Goal: Information Seeking & Learning: Learn about a topic

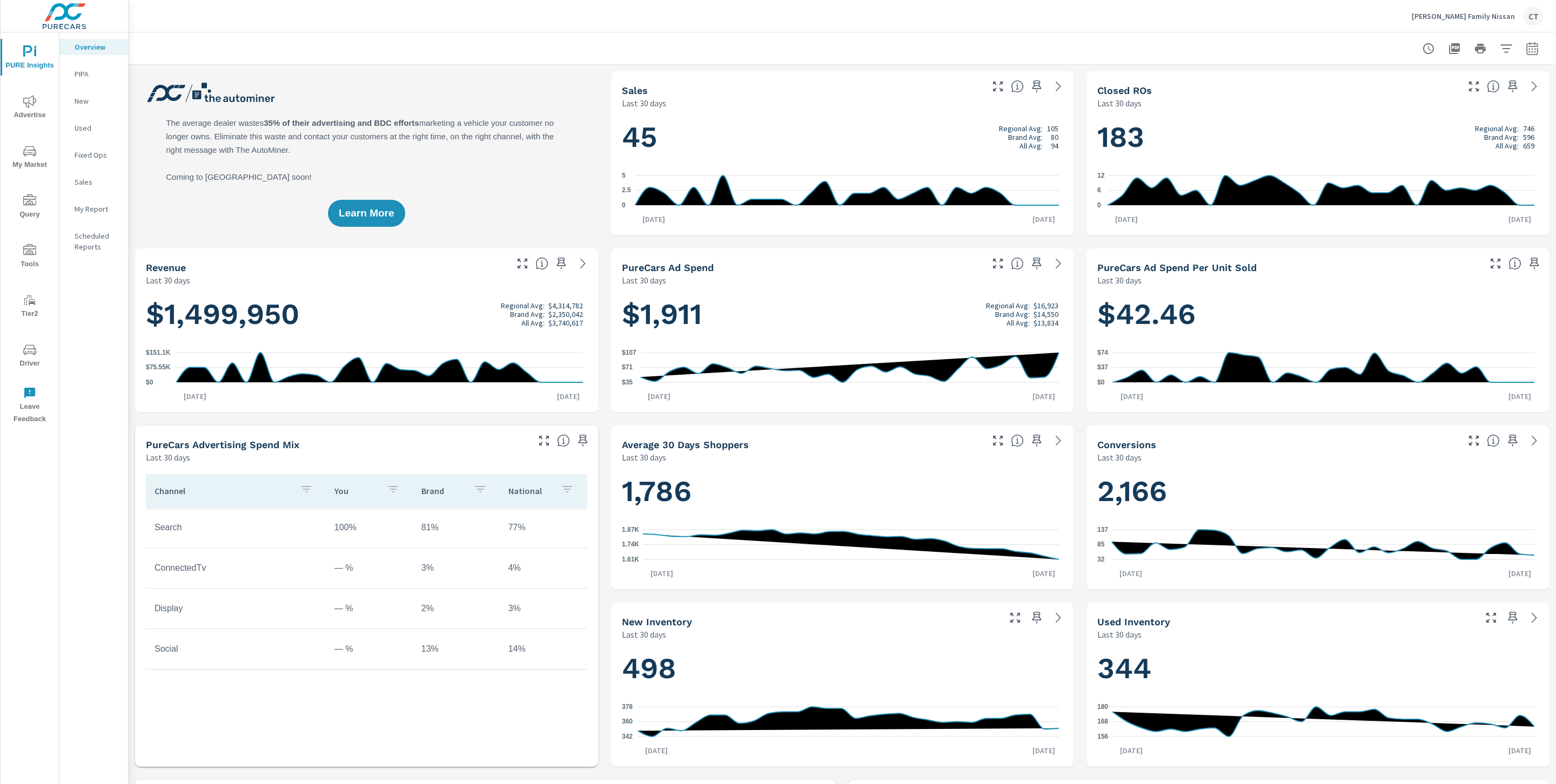
scroll to position [1, 0]
click at [946, 40] on div at bounding box center [842, 48] width 1402 height 32
click at [91, 206] on p "My Report" at bounding box center [97, 208] width 45 height 10
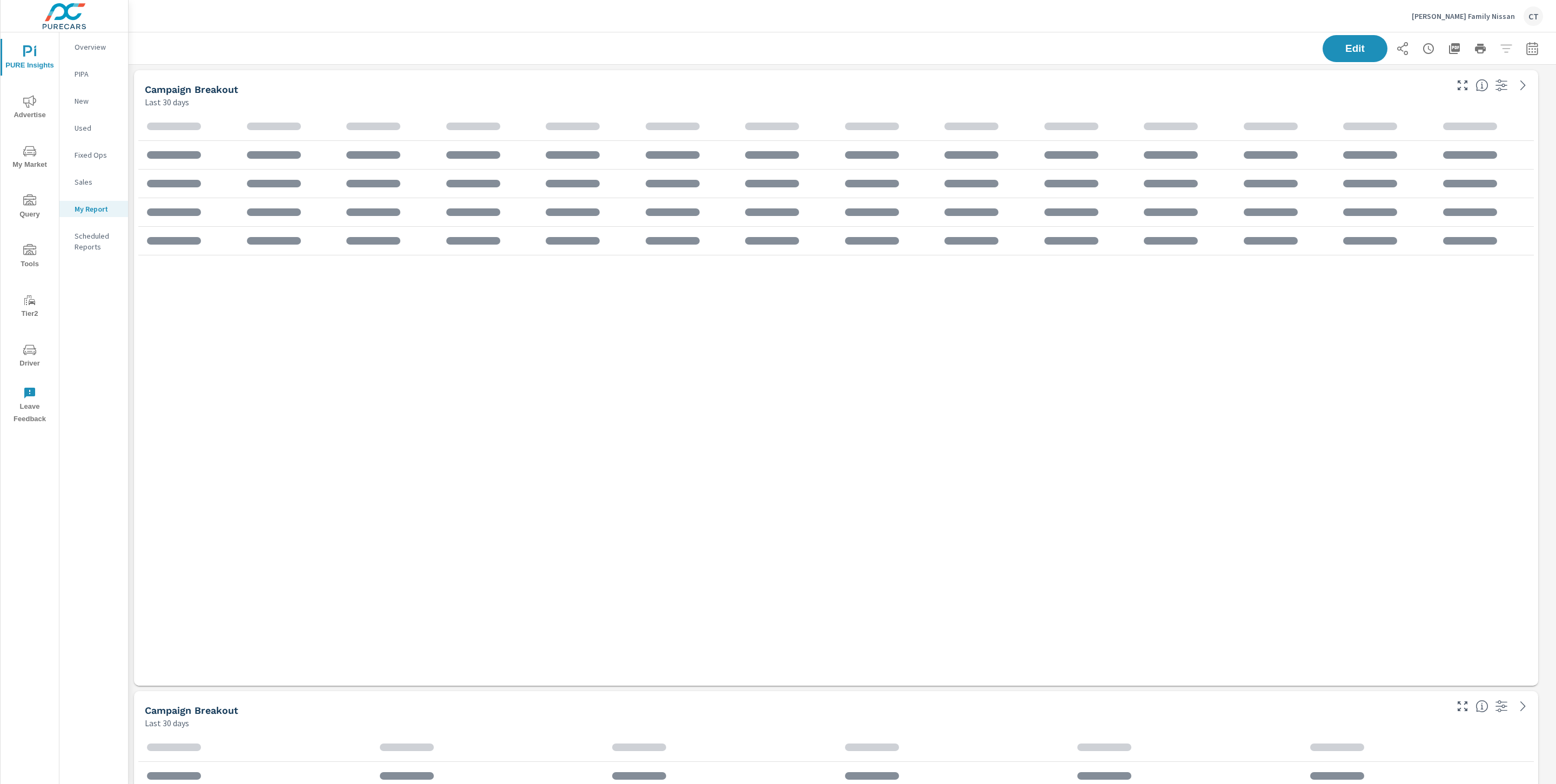
scroll to position [1521, 1439]
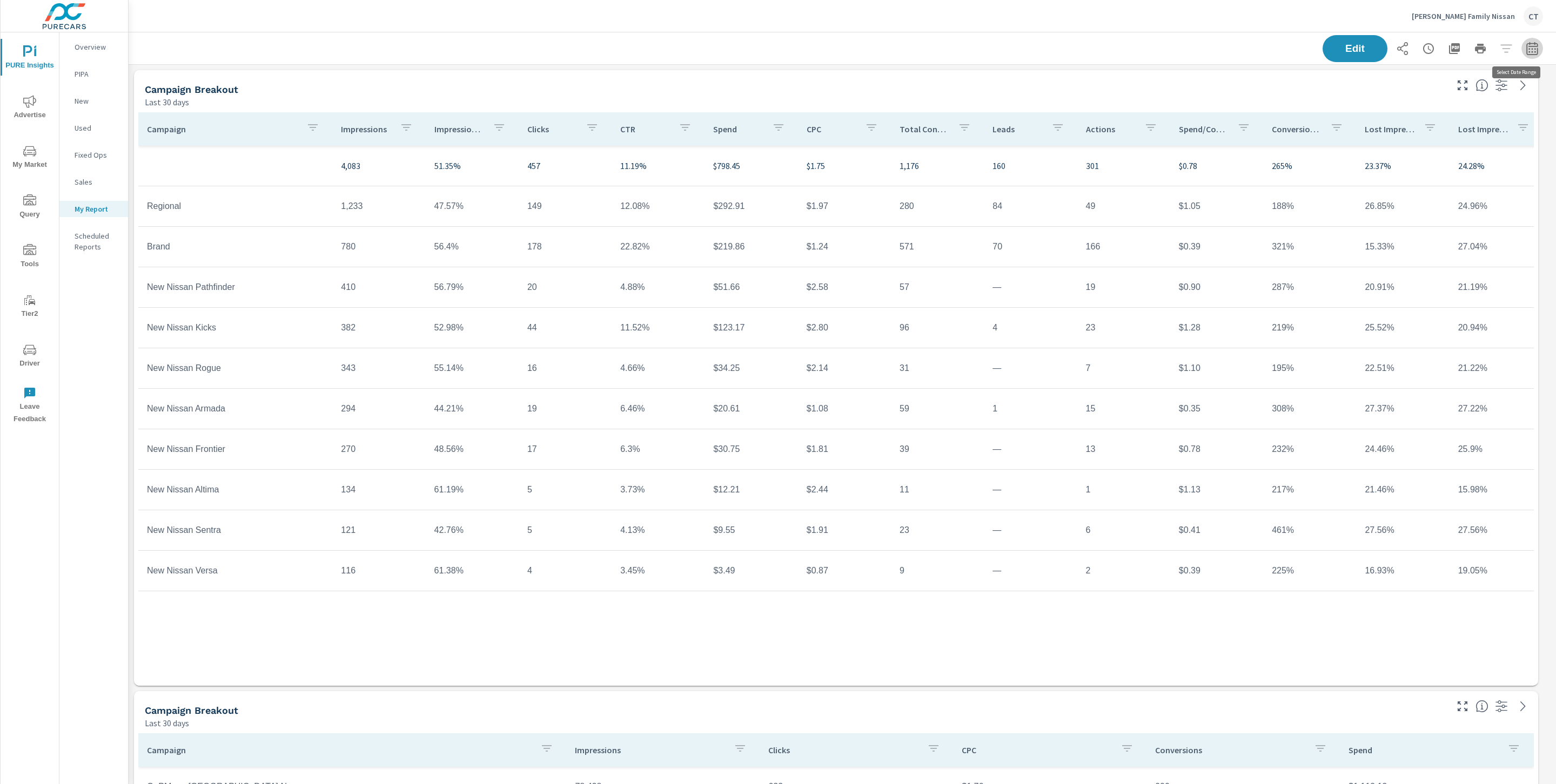
click at [1525, 46] on icon "button" at bounding box center [1532, 49] width 13 height 13
click at [1463, 92] on select "Custom Yesterday Last week Last 7 days Last 14 days Last 30 days Last 45 days L…" at bounding box center [1433, 93] width 108 height 22
click at [1379, 83] on select "Custom Yesterday Last week Last 7 days Last 14 days Last 30 days Last 45 days L…" at bounding box center [1433, 93] width 108 height 22
select select "Last month"
click at [1419, 123] on p "+ Add comparison" at bounding box center [1443, 121] width 138 height 13
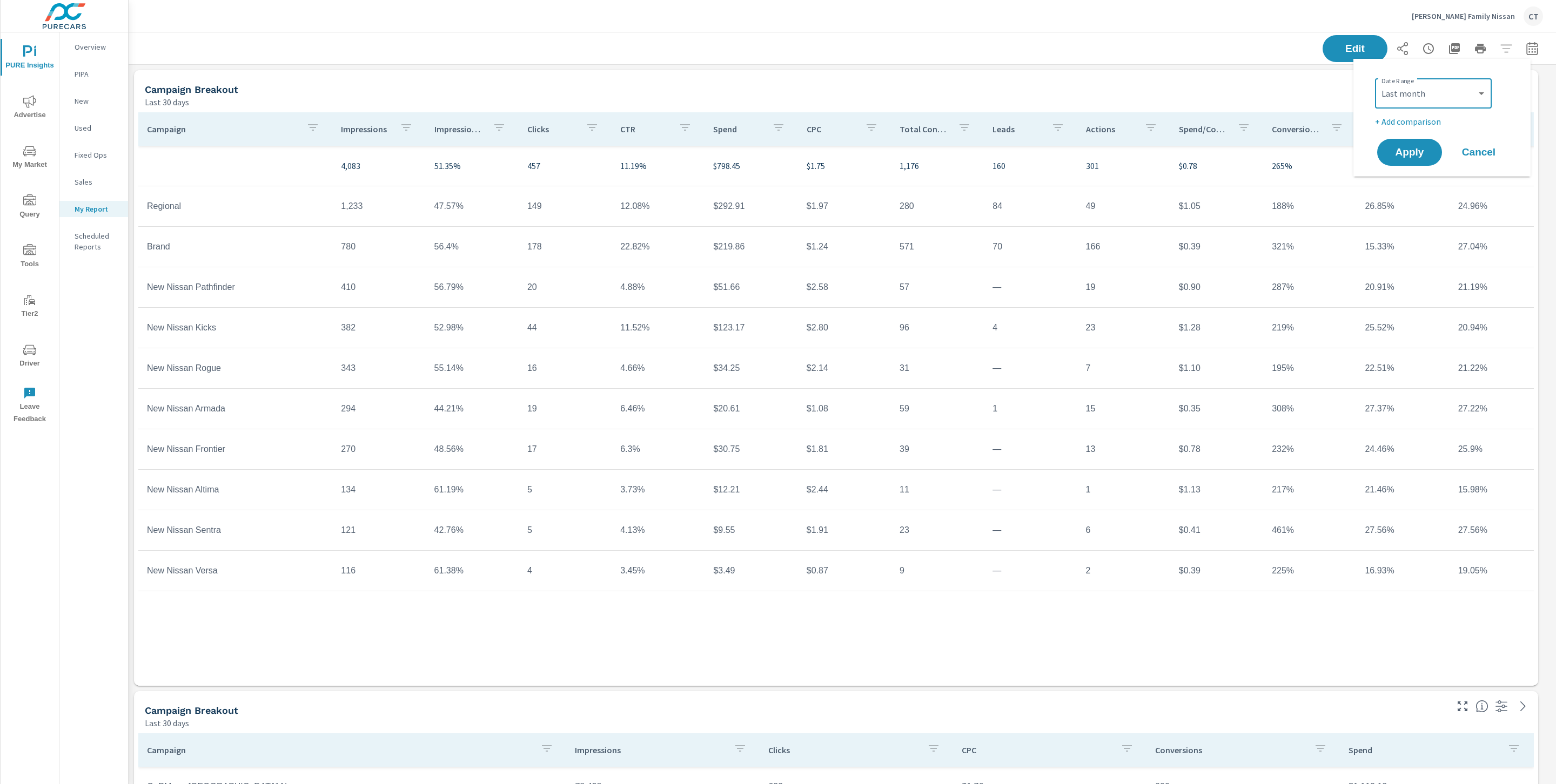
select select "Previous period"
click at [1413, 184] on span "Apply" at bounding box center [1409, 183] width 44 height 10
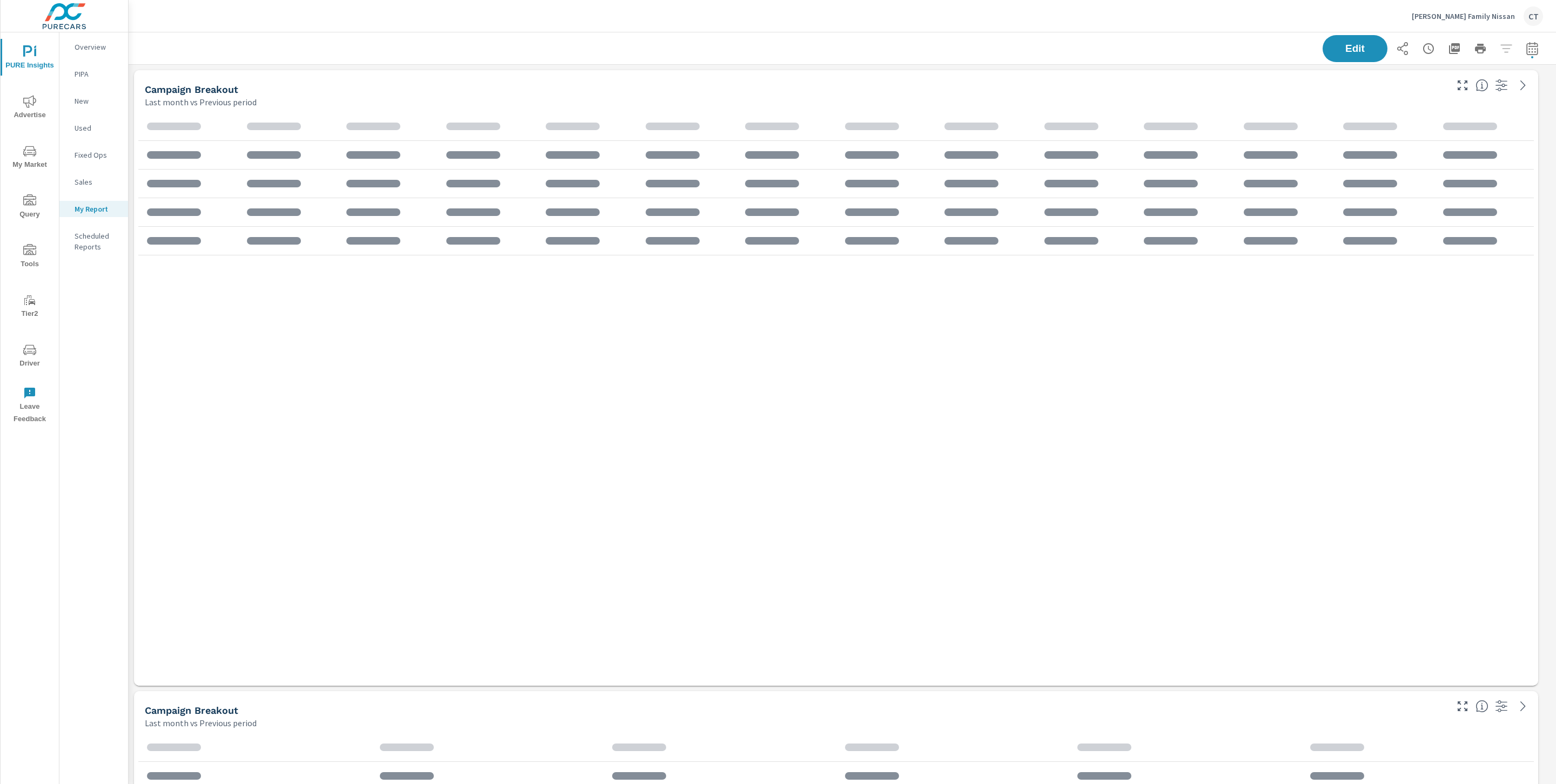
scroll to position [1521, 1439]
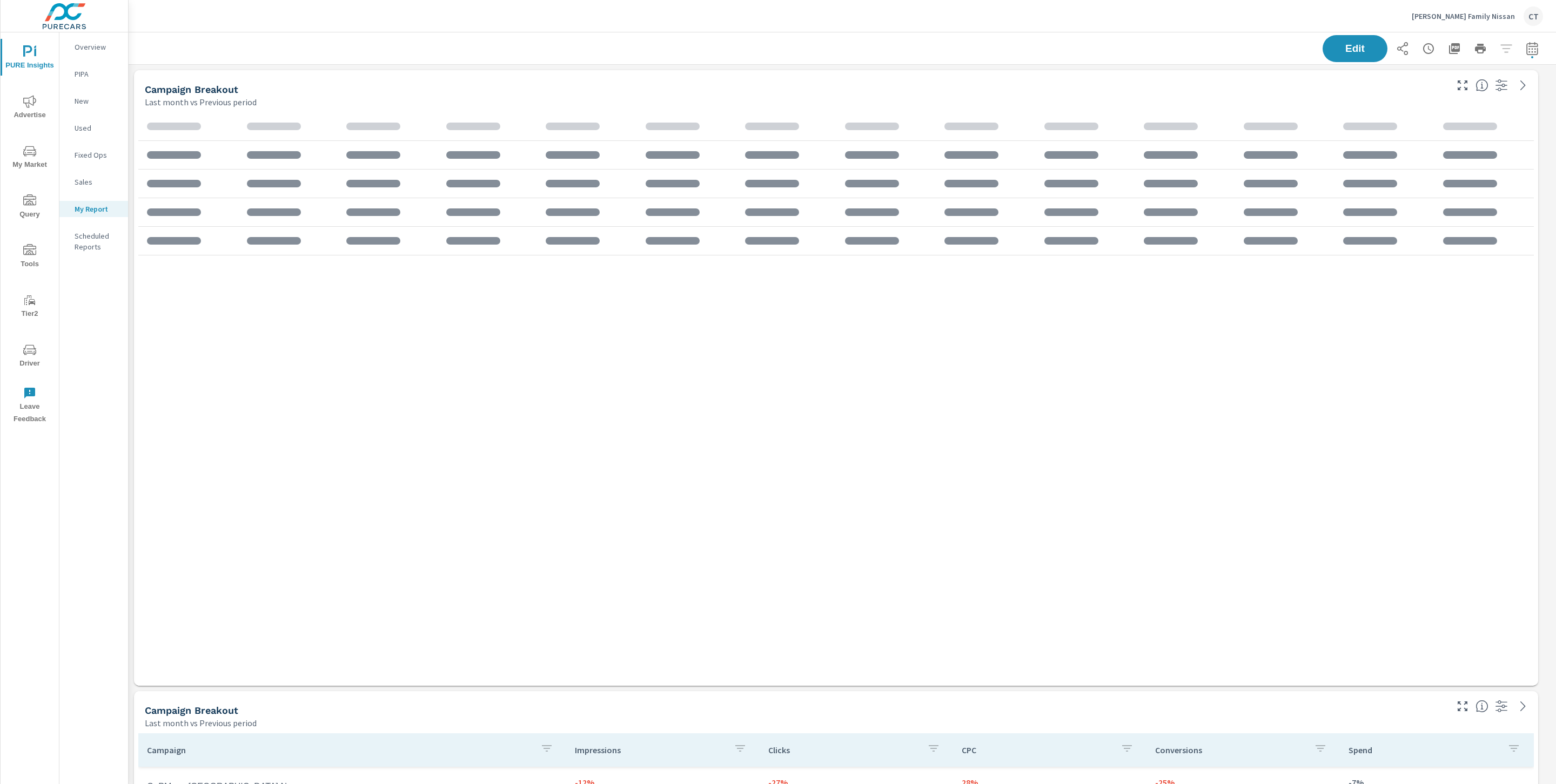
click at [89, 209] on p "My Report" at bounding box center [97, 208] width 45 height 10
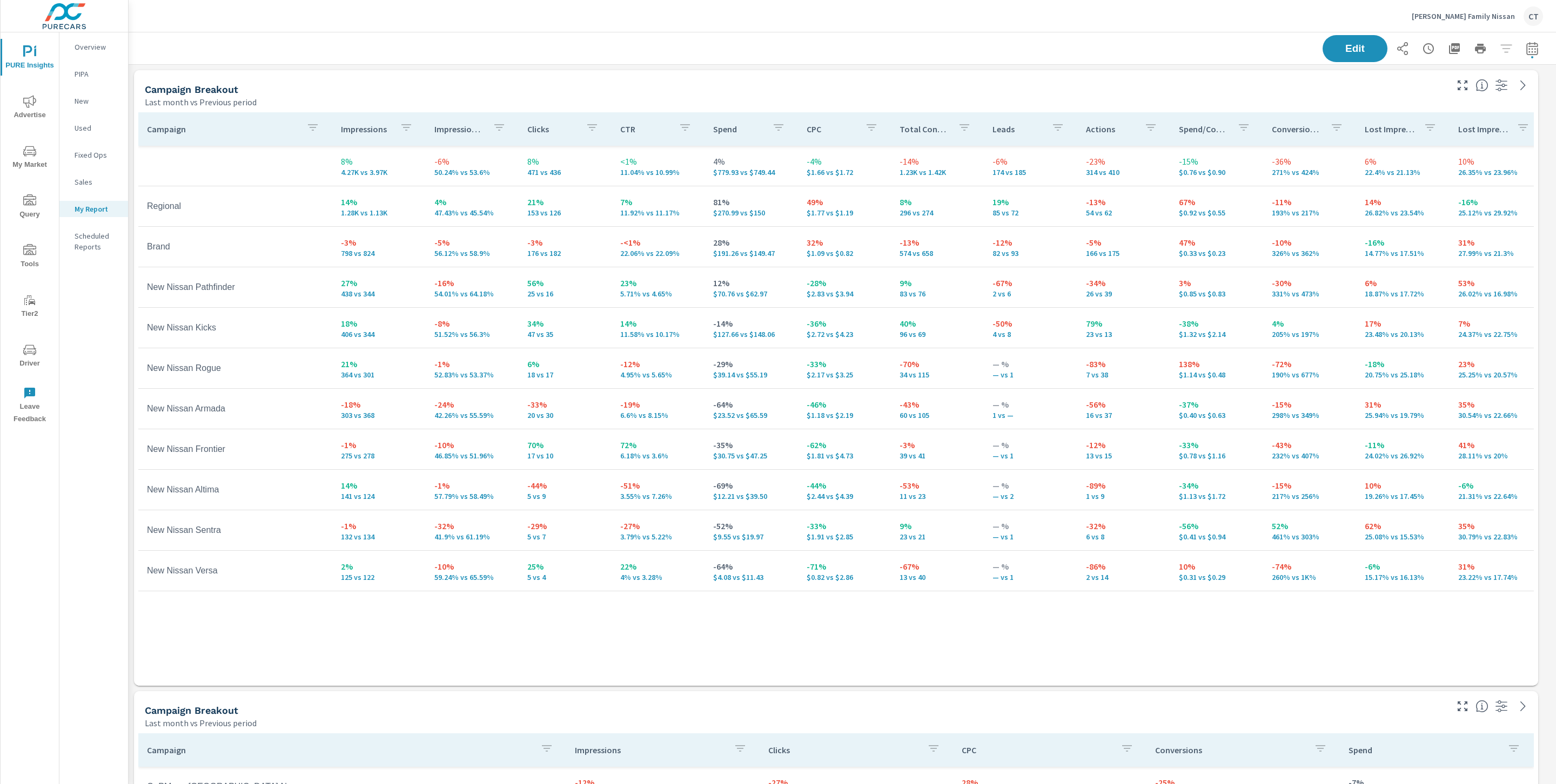
scroll to position [1521, 1439]
click at [461, 133] on p "Impression Share" at bounding box center [458, 128] width 50 height 10
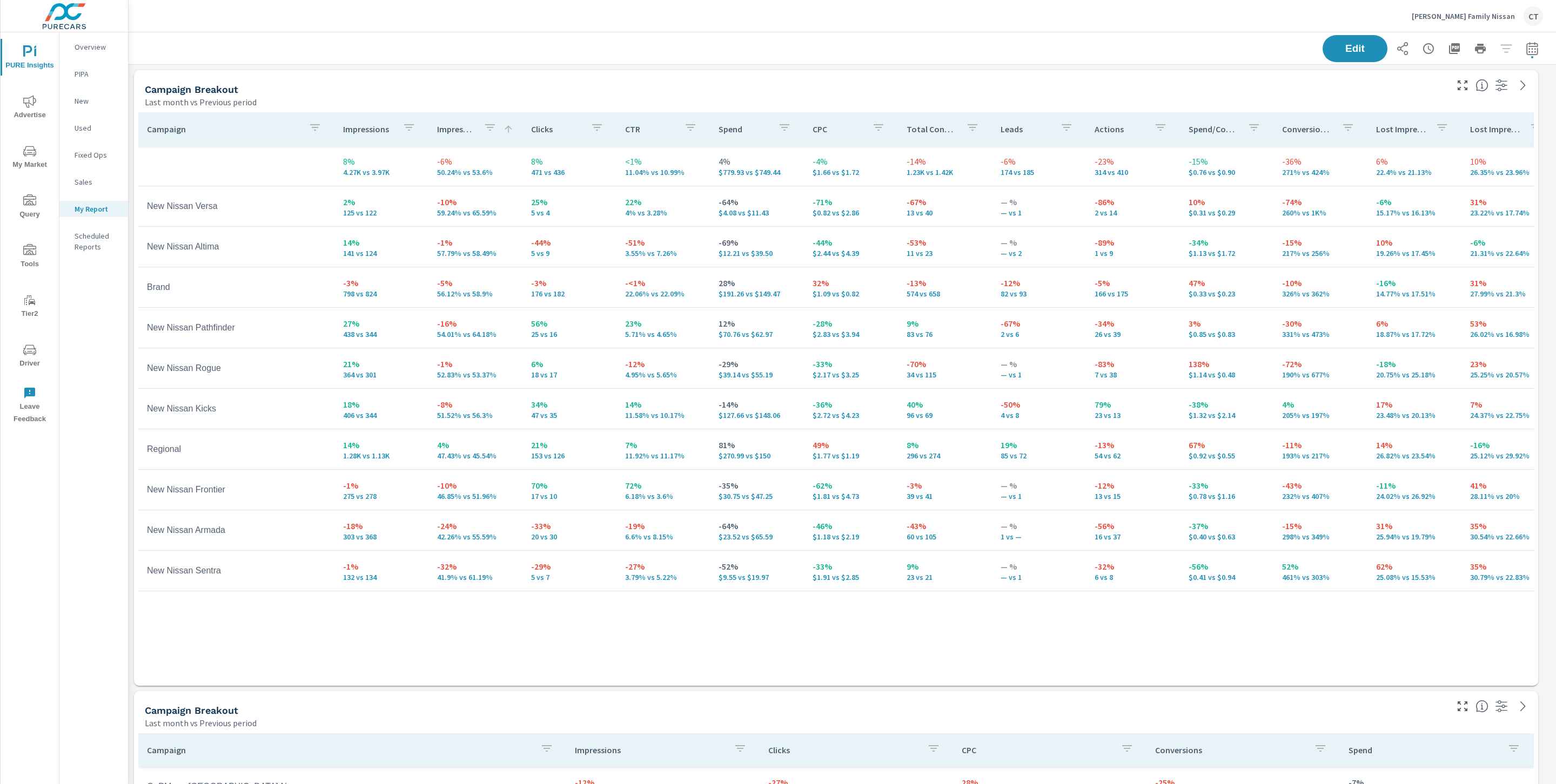
click at [682, 27] on div "Hicks Family Nissan CT" at bounding box center [842, 16] width 1402 height 32
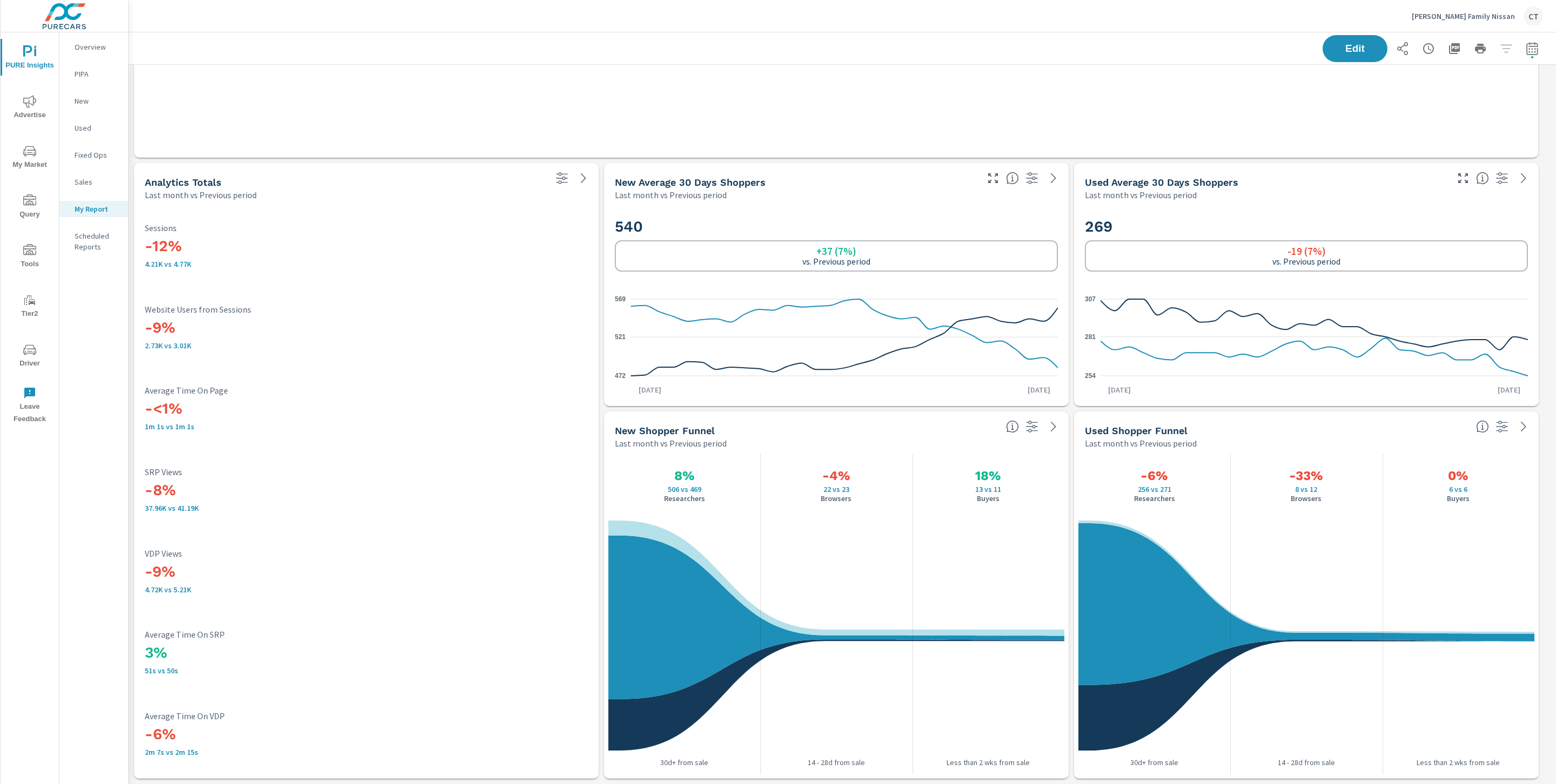
scroll to position [1521, 1439]
click at [1019, 143] on div "Campaign Impressions Clicks CPC Conversions Spend C- PMax - VA New -12% 81.06K …" at bounding box center [836, 55] width 1395 height 197
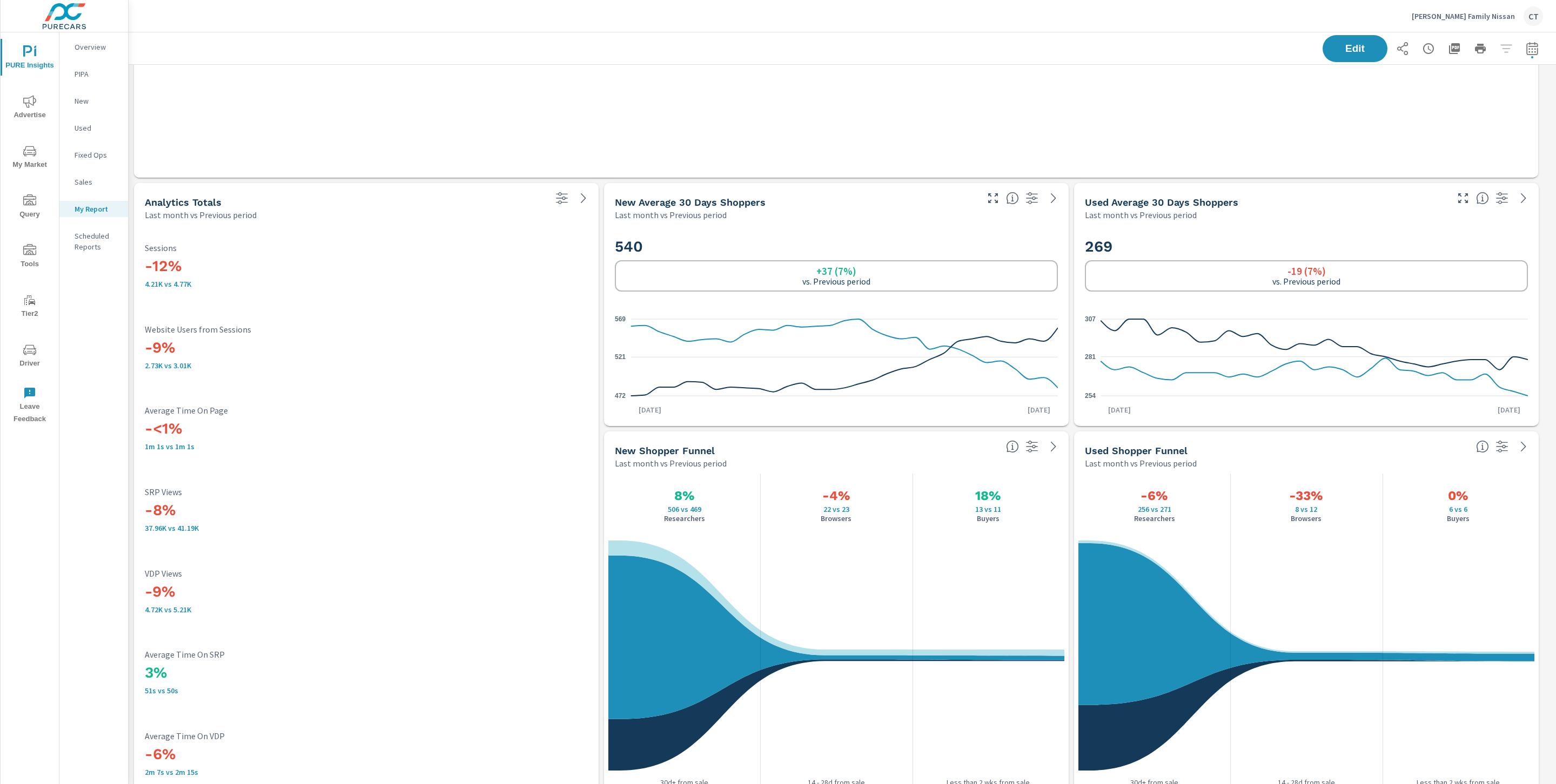
scroll to position [750, 0]
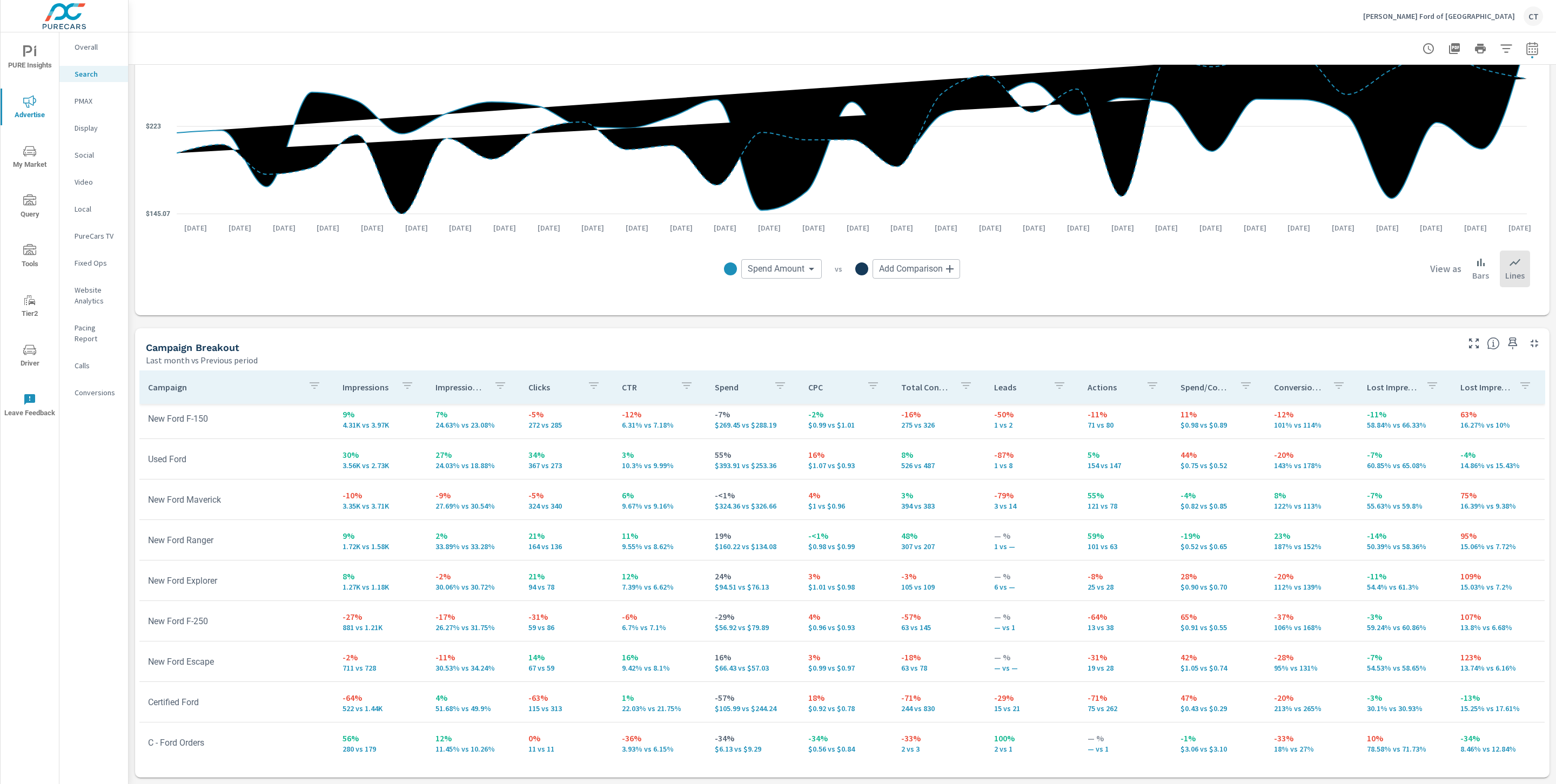
scroll to position [168, 0]
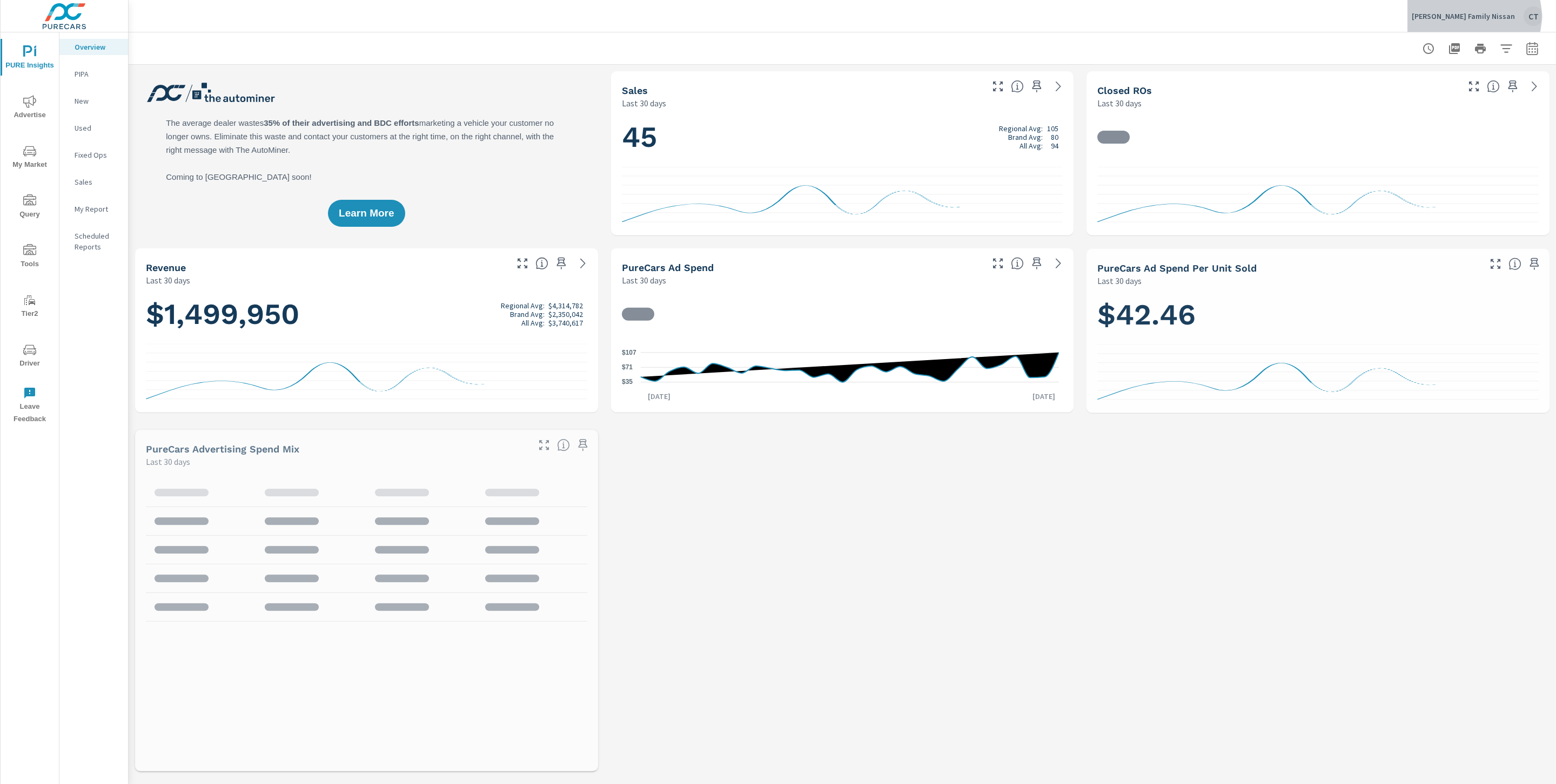
click at [1513, 16] on p "Hicks Family Nissan" at bounding box center [1463, 16] width 104 height 9
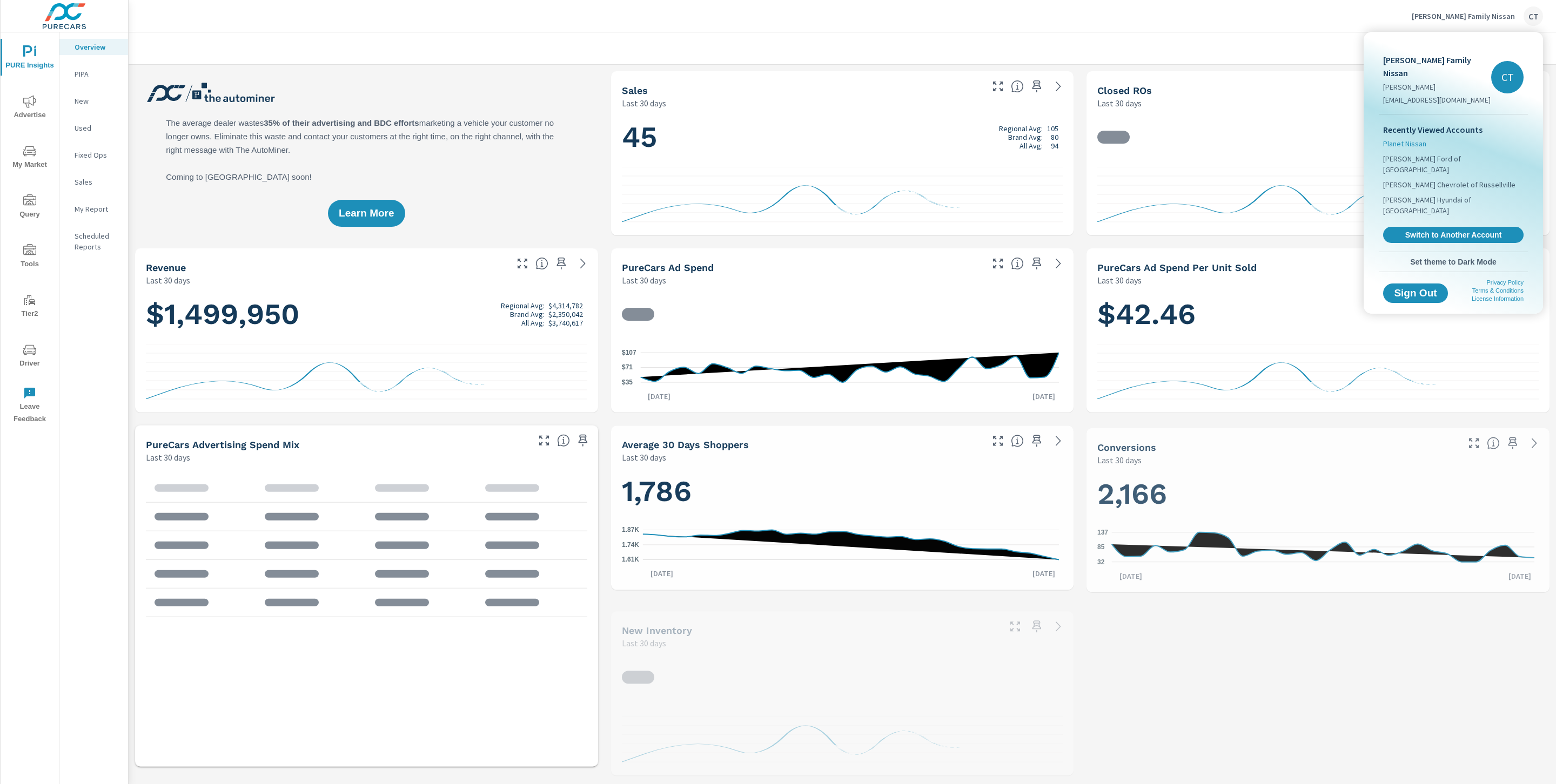
scroll to position [1, 0]
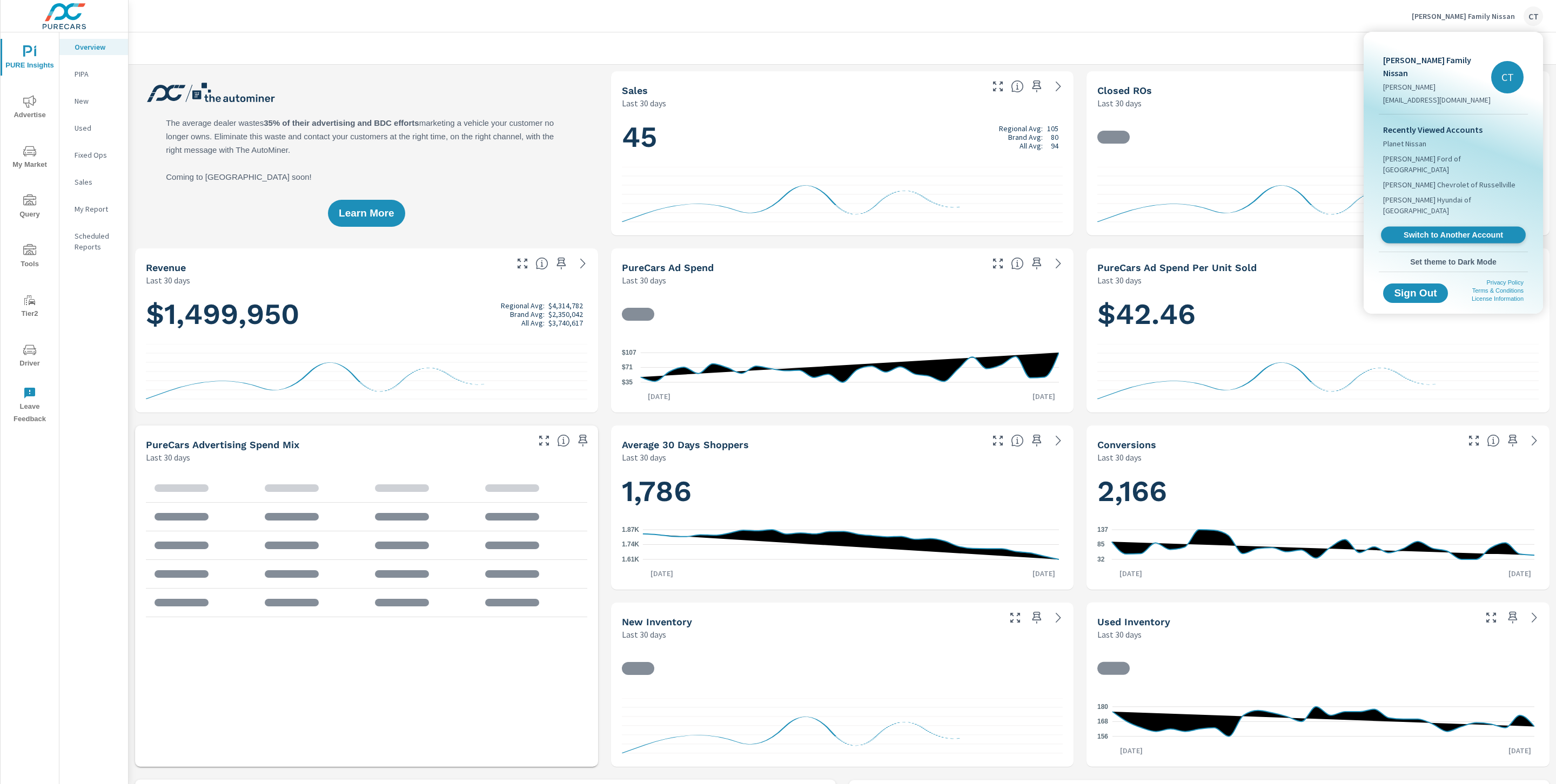
click at [1422, 230] on span "Switch to Another Account" at bounding box center [1452, 234] width 133 height 10
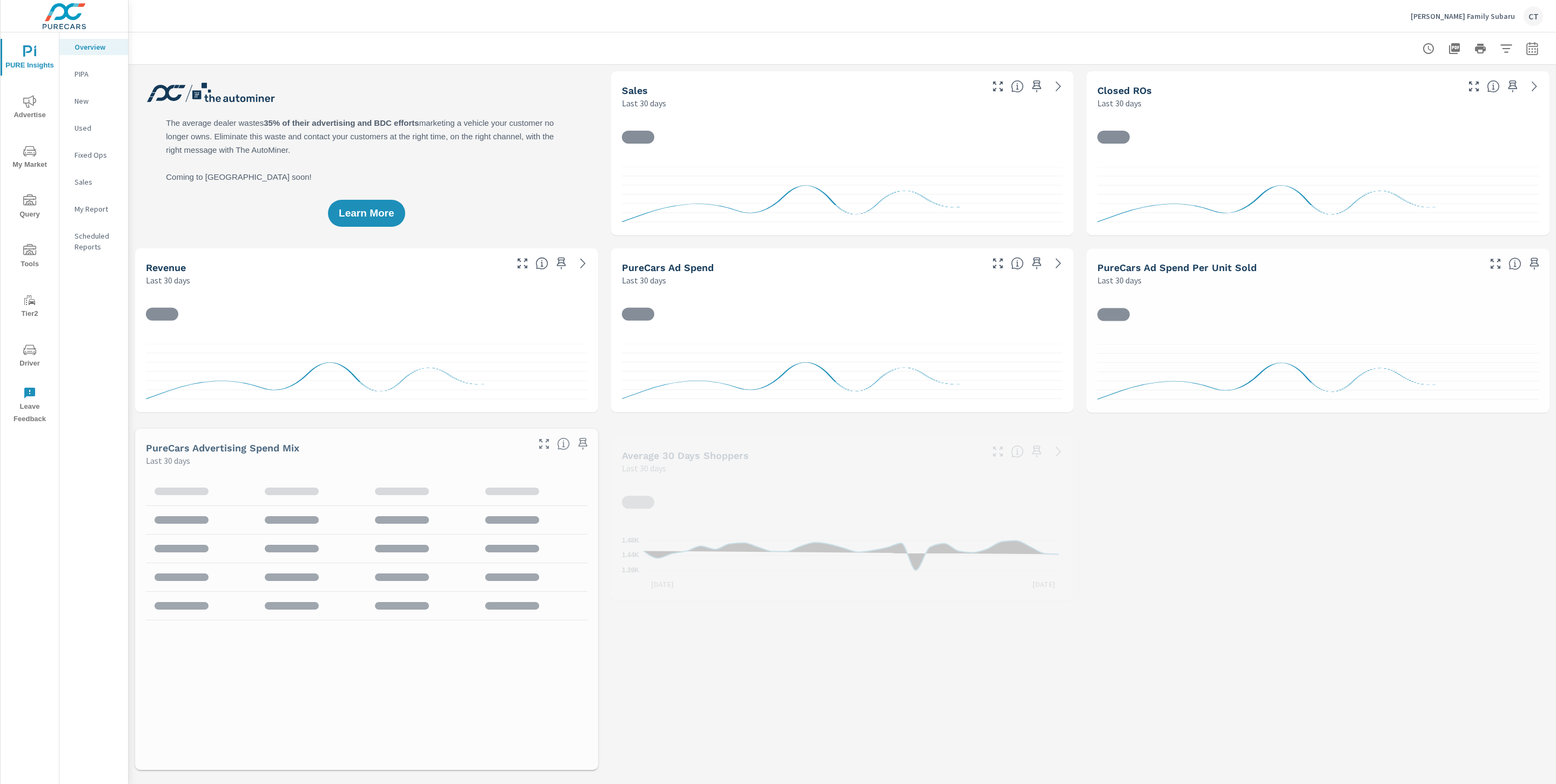
click at [1525, 46] on icon "button" at bounding box center [1532, 49] width 13 height 13
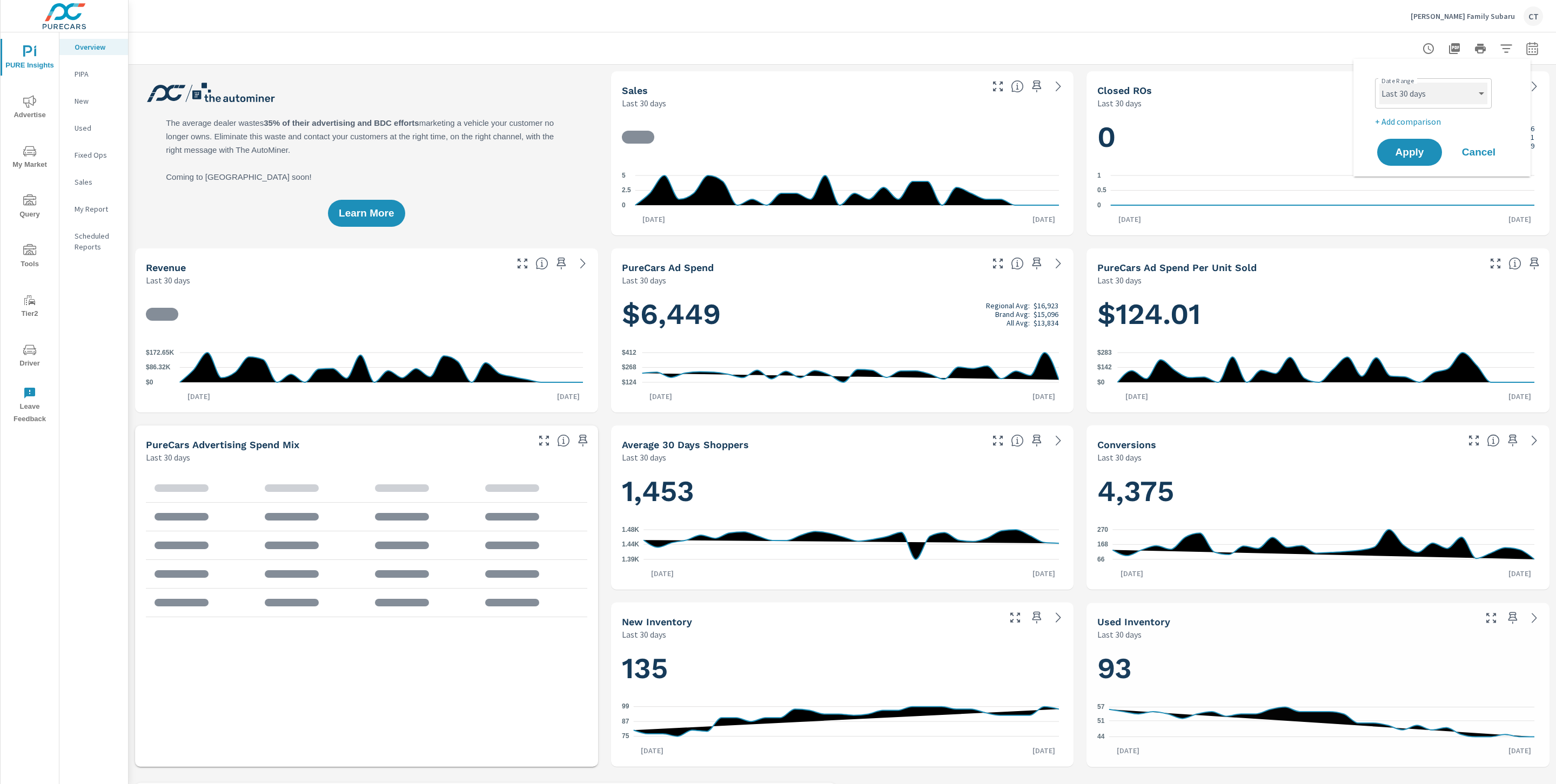
click at [1452, 94] on select "Custom Yesterday Last week Last 7 days Last 14 days Last 30 days Last 45 days L…" at bounding box center [1433, 93] width 108 height 22
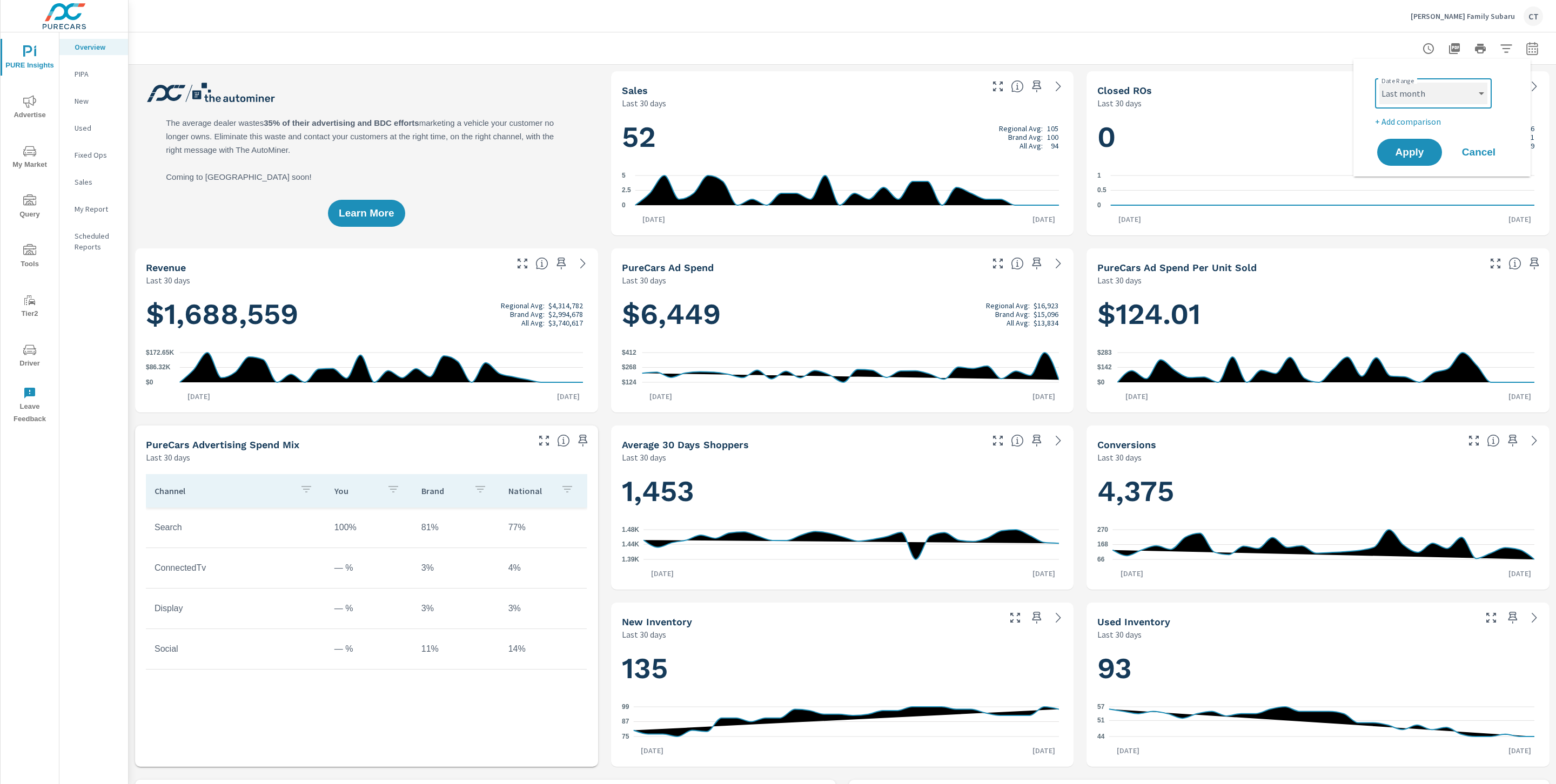
click at [1379, 83] on select "Custom Yesterday Last week Last 7 days Last 14 days Last 30 days Last 45 days L…" at bounding box center [1433, 93] width 108 height 22
select select "Last month"
click at [1428, 121] on p "+ Add comparison" at bounding box center [1443, 121] width 138 height 13
select select "Previous period"
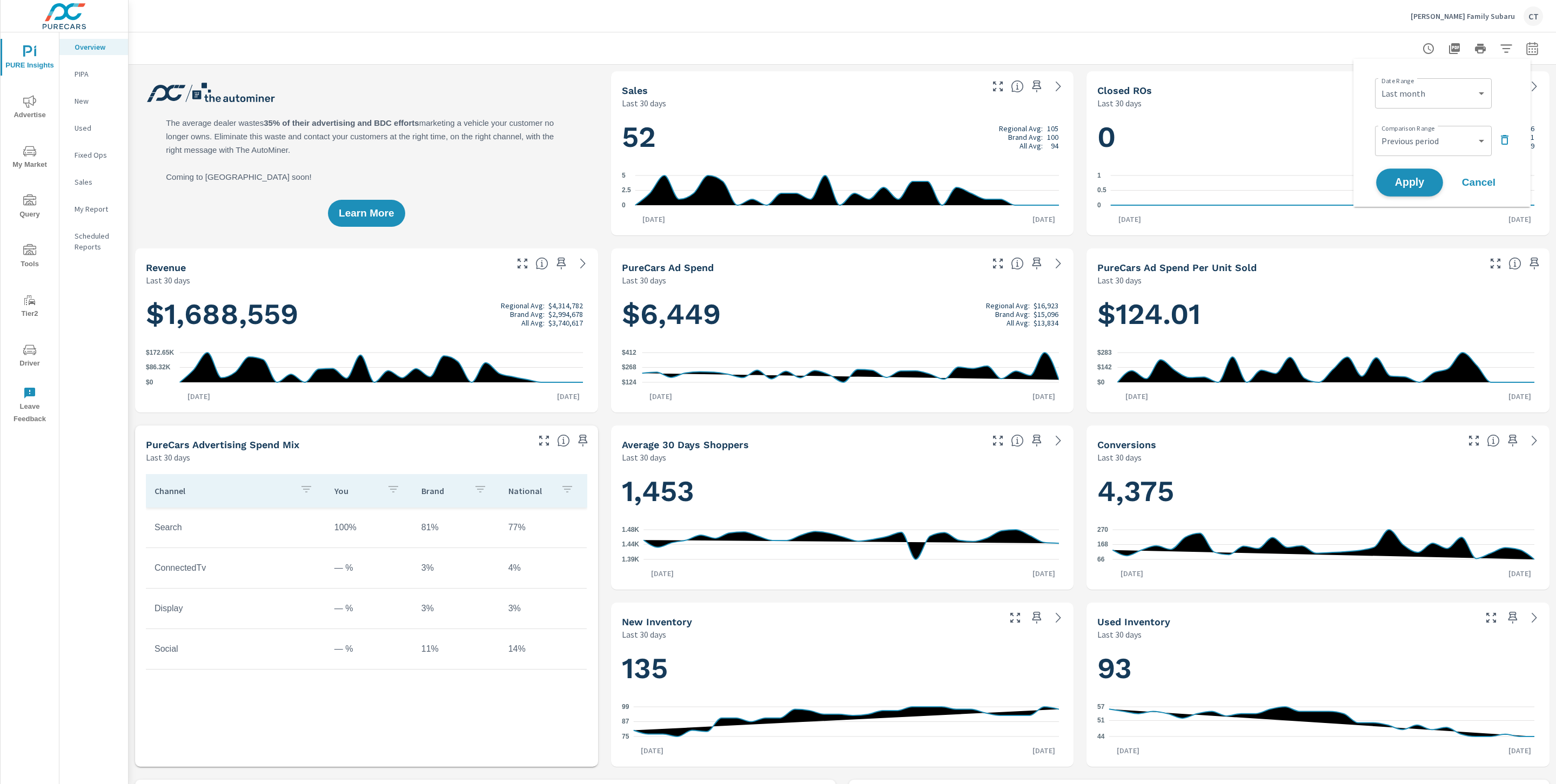
click at [1420, 185] on span "Apply" at bounding box center [1409, 183] width 44 height 10
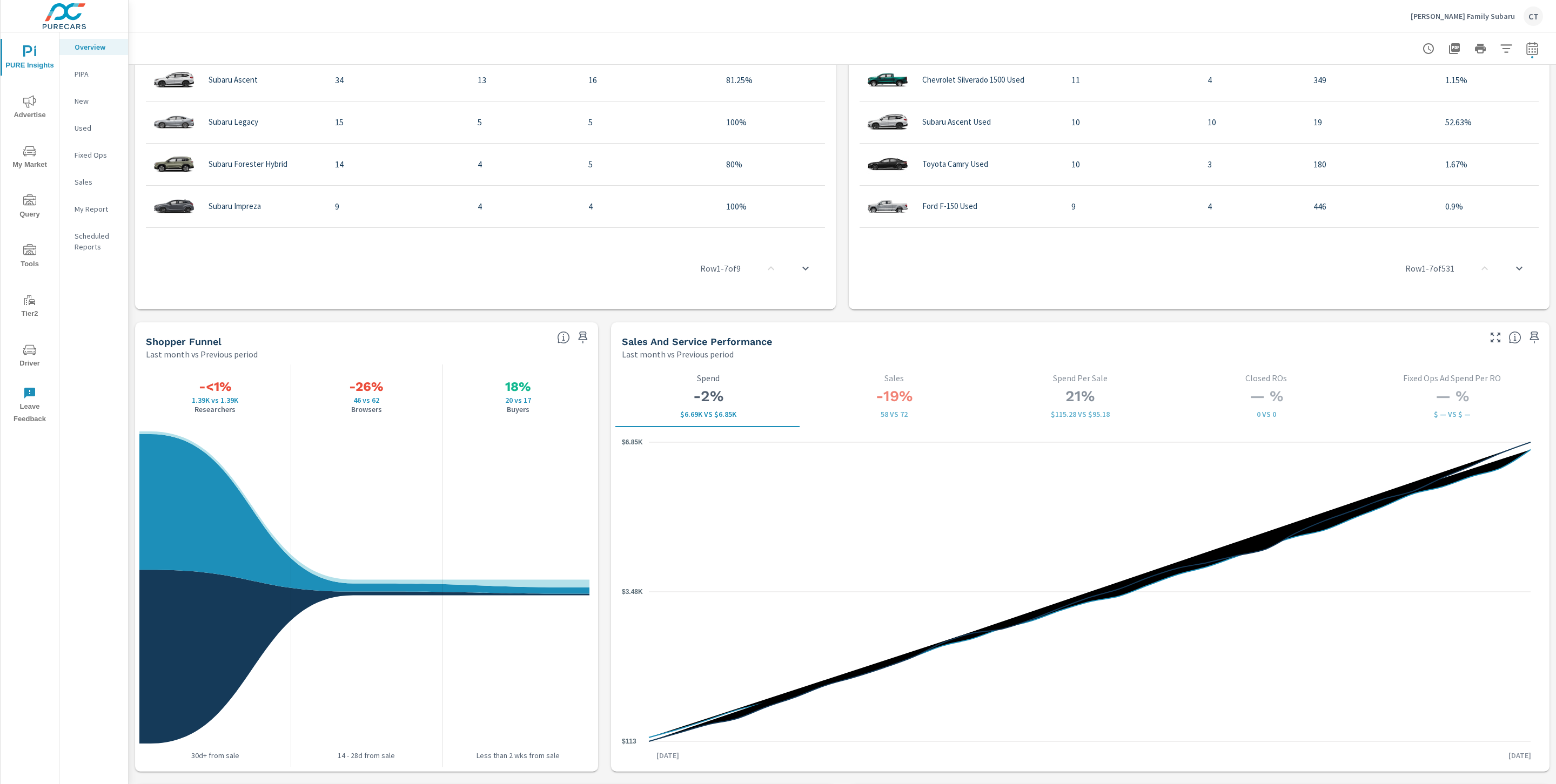
scroll to position [1424, 0]
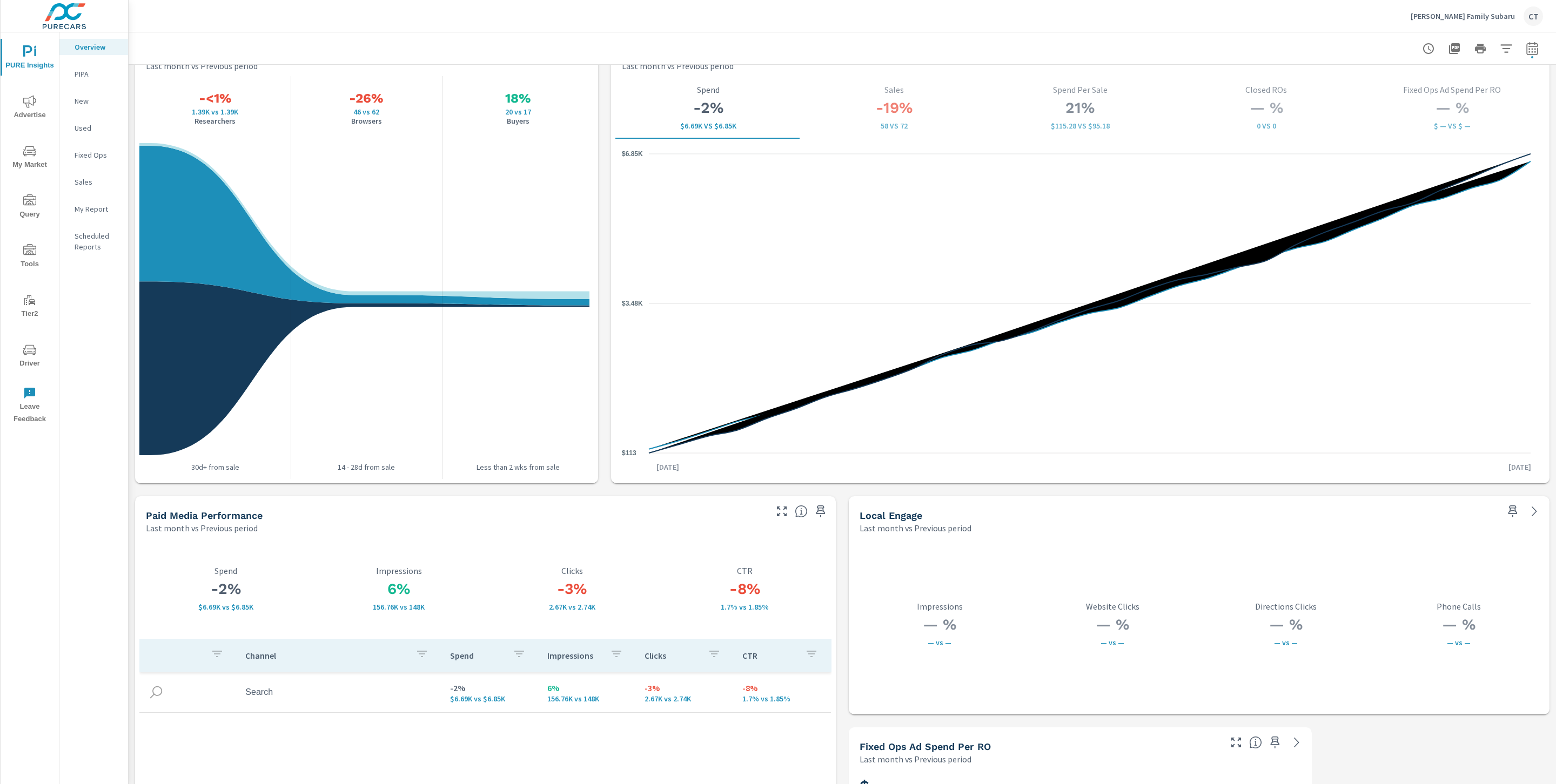
click at [86, 208] on p "My Report" at bounding box center [97, 208] width 45 height 10
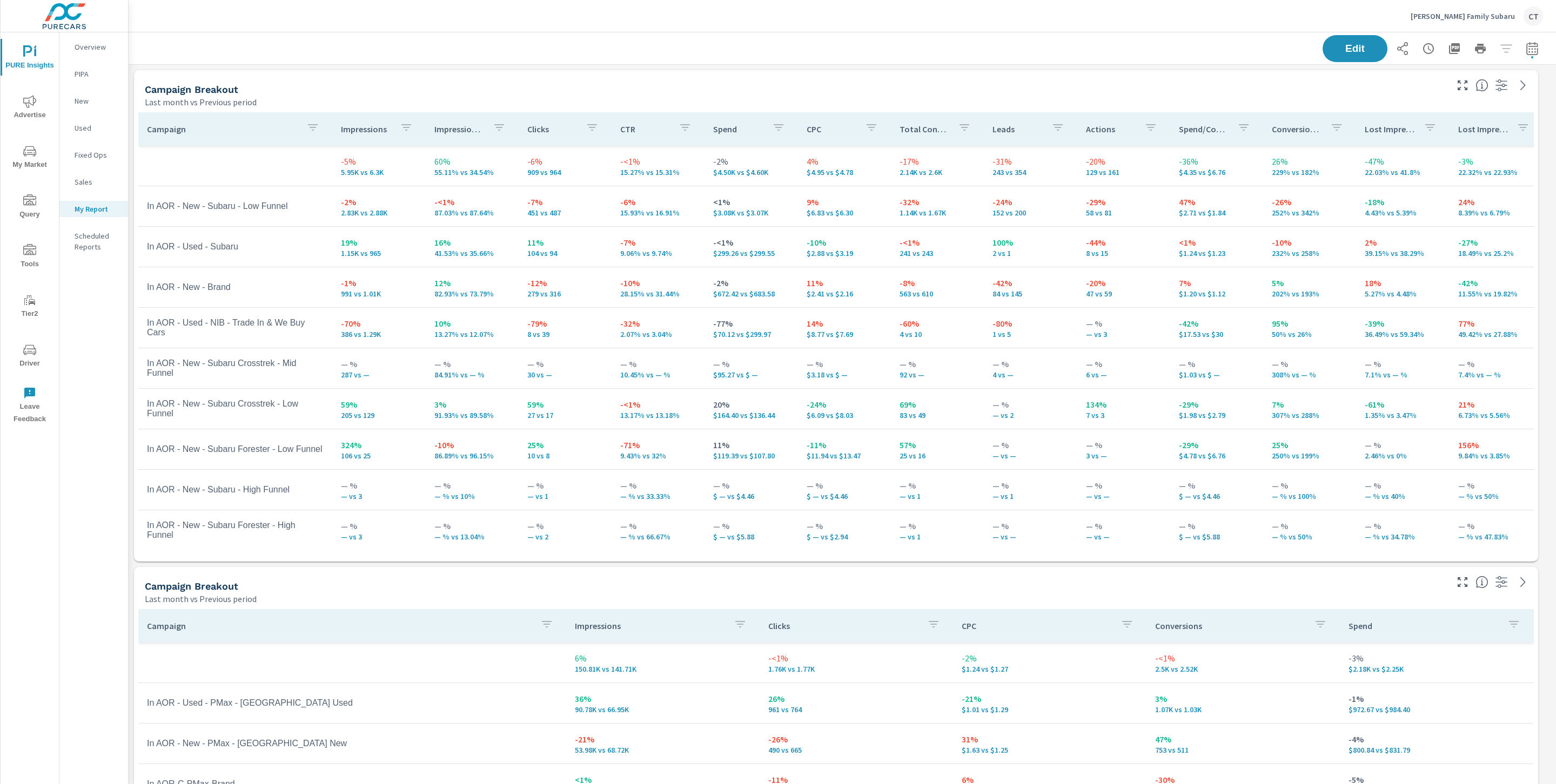
scroll to position [2019, 1439]
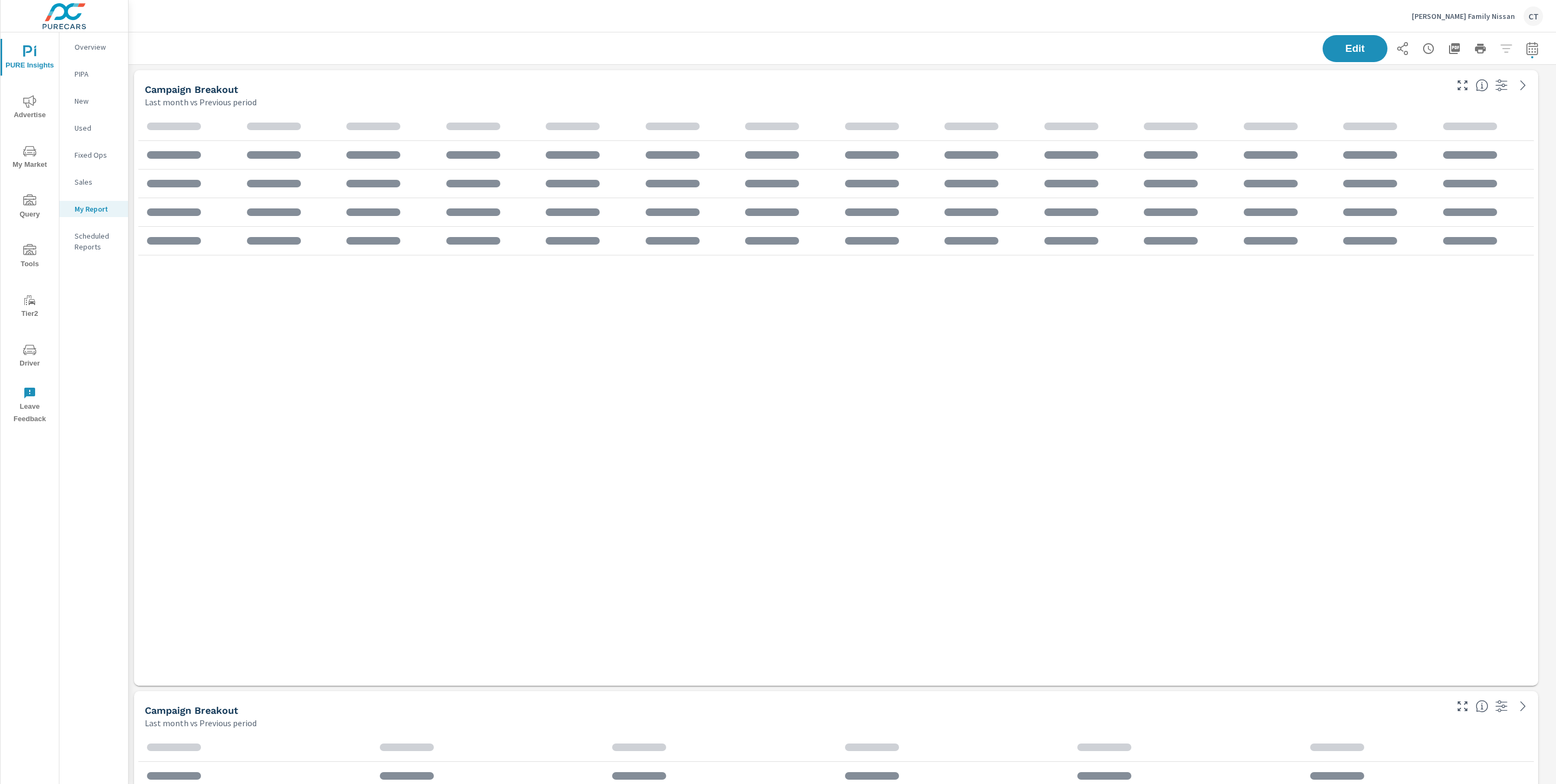
scroll to position [1521, 1439]
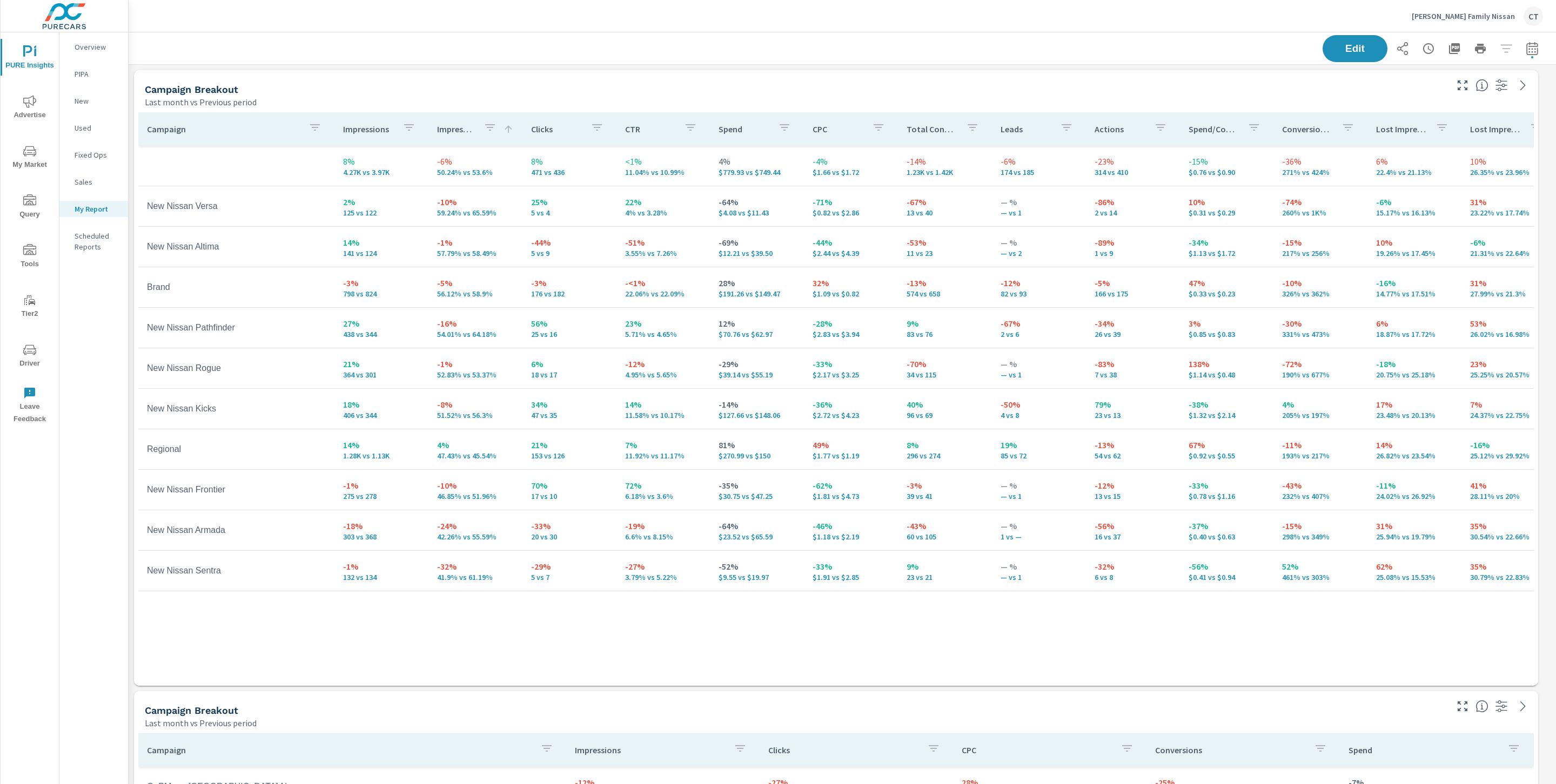
click at [23, 160] on span "My Market" at bounding box center [29, 158] width 52 height 26
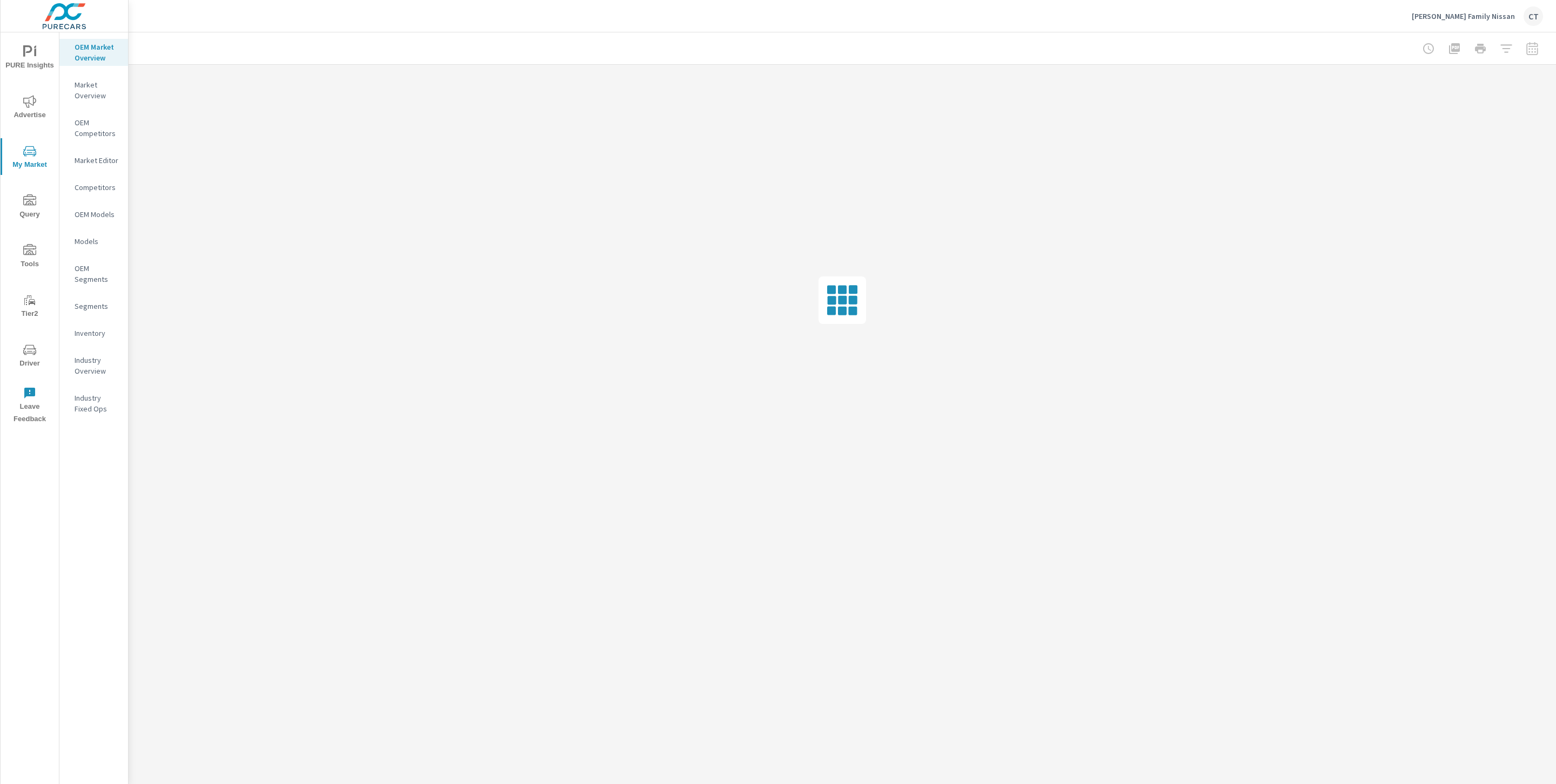
click at [83, 331] on p "Inventory" at bounding box center [97, 332] width 45 height 10
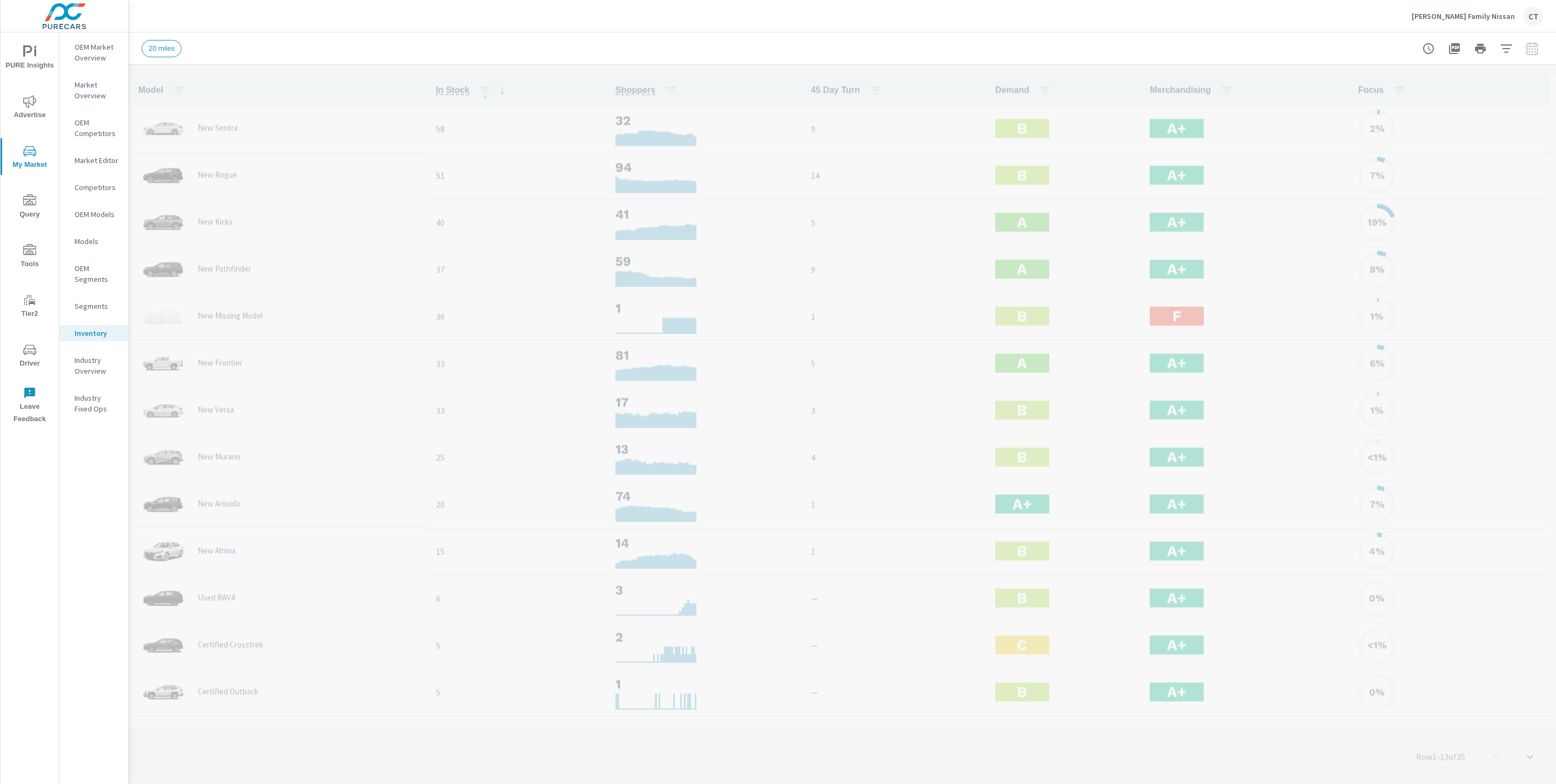
scroll to position [1, 0]
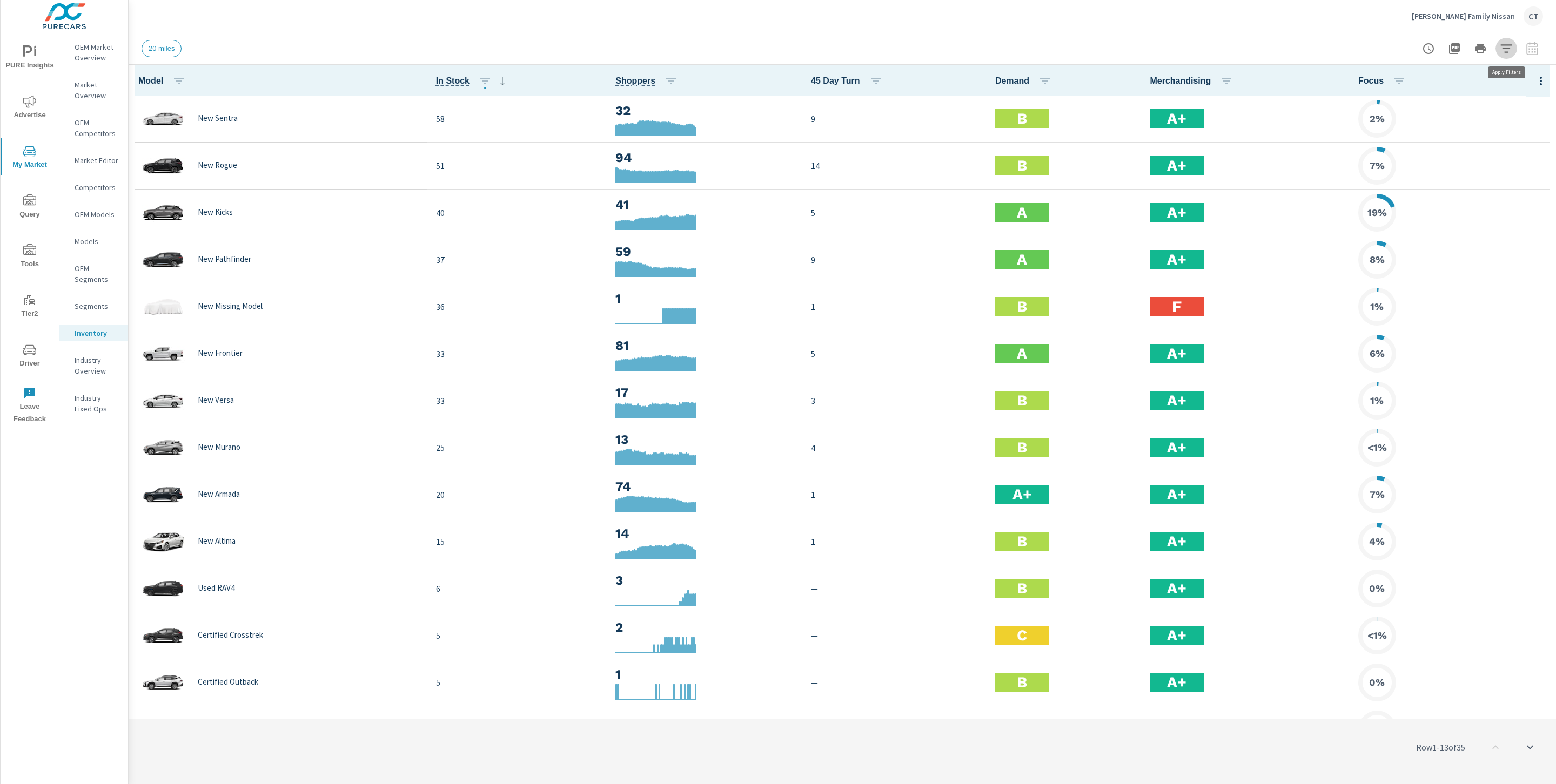
click at [1504, 50] on icon "button" at bounding box center [1506, 49] width 13 height 13
click at [1469, 88] on body "PURE Insights Advertise My Market Query Tools Tier2 Driver Leave Feedback OEM M…" at bounding box center [778, 392] width 1556 height 784
drag, startPoint x: 1430, startPoint y: 127, endPoint x: 1429, endPoint y: 166, distance: 39.0
click at [1430, 127] on li "40 miles" at bounding box center [1434, 126] width 131 height 17
type Distance "40"
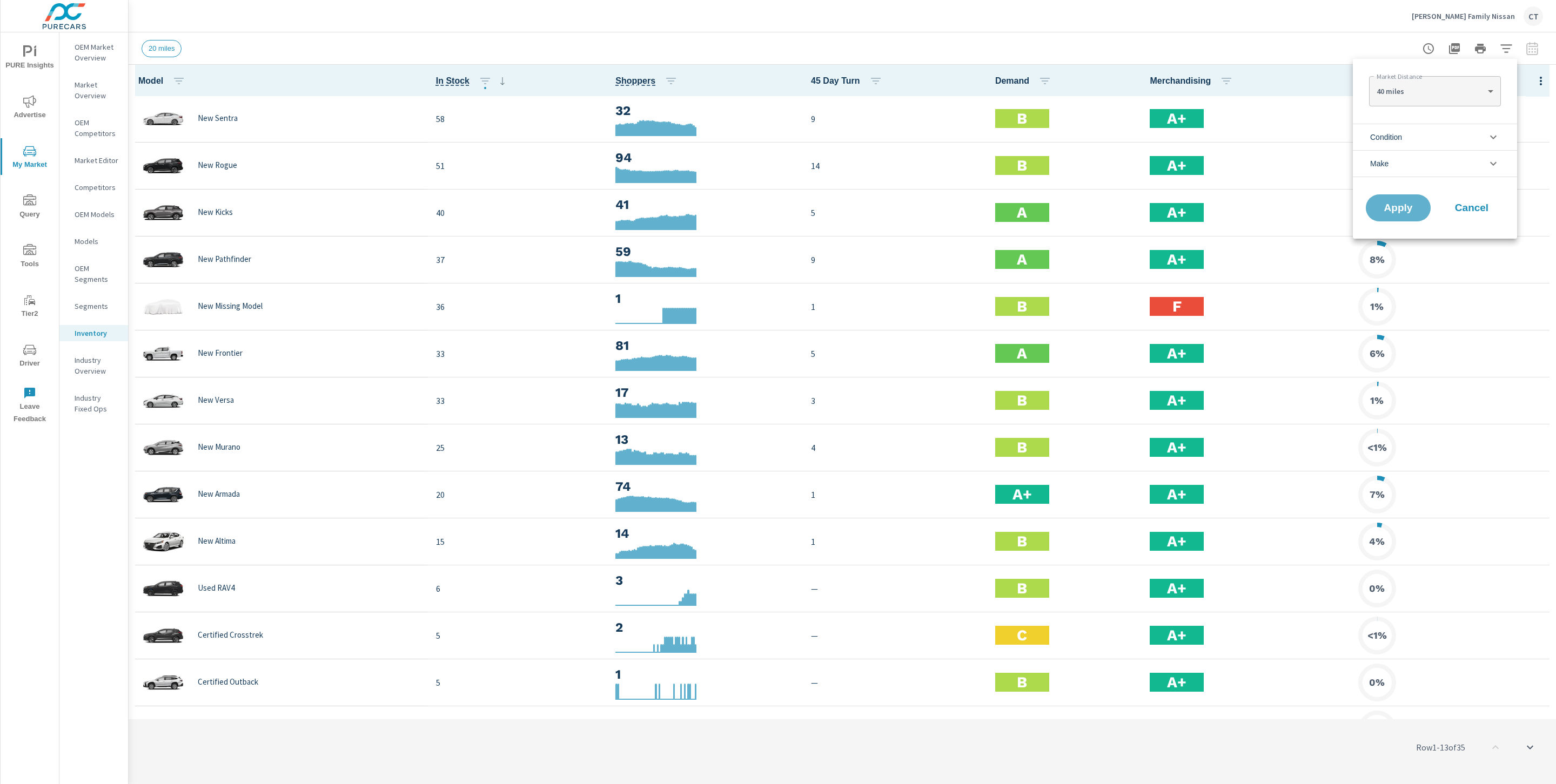
click at [1419, 202] on button "Apply" at bounding box center [1398, 208] width 65 height 27
click at [1534, 78] on icon "button" at bounding box center [1541, 81] width 13 height 13
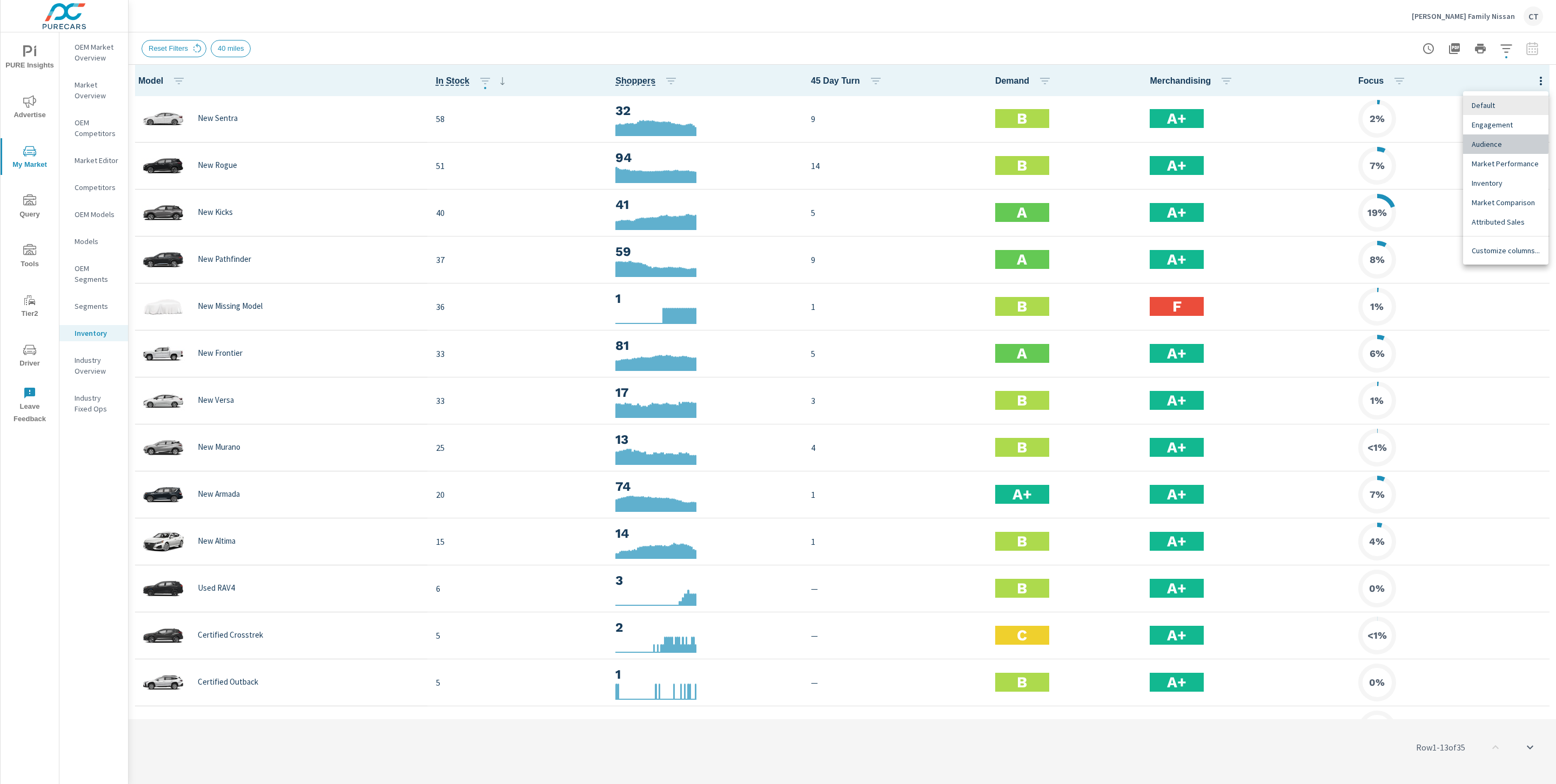
click at [1499, 142] on span "Audience" at bounding box center [1505, 143] width 68 height 10
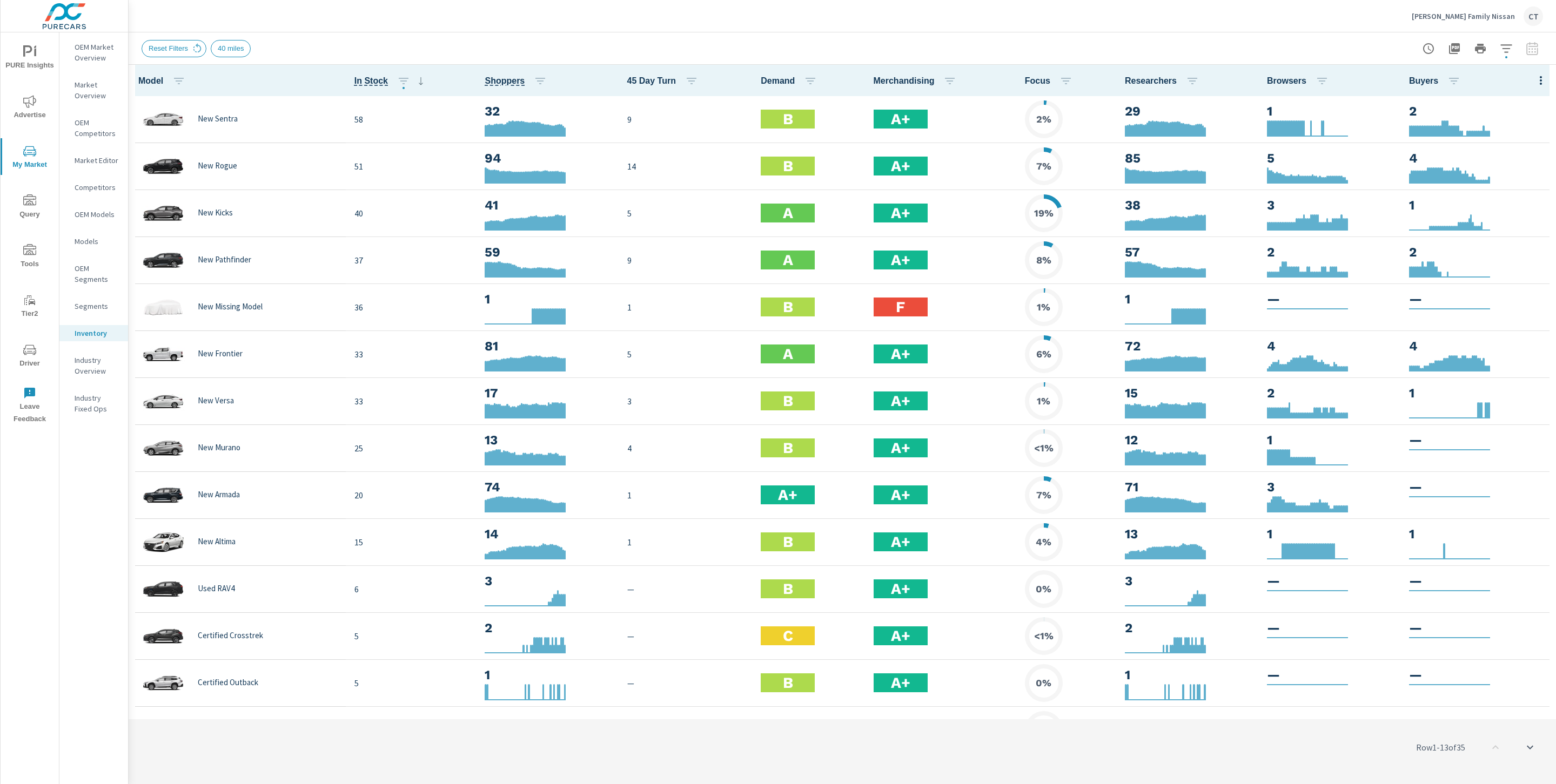
click at [677, 35] on div "Reset Filters 40 miles" at bounding box center [842, 48] width 1402 height 32
click at [34, 107] on icon "nav menu" at bounding box center [30, 102] width 13 height 13
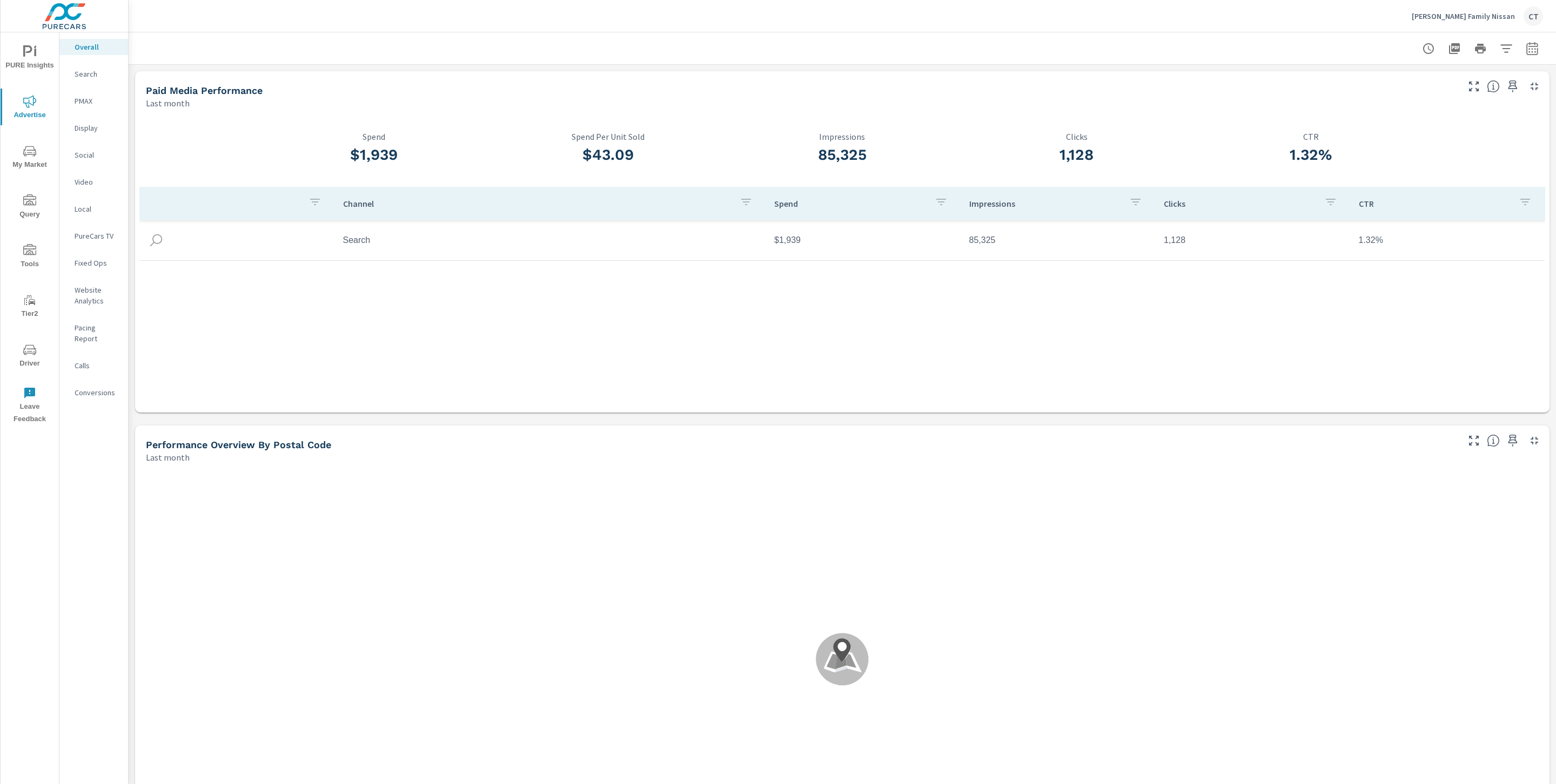
click at [95, 387] on p "Conversions" at bounding box center [97, 392] width 45 height 10
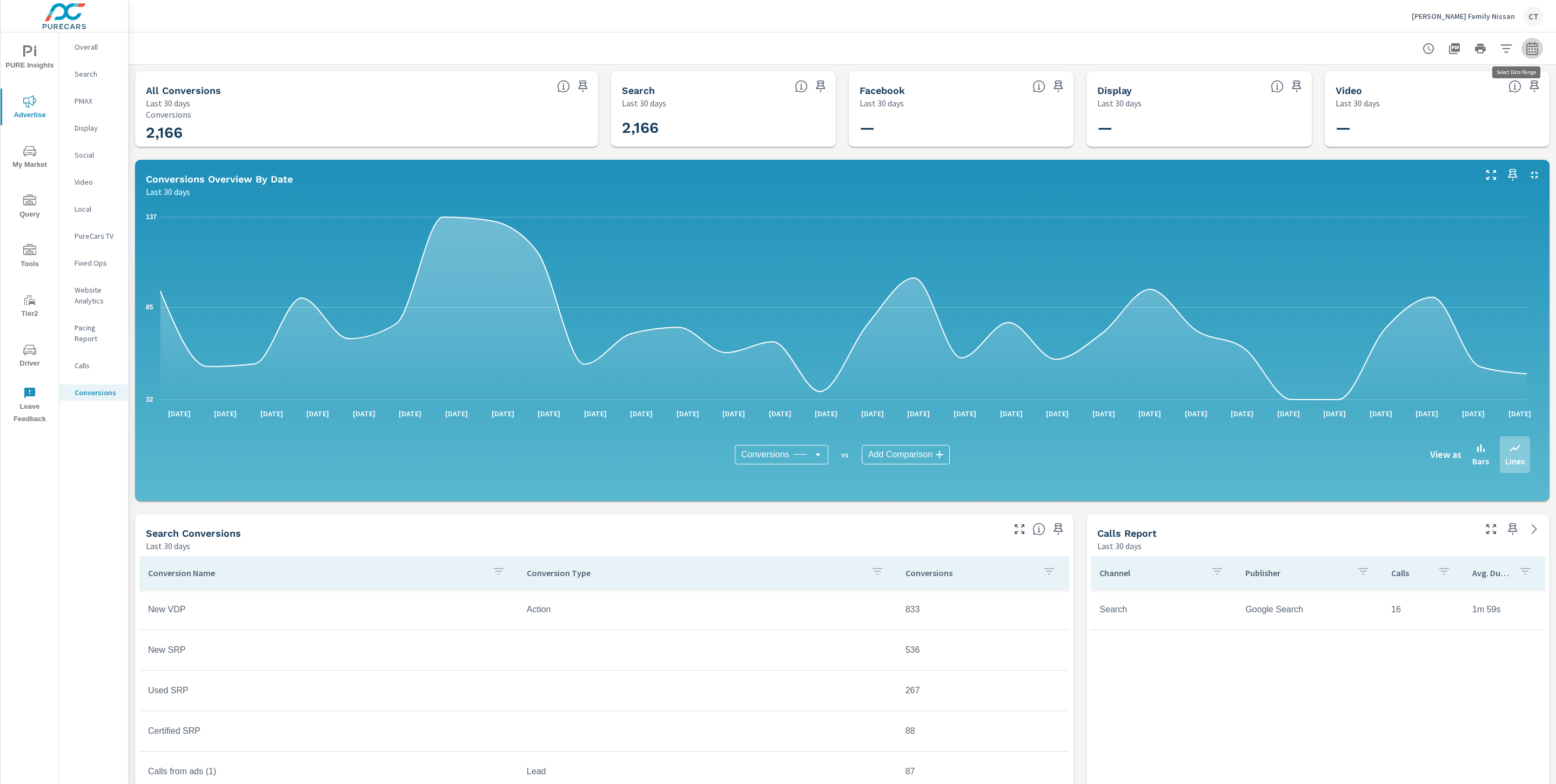
click at [1528, 48] on button "button" at bounding box center [1532, 48] width 22 height 22
select select "Last 30 days"
drag, startPoint x: 819, startPoint y: 503, endPoint x: 805, endPoint y: 497, distance: 15.2
click at [819, 503] on div "All Conversions Last 30 days 2,166 Conversions Search Last 30 days 2,166 Facebo…" at bounding box center [842, 640] width 1427 height 1151
click at [762, 450] on body "PURE Insights Advertise My Market Query Tools Tier2 Driver Leave Feedback Overa…" at bounding box center [778, 392] width 1556 height 784
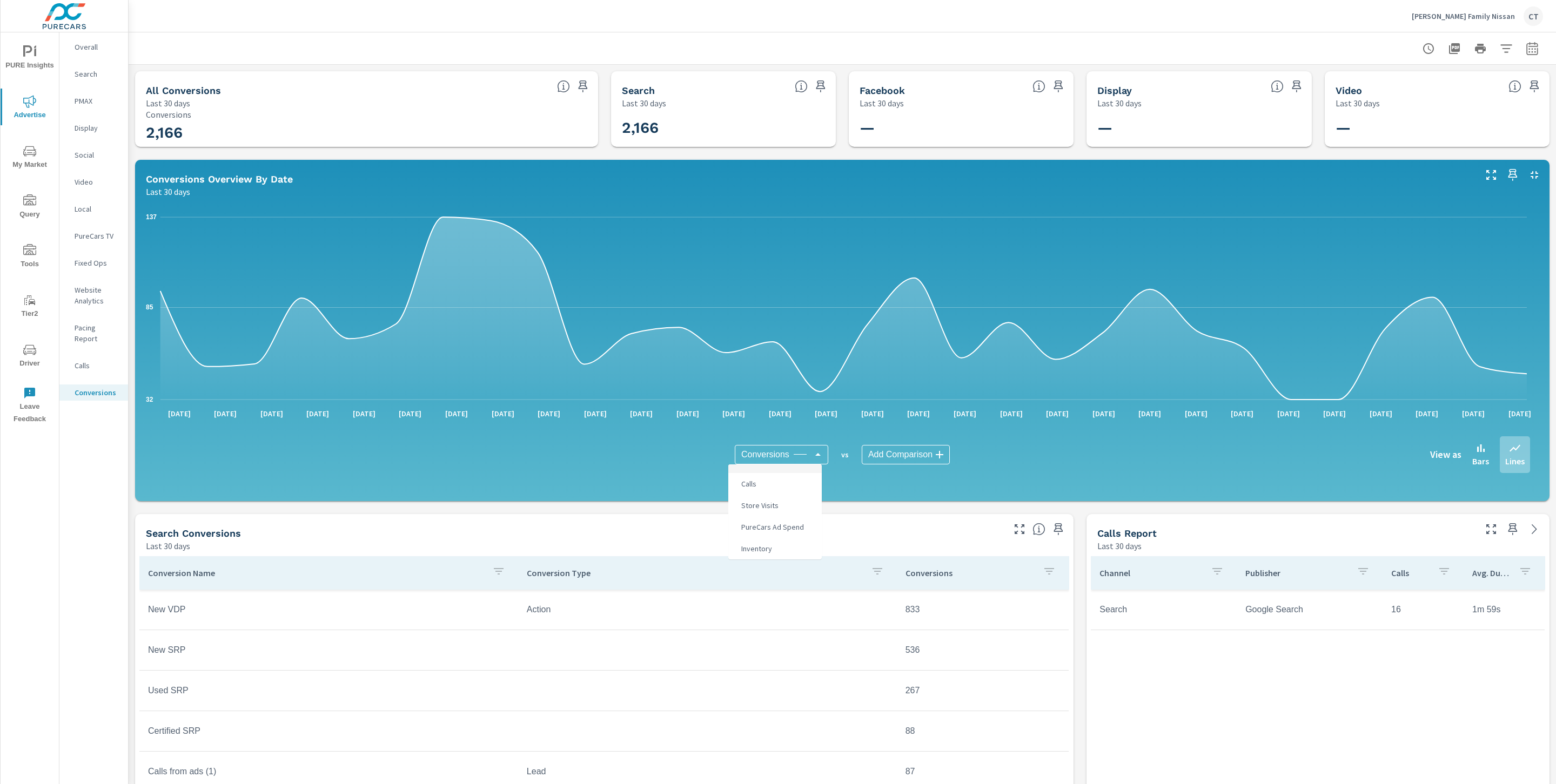
click at [781, 505] on li "Store Visits" at bounding box center [775, 505] width 93 height 22
type input "Store Visits"
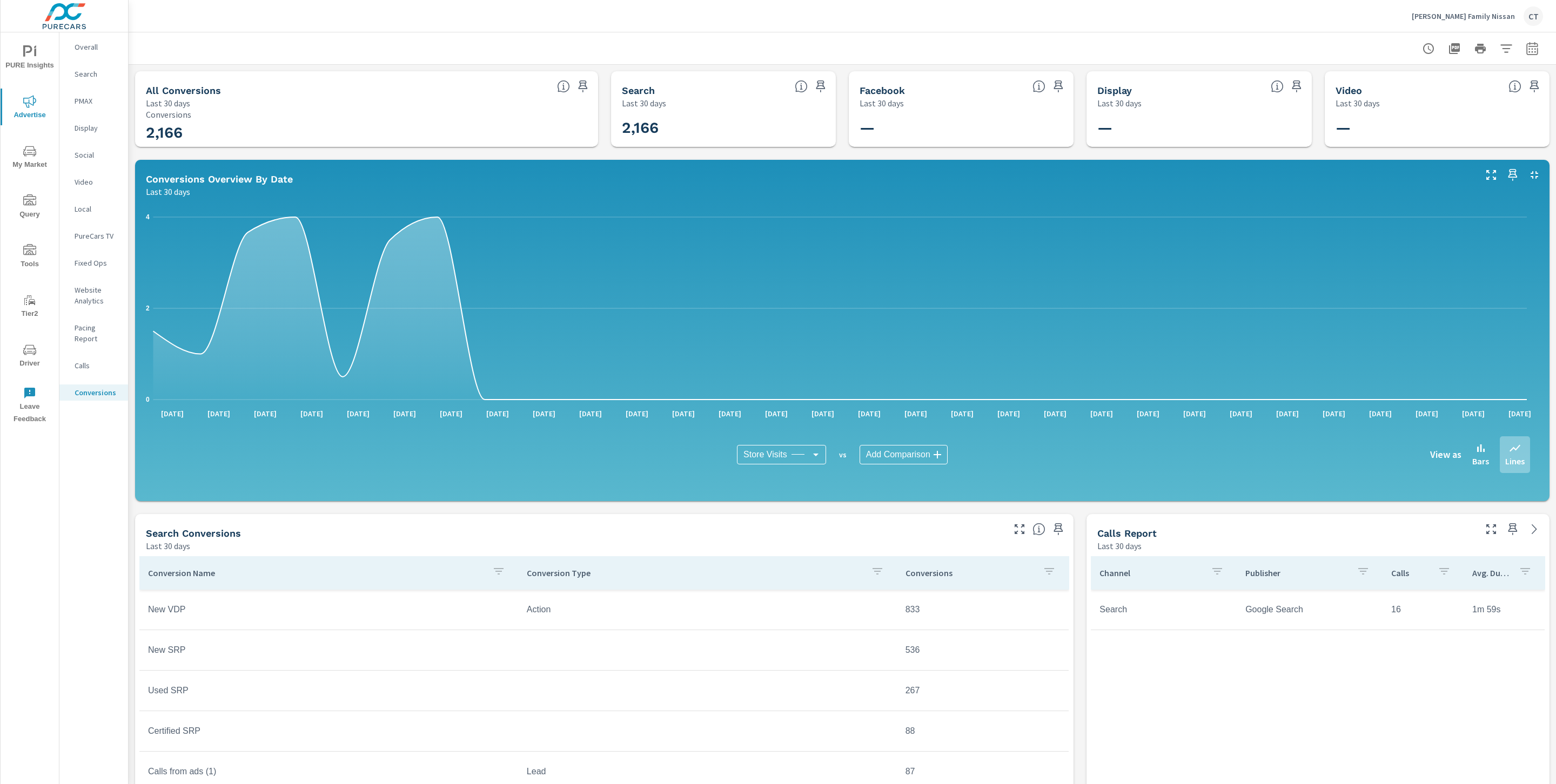
click at [1523, 55] on button "button" at bounding box center [1532, 48] width 22 height 22
select select "Last 30 days"
click at [1436, 123] on p "+ Add comparison" at bounding box center [1443, 121] width 138 height 13
select select "Previous period"
click at [1453, 101] on select "Custom Yesterday Last week Last 7 days Last 14 days Last 30 days Last 45 days L…" at bounding box center [1433, 93] width 108 height 22
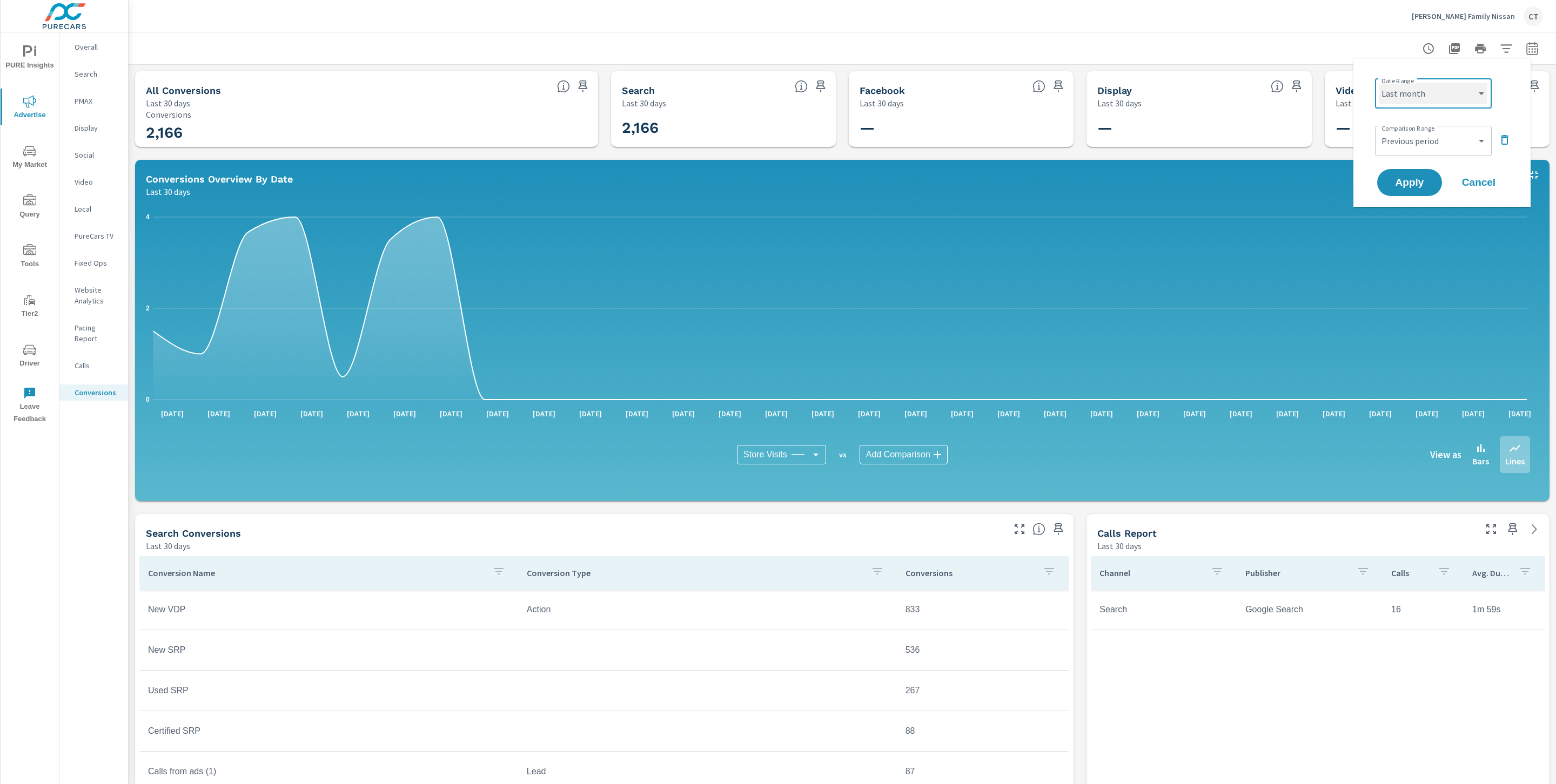
click at [1379, 83] on select "Custom Yesterday Last week Last 7 days Last 14 days Last 30 days Last 45 days L…" at bounding box center [1433, 93] width 108 height 22
select select "Last month"
click at [1414, 174] on button "Apply" at bounding box center [1409, 183] width 67 height 28
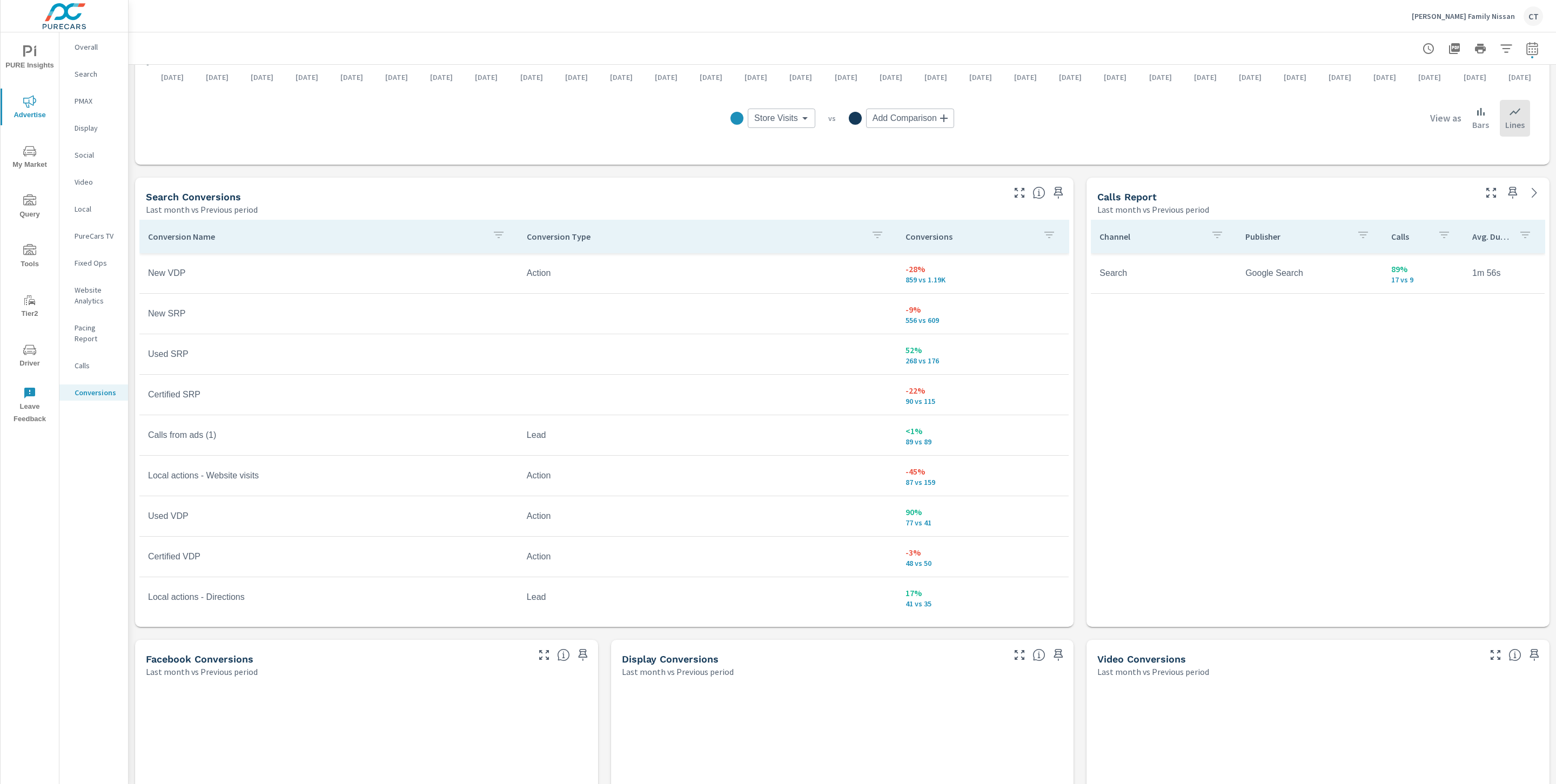
scroll to position [473, 0]
click at [1013, 193] on icon "button" at bounding box center [1019, 191] width 13 height 13
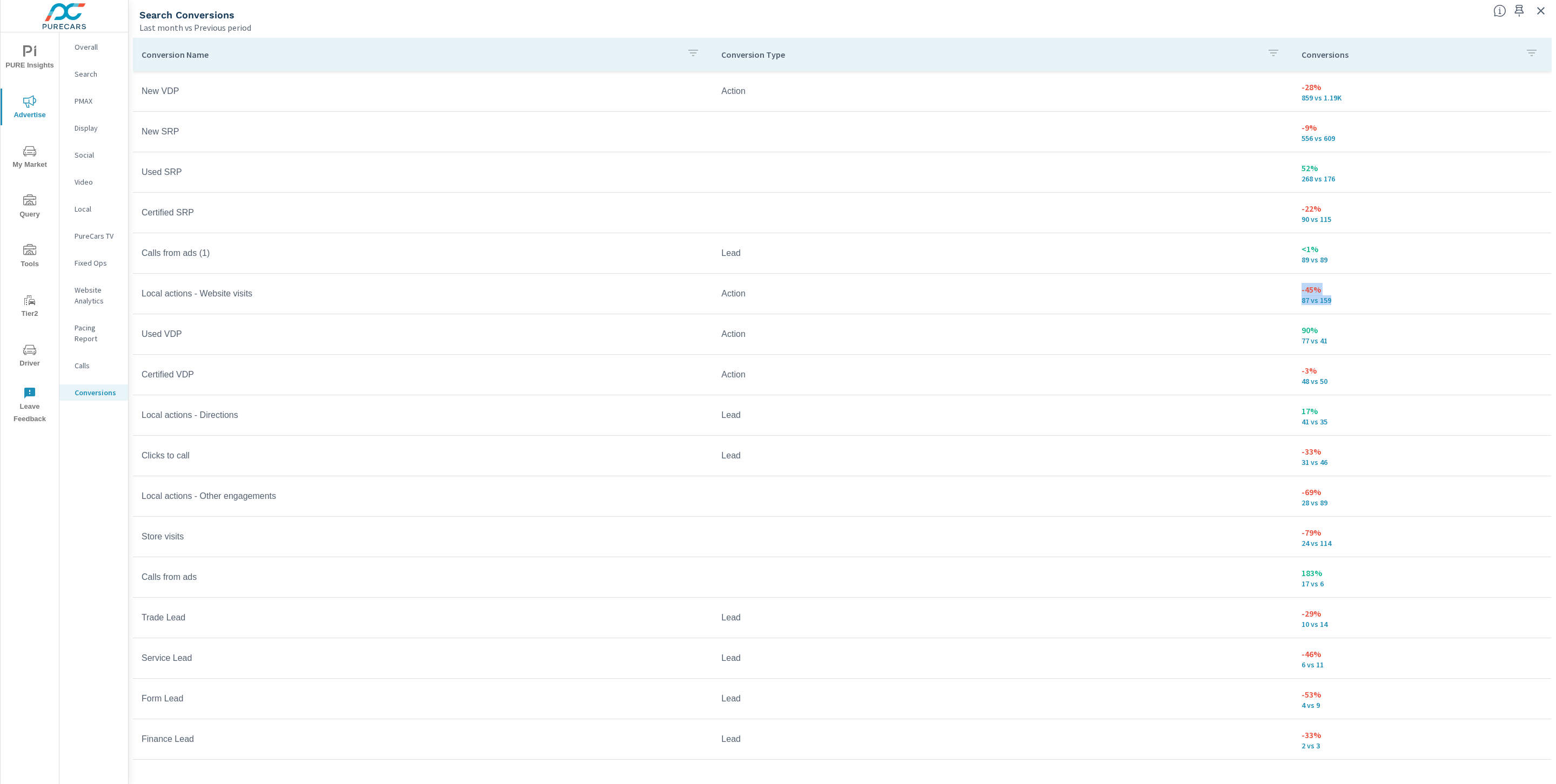
drag, startPoint x: 1332, startPoint y: 299, endPoint x: 1291, endPoint y: 291, distance: 41.8
click at [1301, 291] on div "-45% 87 vs 159" at bounding box center [1421, 294] width 241 height 22
click at [1355, 298] on p "87 vs 159" at bounding box center [1421, 299] width 241 height 8
drag, startPoint x: 1323, startPoint y: 465, endPoint x: 1275, endPoint y: 452, distance: 49.7
click at [1275, 452] on tr "Clicks to call Lead -33% 31 vs 46" at bounding box center [842, 456] width 1418 height 40
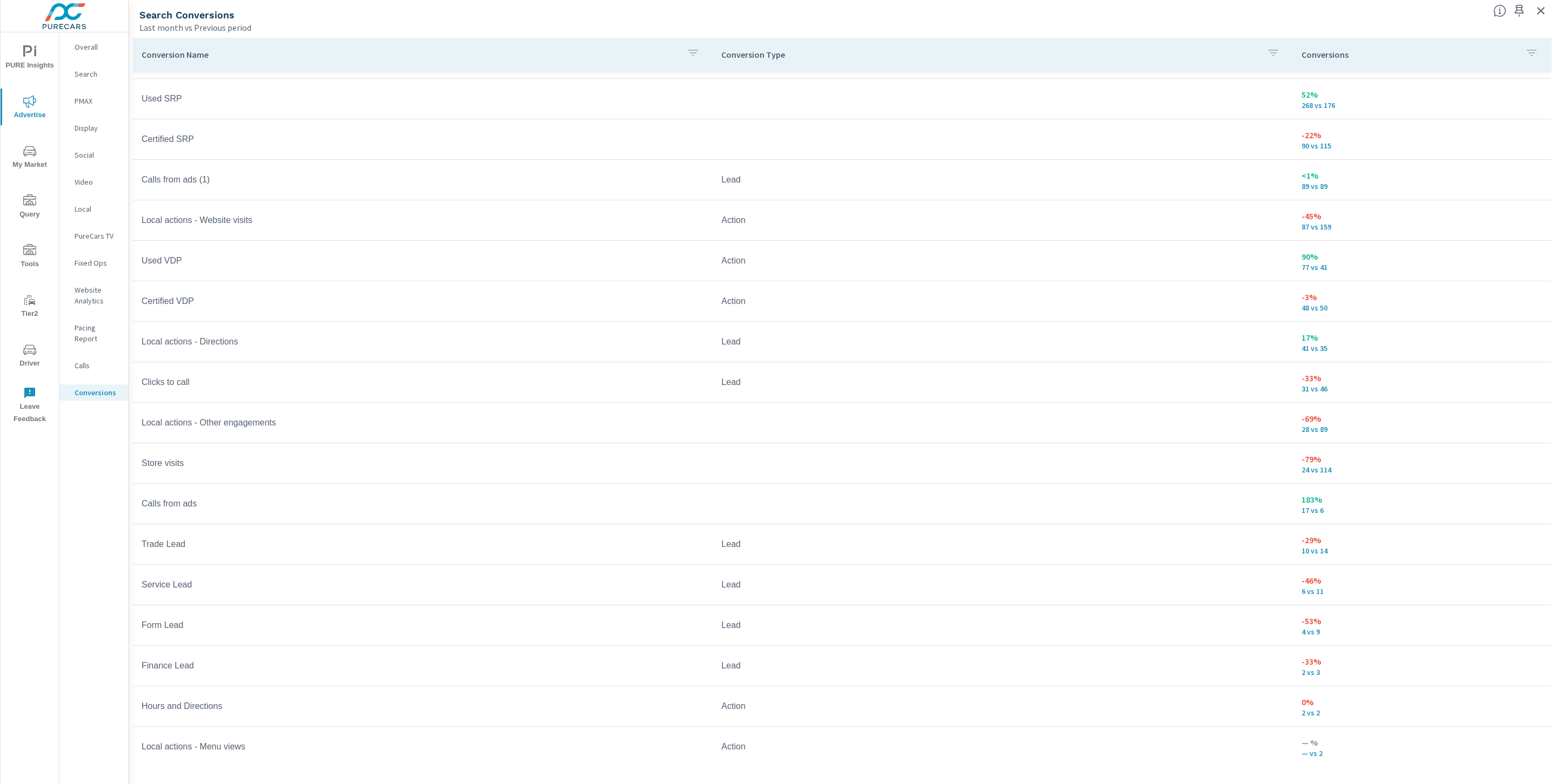
click at [1331, 478] on td "-79% 24 vs 114" at bounding box center [1421, 463] width 258 height 39
drag, startPoint x: 1334, startPoint y: 472, endPoint x: 1288, endPoint y: 458, distance: 48.1
click at [1292, 458] on td "-79% 24 vs 114" at bounding box center [1421, 463] width 258 height 39
click at [1309, 477] on td "-79% 24 vs 114" at bounding box center [1421, 463] width 258 height 39
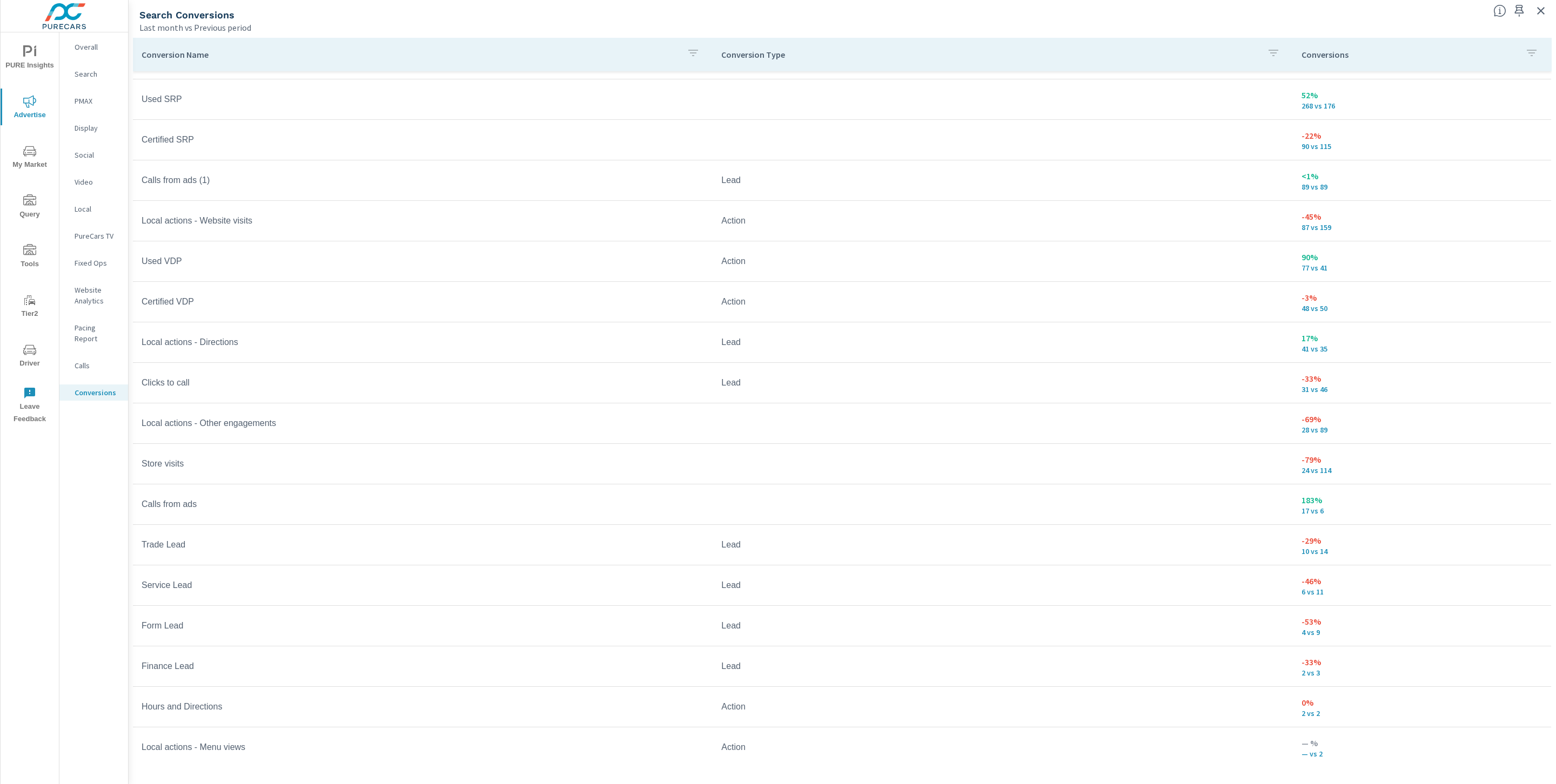
drag, startPoint x: 1328, startPoint y: 466, endPoint x: 1285, endPoint y: 472, distance: 43.4
click at [1292, 472] on td "-79% 24 vs 114" at bounding box center [1421, 463] width 258 height 39
drag, startPoint x: 1307, startPoint y: 471, endPoint x: 1275, endPoint y: 464, distance: 32.8
click at [1275, 464] on tr "Store visits -79% 24 vs 114" at bounding box center [842, 464] width 1418 height 40
click at [1340, 472] on p "24 vs 114" at bounding box center [1421, 470] width 241 height 8
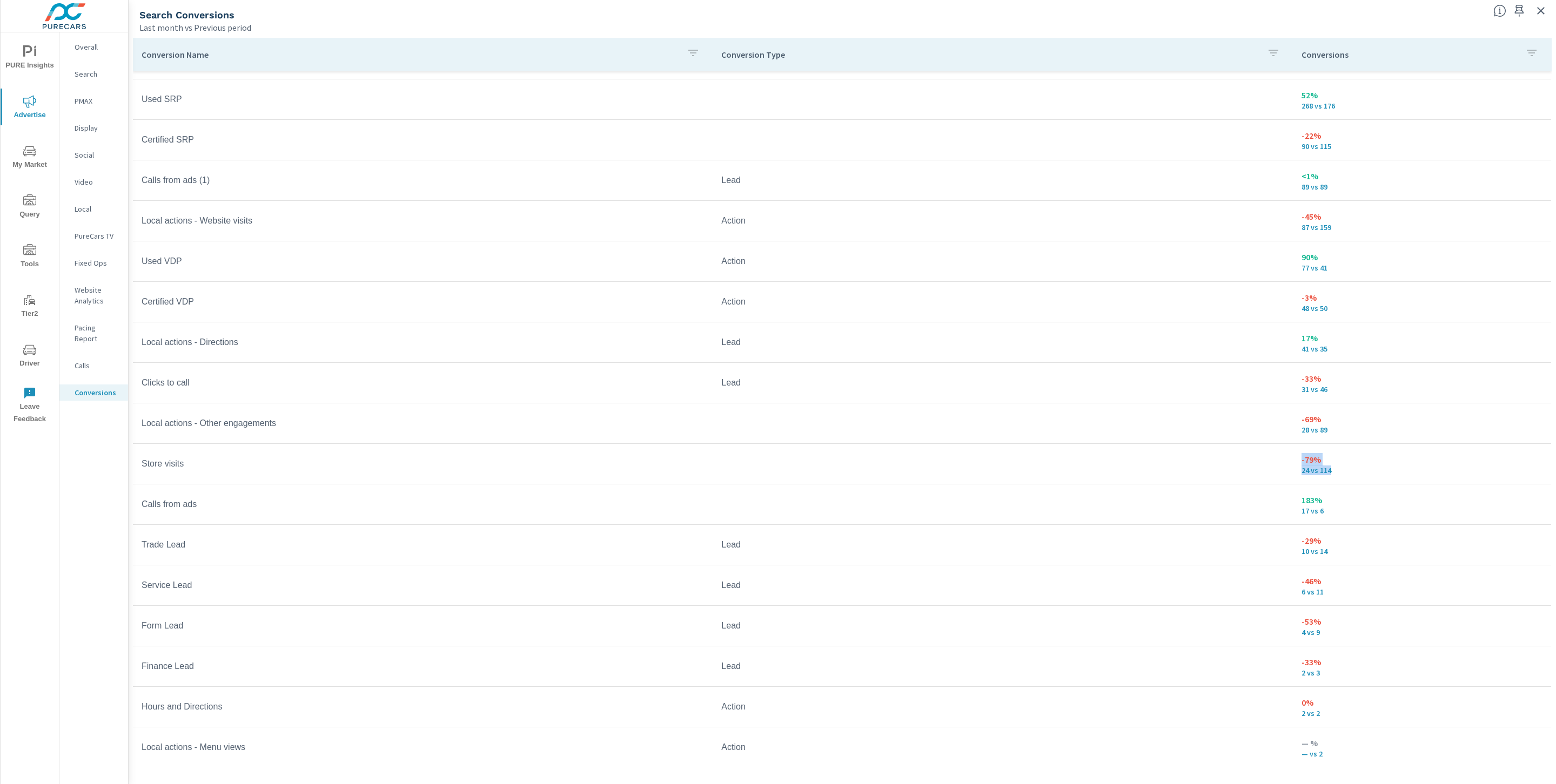
drag, startPoint x: 1320, startPoint y: 473, endPoint x: 1283, endPoint y: 462, distance: 38.6
click at [1292, 462] on td "-79% 24 vs 114" at bounding box center [1421, 463] width 258 height 39
click at [1358, 471] on p "24 vs 114" at bounding box center [1421, 470] width 241 height 8
drag, startPoint x: 1331, startPoint y: 474, endPoint x: 1286, endPoint y: 460, distance: 47.1
click at [1292, 460] on td "-79% 24 vs 114" at bounding box center [1421, 463] width 258 height 39
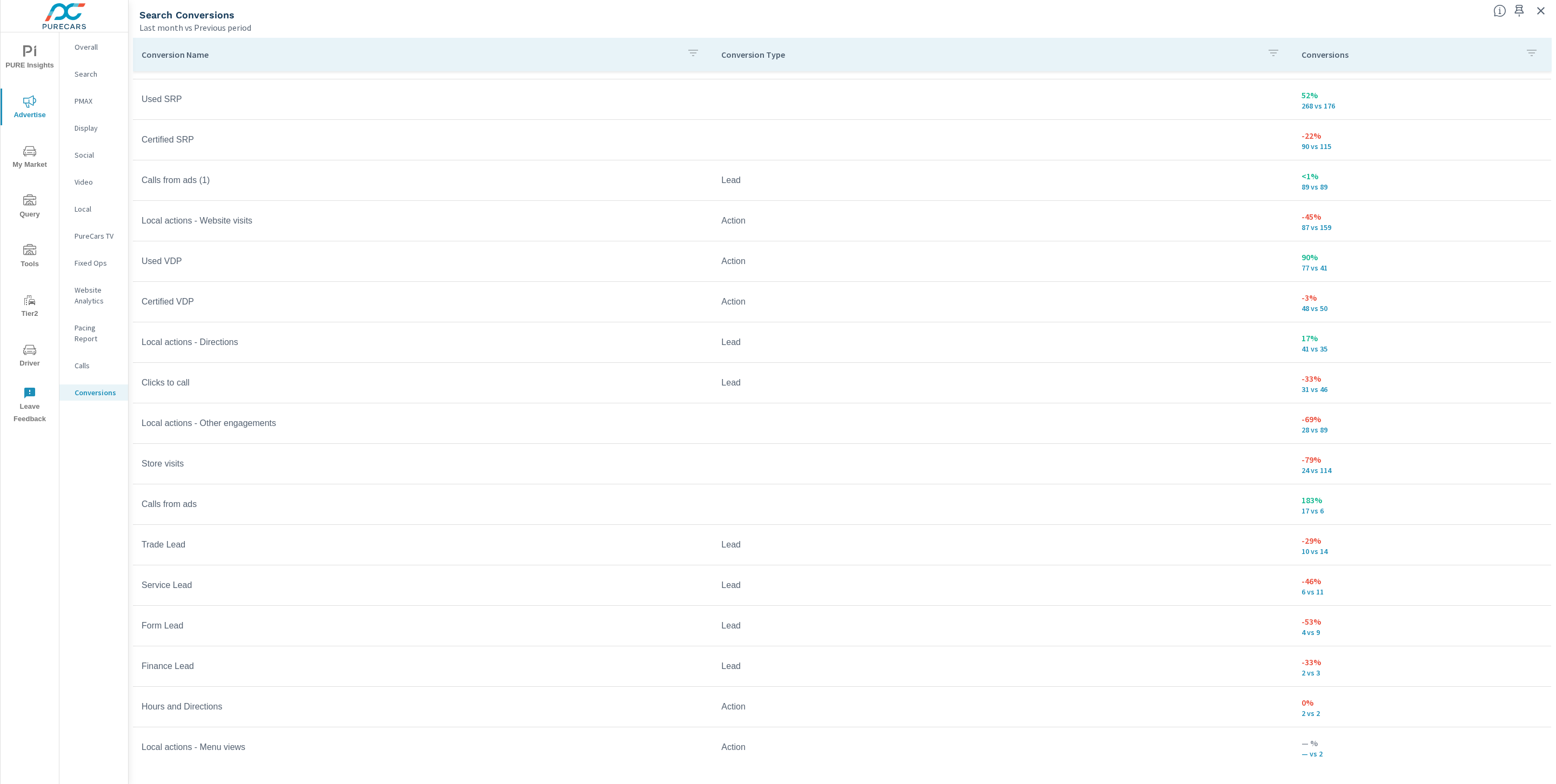
click at [1327, 472] on p "24 vs 114" at bounding box center [1421, 470] width 241 height 8
drag, startPoint x: 1330, startPoint y: 472, endPoint x: 1286, endPoint y: 459, distance: 45.9
click at [1292, 459] on td "-79% 24 vs 114" at bounding box center [1421, 463] width 258 height 39
click at [1364, 496] on p "183%" at bounding box center [1421, 500] width 241 height 13
drag, startPoint x: 1324, startPoint y: 472, endPoint x: 1287, endPoint y: 458, distance: 39.6
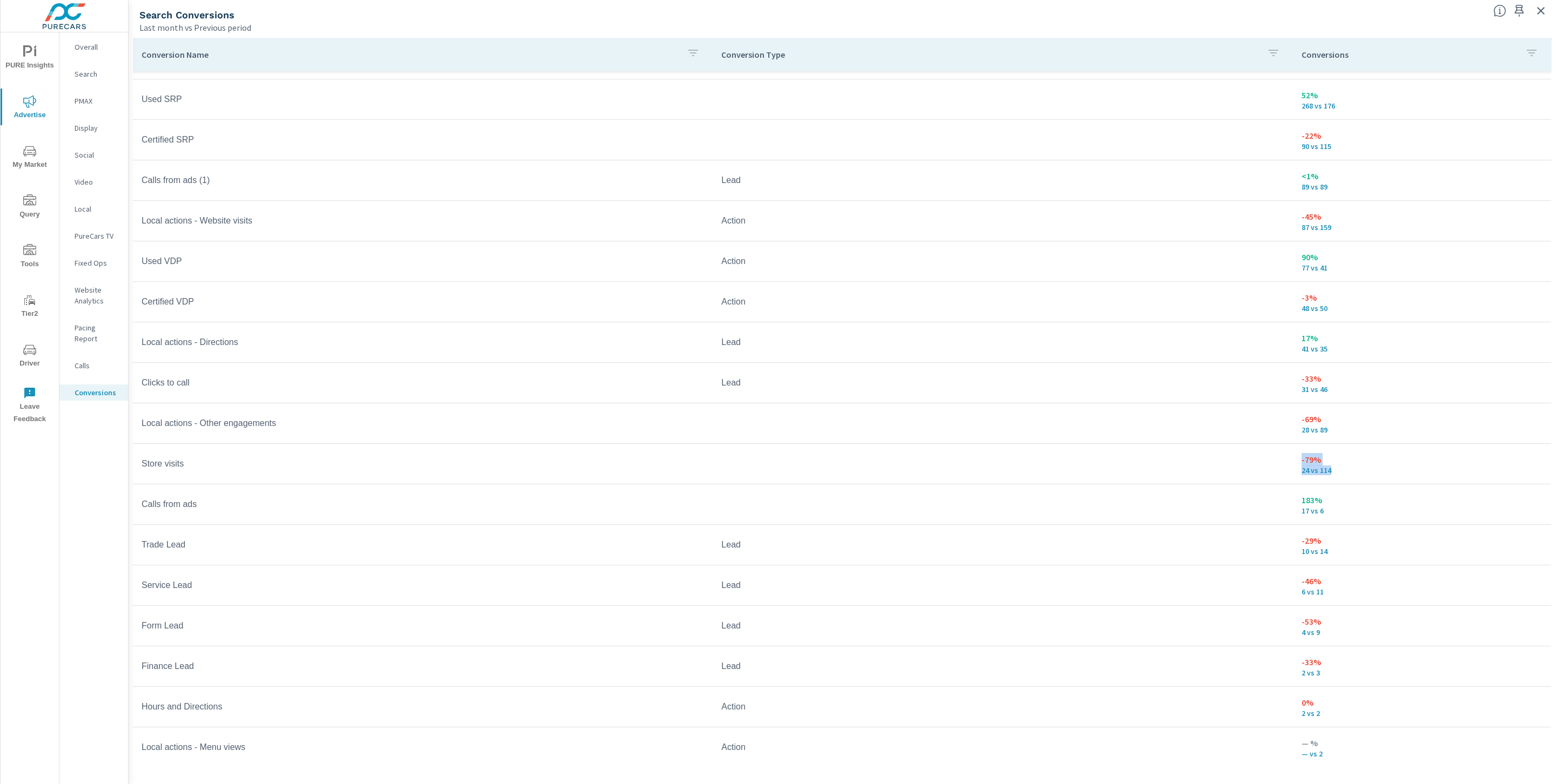
click at [1292, 458] on td "-79% 24 vs 114" at bounding box center [1421, 463] width 258 height 39
click at [1335, 472] on p "24 vs 114" at bounding box center [1421, 470] width 241 height 8
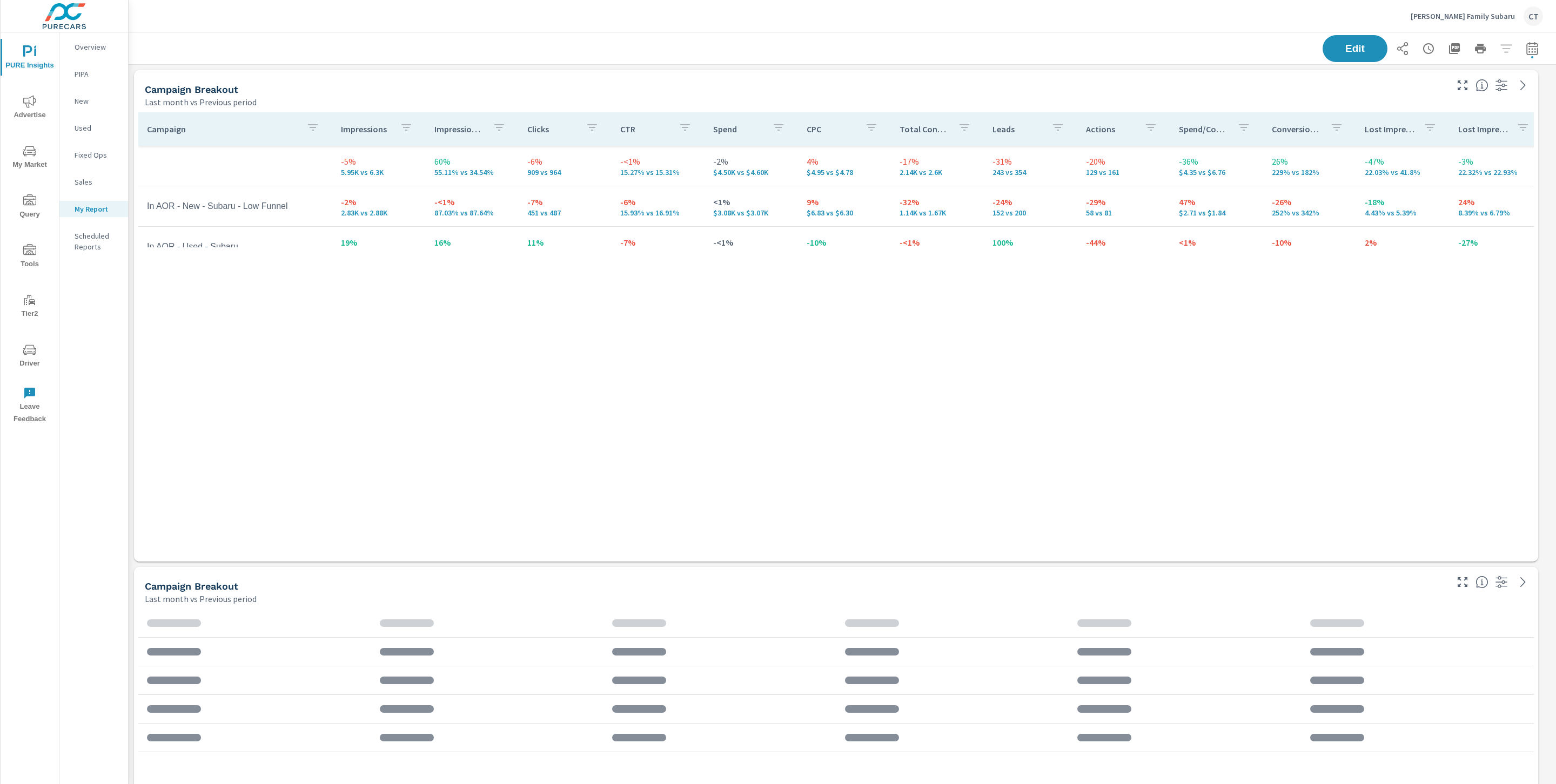
scroll to position [2019, 1439]
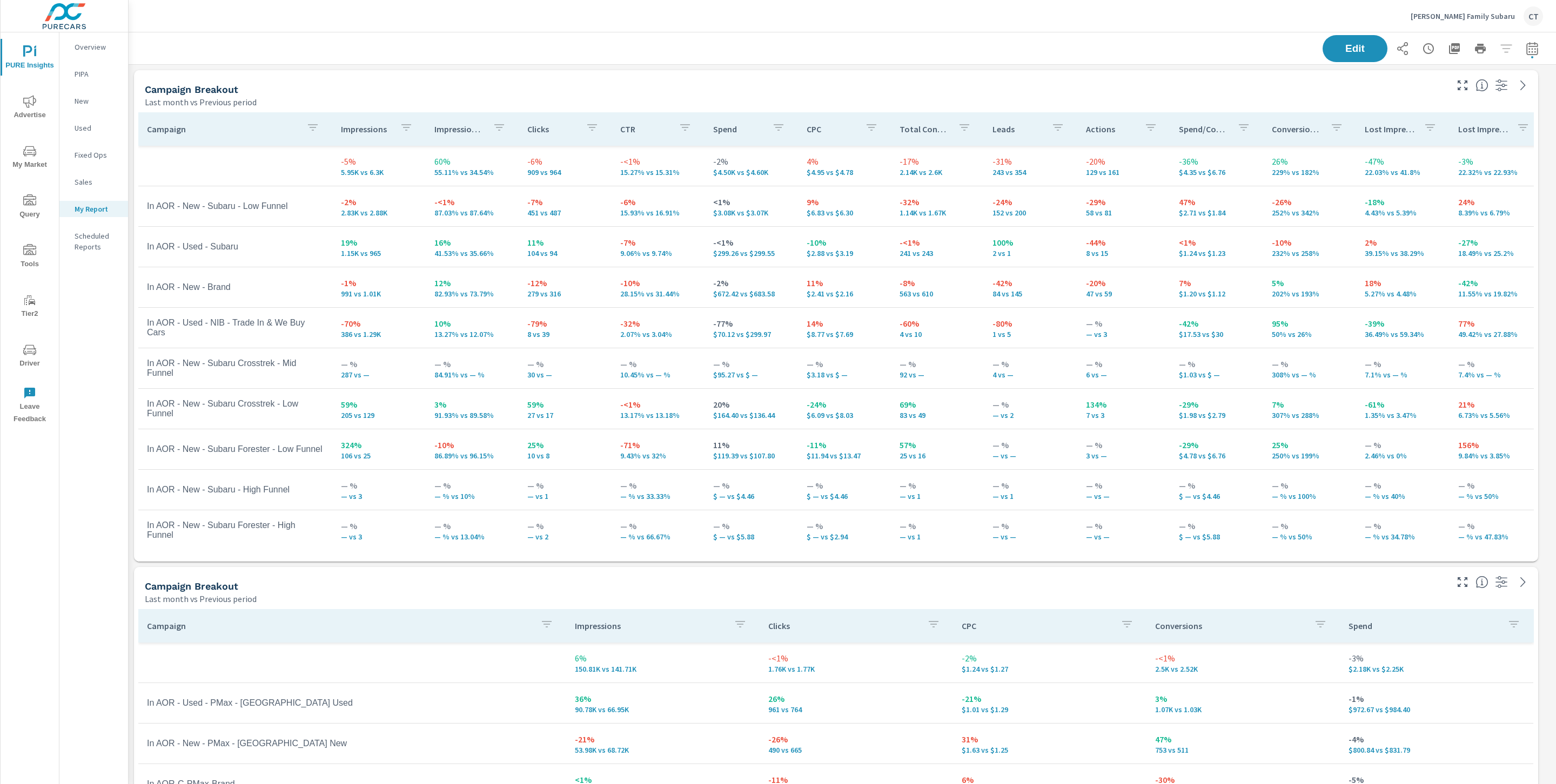
click at [27, 214] on span "Query" at bounding box center [29, 208] width 52 height 26
click at [16, 152] on span "My Market" at bounding box center [29, 158] width 52 height 26
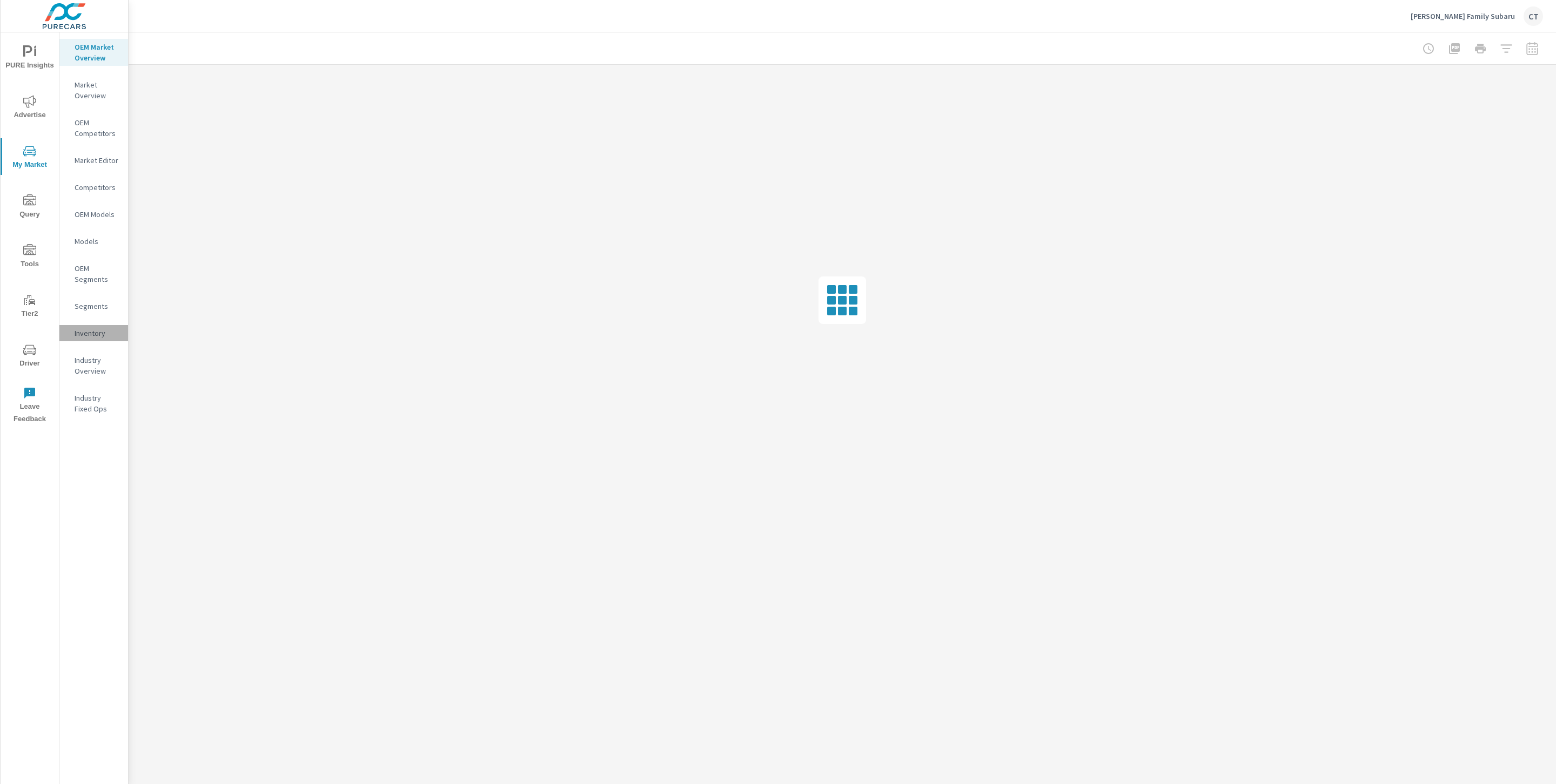
click at [92, 331] on p "Inventory" at bounding box center [97, 332] width 45 height 10
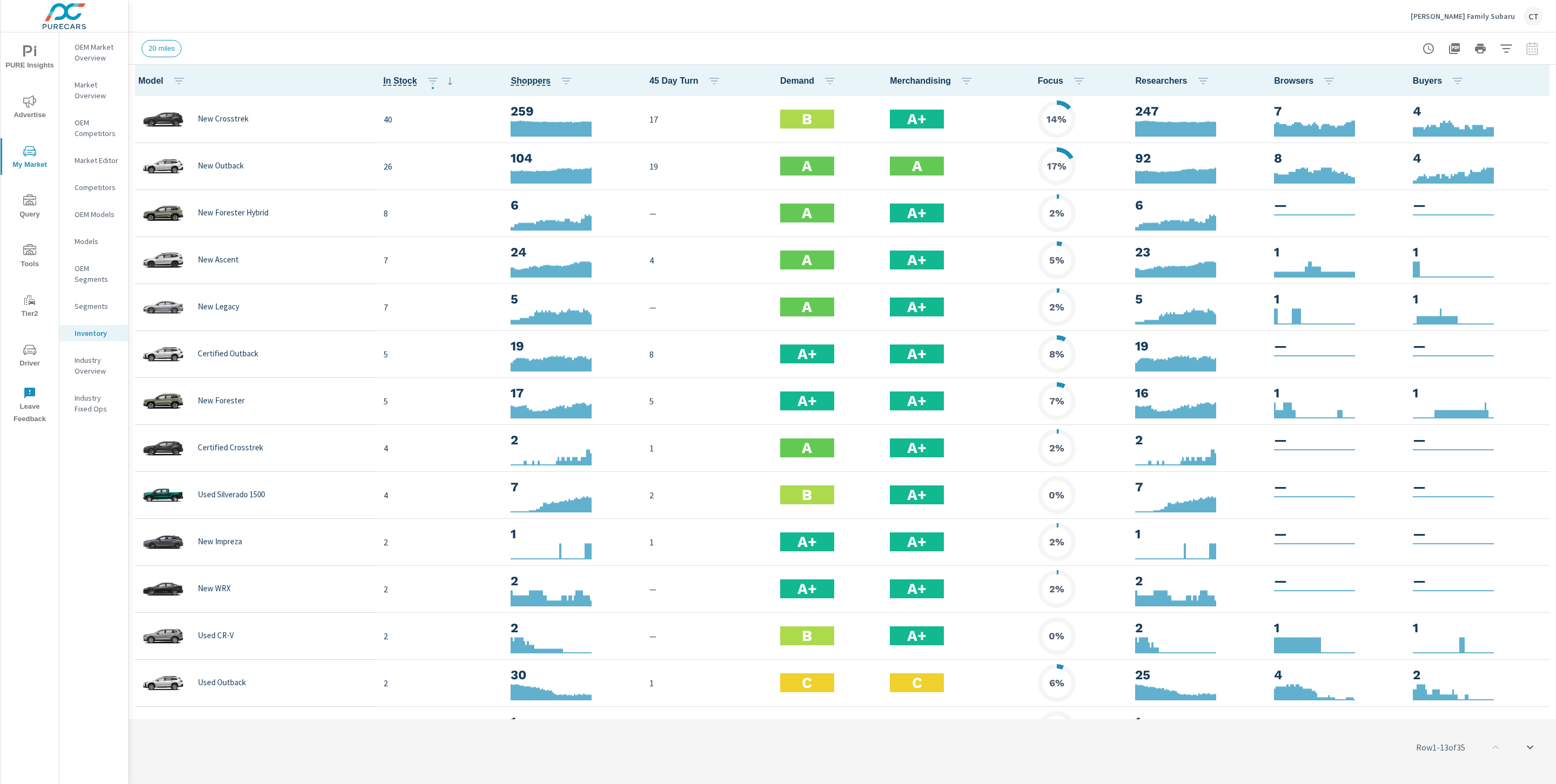
scroll to position [1, 0]
click at [1506, 49] on icon "button" at bounding box center [1506, 49] width 13 height 13
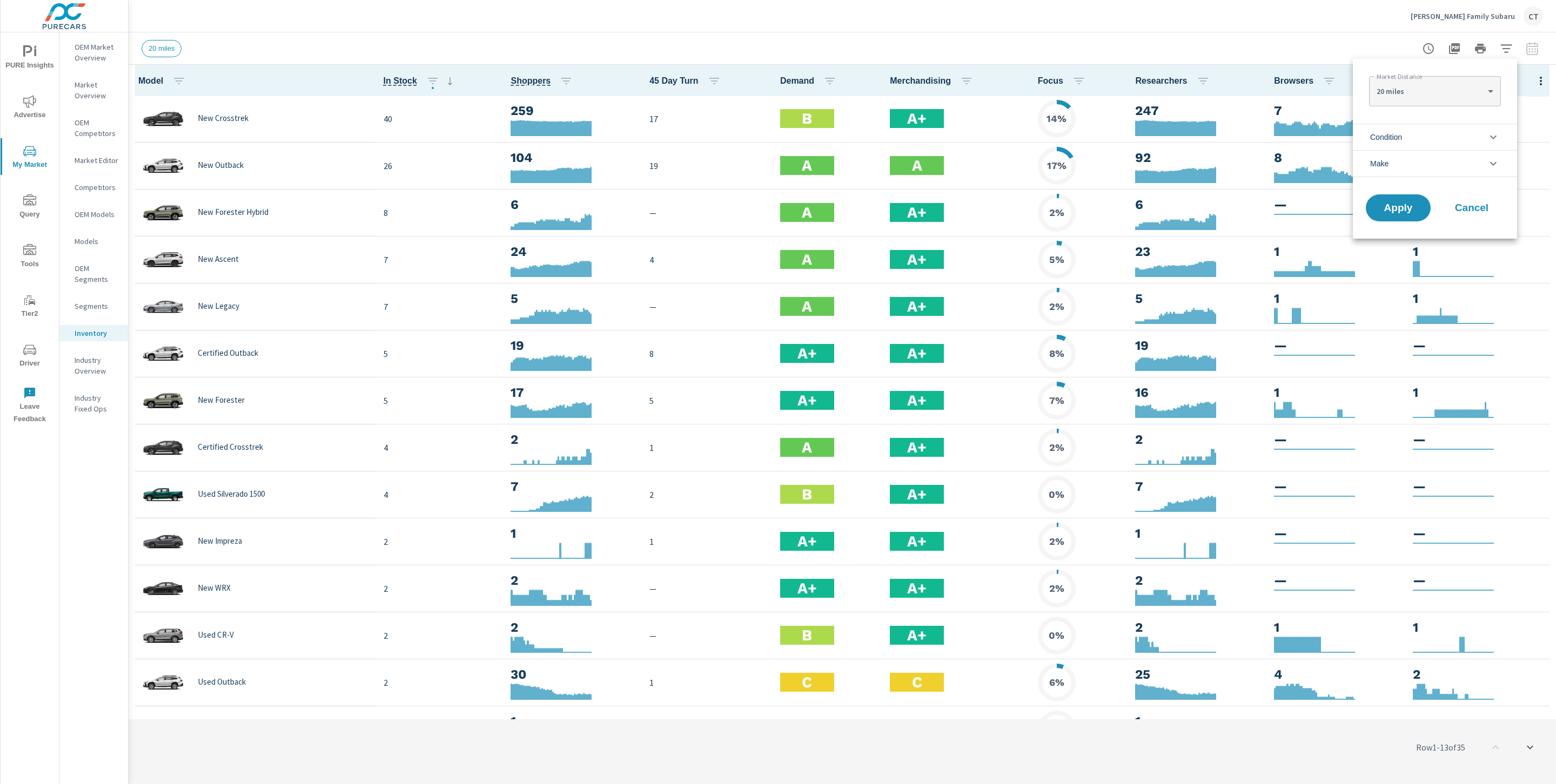
click at [1459, 93] on body "PURE Insights Advertise My Market Query Tools Tier2 Driver Leave Feedback OEM M…" at bounding box center [778, 392] width 1556 height 784
drag, startPoint x: 1405, startPoint y: 126, endPoint x: 1404, endPoint y: 173, distance: 47.0
click at [1405, 126] on li "40 miles" at bounding box center [1434, 126] width 131 height 17
type Distance "40"
click at [1396, 205] on span "Apply" at bounding box center [1398, 208] width 44 height 10
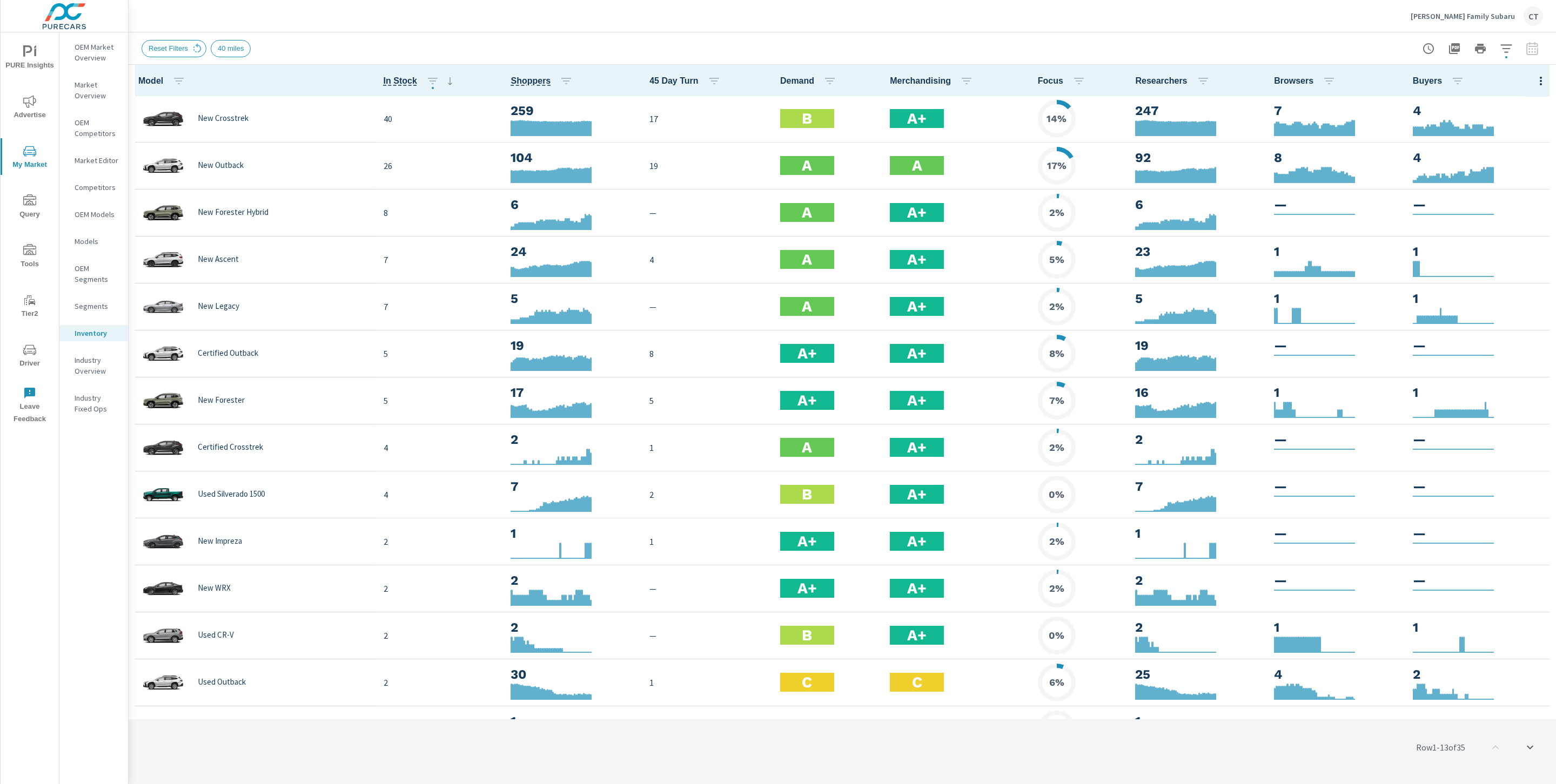
click at [1534, 82] on icon "button" at bounding box center [1541, 81] width 13 height 13
click at [1505, 144] on span "Audience" at bounding box center [1505, 143] width 68 height 10
click at [1293, 31] on header "Hicks Family Subaru CT" at bounding box center [842, 16] width 1427 height 32
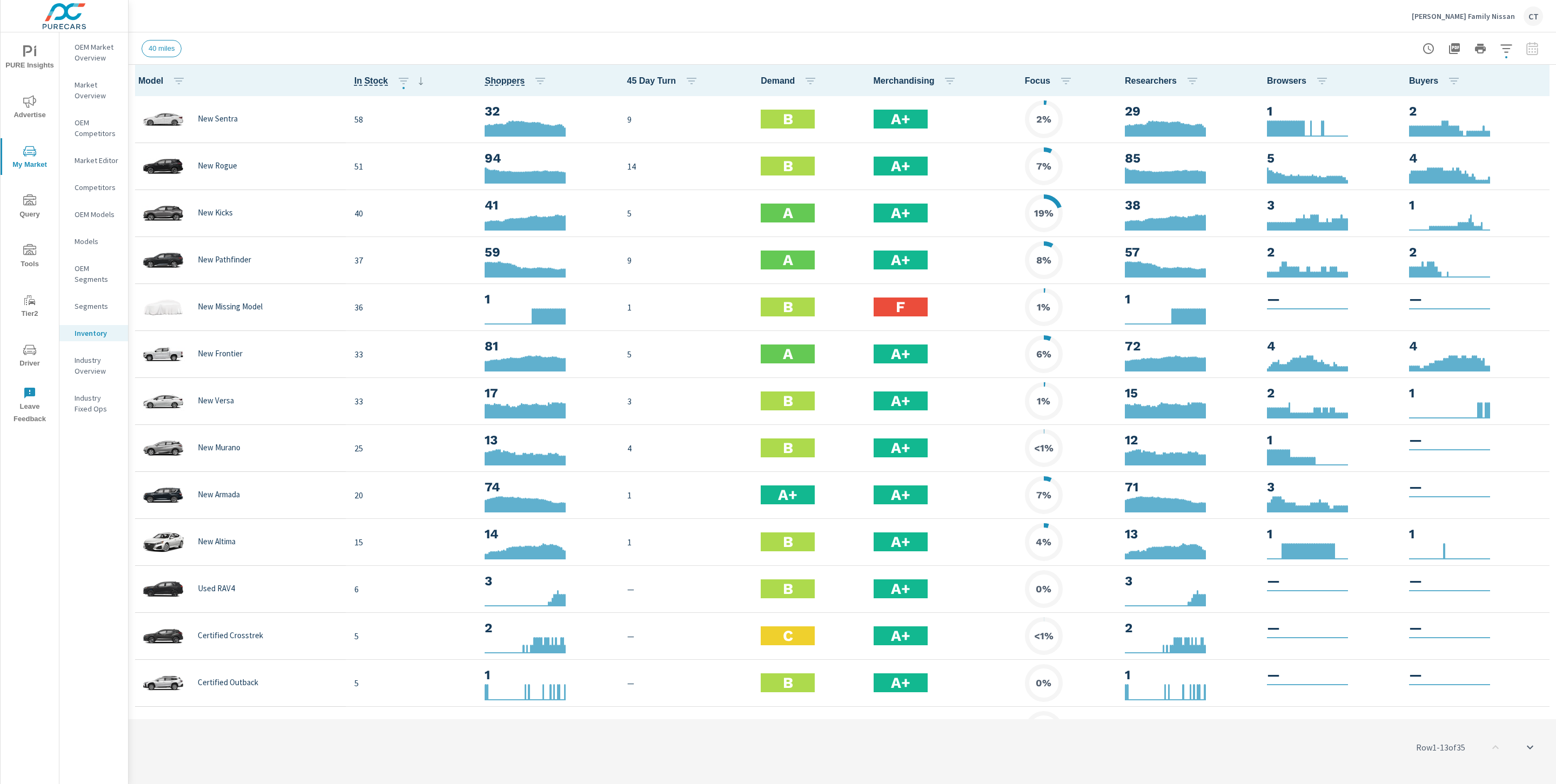
scroll to position [1, 0]
click at [34, 104] on icon "nav menu" at bounding box center [30, 102] width 13 height 13
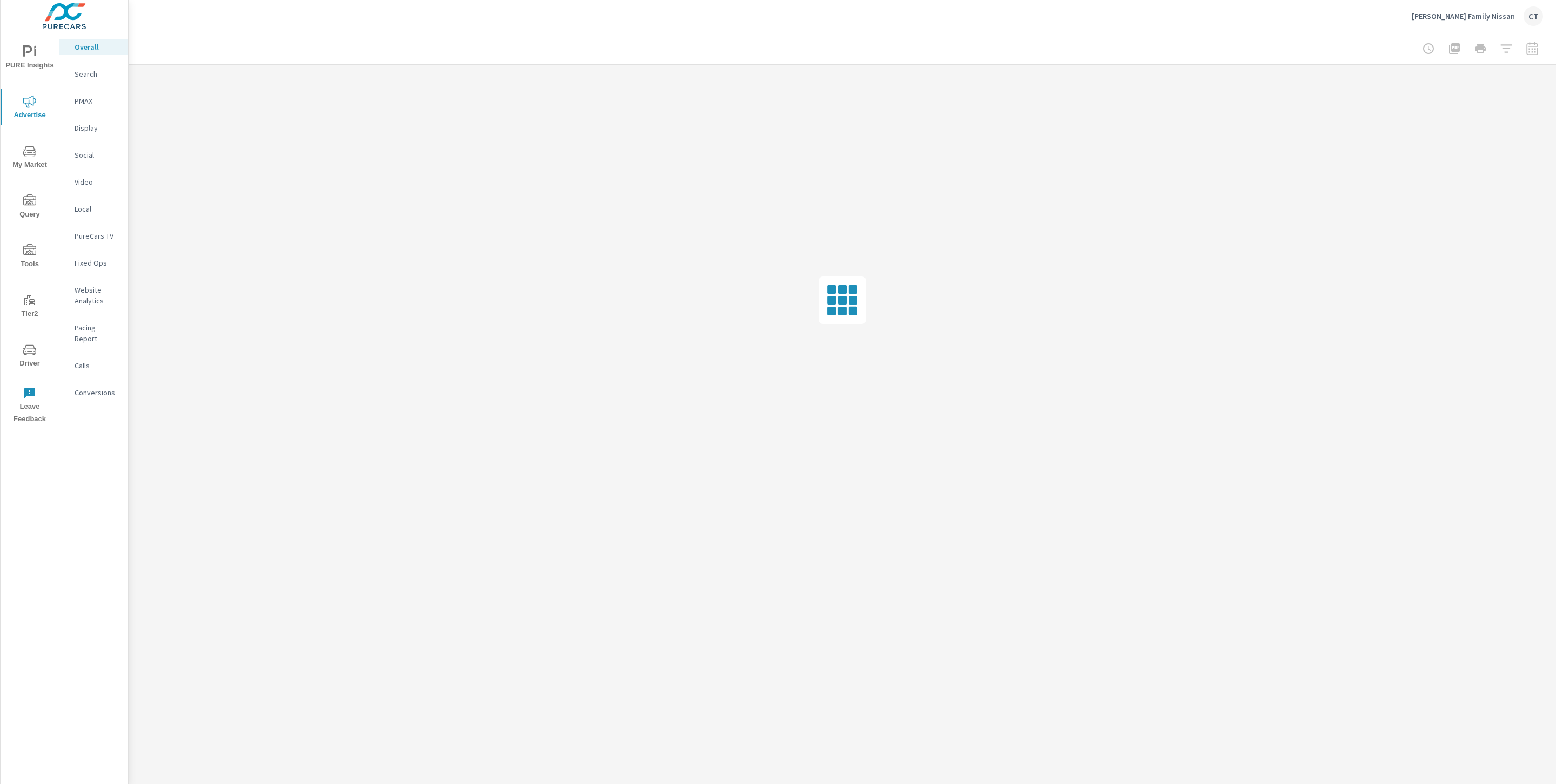
click at [94, 294] on p "Website Analytics" at bounding box center [97, 295] width 45 height 22
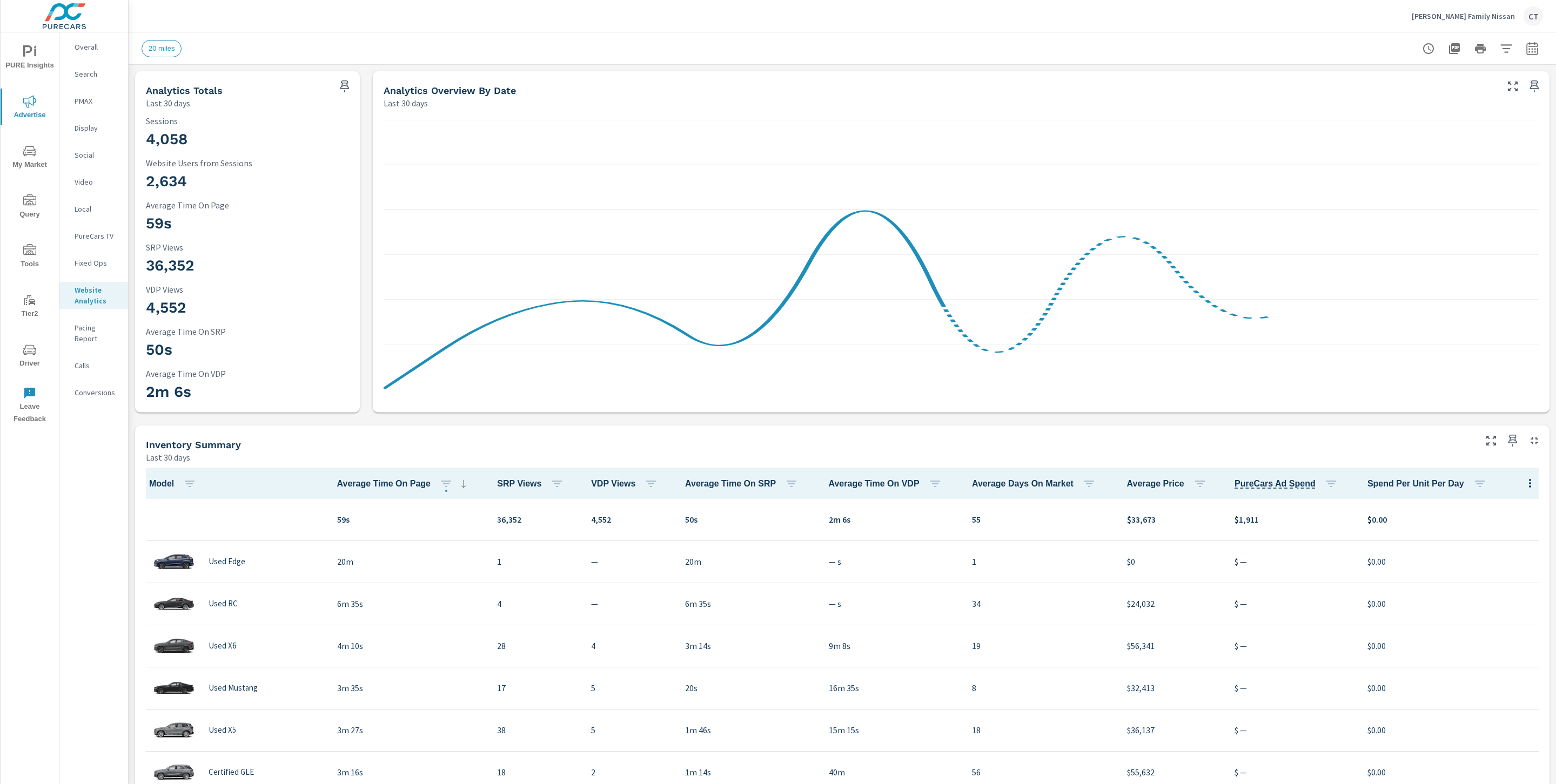
scroll to position [1, 0]
click at [1500, 51] on icon "button" at bounding box center [1506, 49] width 13 height 13
click at [1399, 94] on body "PURE Insights Advertise My Market Query Tools Tier2 Driver Leave Feedback Overa…" at bounding box center [778, 392] width 1556 height 784
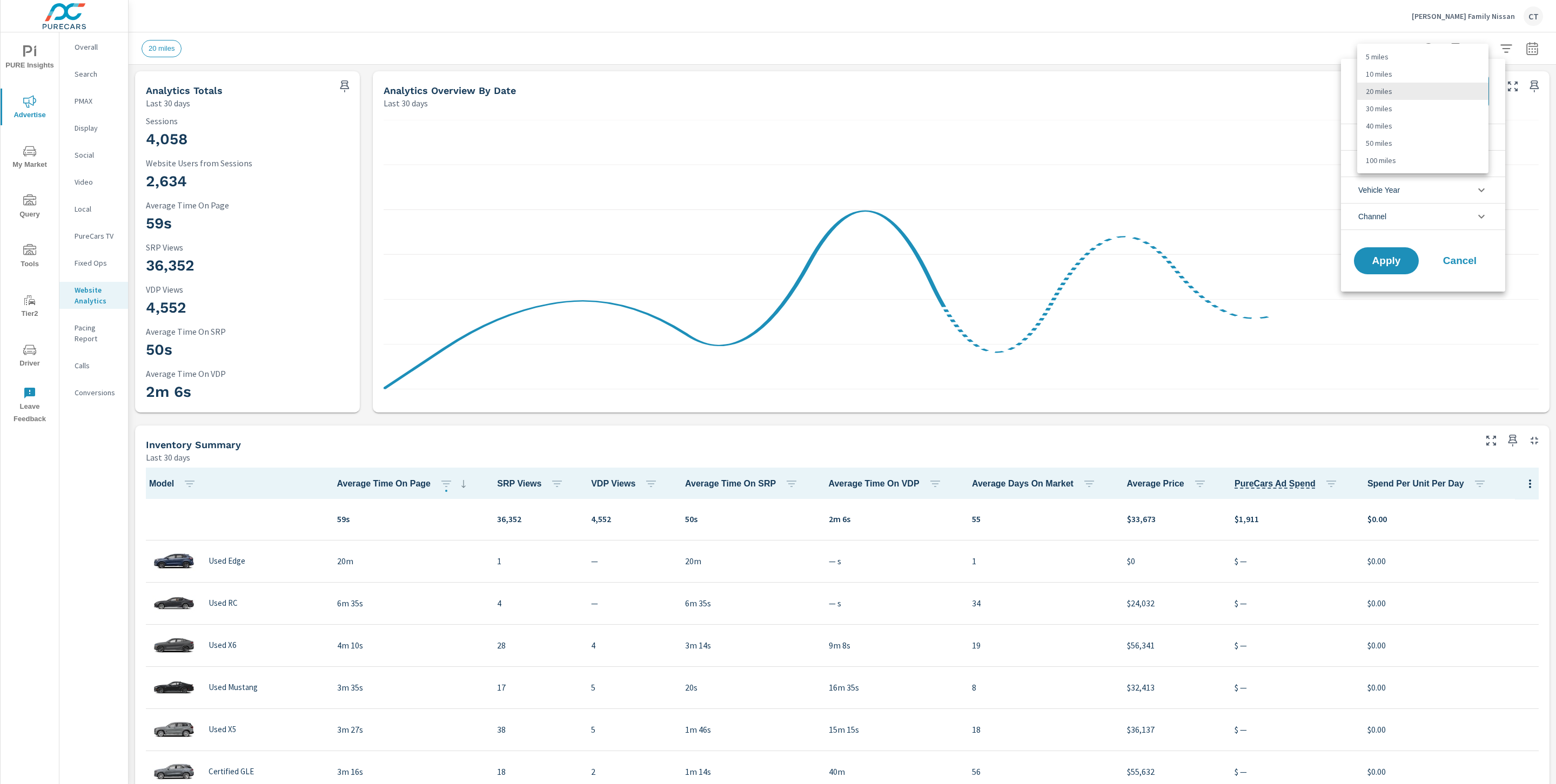
click at [1394, 127] on li "40 miles" at bounding box center [1421, 126] width 131 height 17
type Distance "40"
click at [1448, 136] on li "Condition" at bounding box center [1422, 136] width 164 height 26
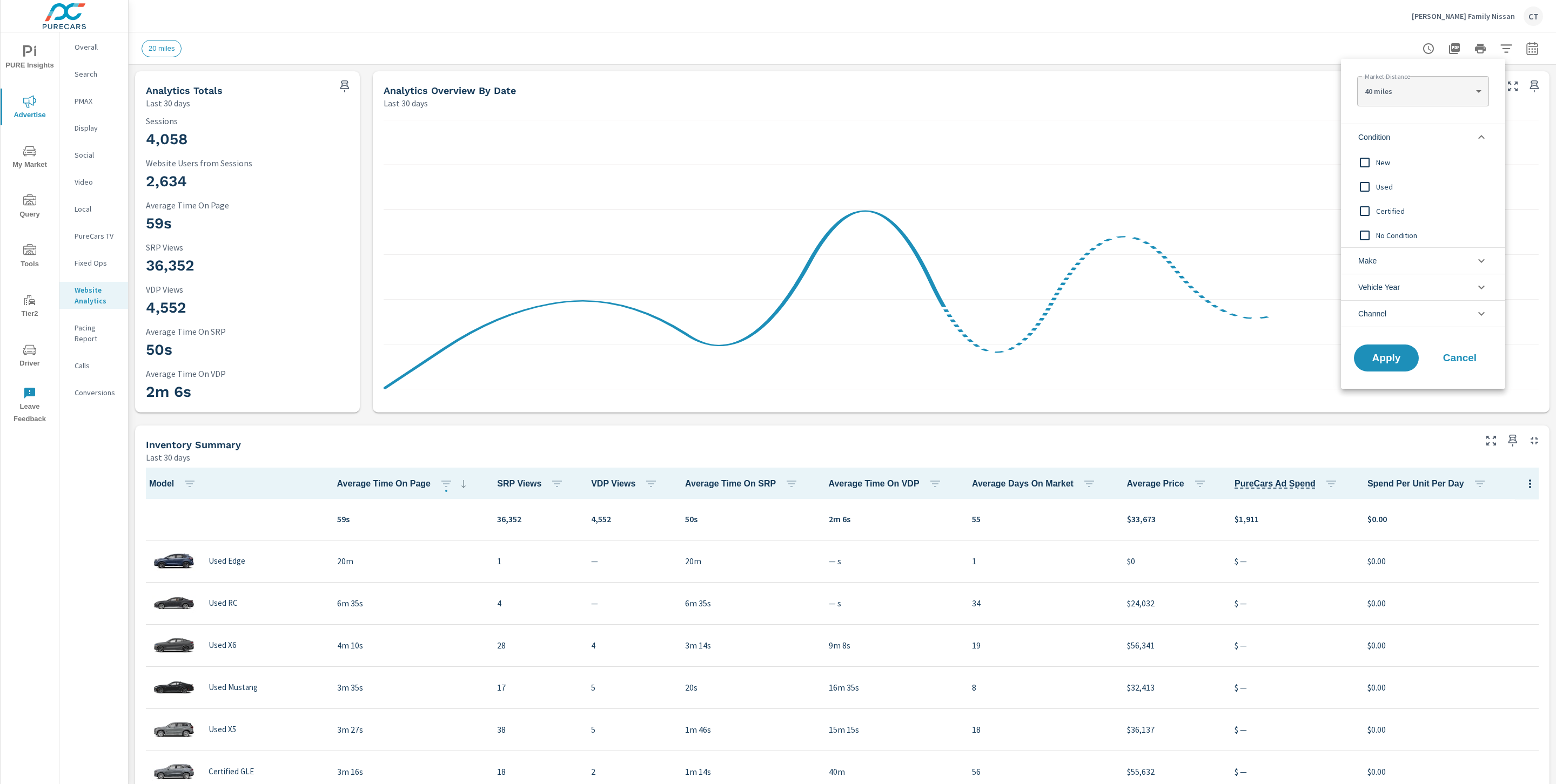
click at [1374, 171] on input "filter options" at bounding box center [1364, 163] width 23 height 23
click at [1377, 371] on button "Apply" at bounding box center [1386, 359] width 67 height 28
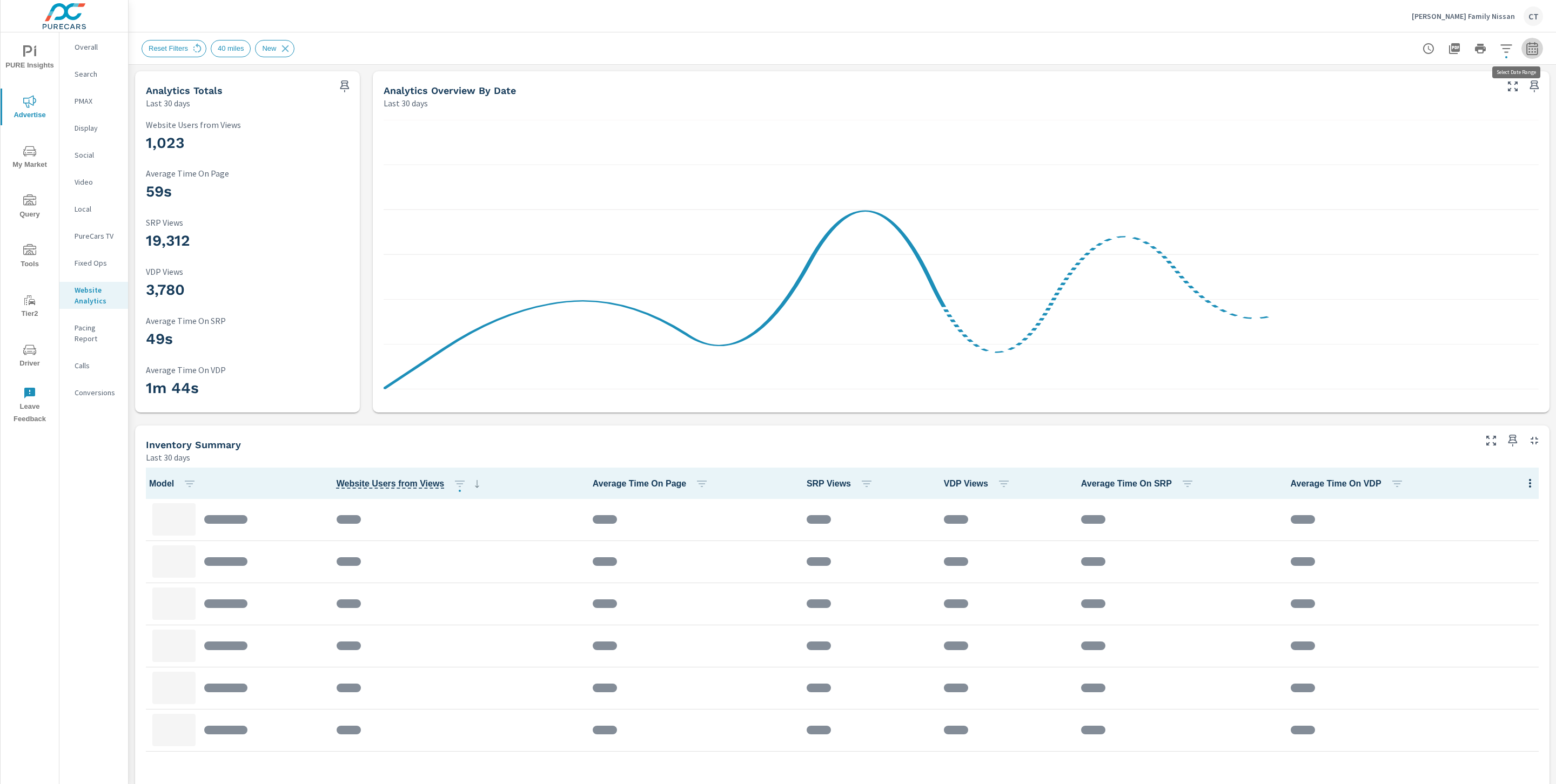
click at [1525, 49] on icon "button" at bounding box center [1532, 49] width 13 height 13
click at [1417, 102] on select "Custom Yesterday Last week Last 7 days Last 14 days Last 30 days Last 45 days L…" at bounding box center [1433, 93] width 108 height 22
click at [1379, 83] on select "Custom Yesterday Last week Last 7 days Last 14 days Last 30 days Last 45 days L…" at bounding box center [1433, 93] width 108 height 22
select select "Last month"
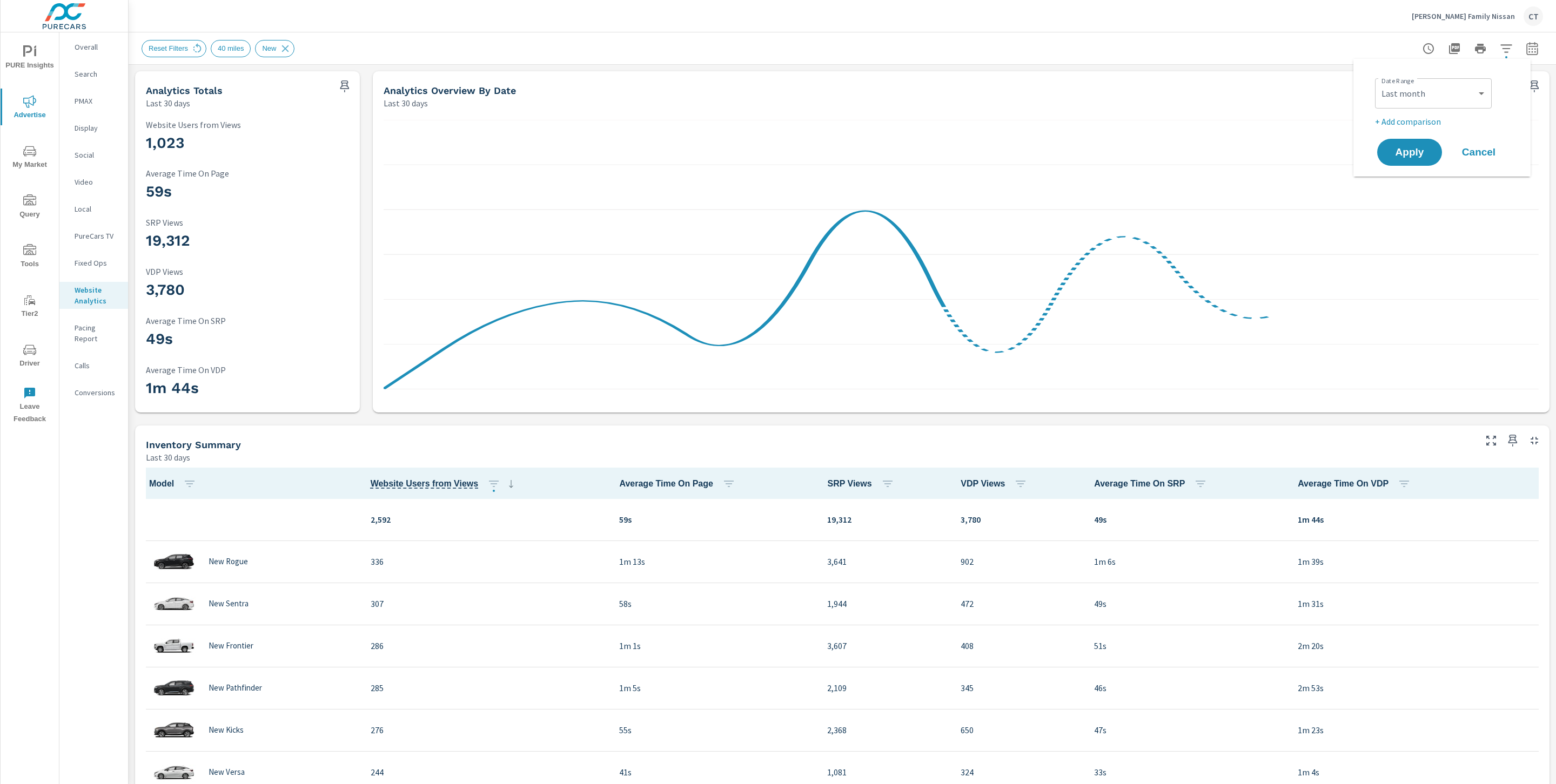
click at [1416, 122] on p "+ Add comparison" at bounding box center [1443, 121] width 138 height 13
select select "Previous period"
click at [1415, 185] on span "Apply" at bounding box center [1409, 183] width 44 height 10
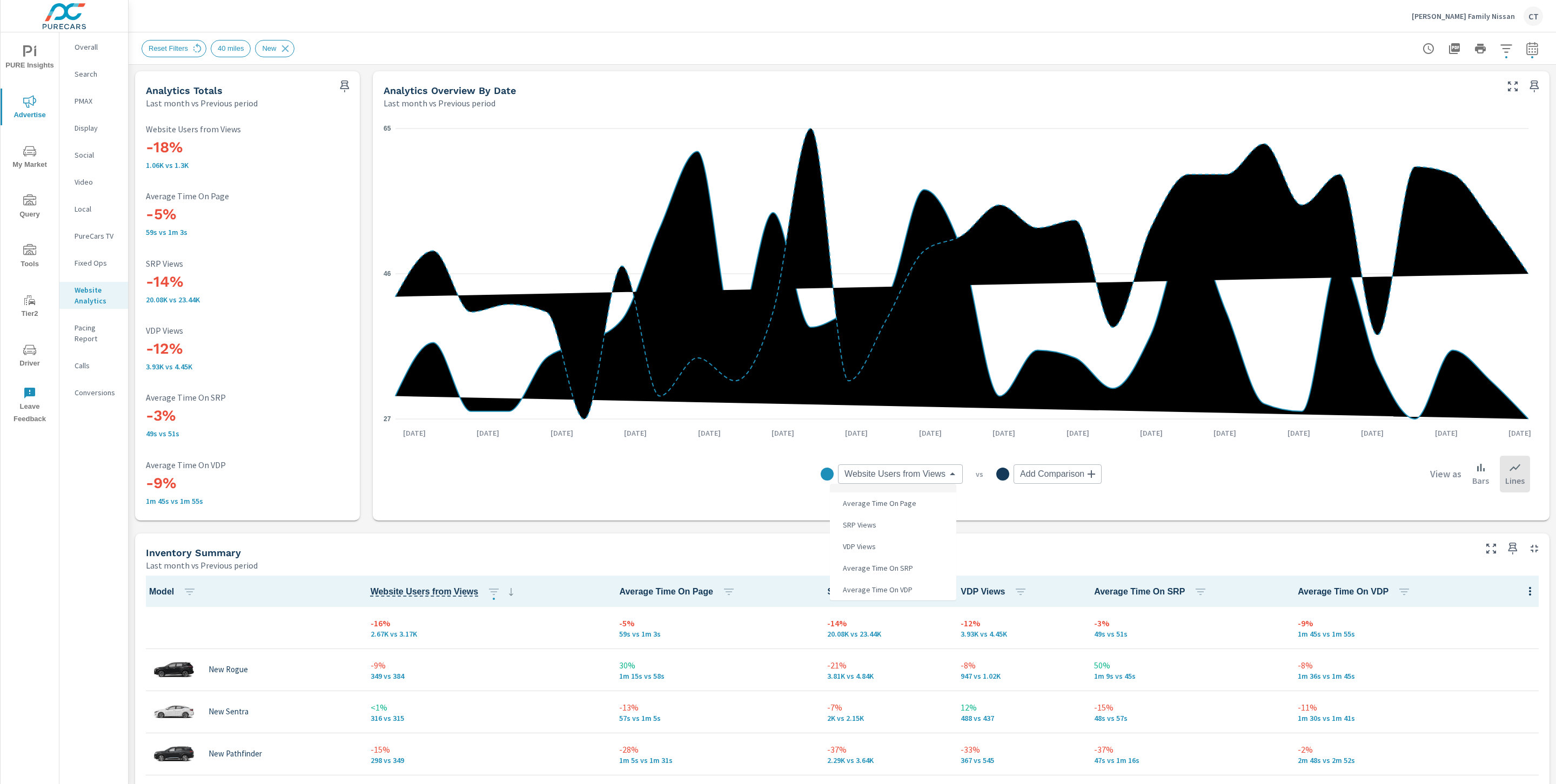
click at [917, 466] on body "PURE Insights Advertise My Market Query Tools Tier2 Driver Leave Feedback Overa…" at bounding box center [778, 392] width 1556 height 784
click at [893, 550] on li "VDP Views" at bounding box center [892, 546] width 126 height 22
type input "VDP Views"
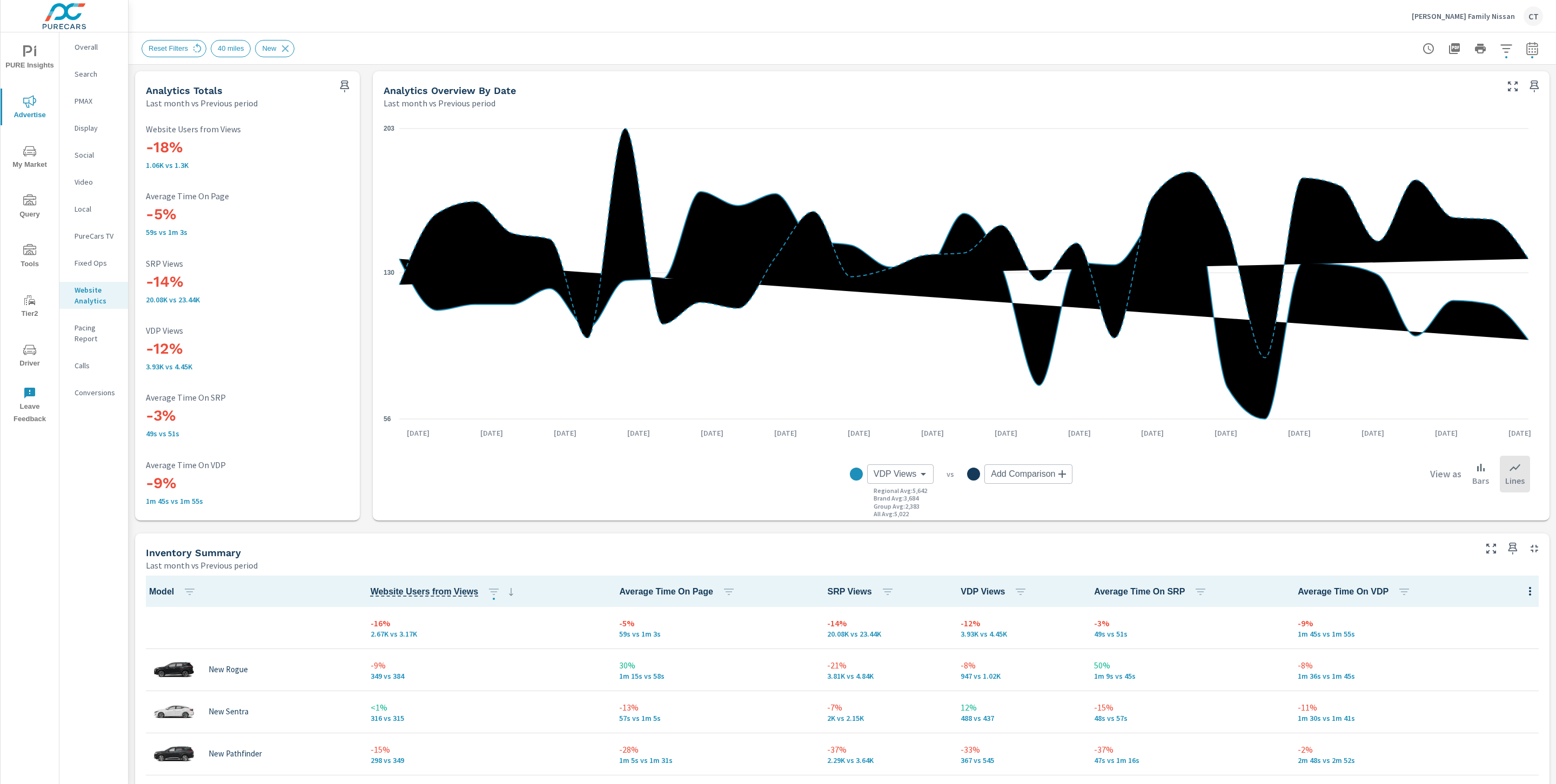
click at [724, 544] on div "Inventory Summary Last month vs Previous period" at bounding box center [806, 552] width 1343 height 39
drag, startPoint x: 144, startPoint y: 283, endPoint x: 210, endPoint y: 290, distance: 66.4
click at [210, 290] on div "-18% 1.06K vs 1.3K Website Users from Views -5% 59s vs 1m 3s Average Time On Pa…" at bounding box center [248, 315] width 217 height 403
drag, startPoint x: 215, startPoint y: 347, endPoint x: 133, endPoint y: 350, distance: 82.1
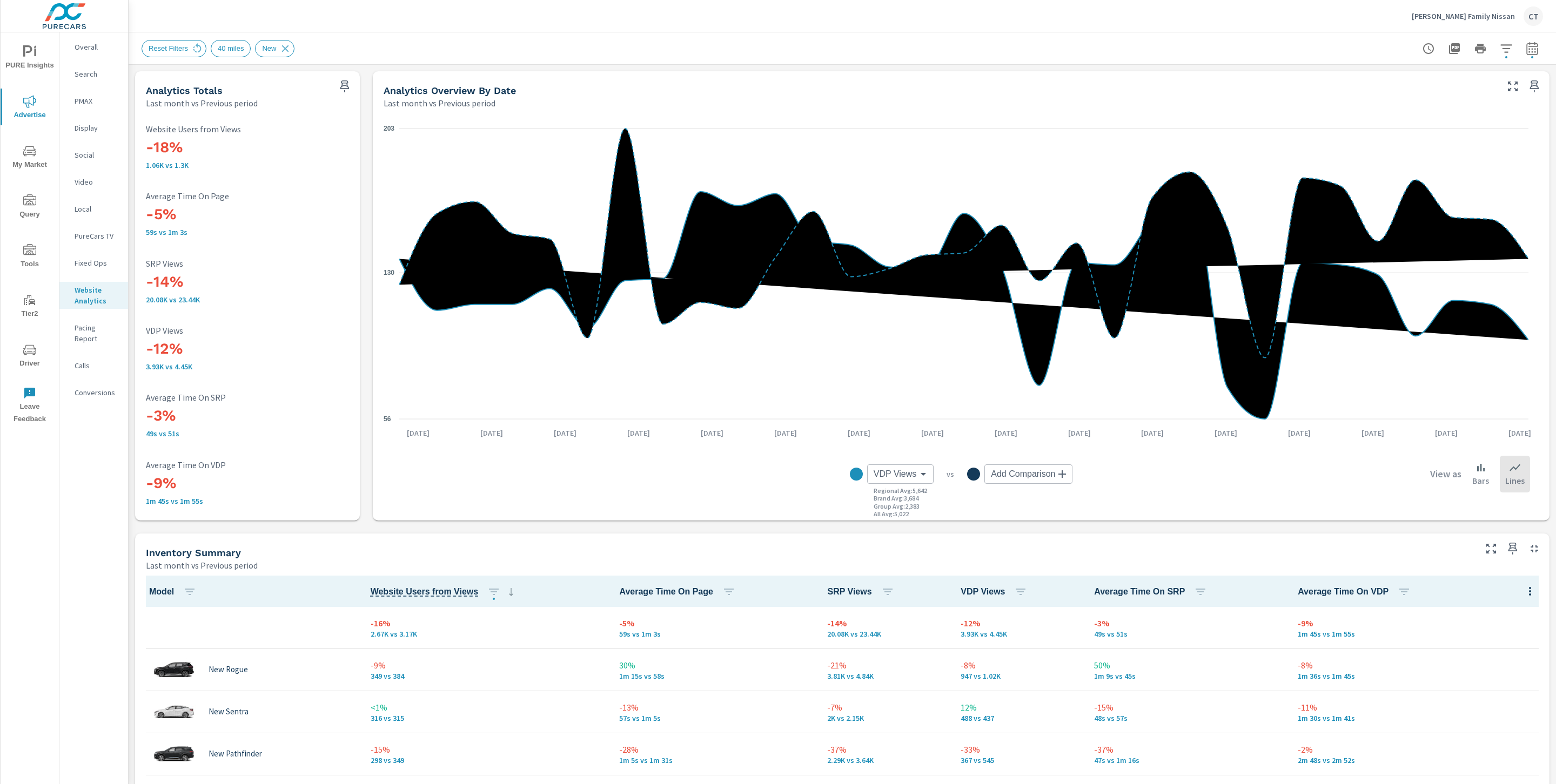
click at [1002, 17] on div "Hicks Family Nissan CT" at bounding box center [842, 16] width 1402 height 32
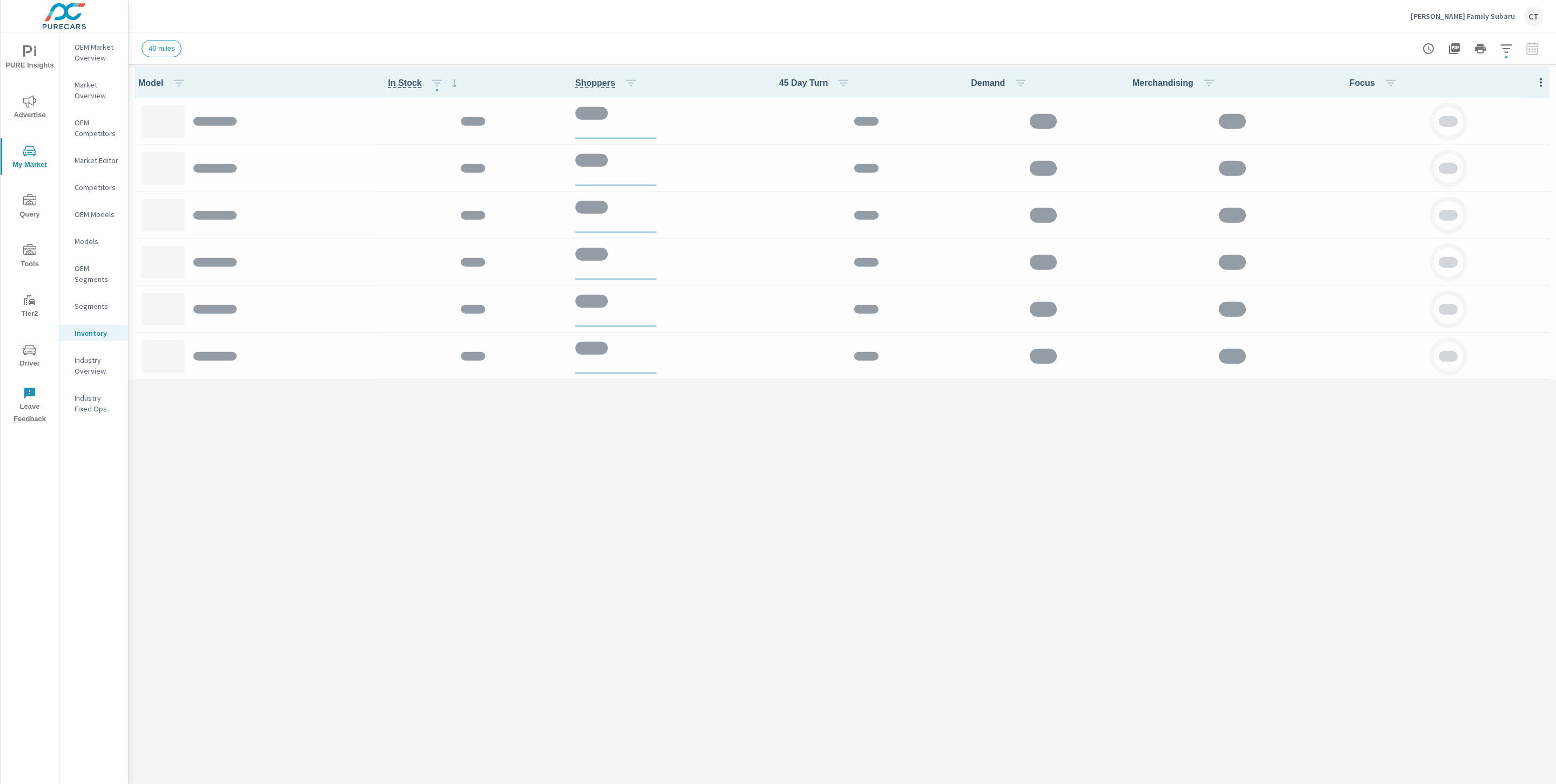
click at [29, 121] on span "Advertise" at bounding box center [29, 108] width 52 height 26
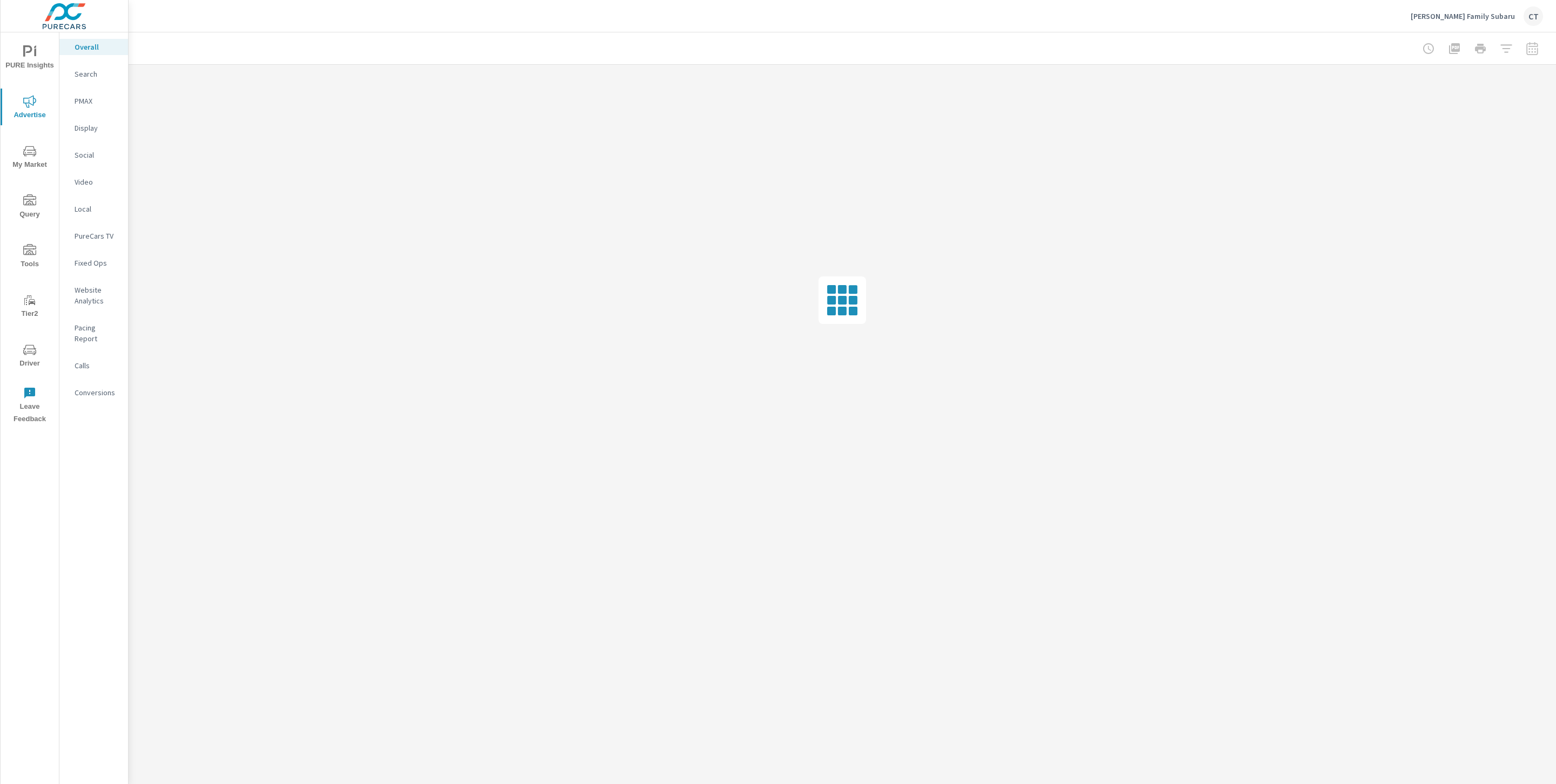
click at [93, 284] on p "Website Analytics" at bounding box center [97, 295] width 45 height 22
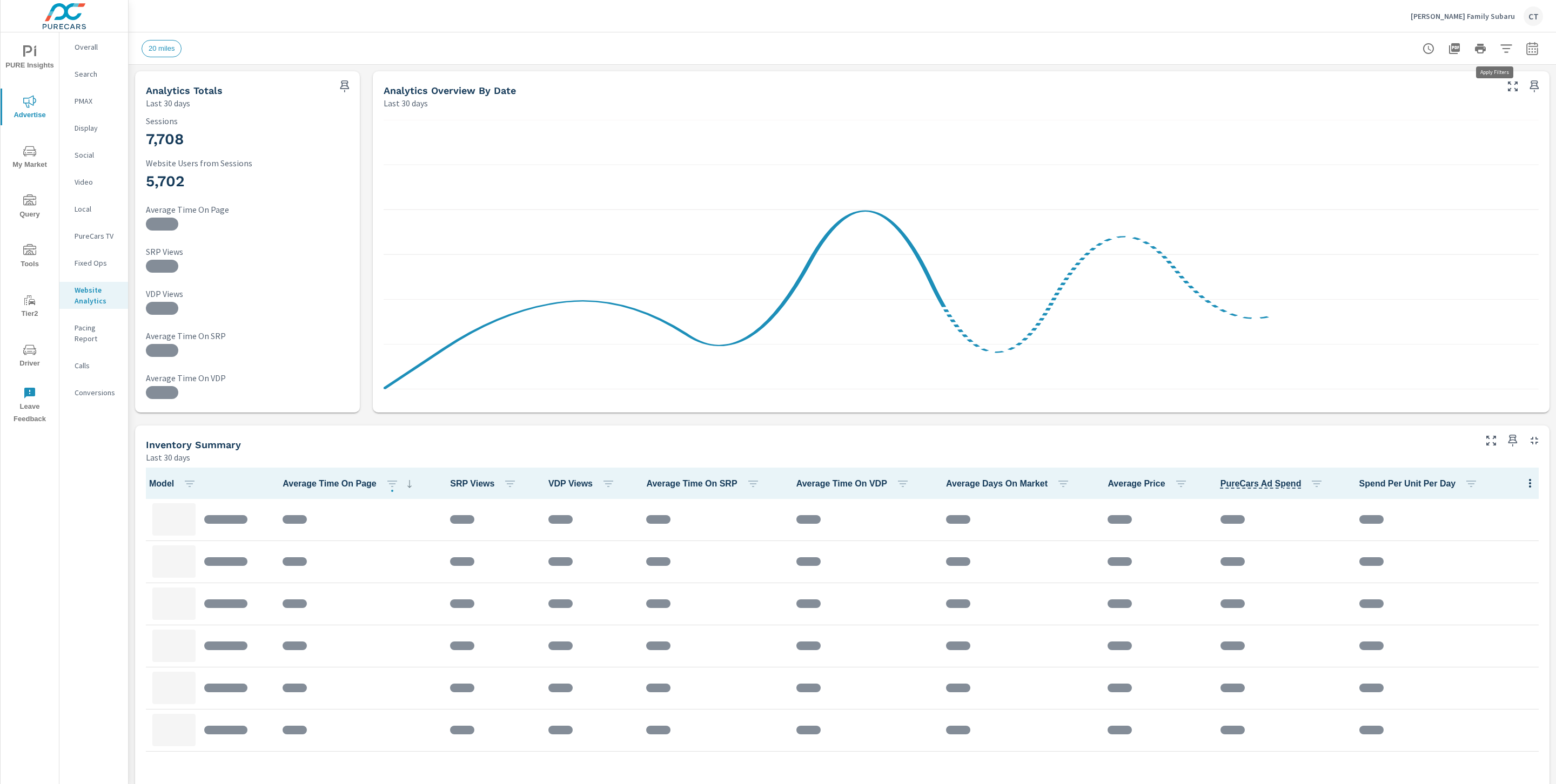
click at [1500, 49] on icon "button" at bounding box center [1506, 49] width 13 height 13
click at [1428, 102] on div "20 miles 20 ​" at bounding box center [1421, 91] width 131 height 30
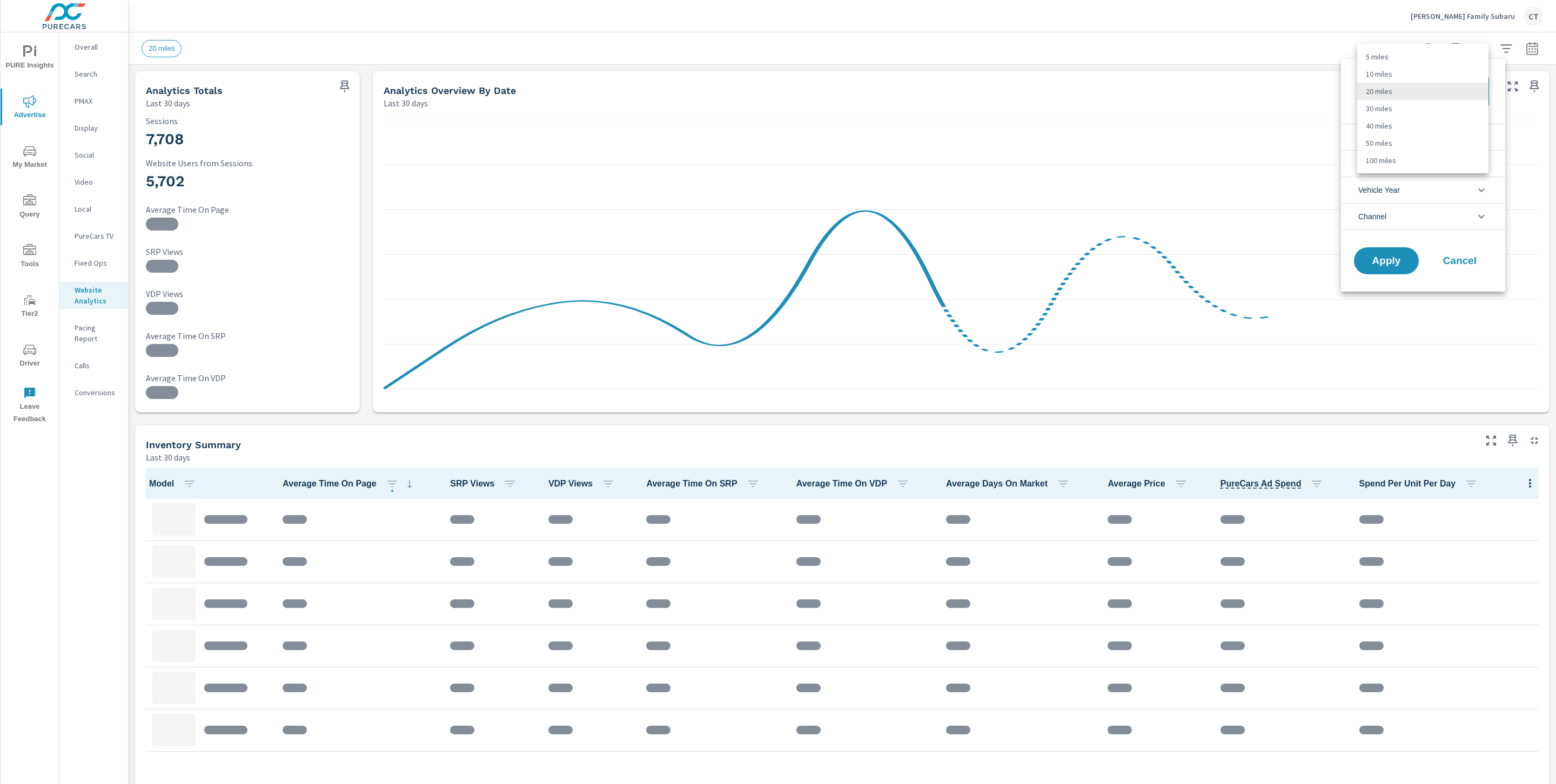
click at [1420, 100] on body "PURE Insights Advertise My Market Query Tools Tier2 Driver Leave Feedback Overa…" at bounding box center [778, 392] width 1556 height 784
click at [1397, 130] on li "40 miles" at bounding box center [1421, 126] width 131 height 17
type Distance "40"
click at [1418, 145] on li "Condition" at bounding box center [1422, 136] width 164 height 26
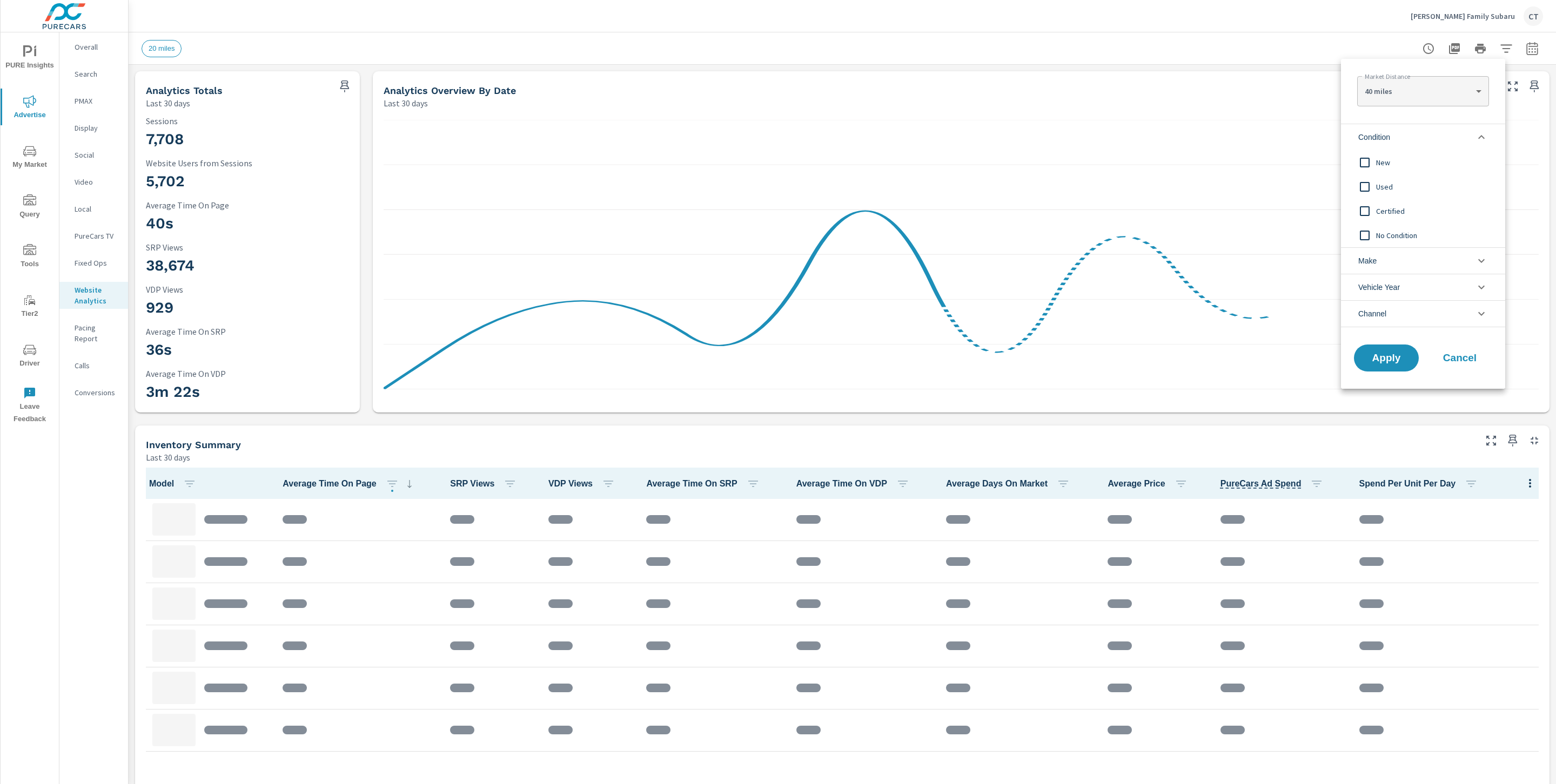
click at [1403, 154] on div "New" at bounding box center [1421, 163] width 162 height 24
click at [1396, 349] on button "Apply" at bounding box center [1386, 359] width 67 height 28
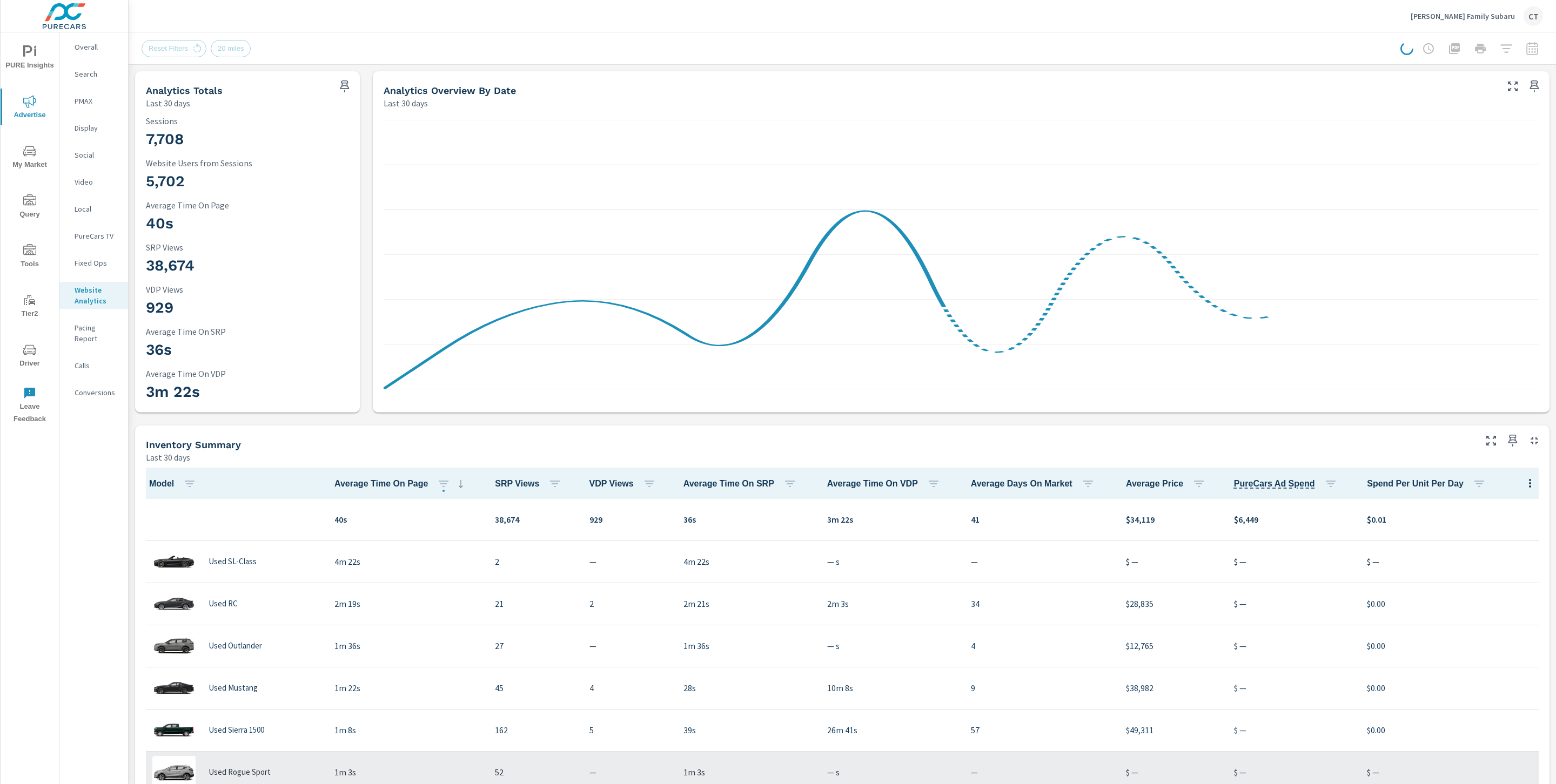
scroll to position [1, 0]
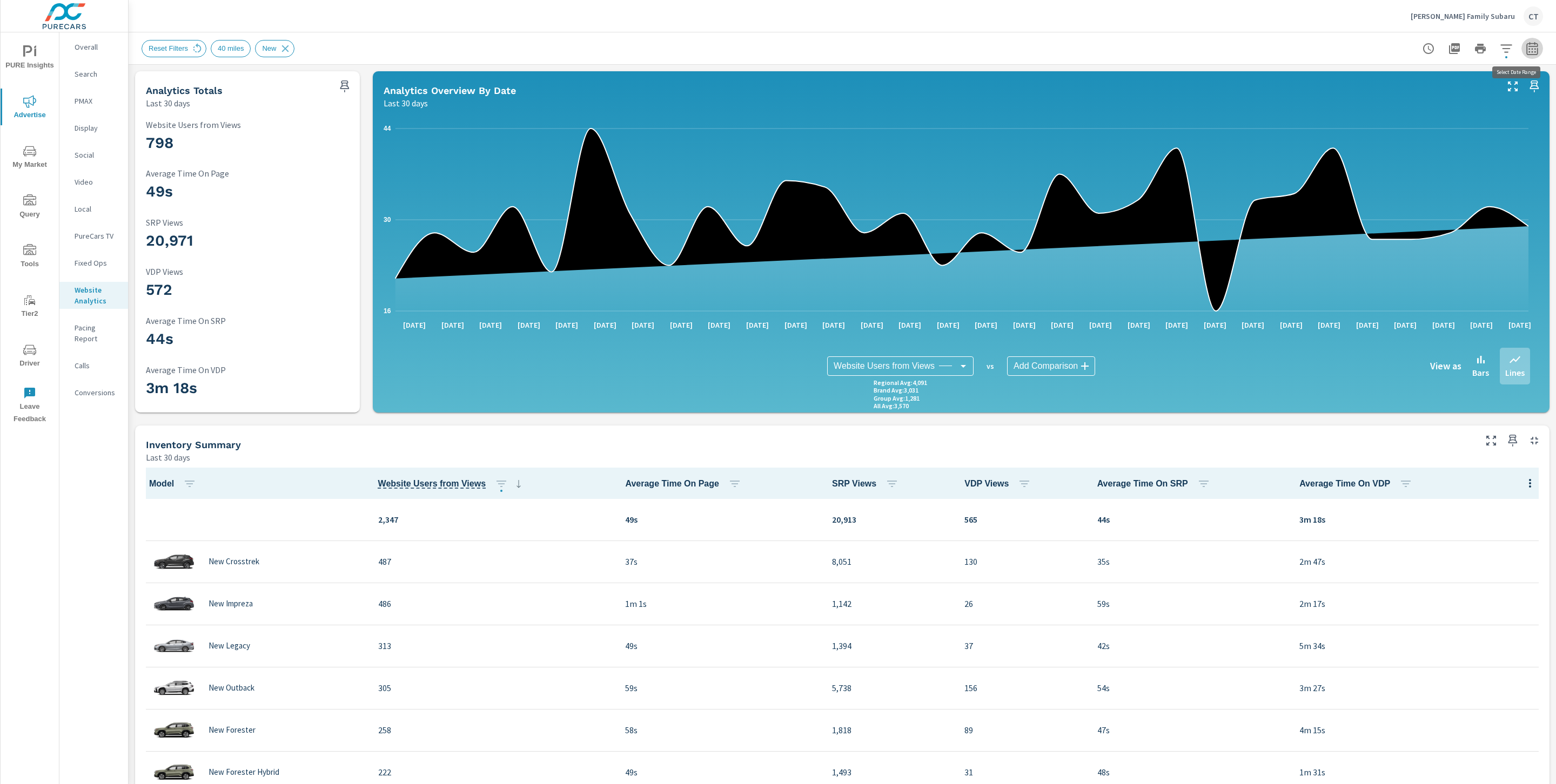
click at [1525, 45] on icon "button" at bounding box center [1532, 49] width 13 height 13
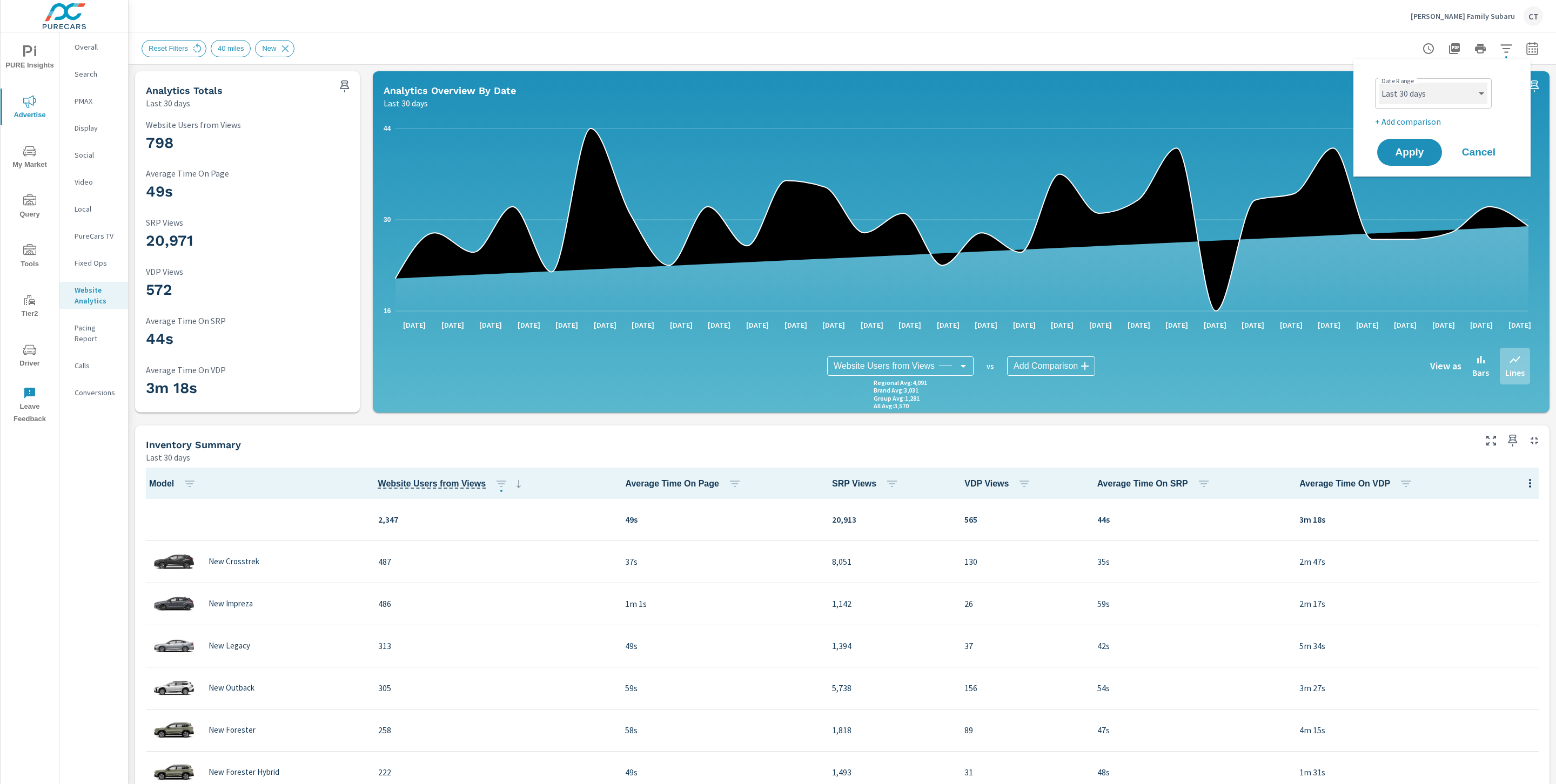
click at [1417, 92] on select "Custom [DATE] Last week Last 7 days Last 14 days Last 30 days Last 45 days Last…" at bounding box center [1433, 93] width 108 height 22
click at [1379, 83] on select "Custom [DATE] Last week Last 7 days Last 14 days Last 30 days Last 45 days Last…" at bounding box center [1433, 93] width 108 height 22
select select "Last month"
click at [1420, 126] on p "+ Add comparison" at bounding box center [1443, 121] width 138 height 13
select select "Previous period"
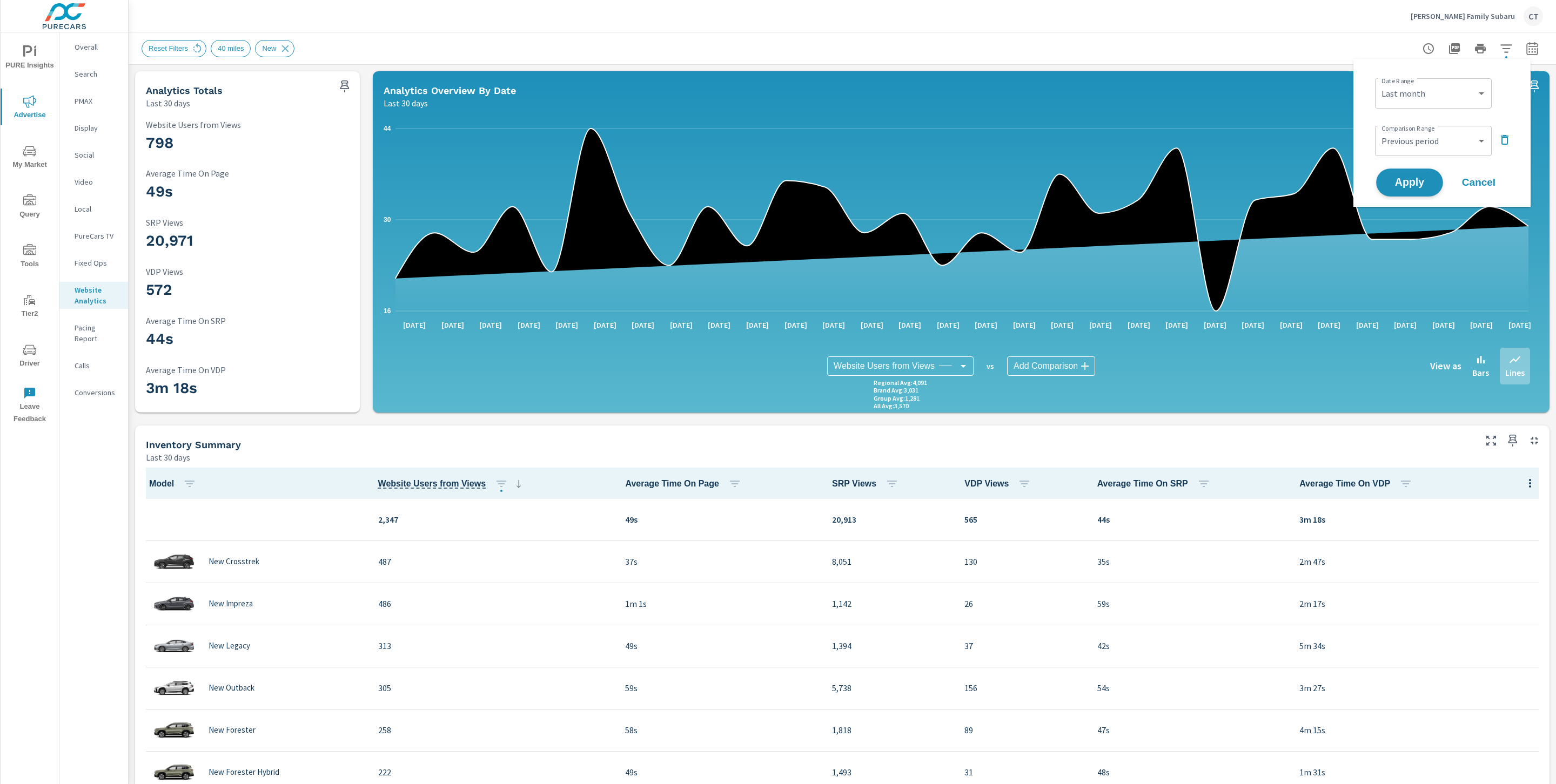
click at [1425, 171] on button "Apply" at bounding box center [1409, 183] width 67 height 28
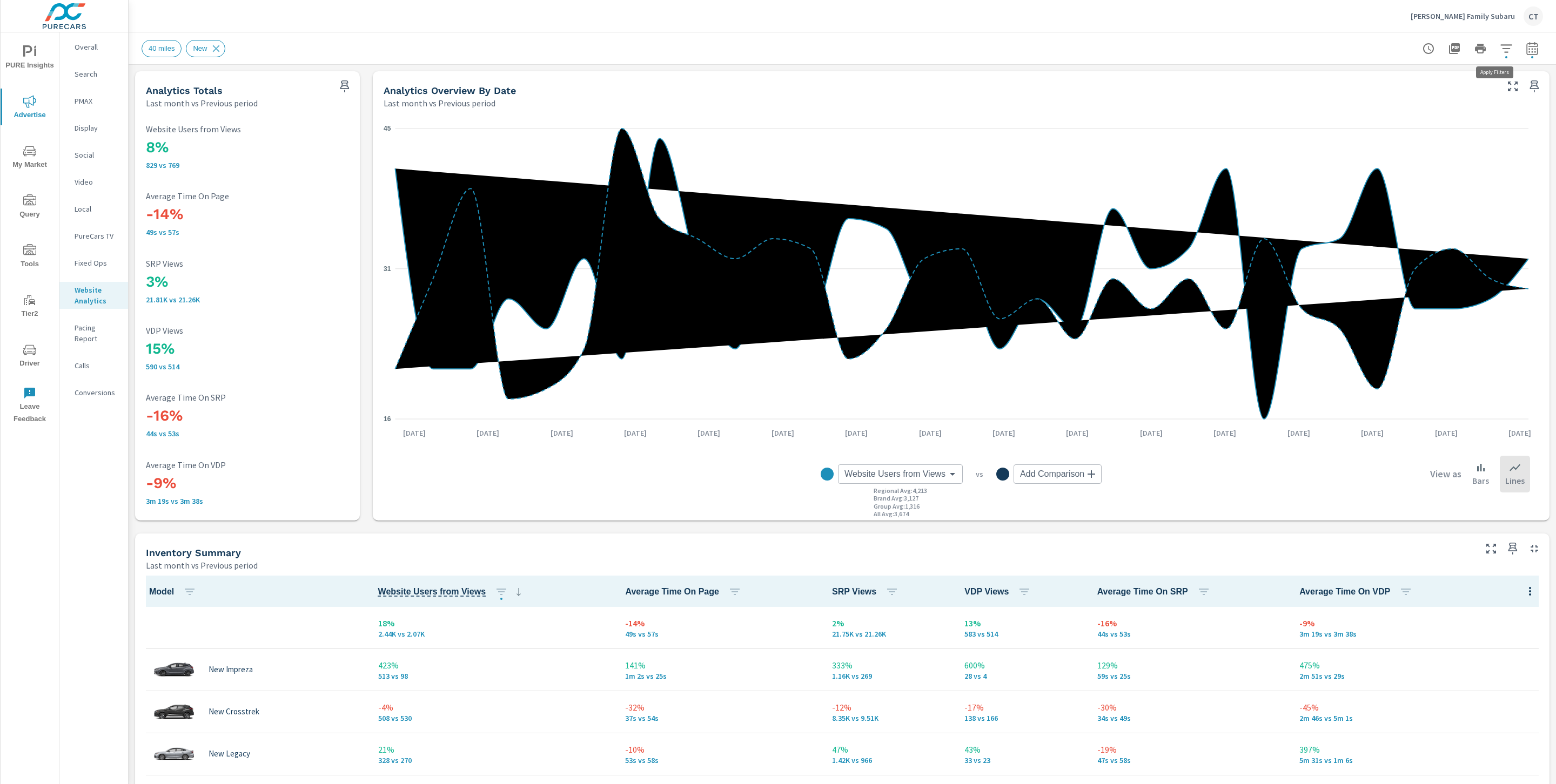
click at [1500, 47] on icon "button" at bounding box center [1506, 49] width 13 height 13
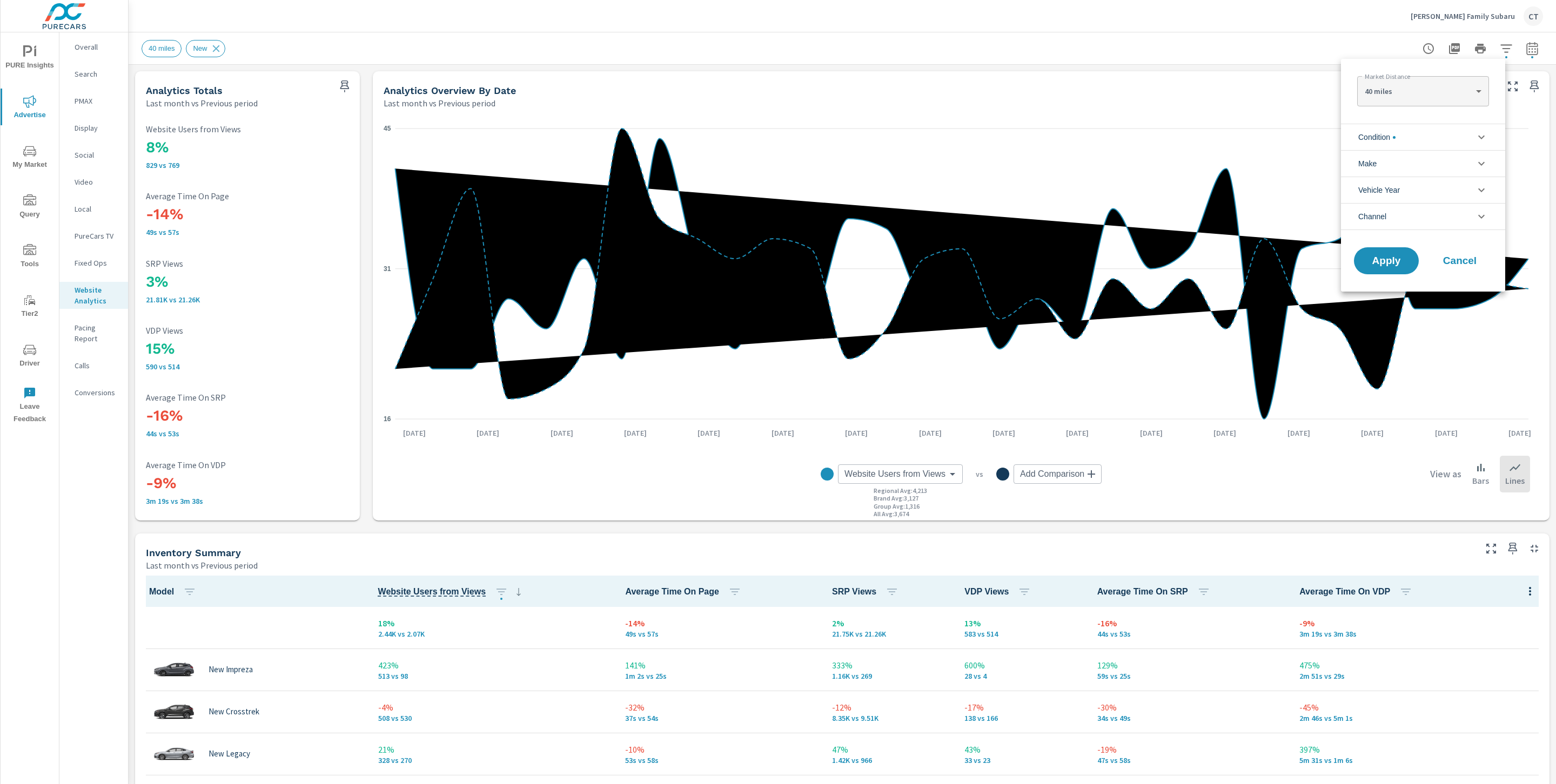
click at [1437, 134] on li "Condition" at bounding box center [1422, 136] width 164 height 26
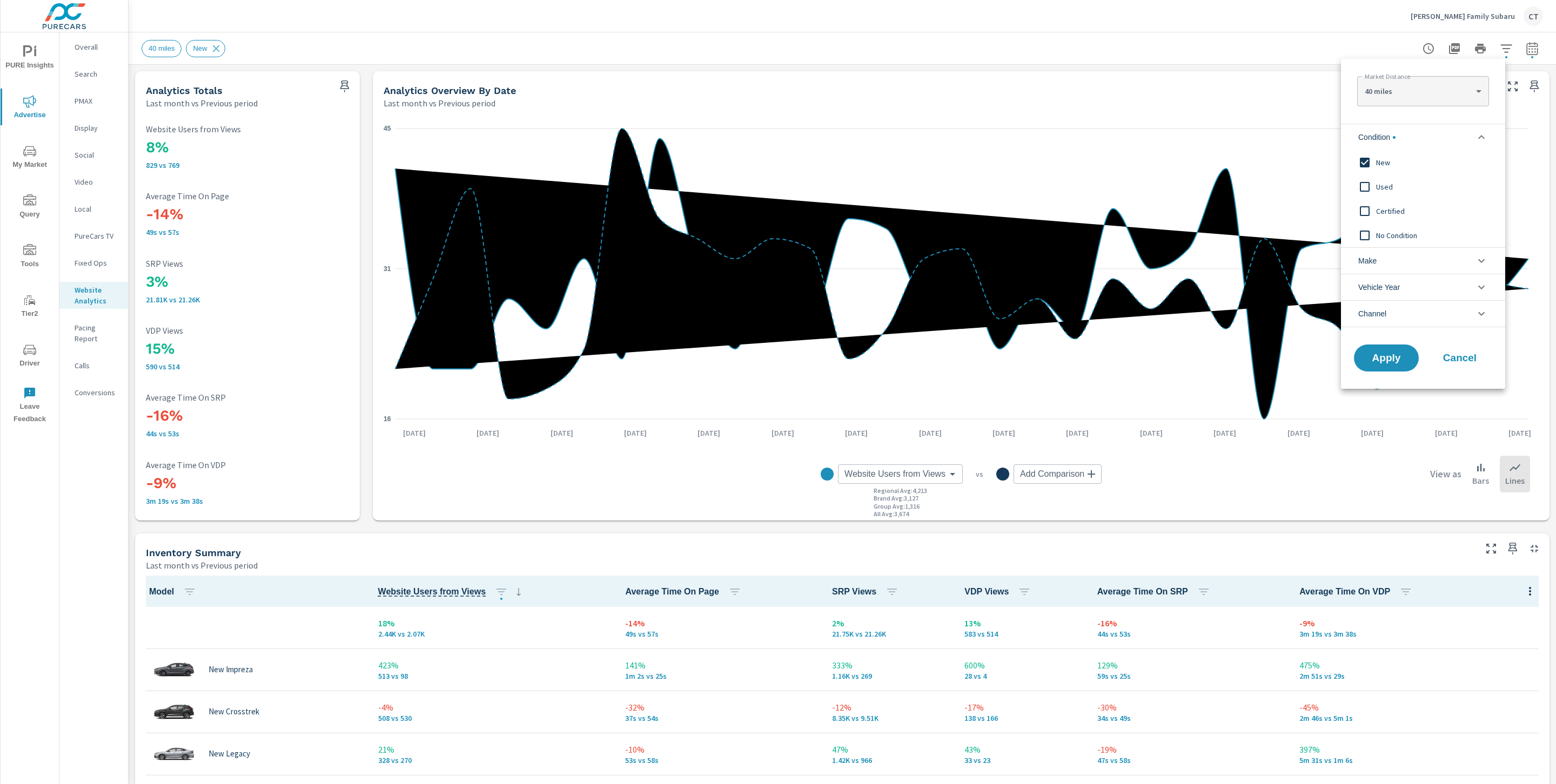
click at [1406, 185] on span "Used" at bounding box center [1436, 187] width 119 height 13
click at [1388, 207] on span "Certified" at bounding box center [1436, 211] width 119 height 13
click at [1381, 156] on span "New" at bounding box center [1436, 163] width 119 height 13
click at [1392, 367] on button "Apply" at bounding box center [1386, 359] width 67 height 28
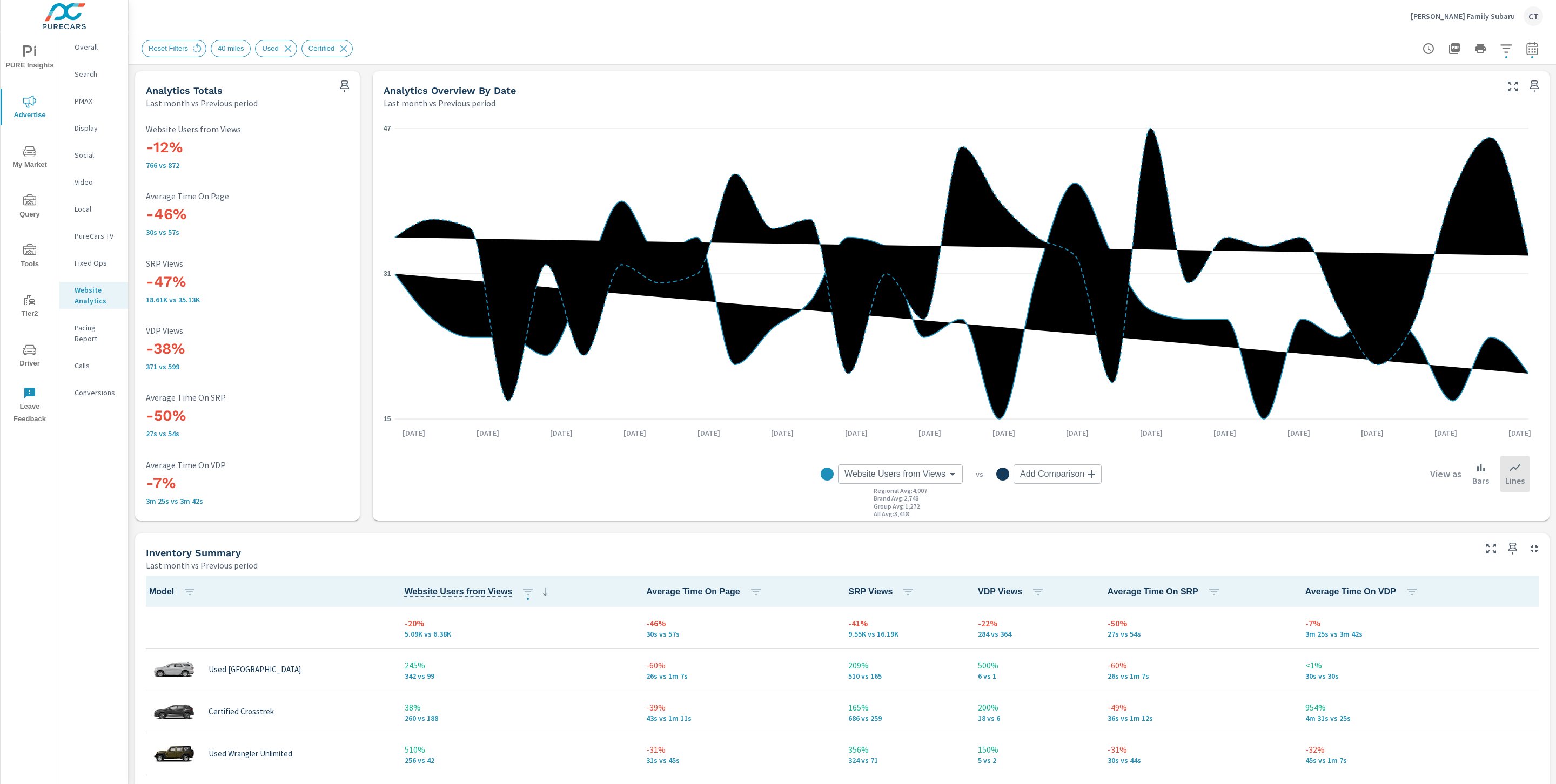
scroll to position [1, 0]
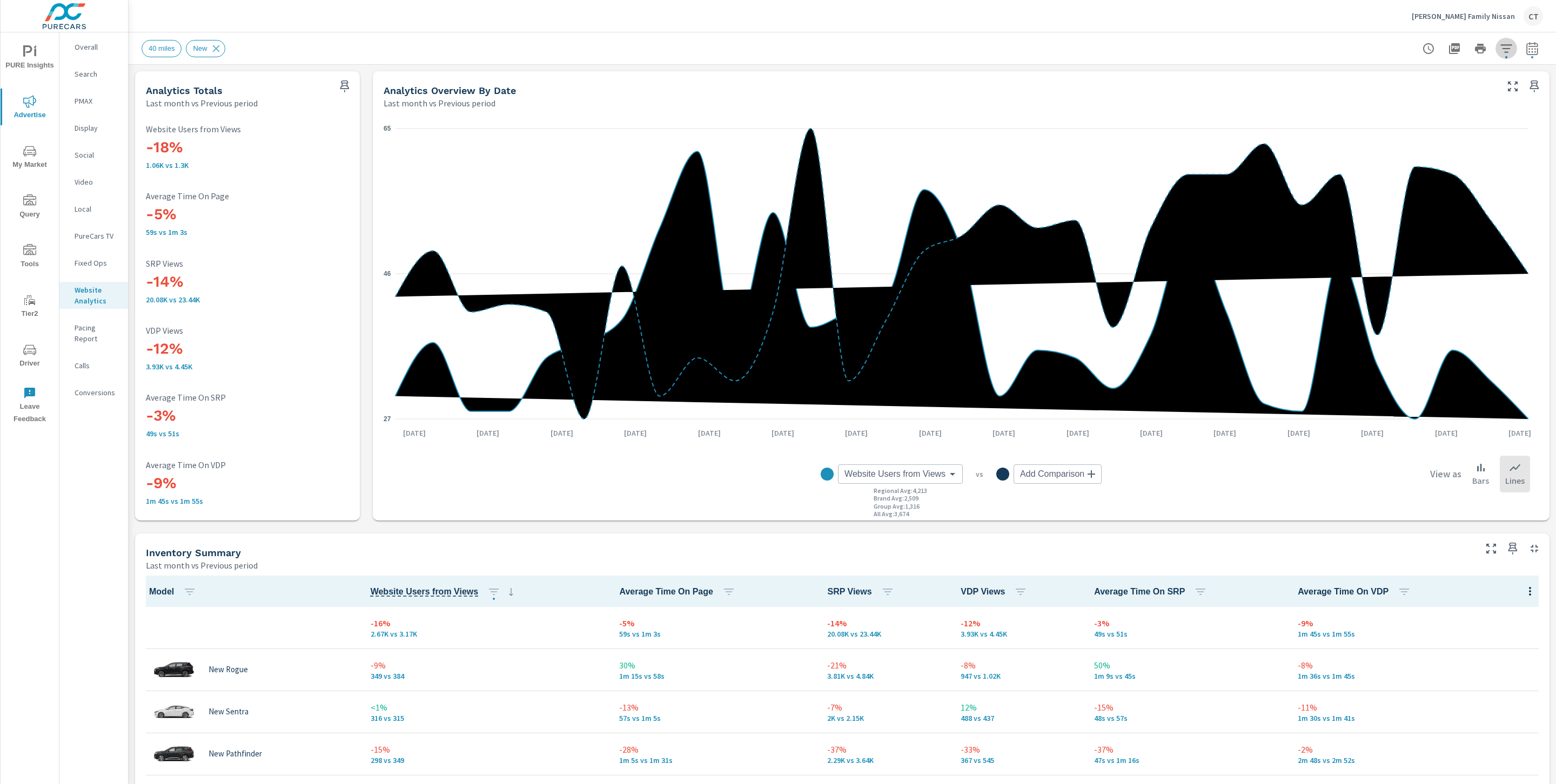
click at [1500, 50] on icon "button" at bounding box center [1506, 49] width 13 height 13
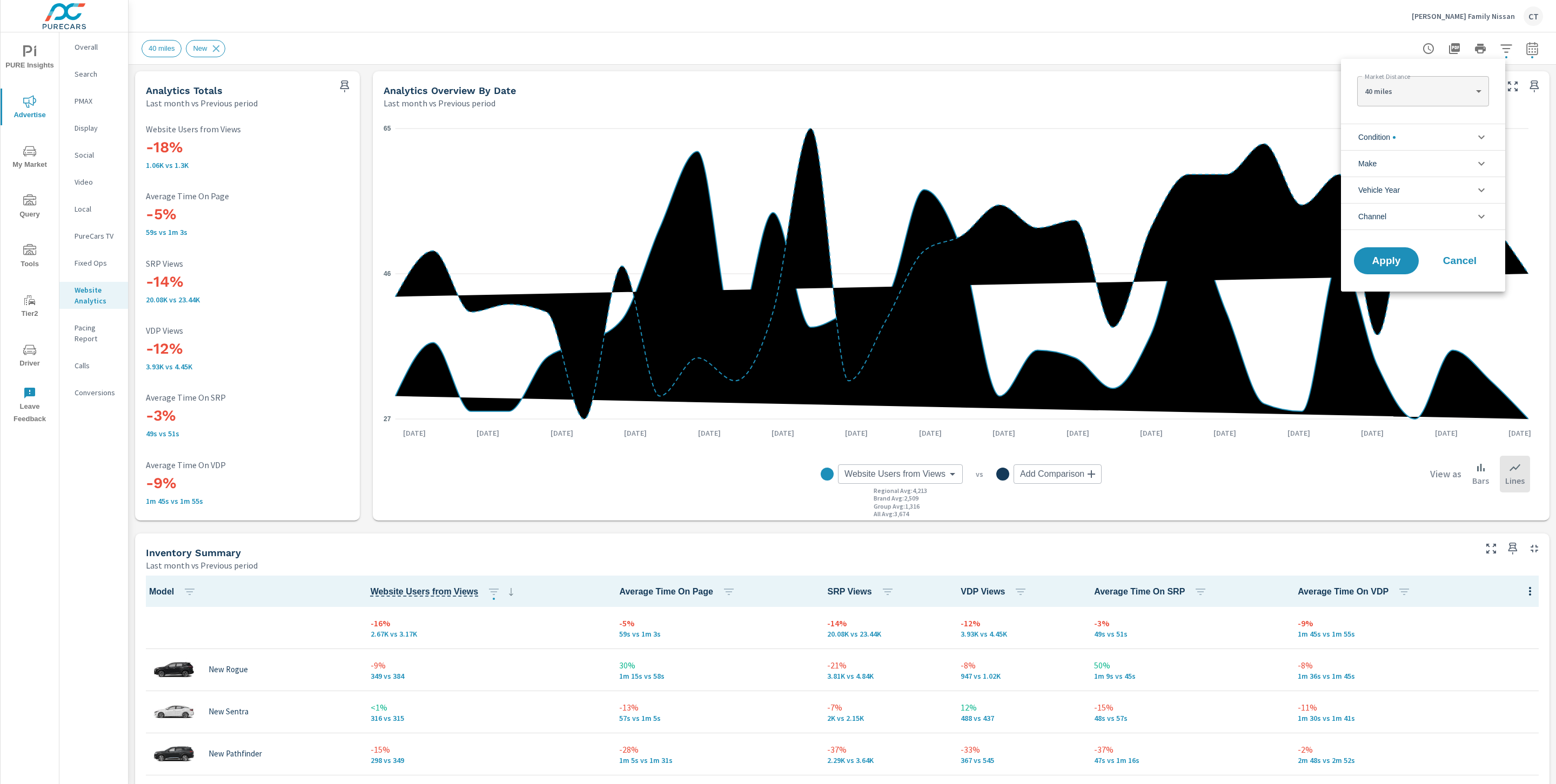
click at [1414, 136] on li "Condition" at bounding box center [1422, 136] width 164 height 26
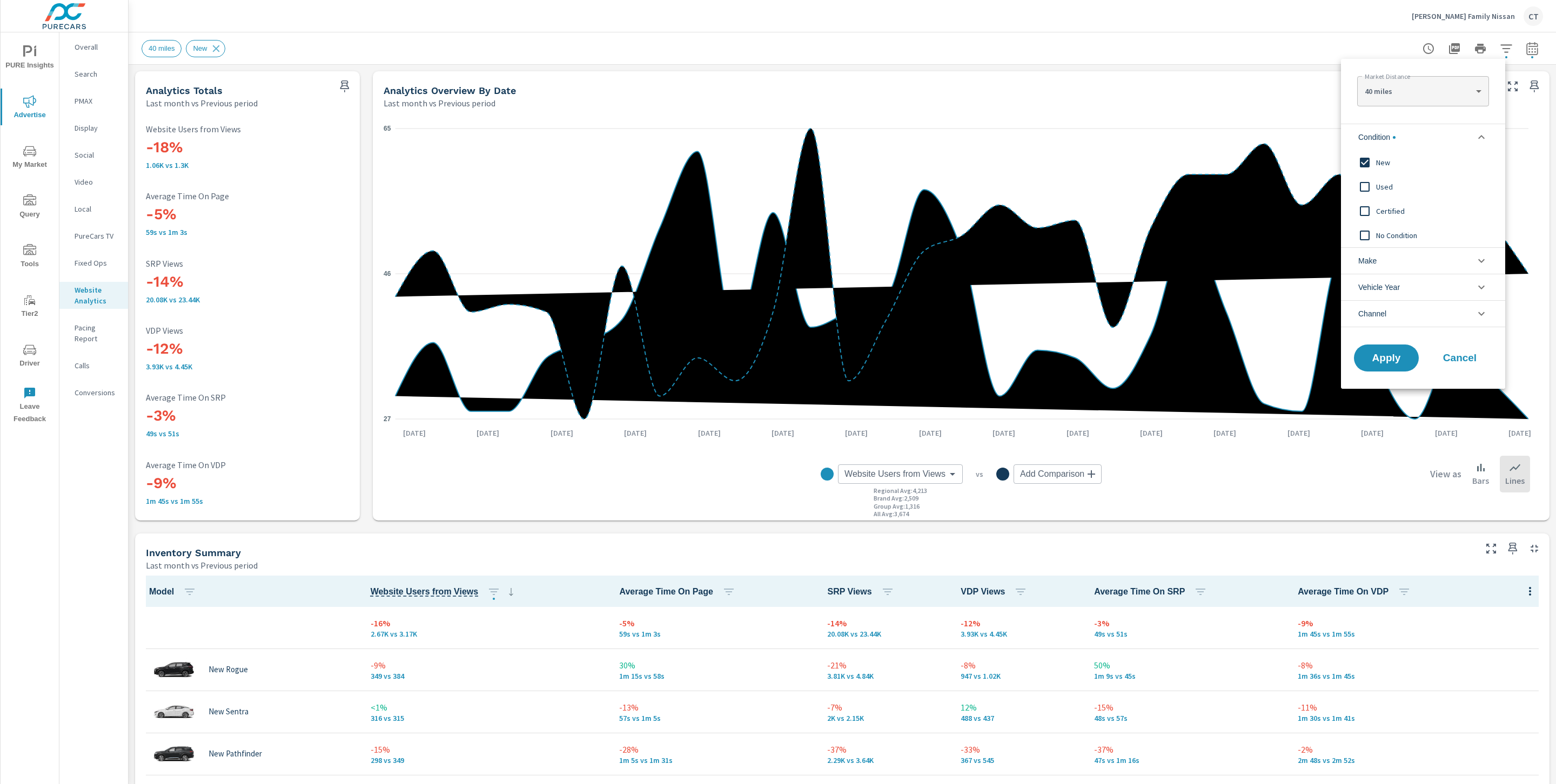
click at [1396, 182] on span "Used" at bounding box center [1436, 187] width 119 height 13
click at [1373, 207] on input "filter options" at bounding box center [1364, 211] width 23 height 23
click at [1370, 160] on input "filter options" at bounding box center [1364, 163] width 23 height 23
click at [1393, 356] on span "Apply" at bounding box center [1386, 358] width 44 height 10
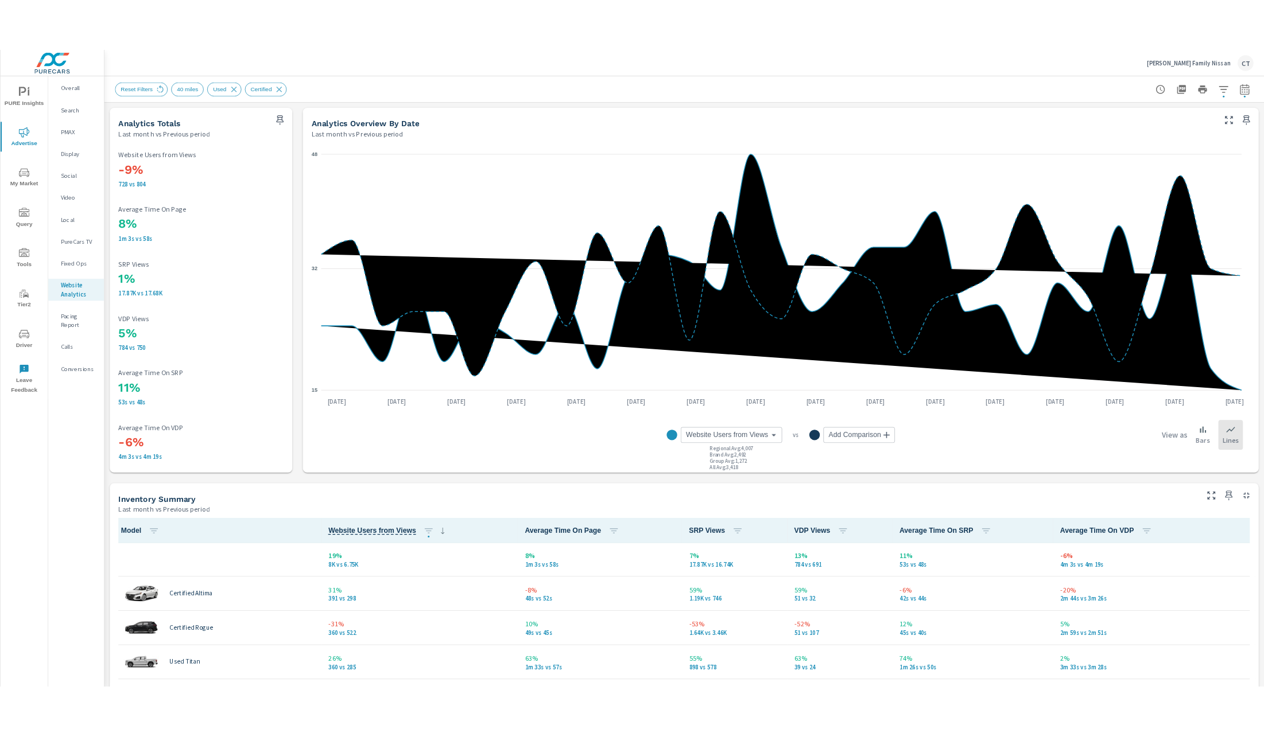
scroll to position [1, 0]
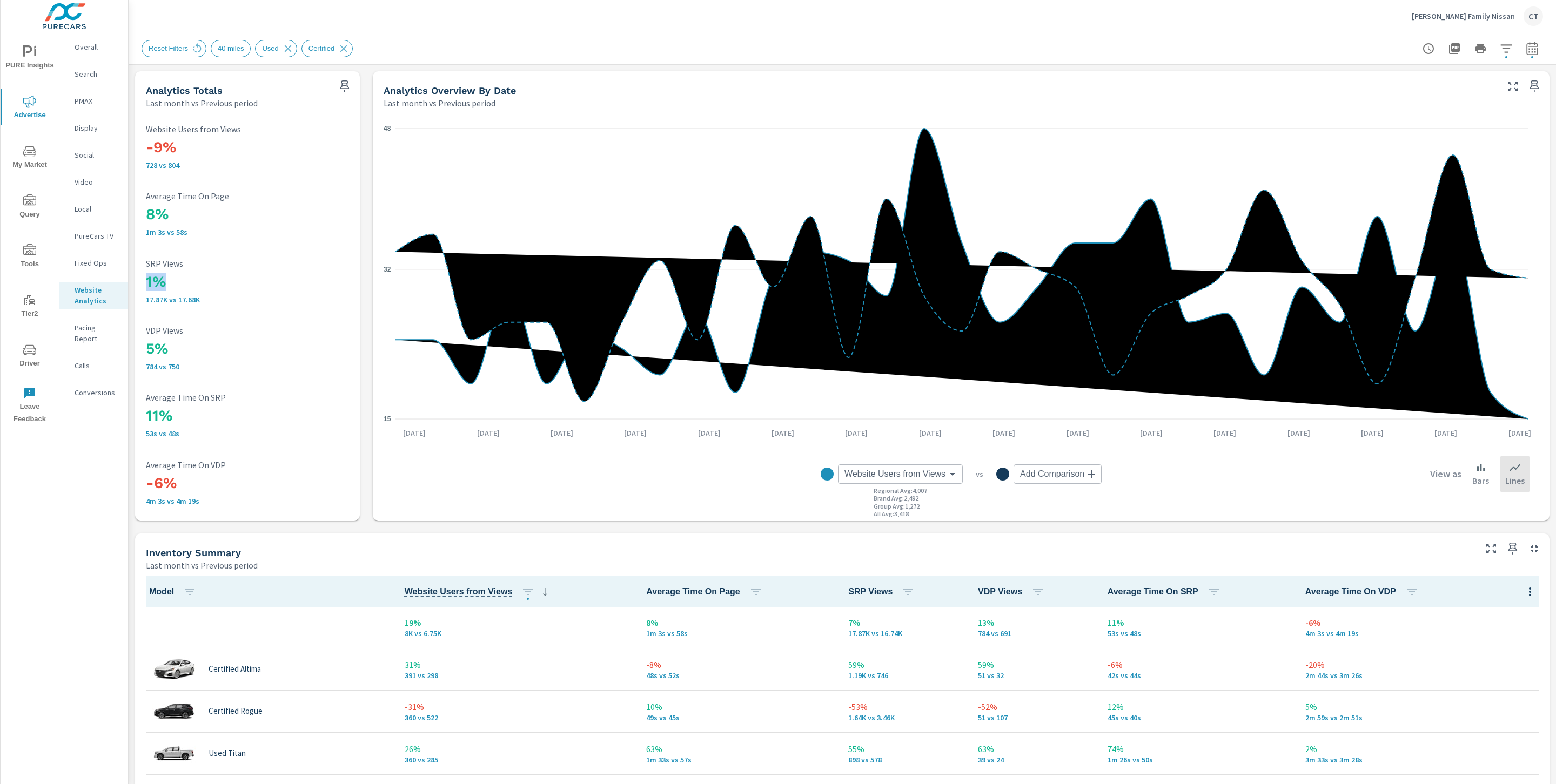
drag, startPoint x: 203, startPoint y: 291, endPoint x: 145, endPoint y: 280, distance: 59.0
click at [145, 280] on div "-9% 728 vs 804 Website Users from Views 8% 1m 3s vs 58s Average Time On Page 1%…" at bounding box center [248, 315] width 217 height 403
drag, startPoint x: 180, startPoint y: 358, endPoint x: 141, endPoint y: 346, distance: 40.8
click at [141, 346] on div "-9% 728 vs 804 Website Users from Views 8% 1m 3s vs 58s Average Time On Page 1%…" at bounding box center [248, 315] width 217 height 403
click at [265, 271] on div "1% 17.87K vs 17.68K SRP Views" at bounding box center [248, 281] width 203 height 45
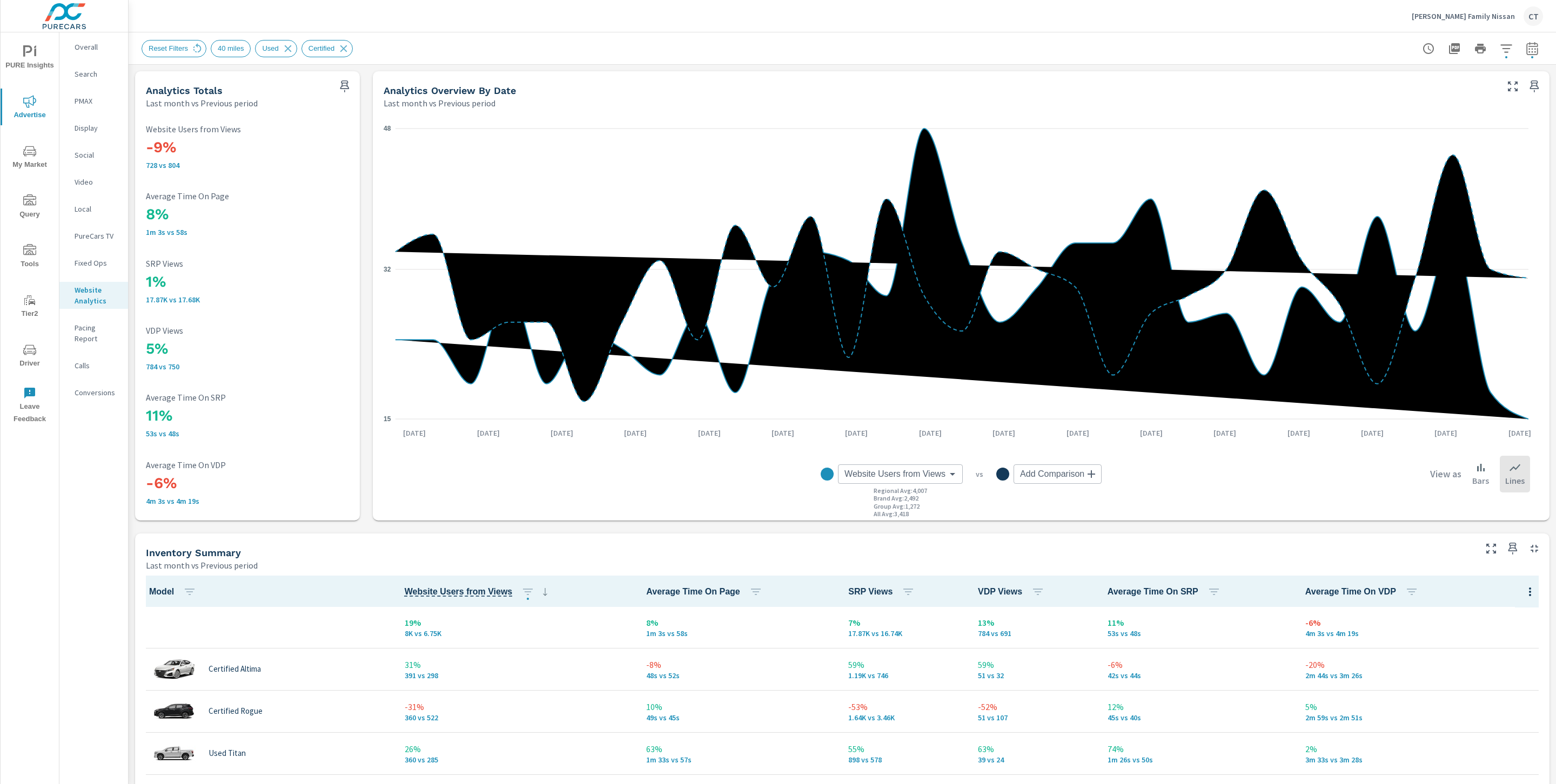
click at [317, 313] on div "-9% 728 vs 804 Website Users from Views 8% 1m 3s vs 58s Average Time On Page 1%…" at bounding box center [248, 315] width 217 height 403
click at [723, 25] on div "[PERSON_NAME] Family Nissan CT" at bounding box center [842, 16] width 1402 height 32
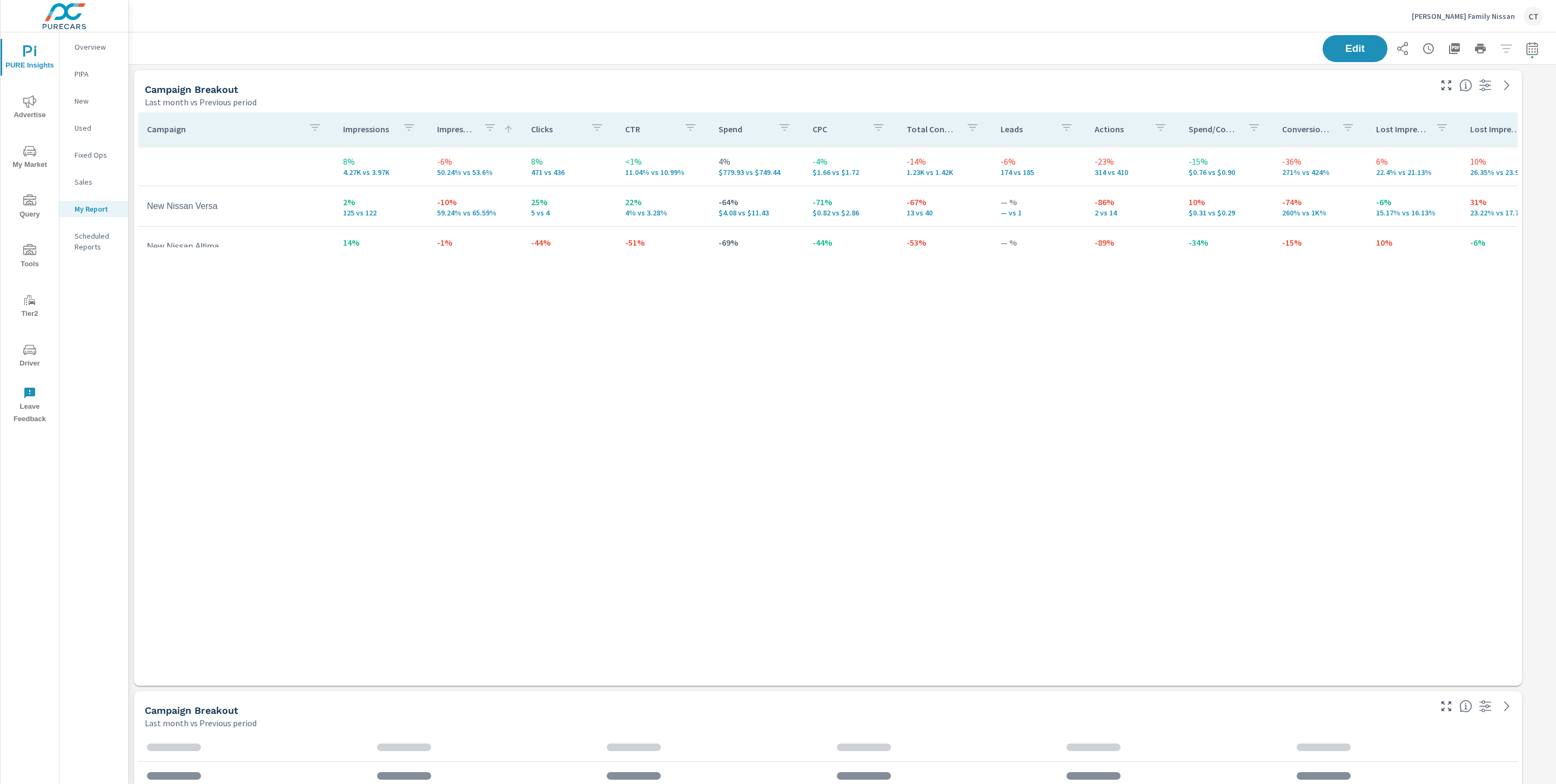
scroll to position [1521, 1439]
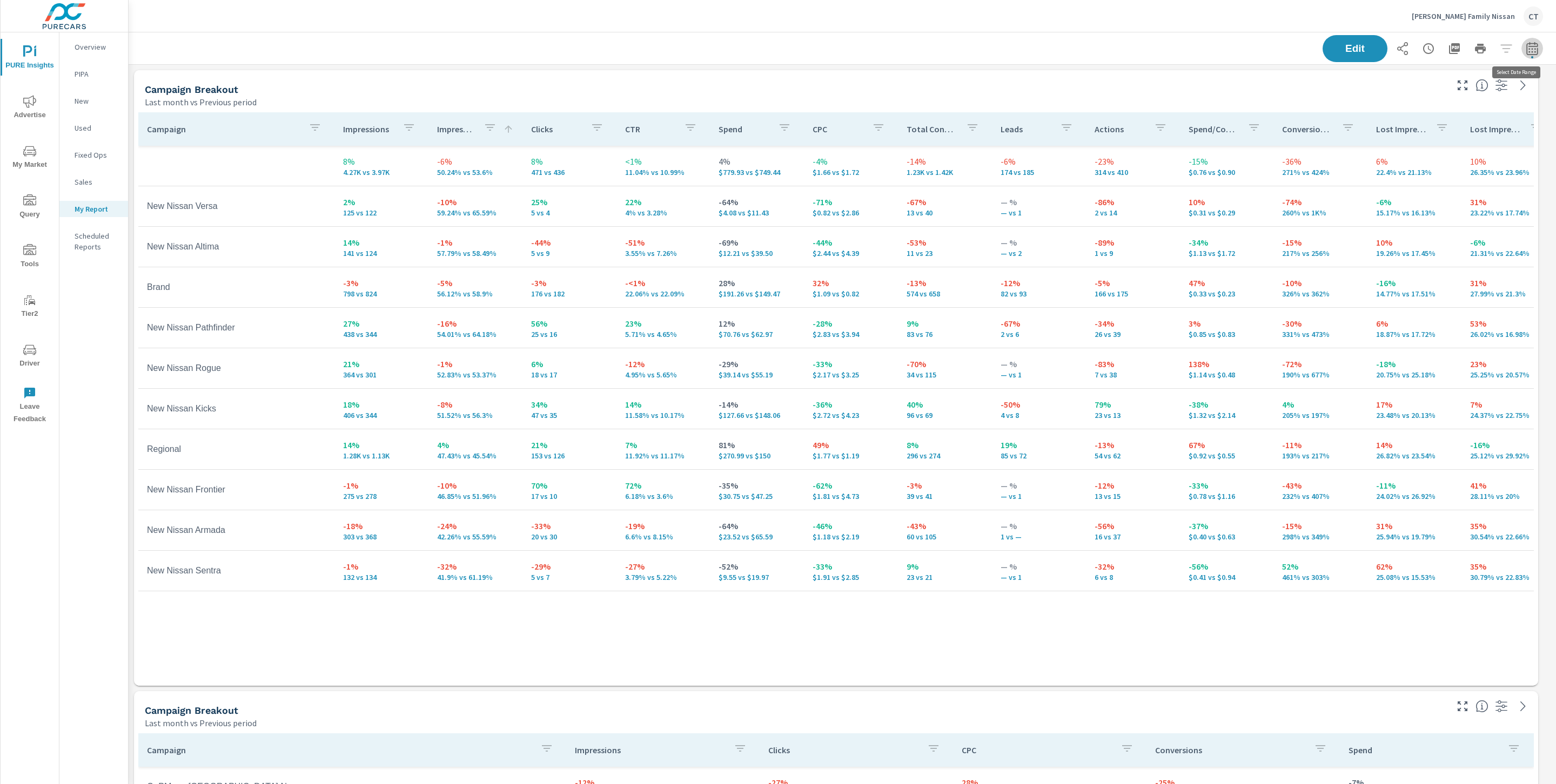
click at [1525, 49] on icon "button" at bounding box center [1532, 49] width 13 height 13
select select "Last month"
select select "Previous period"
click at [1436, 88] on select "Custom [DATE] Last week Last 7 days Last 14 days Last 30 days Last 45 days Last…" at bounding box center [1433, 93] width 108 height 22
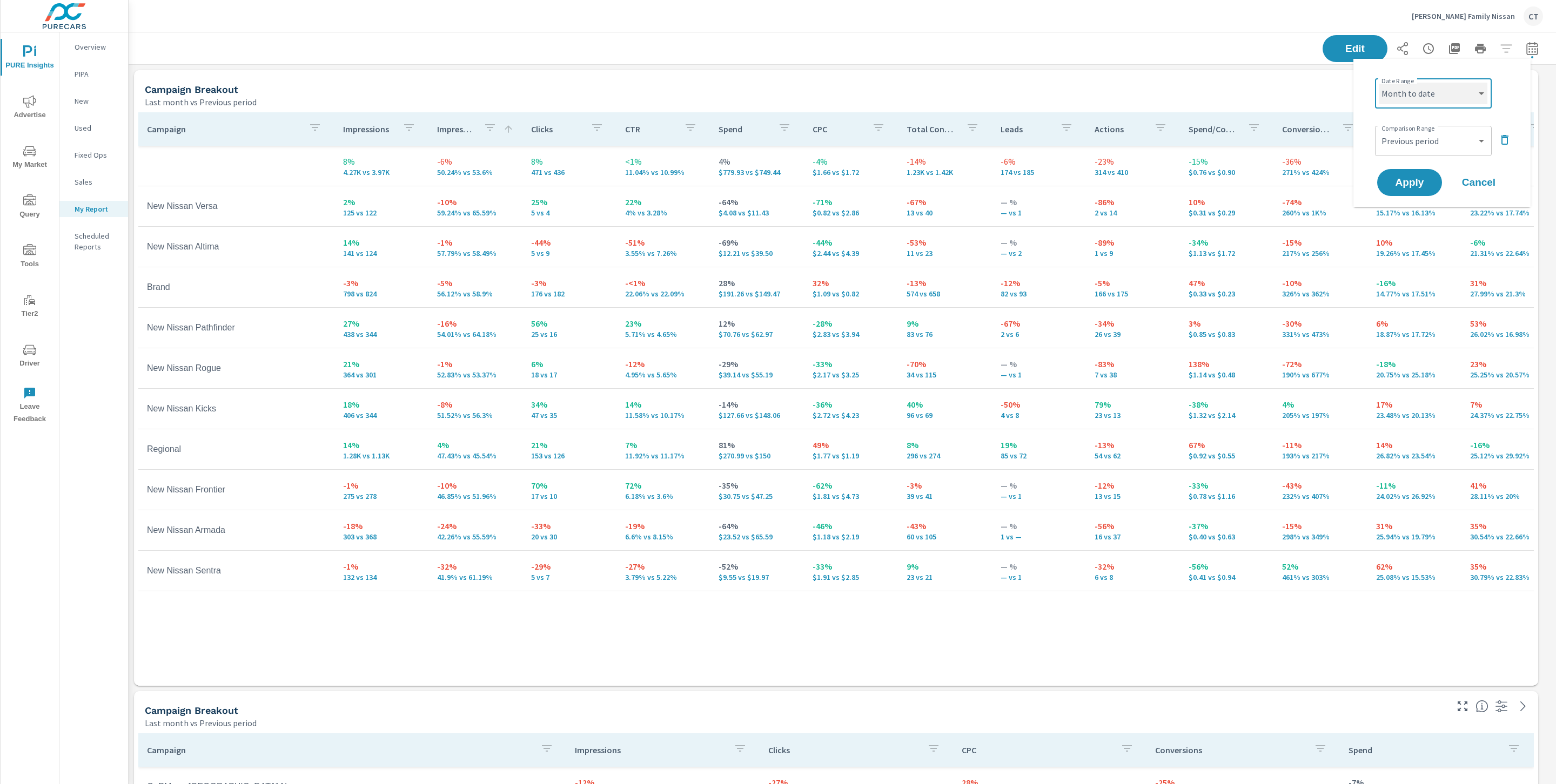
click at [1379, 83] on select "Custom [DATE] Last week Last 7 days Last 14 days Last 30 days Last 45 days Last…" at bounding box center [1433, 93] width 108 height 22
select select "Month to date"
click at [1472, 138] on select "Custom Previous period Previous month Previous year" at bounding box center [1433, 140] width 108 height 22
click at [1379, 130] on select "Custom Previous period Previous month Previous year" at bounding box center [1433, 140] width 108 height 22
select select "Previous month"
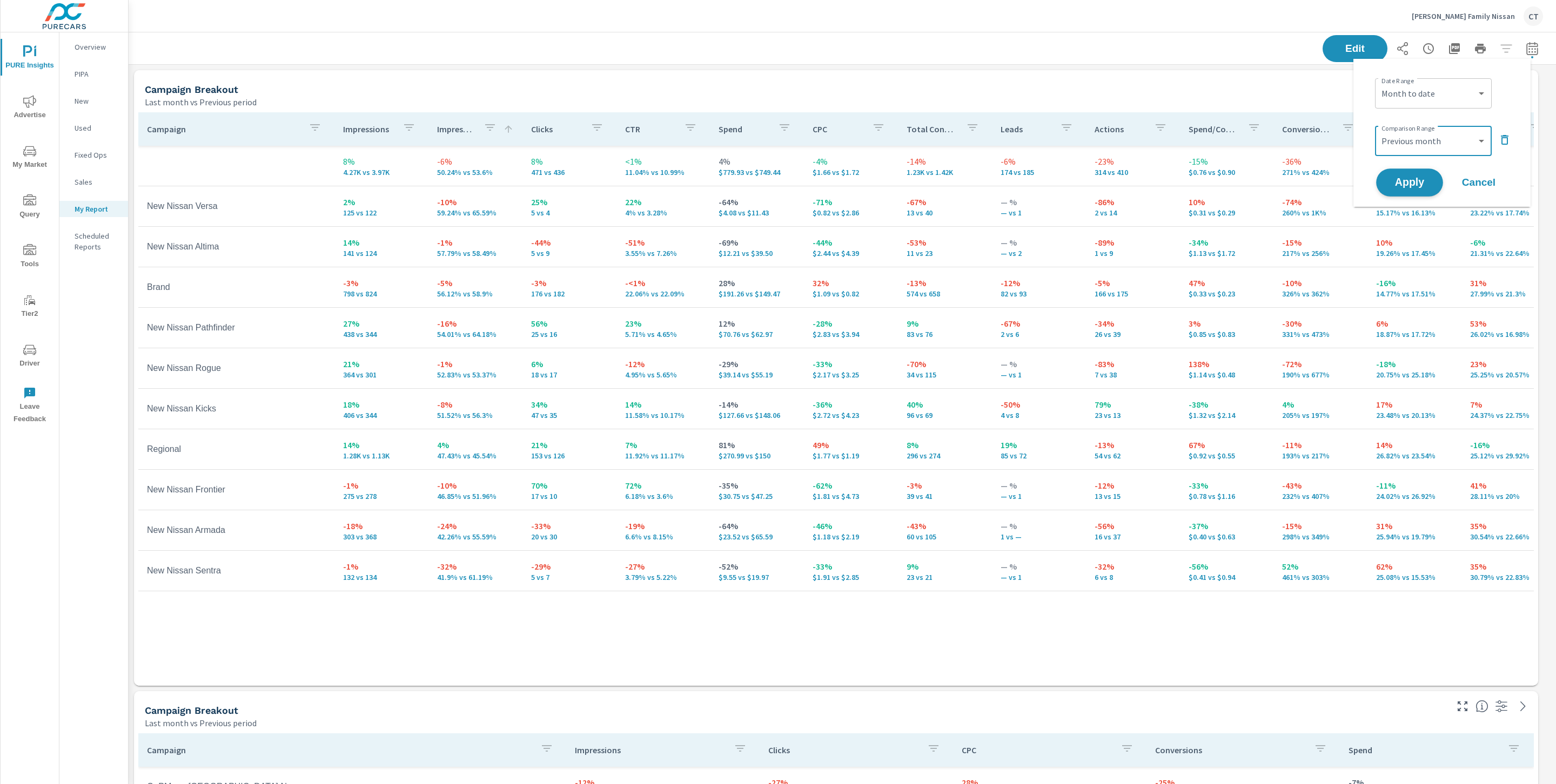
click at [1410, 182] on span "Apply" at bounding box center [1409, 183] width 44 height 10
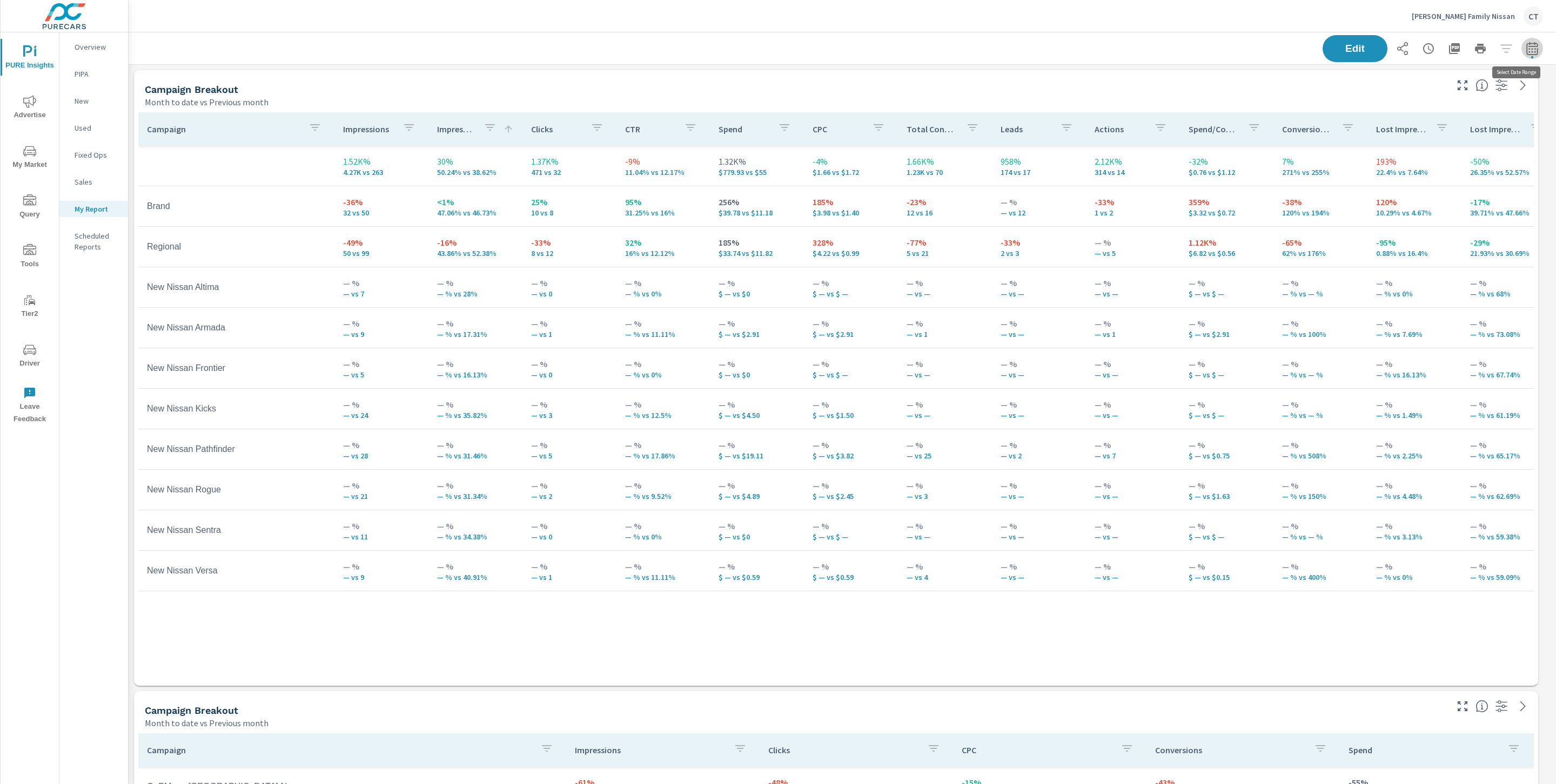
click at [1525, 48] on icon "button" at bounding box center [1532, 49] width 13 height 13
select select "Month to date"
select select "Previous month"
click at [1510, 140] on icon "button" at bounding box center [1504, 140] width 13 height 13
click at [1414, 145] on button "Apply" at bounding box center [1409, 152] width 67 height 28
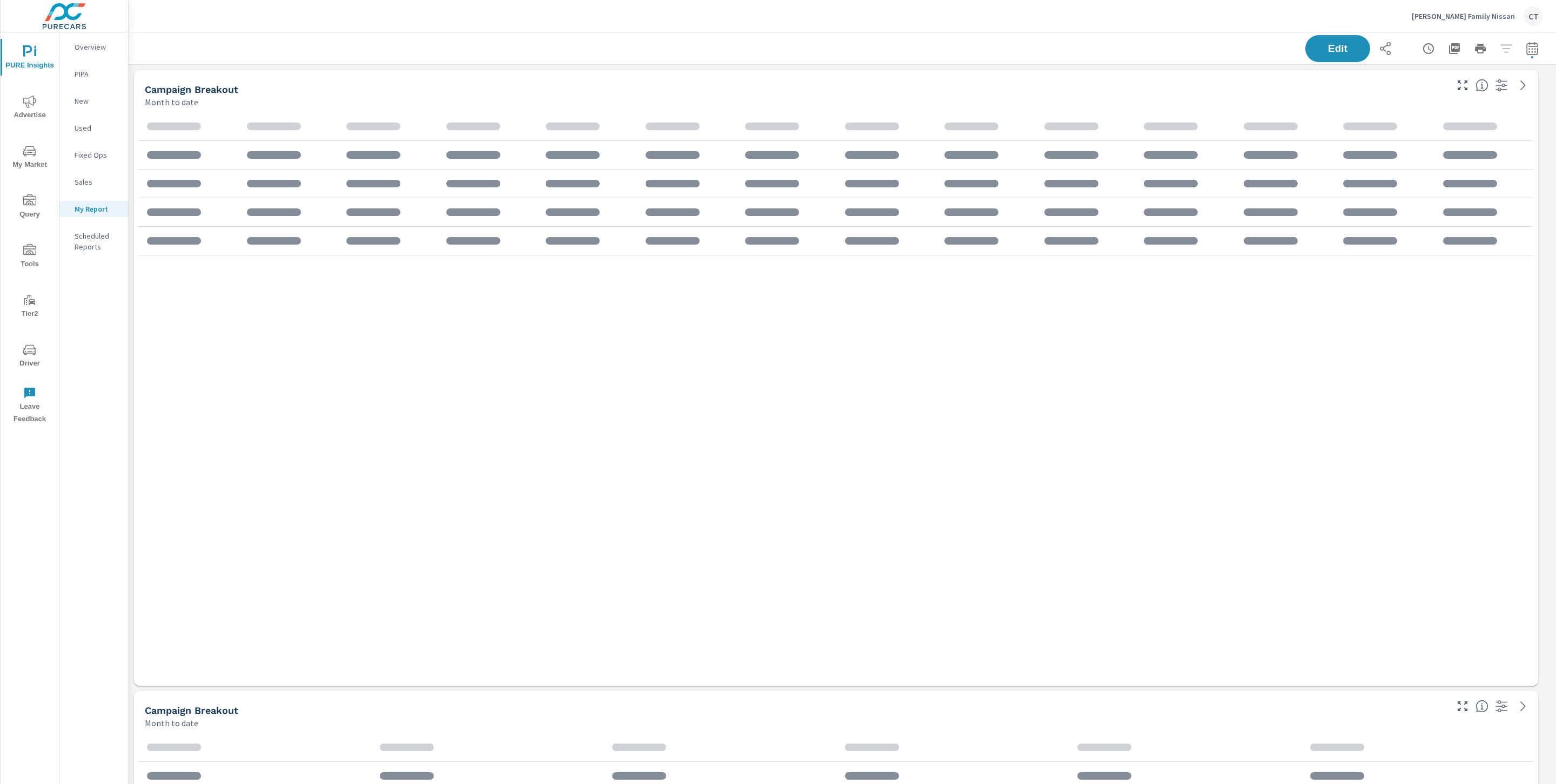
scroll to position [1521, 1439]
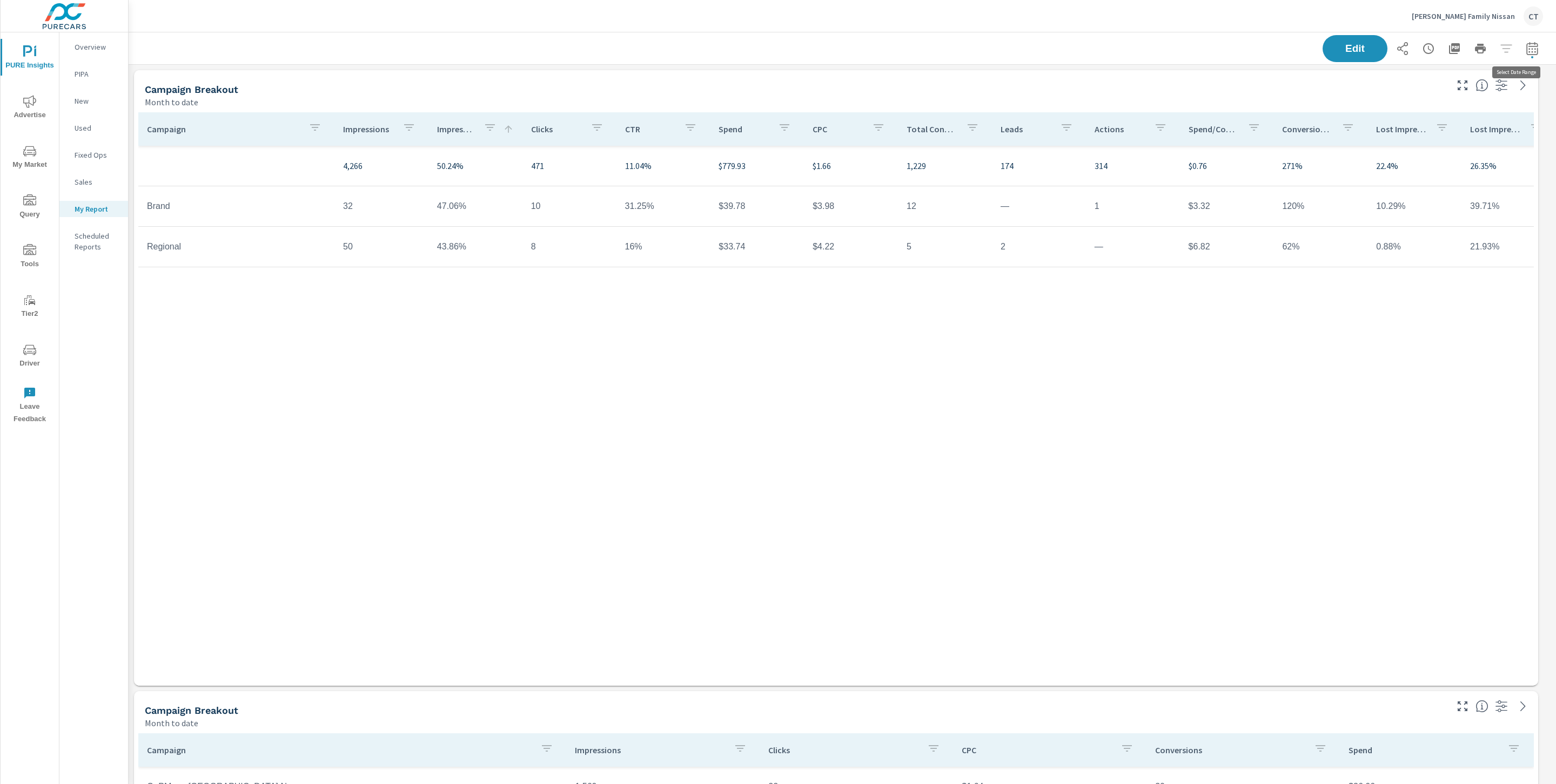
click at [1526, 56] on button "button" at bounding box center [1532, 48] width 22 height 22
select select "Month to date"
click at [1397, 159] on button "Apply" at bounding box center [1409, 152] width 67 height 28
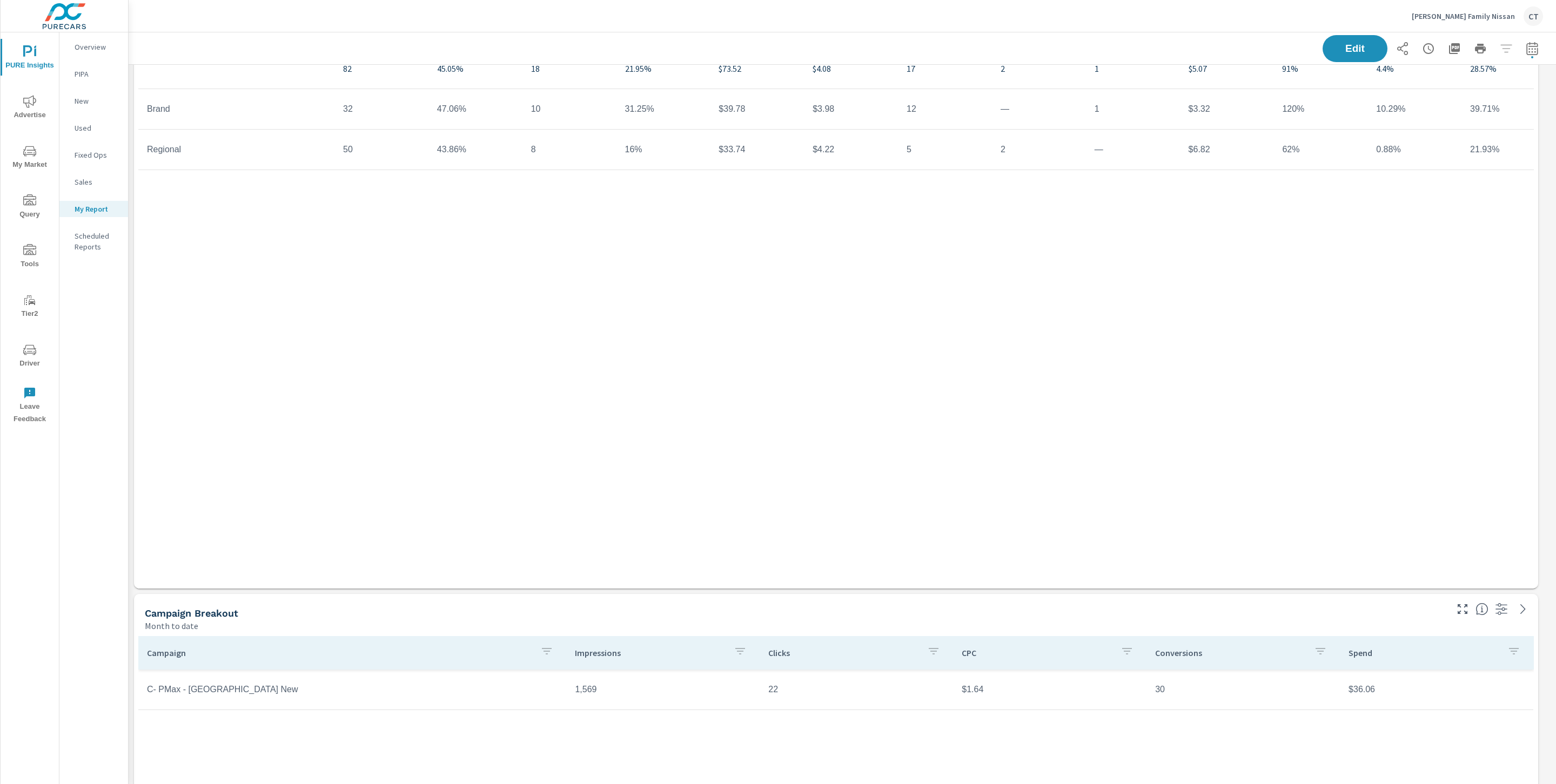
scroll to position [96, 0]
click at [24, 100] on icon "nav menu" at bounding box center [30, 102] width 13 height 13
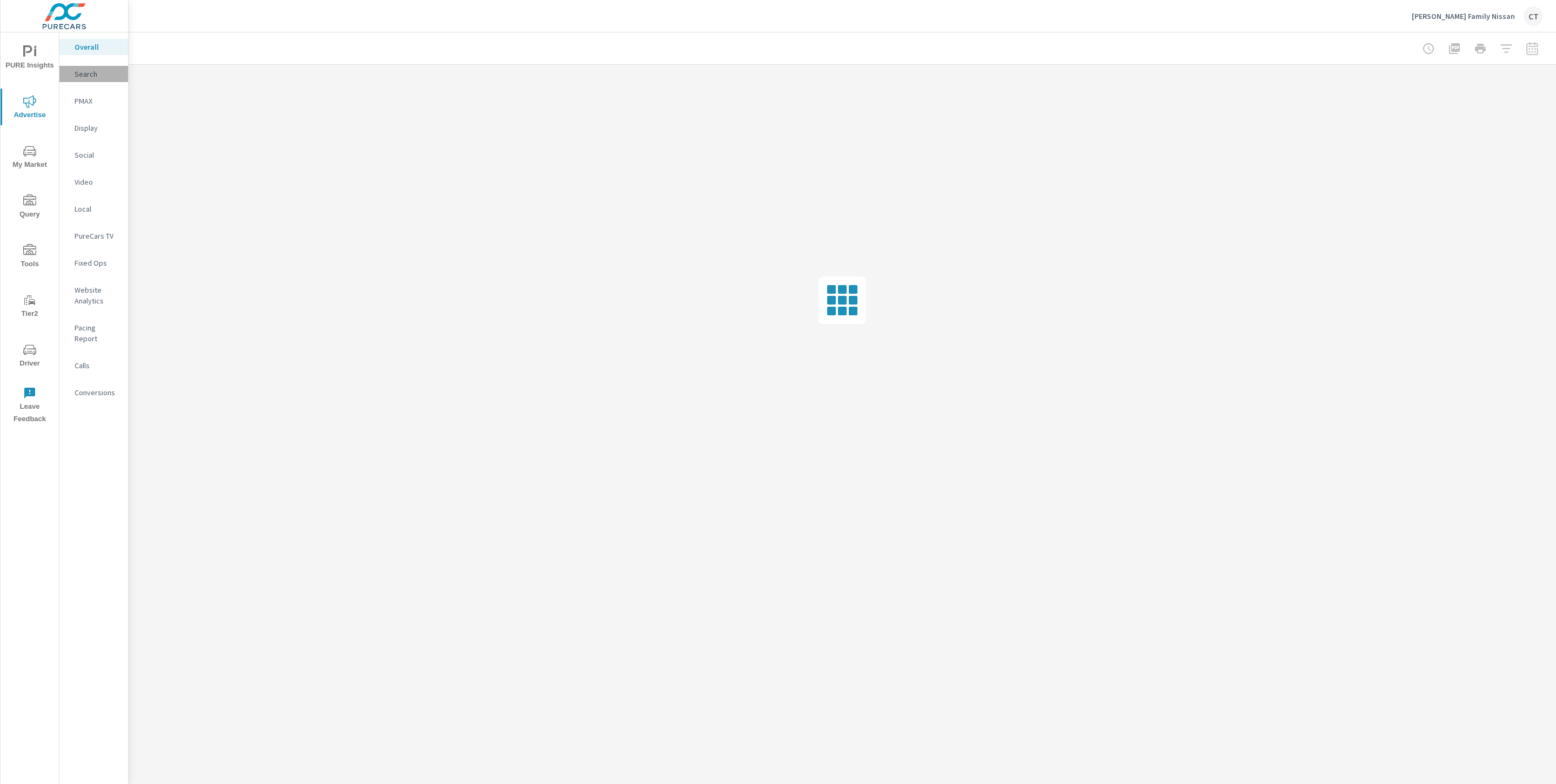
click at [89, 69] on p "Search" at bounding box center [97, 73] width 45 height 10
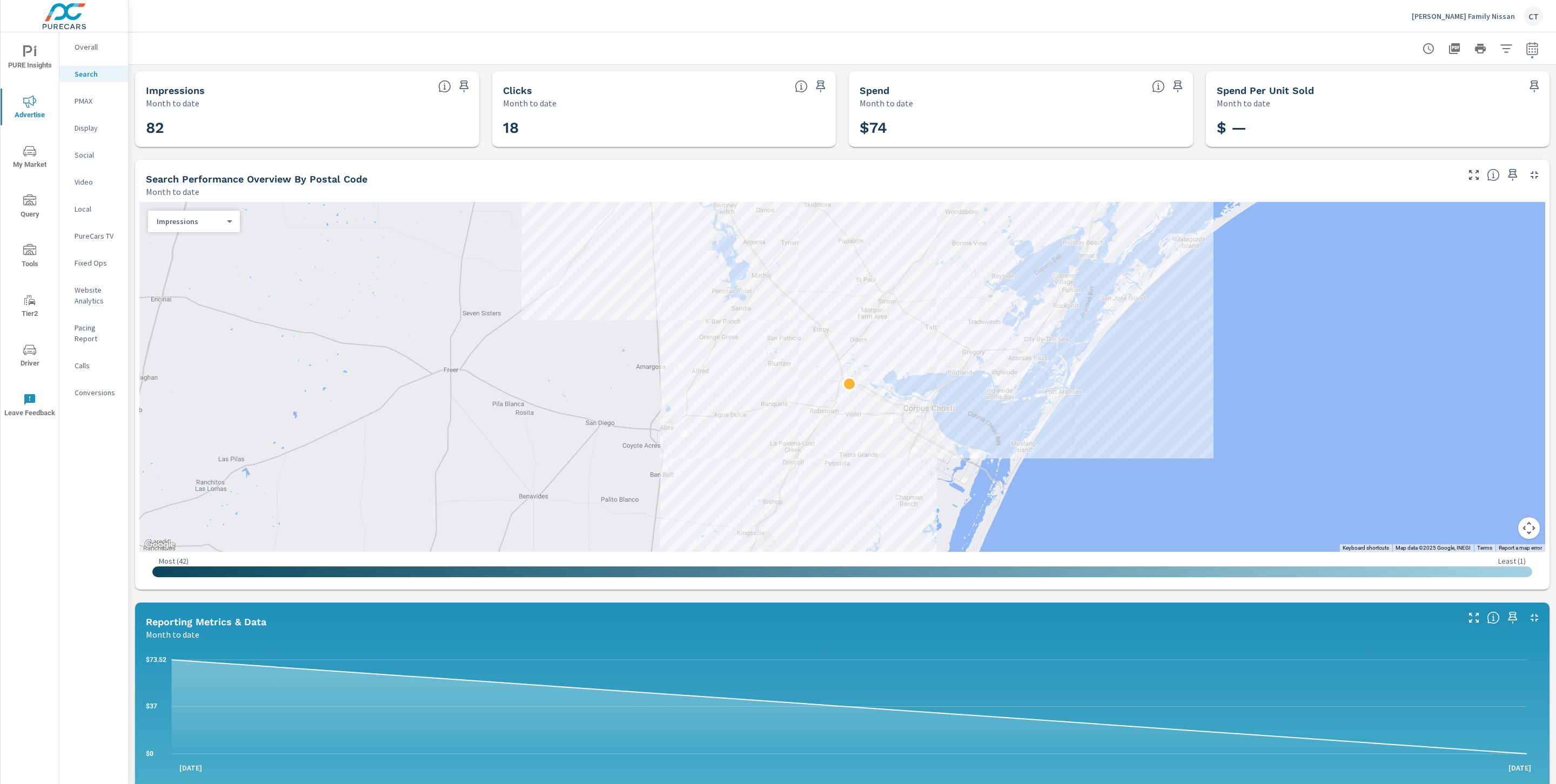
click at [1459, 115] on div "$ —" at bounding box center [1377, 128] width 323 height 27
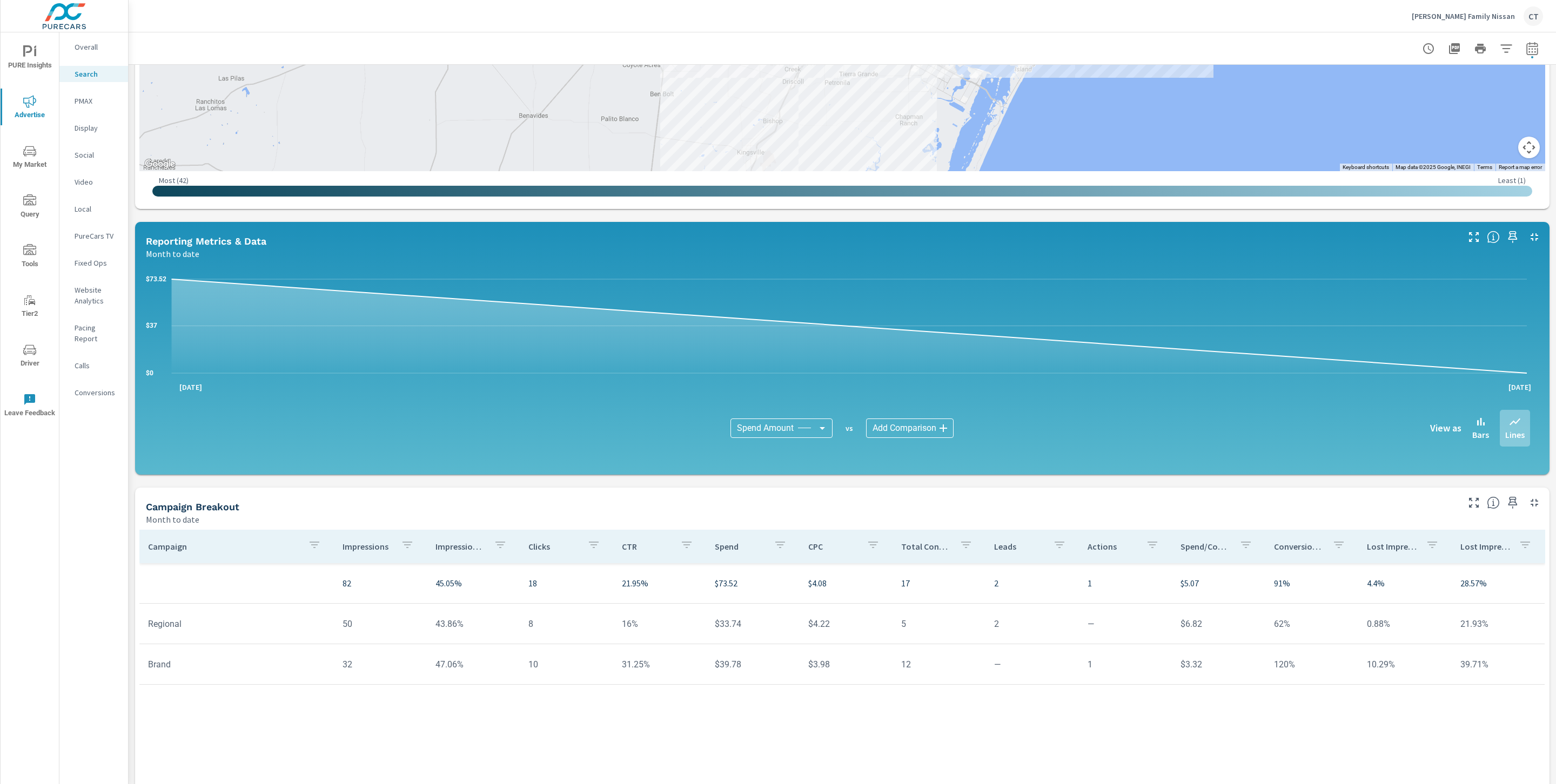
scroll to position [431, 0]
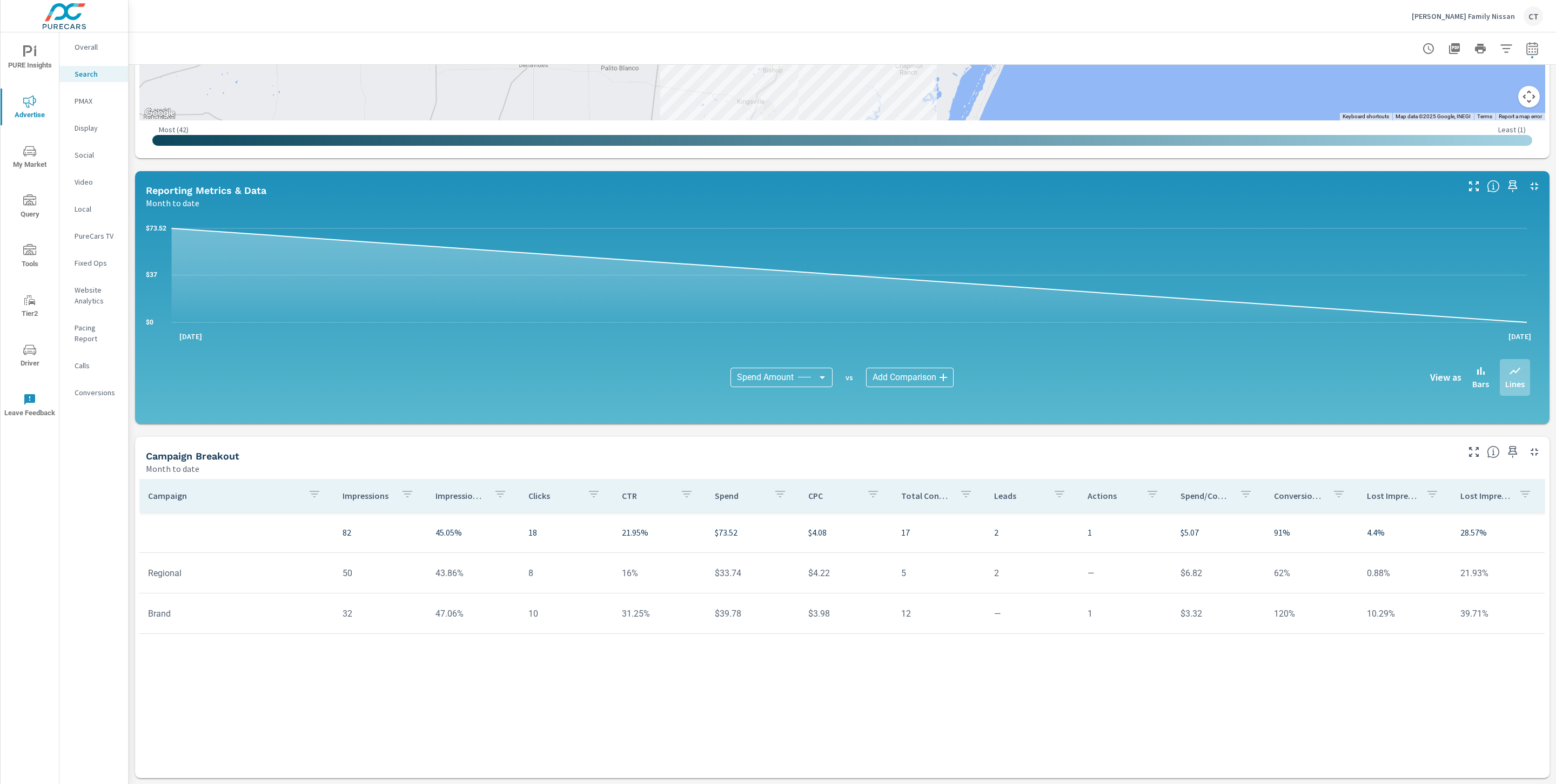
click at [663, 676] on div "Campaign Impressions Impression Share Clicks CTR Spend CPC Total Conversions Le…" at bounding box center [842, 618] width 1405 height 279
click at [582, 699] on div "Campaign Impressions Impression Share Clicks CTR Spend CPC Total Conversions Le…" at bounding box center [842, 618] width 1405 height 279
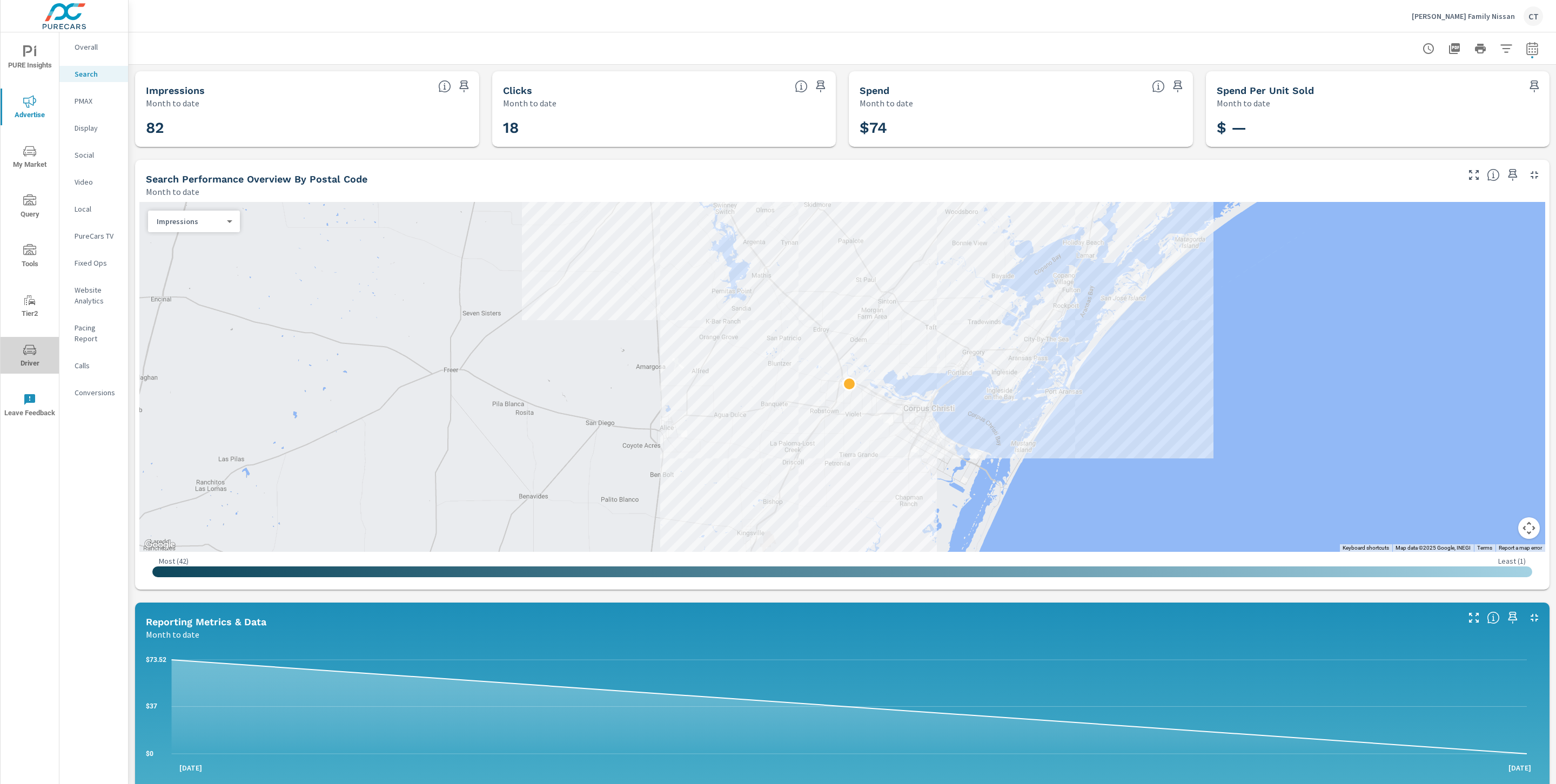
click at [27, 361] on span "Driver" at bounding box center [29, 357] width 52 height 26
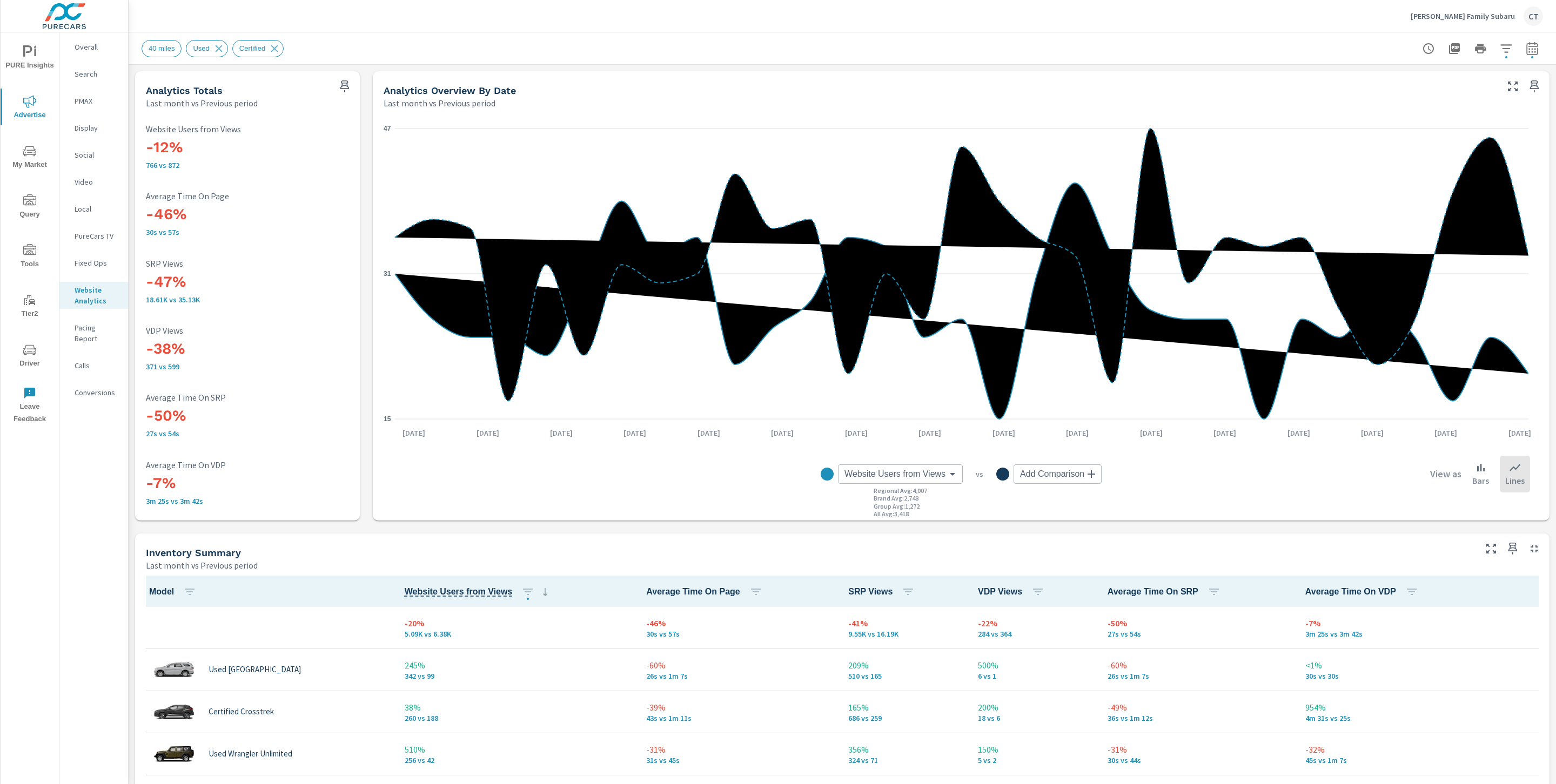
scroll to position [1, 0]
click at [19, 345] on span "Driver" at bounding box center [29, 357] width 52 height 26
click at [108, 387] on p "Conversions" at bounding box center [97, 392] width 45 height 10
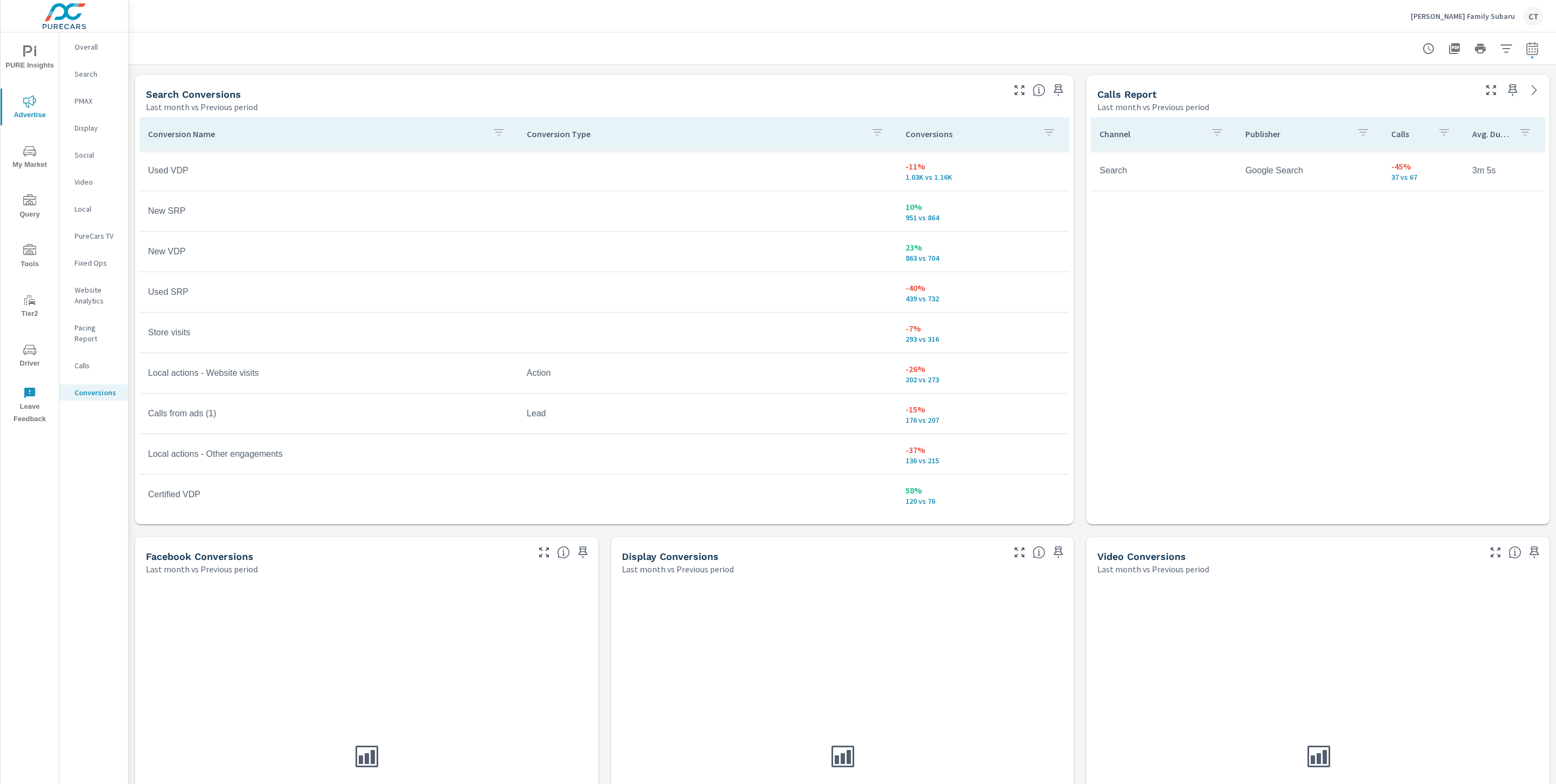
scroll to position [587, 0]
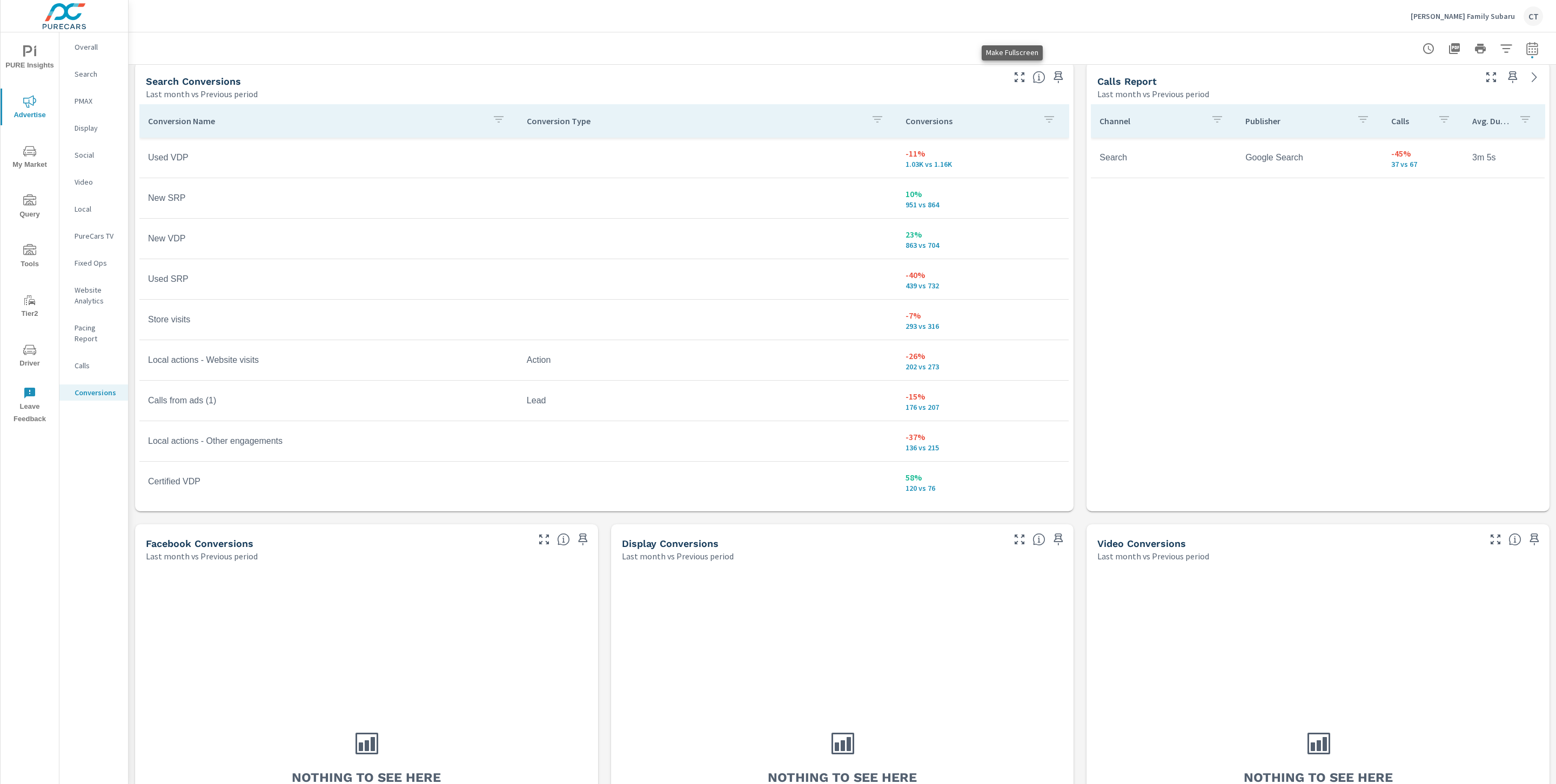
click at [1016, 81] on icon "button" at bounding box center [1019, 77] width 13 height 13
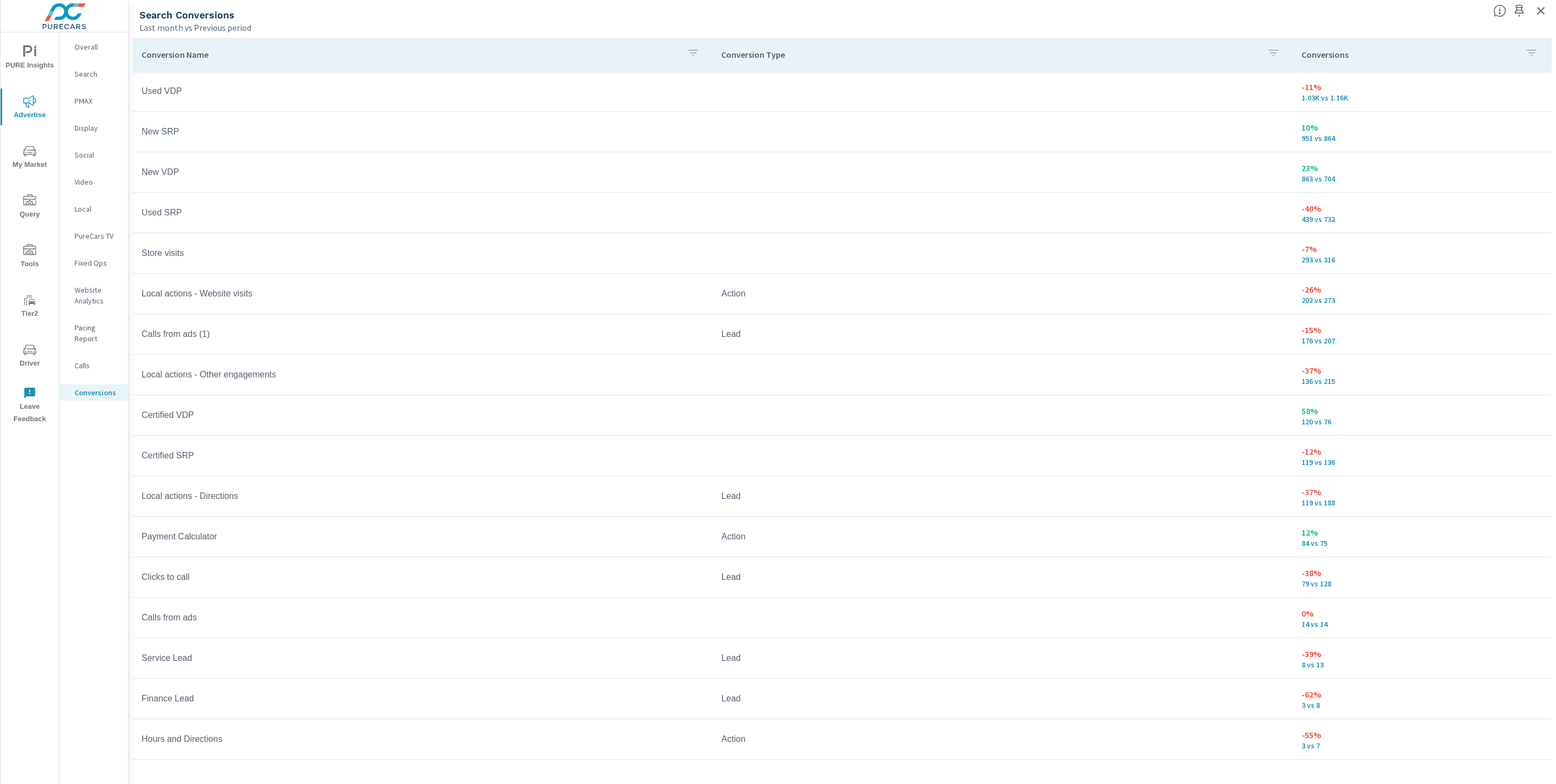
click at [1314, 51] on p "Conversions" at bounding box center [1408, 54] width 215 height 10
click at [1539, 11] on icon "button" at bounding box center [1541, 10] width 8 height 8
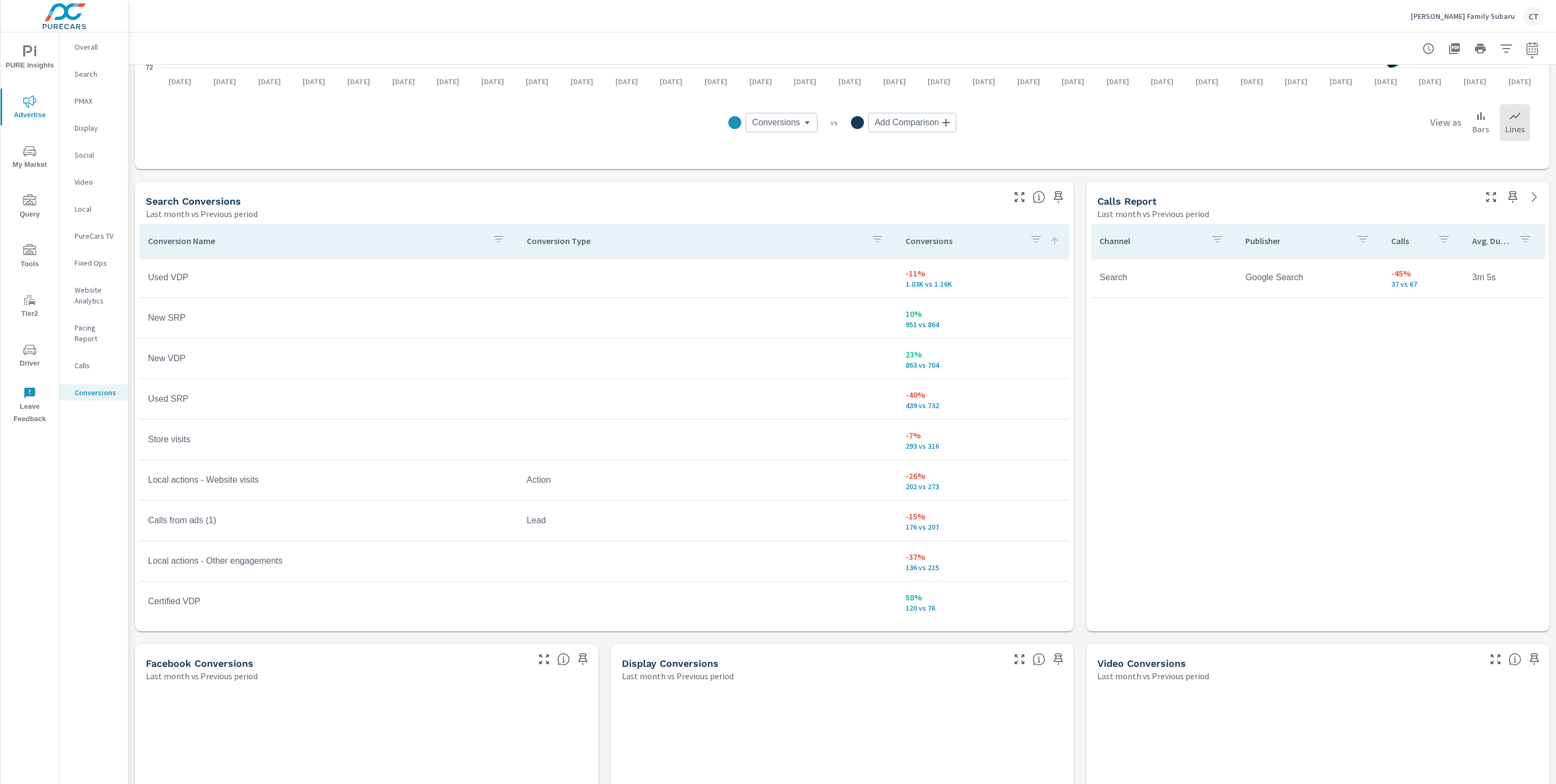
scroll to position [469, 0]
click at [1013, 200] on icon "button" at bounding box center [1019, 196] width 13 height 13
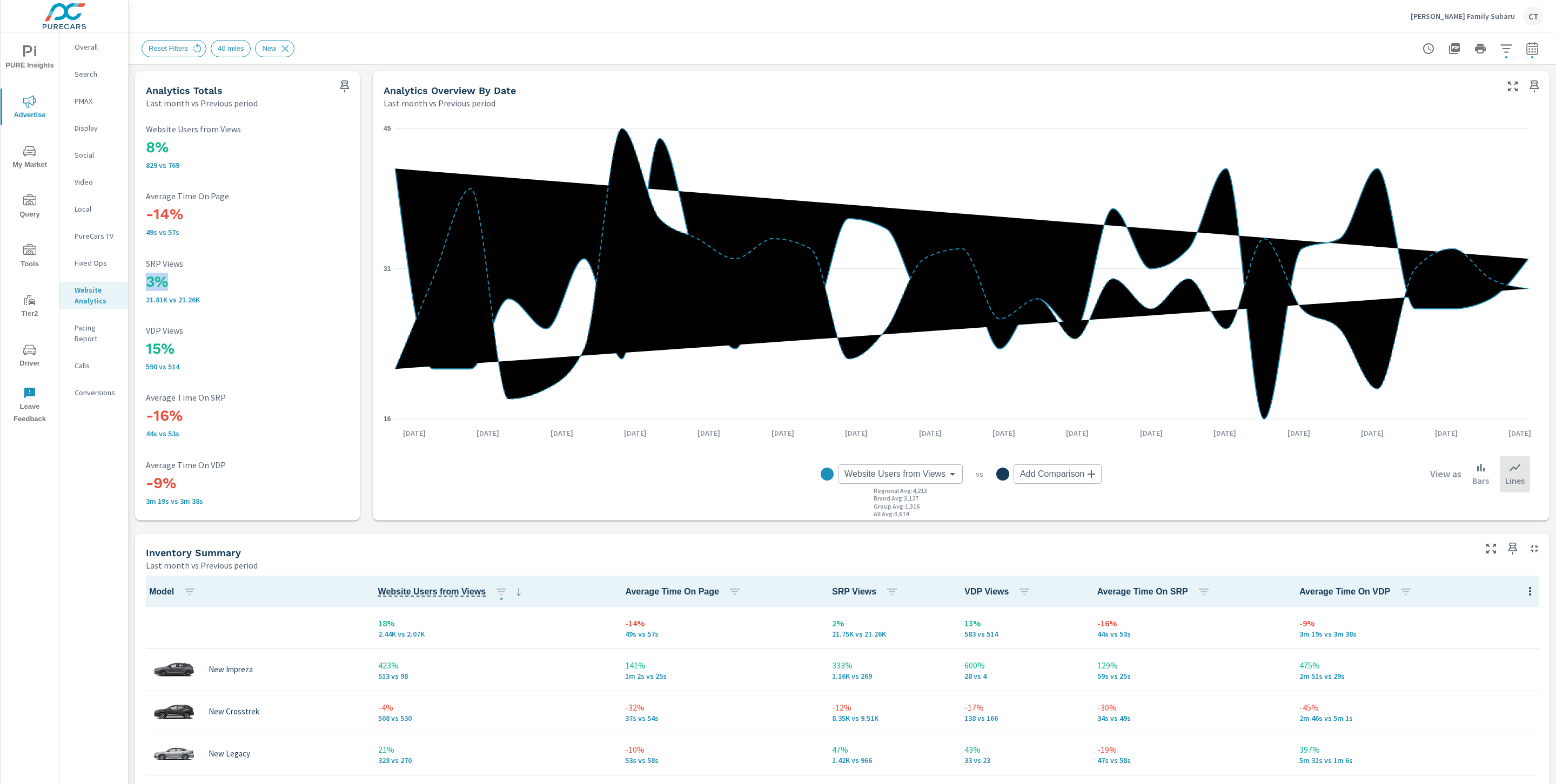
drag, startPoint x: 142, startPoint y: 279, endPoint x: 213, endPoint y: 288, distance: 71.6
click at [213, 288] on div "8% 829 vs 769 Website Users from Views -14% 49s vs 57s Average Time On Page 3% …" at bounding box center [248, 315] width 217 height 403
click at [213, 338] on div "15% 590 vs 514 VDP Views" at bounding box center [248, 348] width 203 height 45
drag, startPoint x: 143, startPoint y: 352, endPoint x: 203, endPoint y: 356, distance: 60.1
click at [203, 356] on div "8% 829 vs 769 Website Users from Views -14% 49s vs 57s Average Time On Page 3% …" at bounding box center [248, 315] width 217 height 403
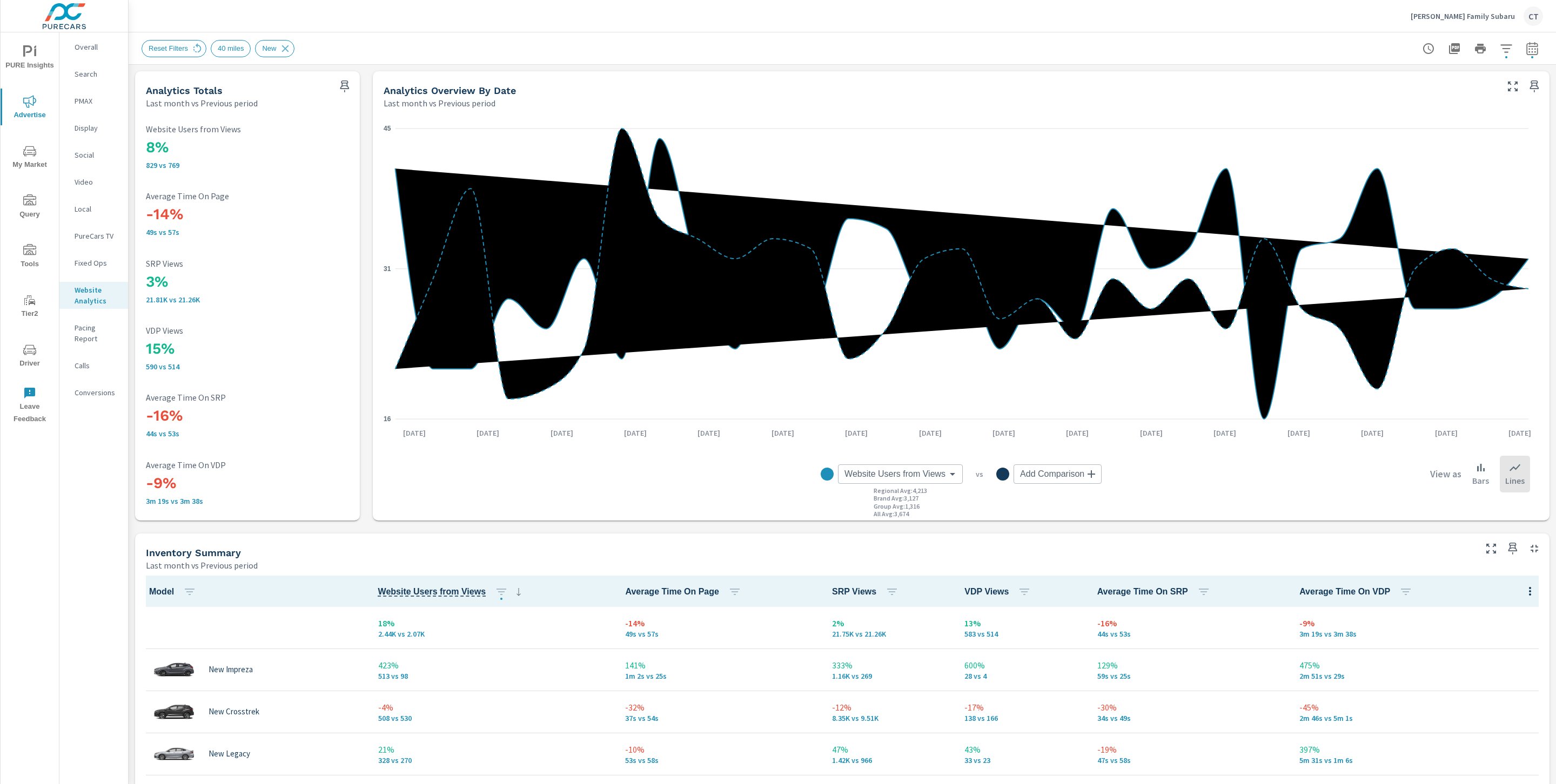
click at [262, 385] on div "8% 829 vs 769 Website Users from Views -14% 49s vs 57s Average Time On Page 3% …" at bounding box center [248, 315] width 217 height 403
click at [1521, 55] on button "button" at bounding box center [1532, 48] width 22 height 22
select select "Last month"
select select "Previous period"
click at [1501, 51] on button "button" at bounding box center [1505, 48] width 22 height 22
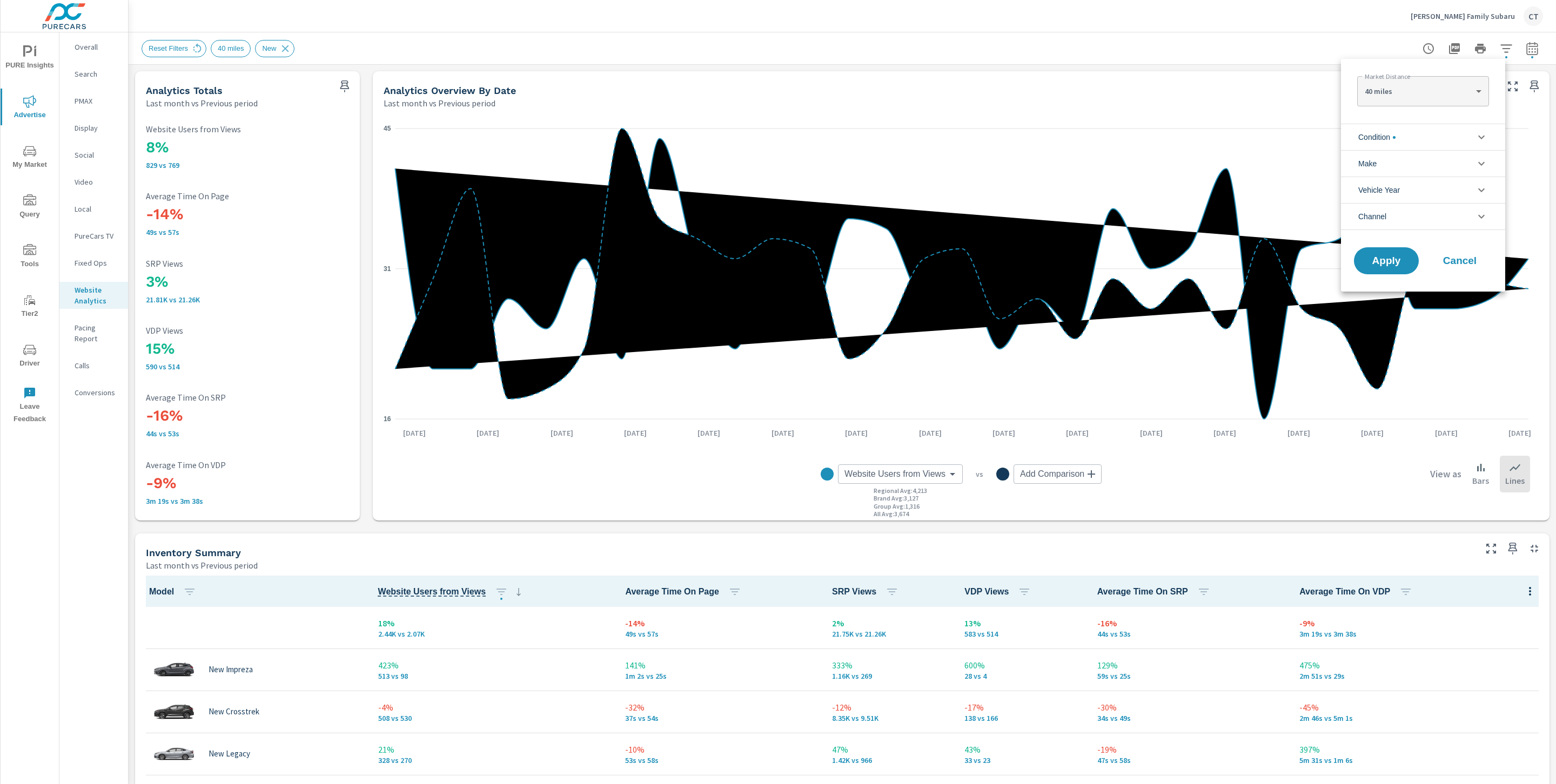
click at [1448, 133] on li "Condition" at bounding box center [1422, 136] width 164 height 26
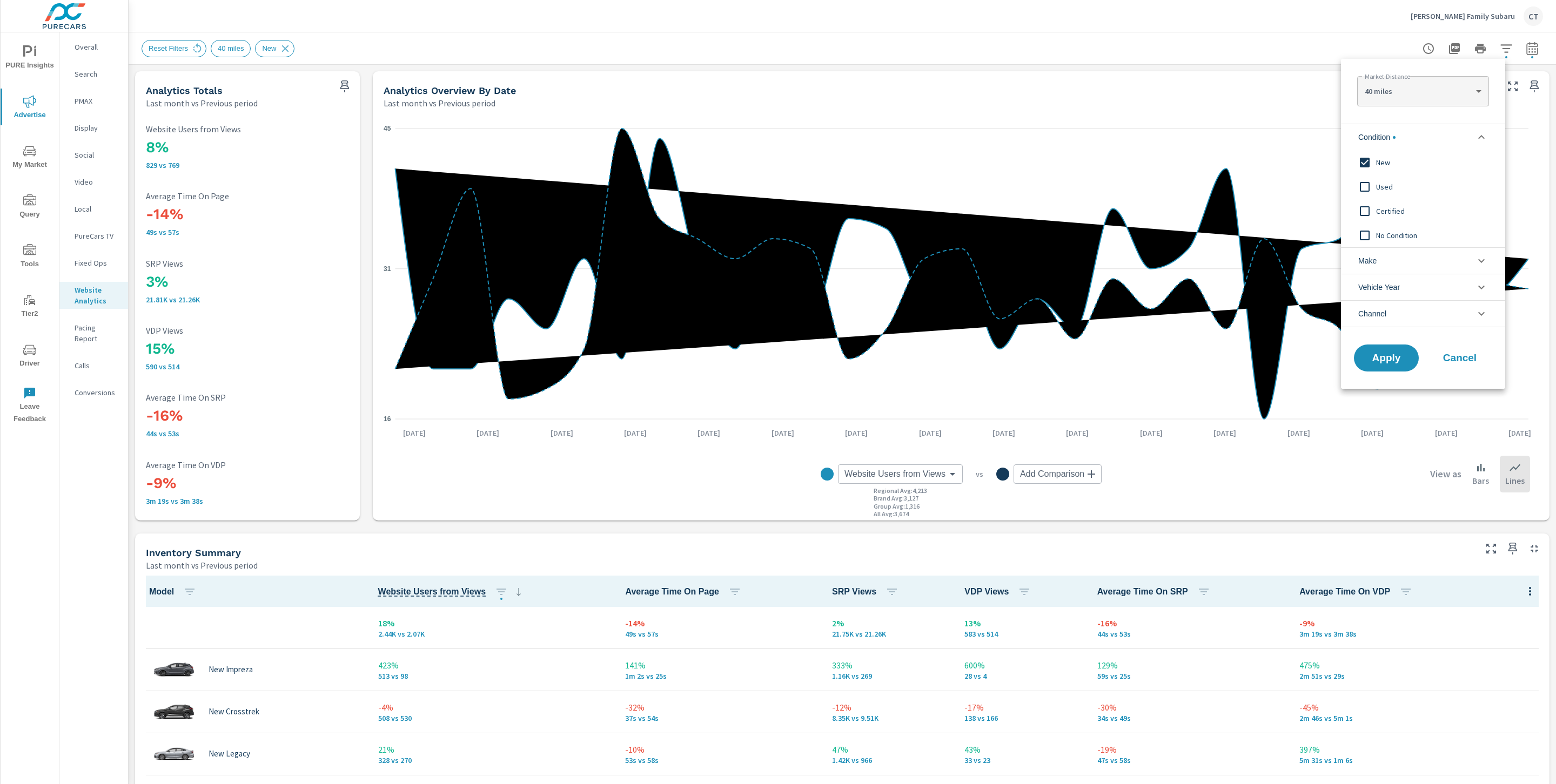
click at [1458, 136] on li "Condition" at bounding box center [1422, 136] width 164 height 26
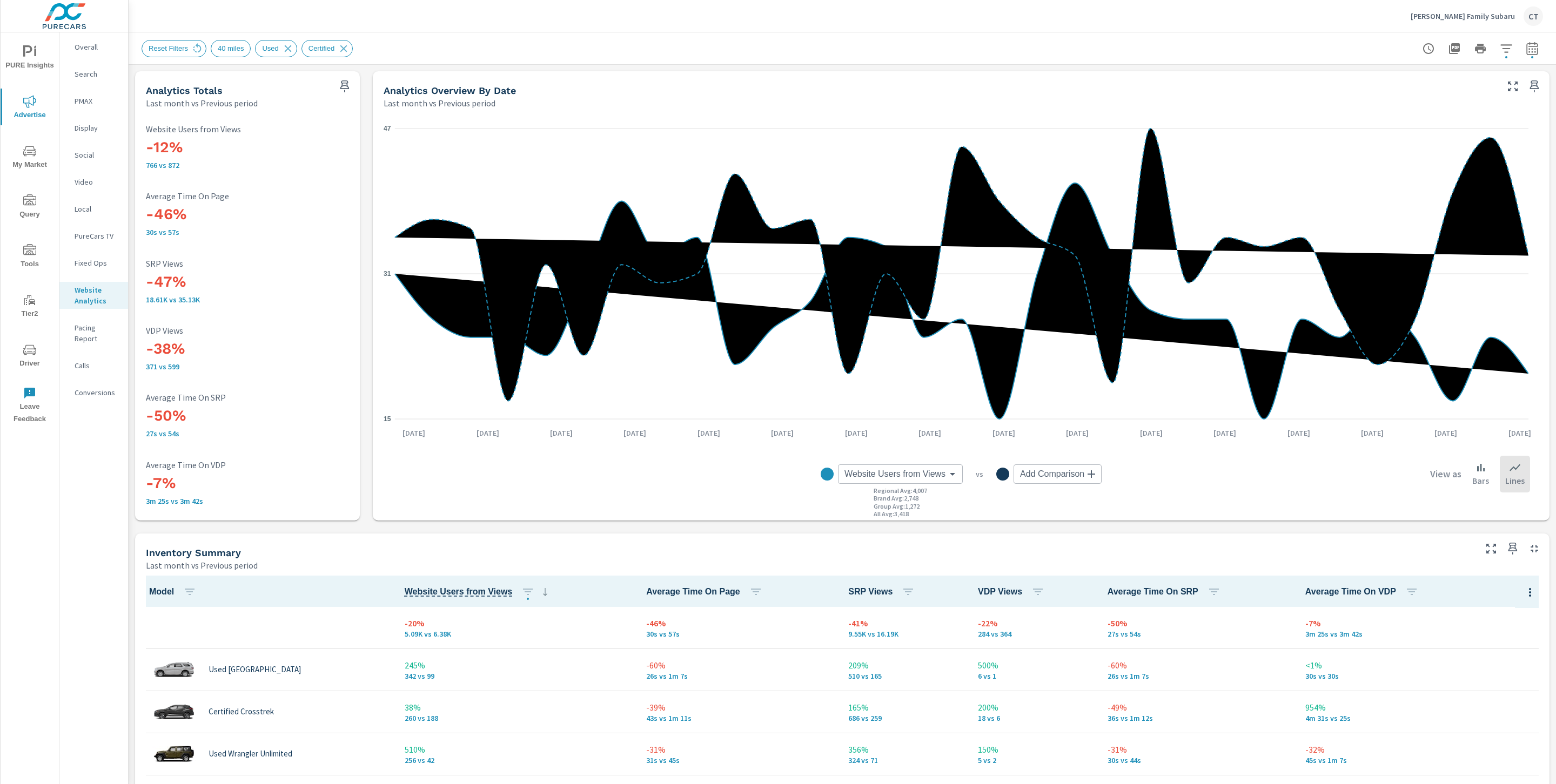
click at [874, 55] on div "Reset Filters 40 miles Used Certified" at bounding box center [766, 48] width 1250 height 17
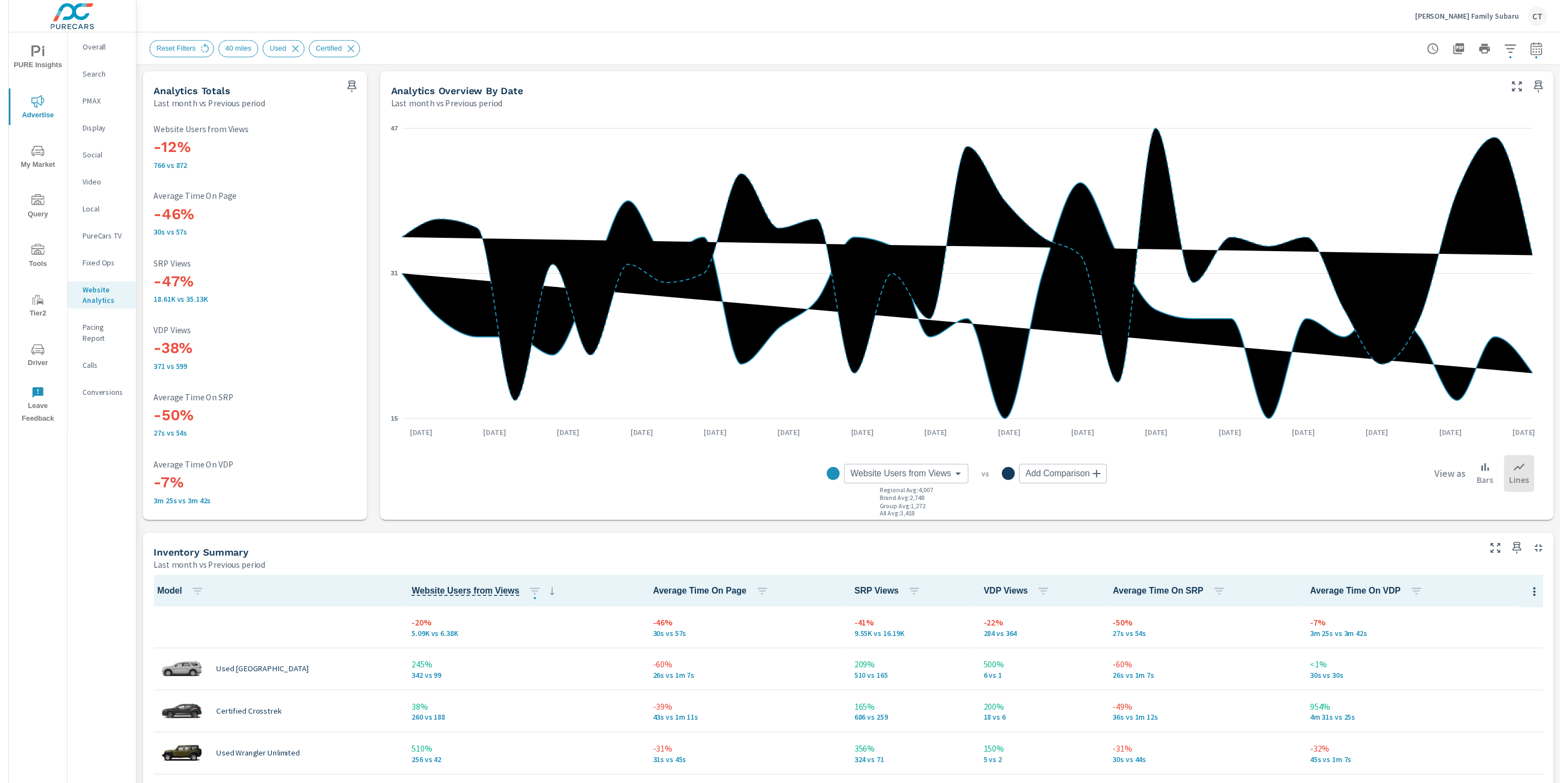
scroll to position [1, 0]
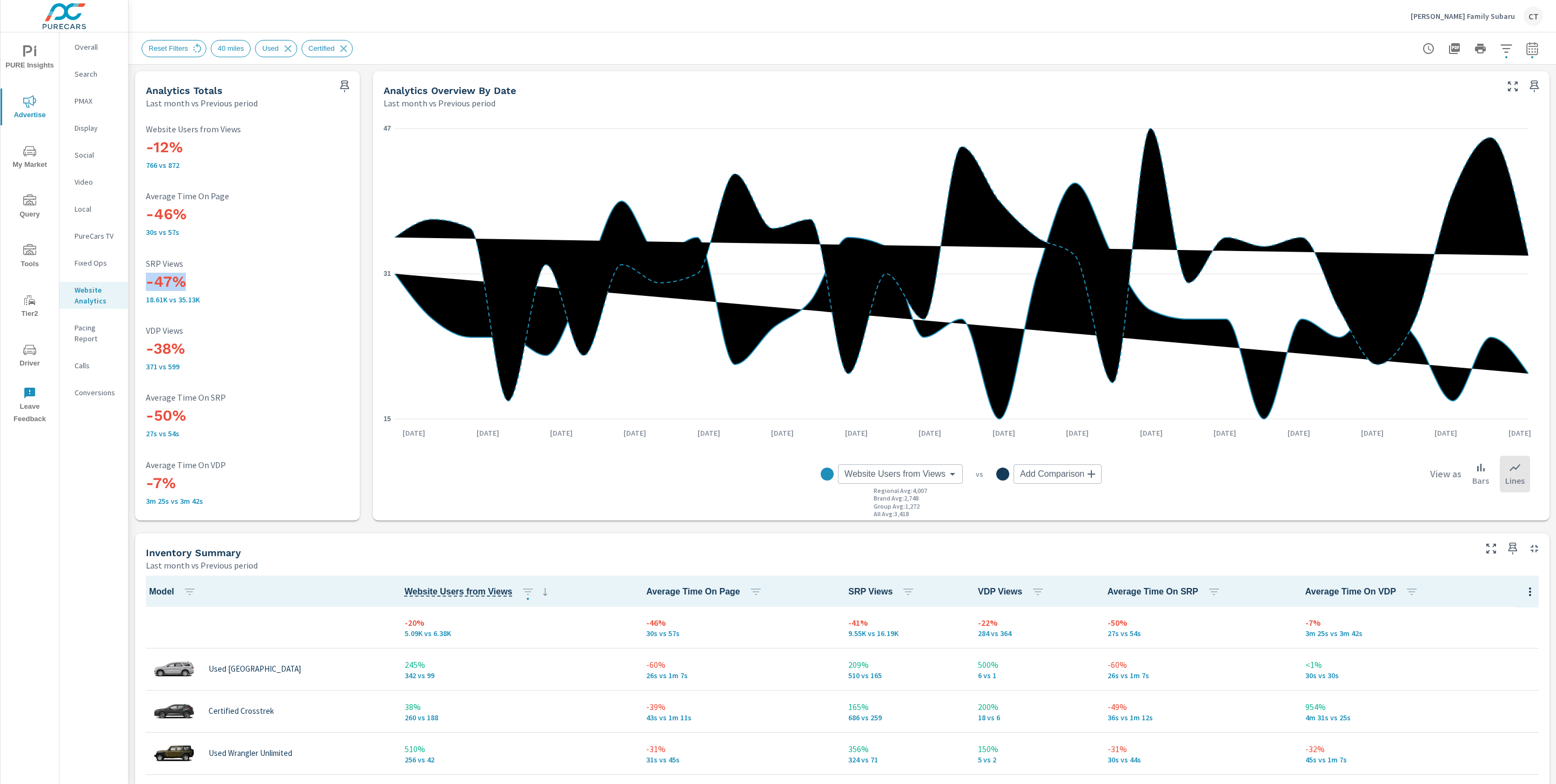
drag, startPoint x: 213, startPoint y: 282, endPoint x: 144, endPoint y: 287, distance: 69.2
click at [144, 287] on div "-12% 766 vs 872 Website Users from Views -46% 30s vs 57s Average Time On Page -…" at bounding box center [248, 315] width 217 height 403
click at [234, 336] on div "-38% 371 vs 599 VDP Views" at bounding box center [248, 348] width 203 height 45
drag, startPoint x: 201, startPoint y: 355, endPoint x: 146, endPoint y: 353, distance: 55.0
click at [146, 353] on h3 "-38%" at bounding box center [248, 349] width 203 height 19
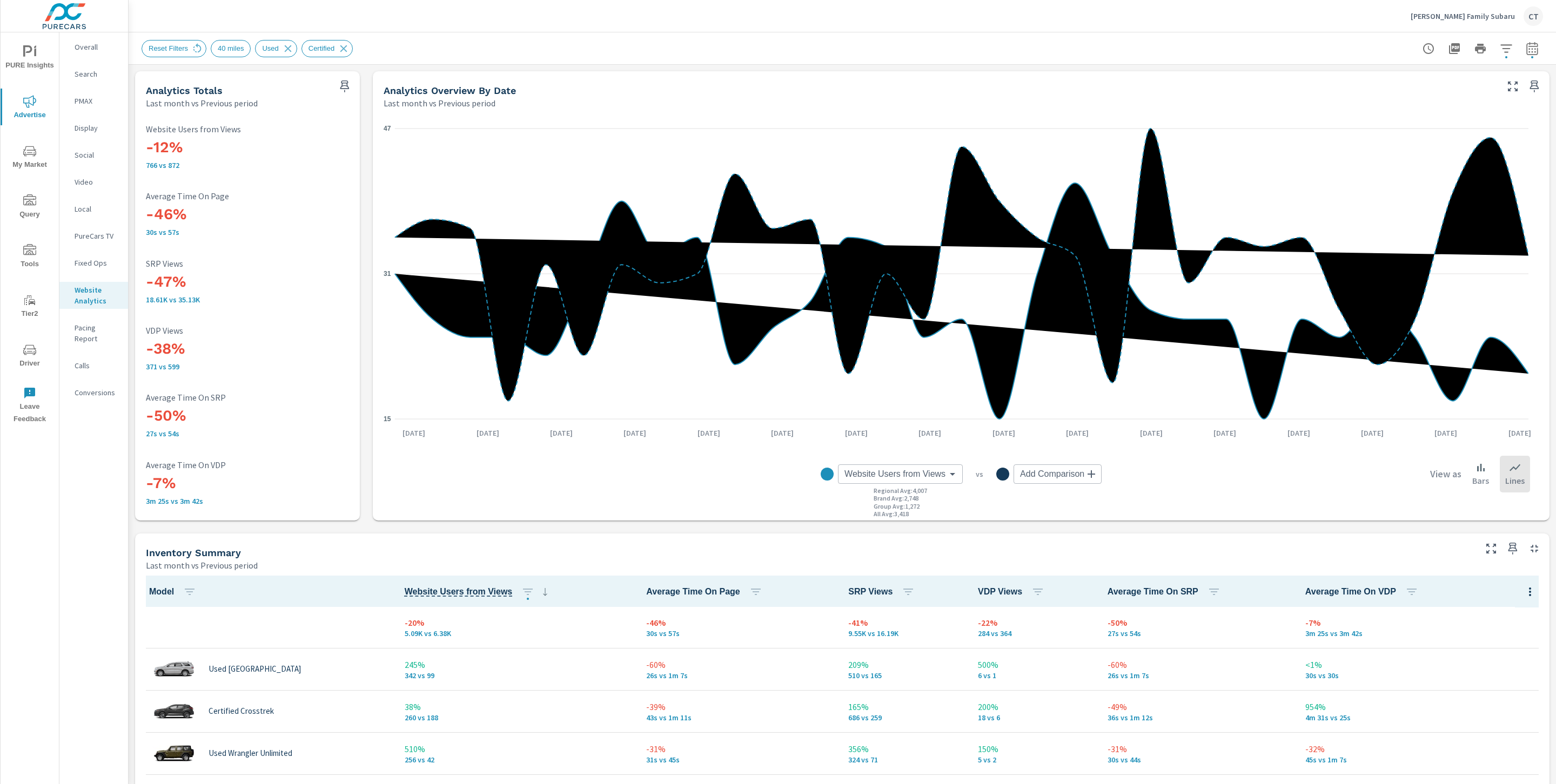
click at [257, 333] on p "VDP Views" at bounding box center [248, 330] width 203 height 9
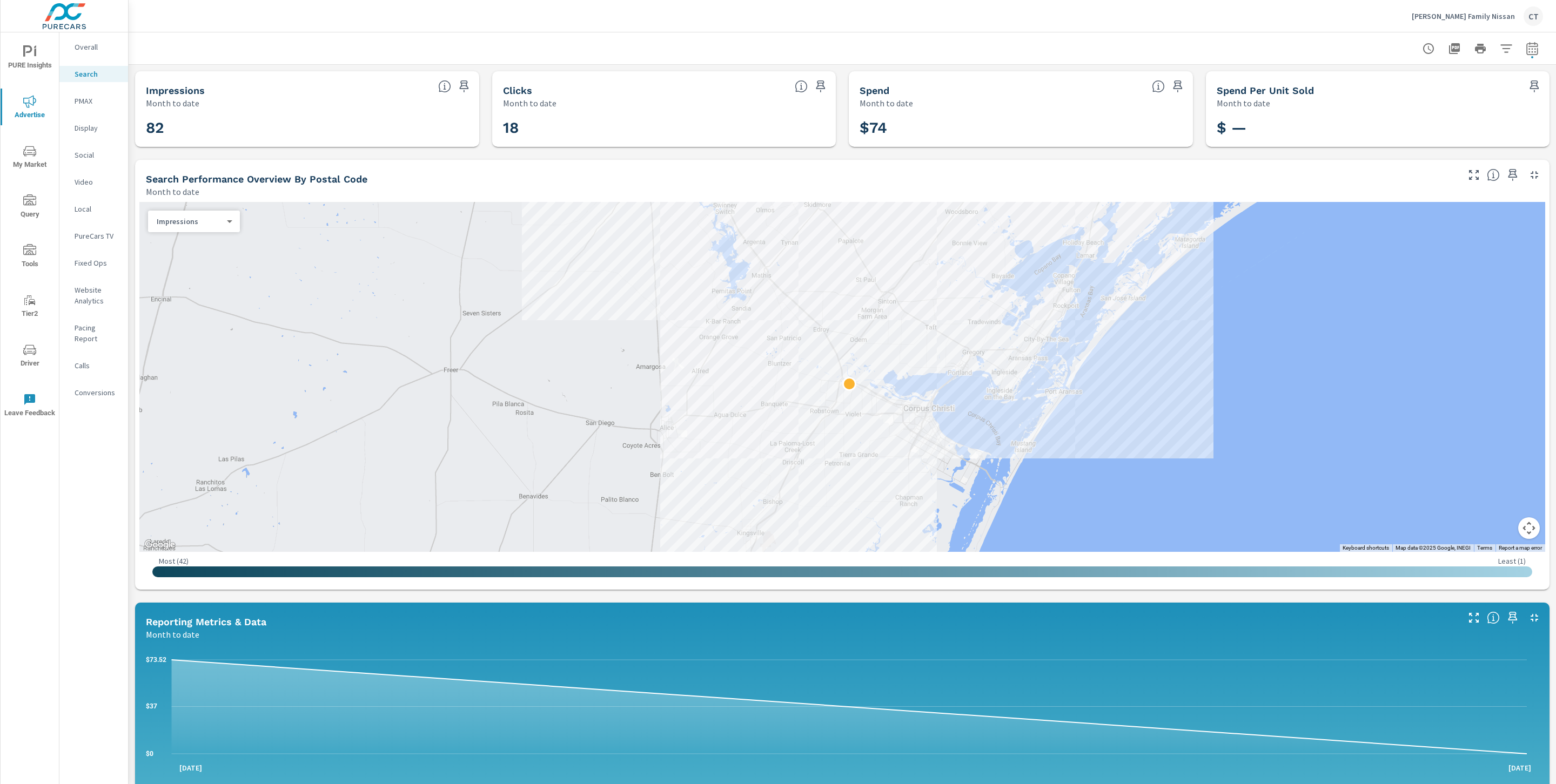
scroll to position [431, 0]
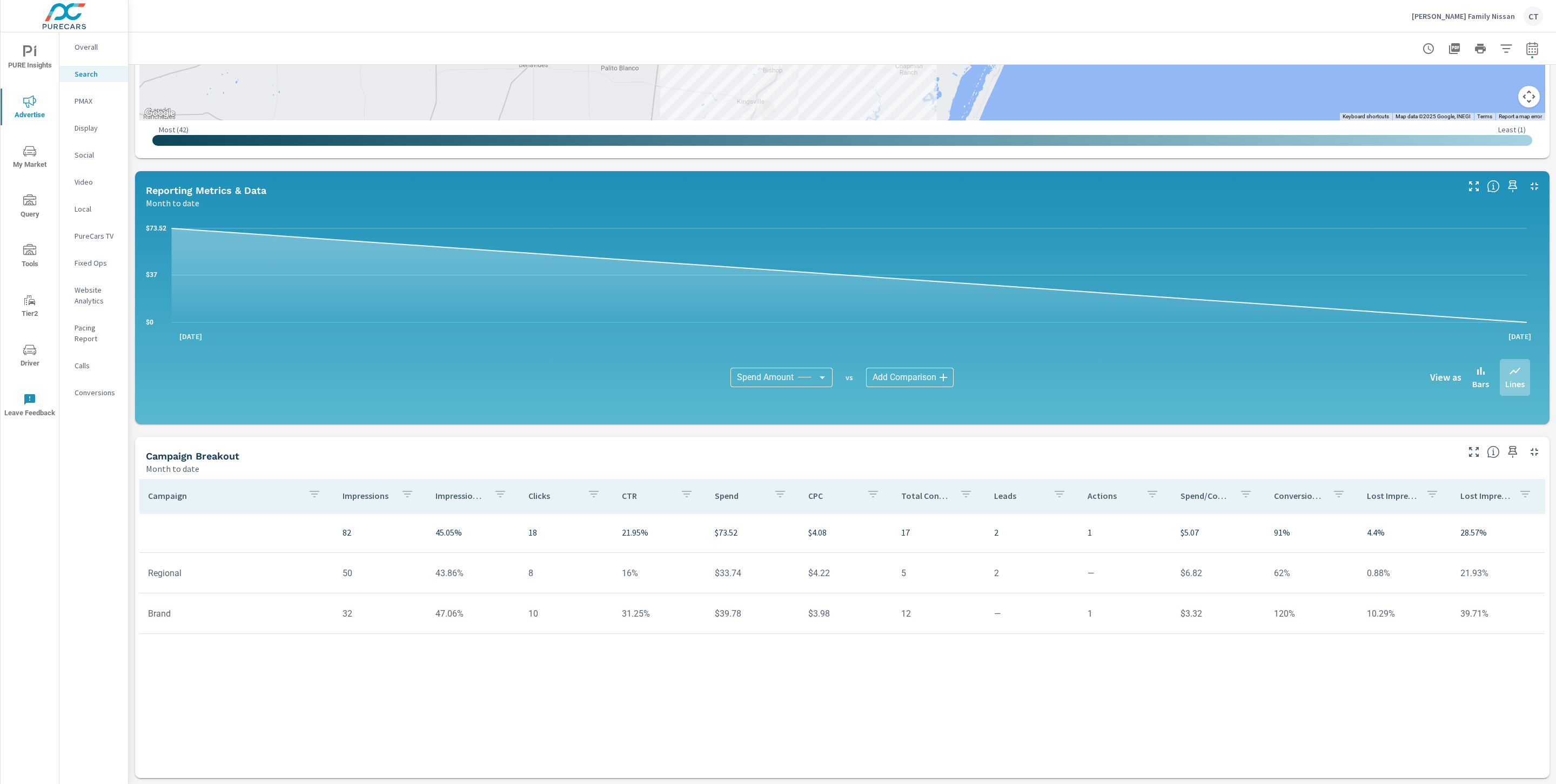
click at [1269, 32] on header "[PERSON_NAME] Family Nissan CT" at bounding box center [842, 16] width 1427 height 32
click at [1521, 56] on button "button" at bounding box center [1532, 48] width 22 height 22
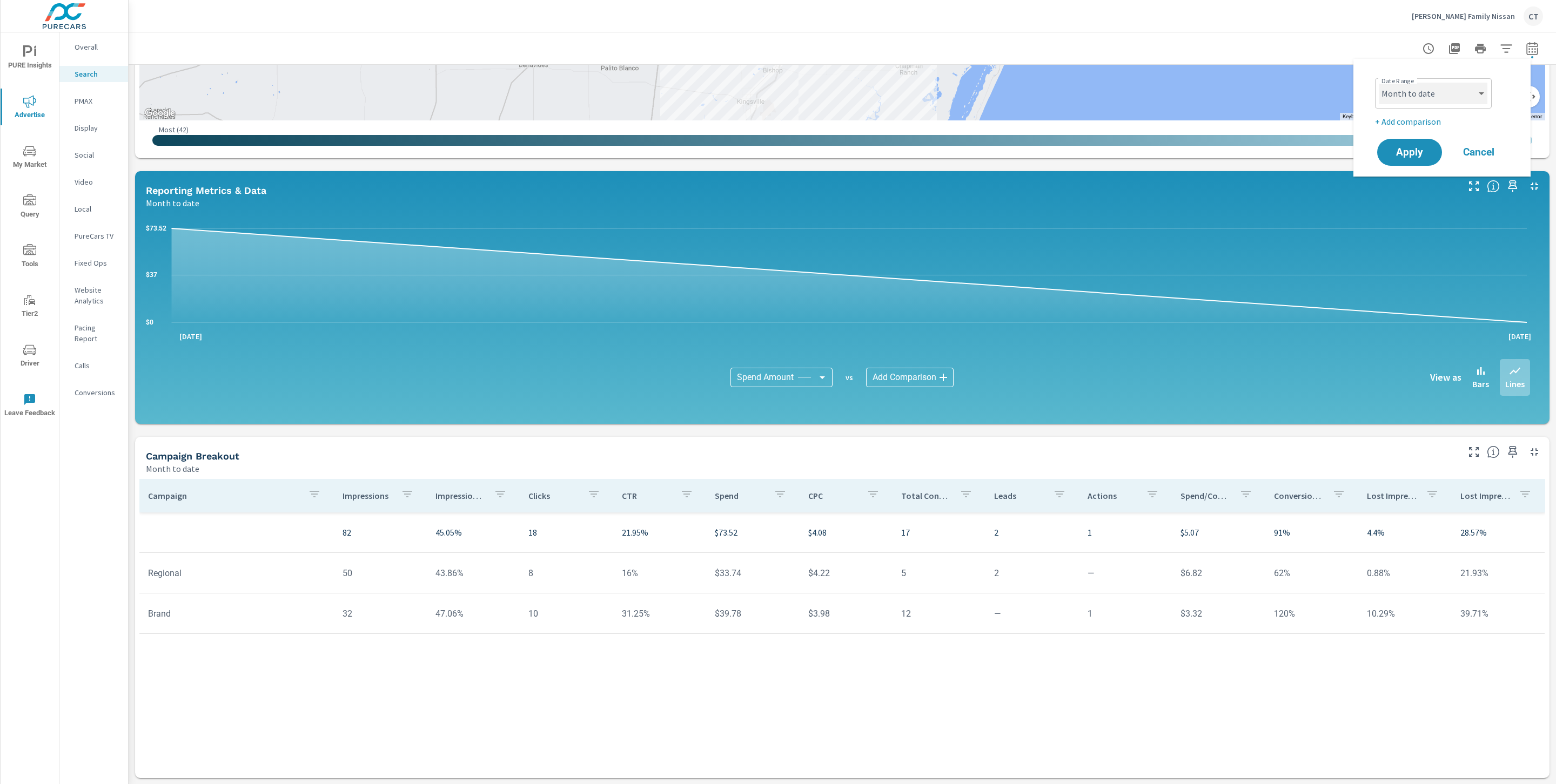
click at [1459, 97] on select "Custom [DATE] Last week Last 7 days Last 14 days Last 30 days Last 45 days Last…" at bounding box center [1433, 93] width 108 height 22
click at [1379, 83] on select "Custom [DATE] Last week Last 7 days Last 14 days Last 30 days Last 45 days Last…" at bounding box center [1433, 93] width 108 height 22
select select "Last month"
click at [1414, 148] on span "Apply" at bounding box center [1409, 152] width 44 height 10
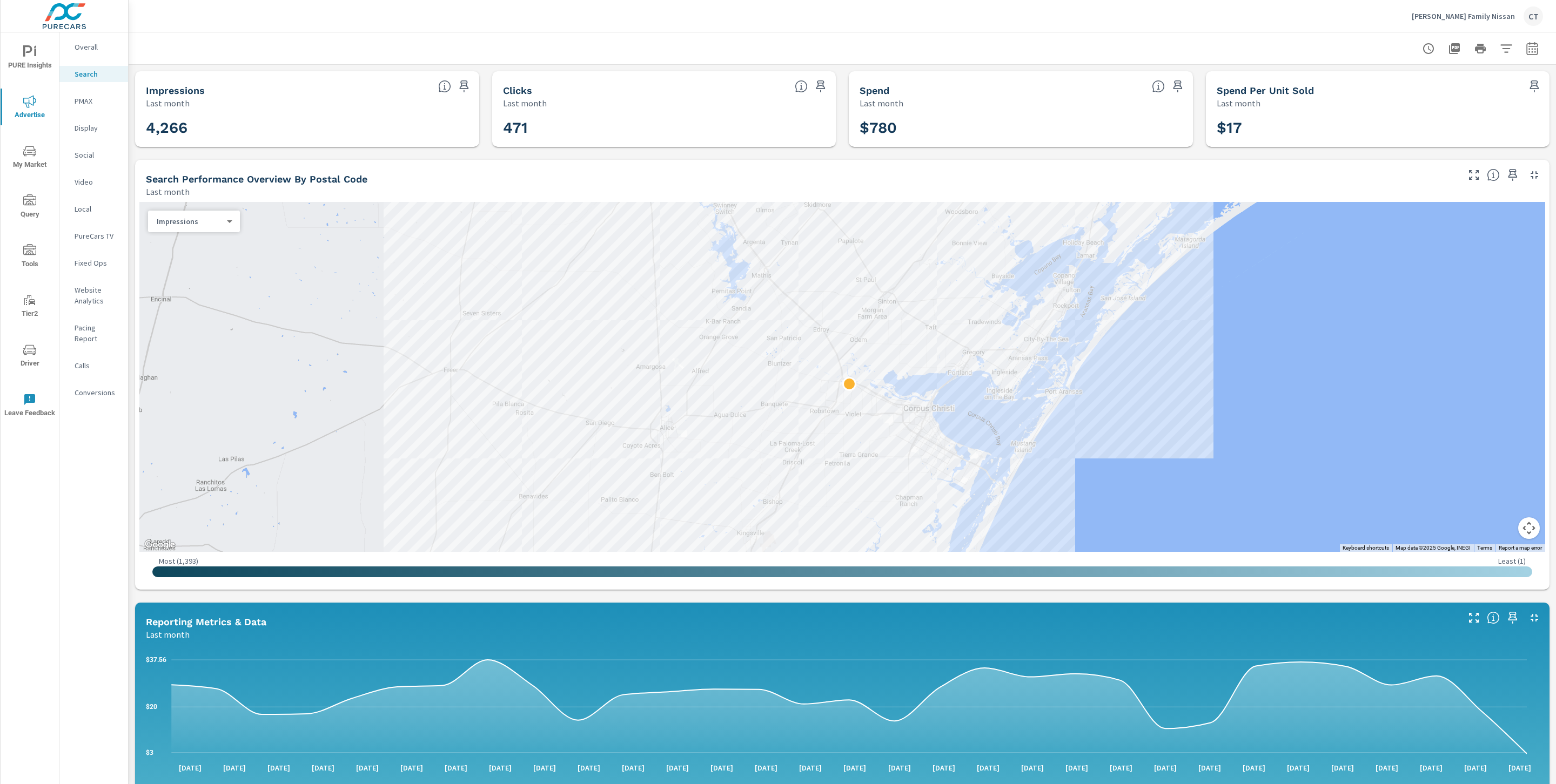
click at [1525, 49] on icon "button" at bounding box center [1532, 49] width 13 height 13
select select "Last month"
click at [1439, 120] on p "+ Add comparison" at bounding box center [1443, 121] width 138 height 13
select select "Previous period"
click at [1419, 171] on button "Apply" at bounding box center [1409, 183] width 67 height 28
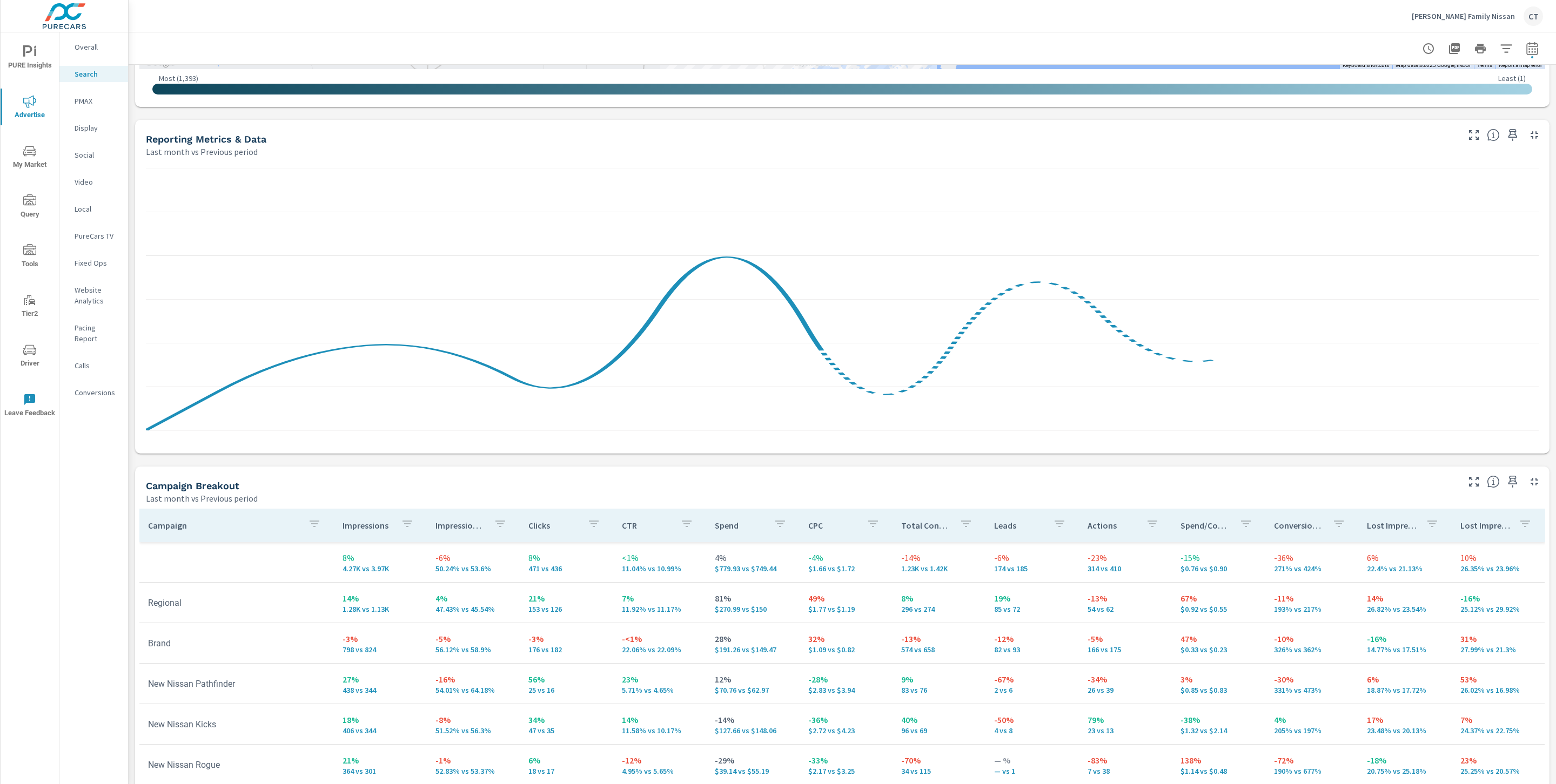
scroll to position [783, 0]
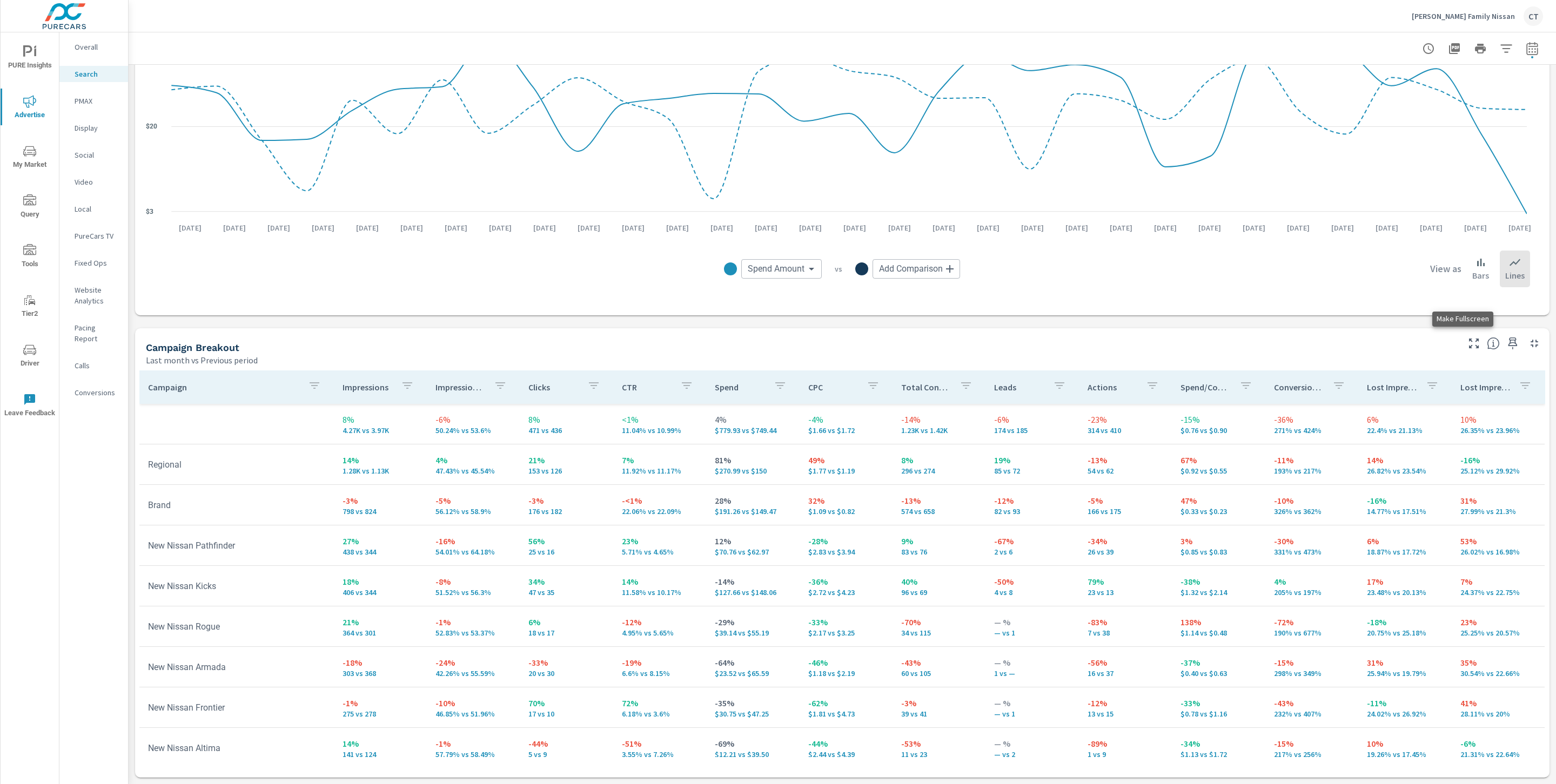
click at [1468, 343] on icon "button" at bounding box center [1474, 344] width 13 height 13
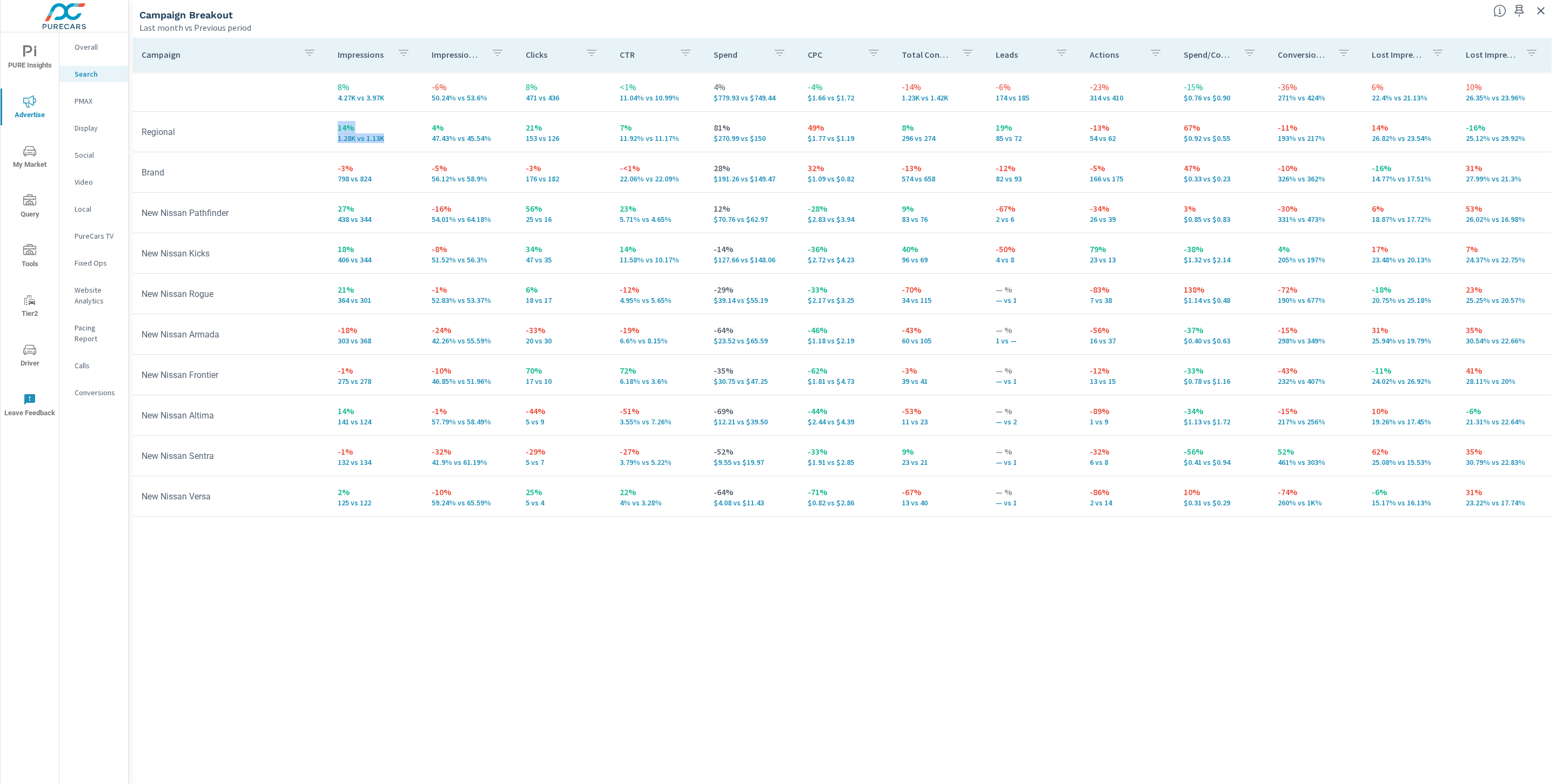
drag, startPoint x: 393, startPoint y: 142, endPoint x: 329, endPoint y: 128, distance: 65.5
click at [329, 128] on td "14% 1.28K vs 1.13K" at bounding box center [376, 131] width 94 height 39
click at [394, 639] on div "Campaign Impressions Impression Share Clicks CTR Spend CPC Total Conversions Le…" at bounding box center [842, 400] width 1419 height 726
drag, startPoint x: 393, startPoint y: 138, endPoint x: 142, endPoint y: 131, distance: 251.1
click at [142, 131] on tr "Regional 14% 1.28K vs 1.13K 4% 47.43% vs 45.54% 21% 153 vs 126 7% 11.92% vs 11.…" at bounding box center [842, 132] width 1418 height 40
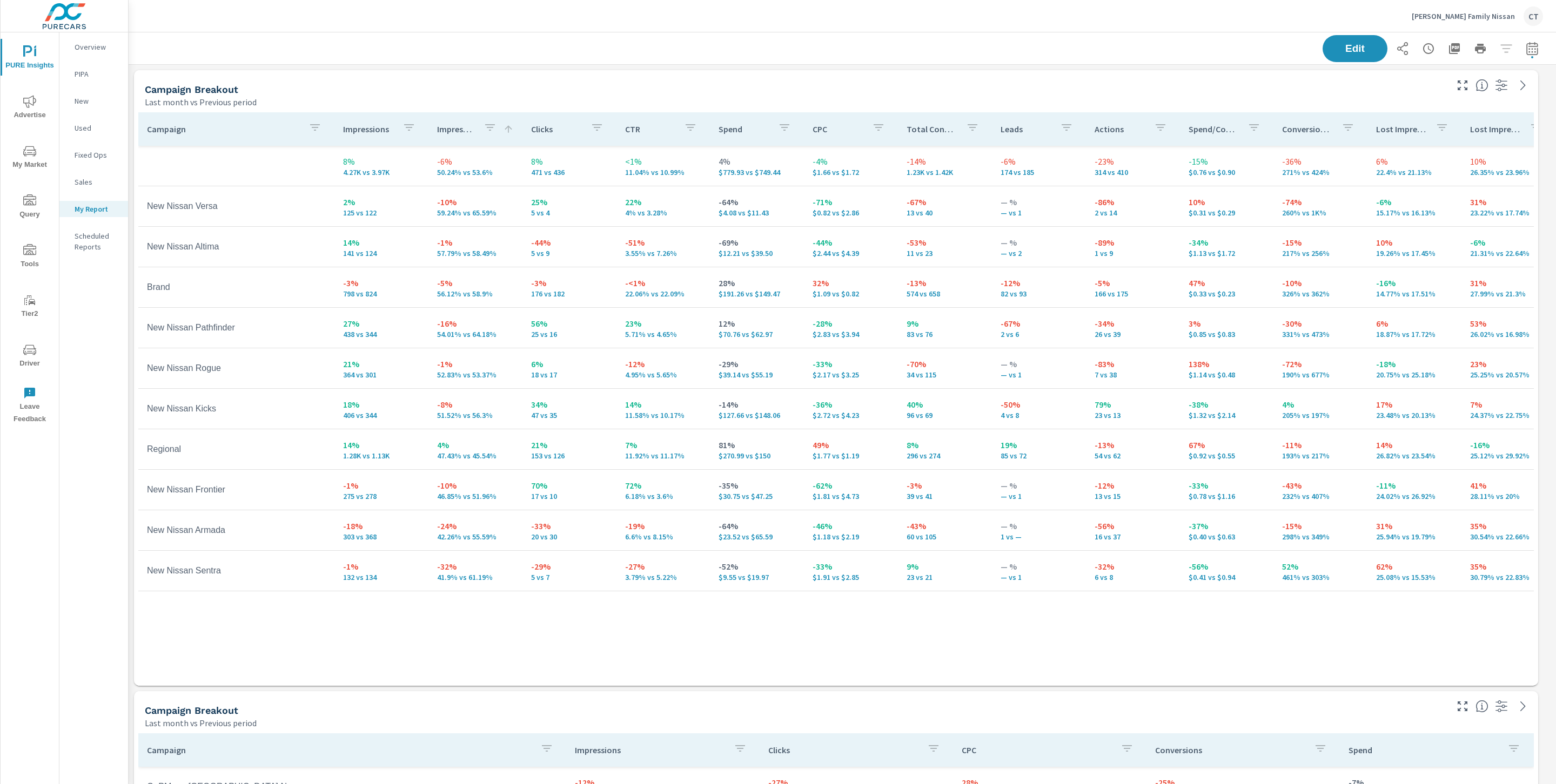
scroll to position [1521, 1439]
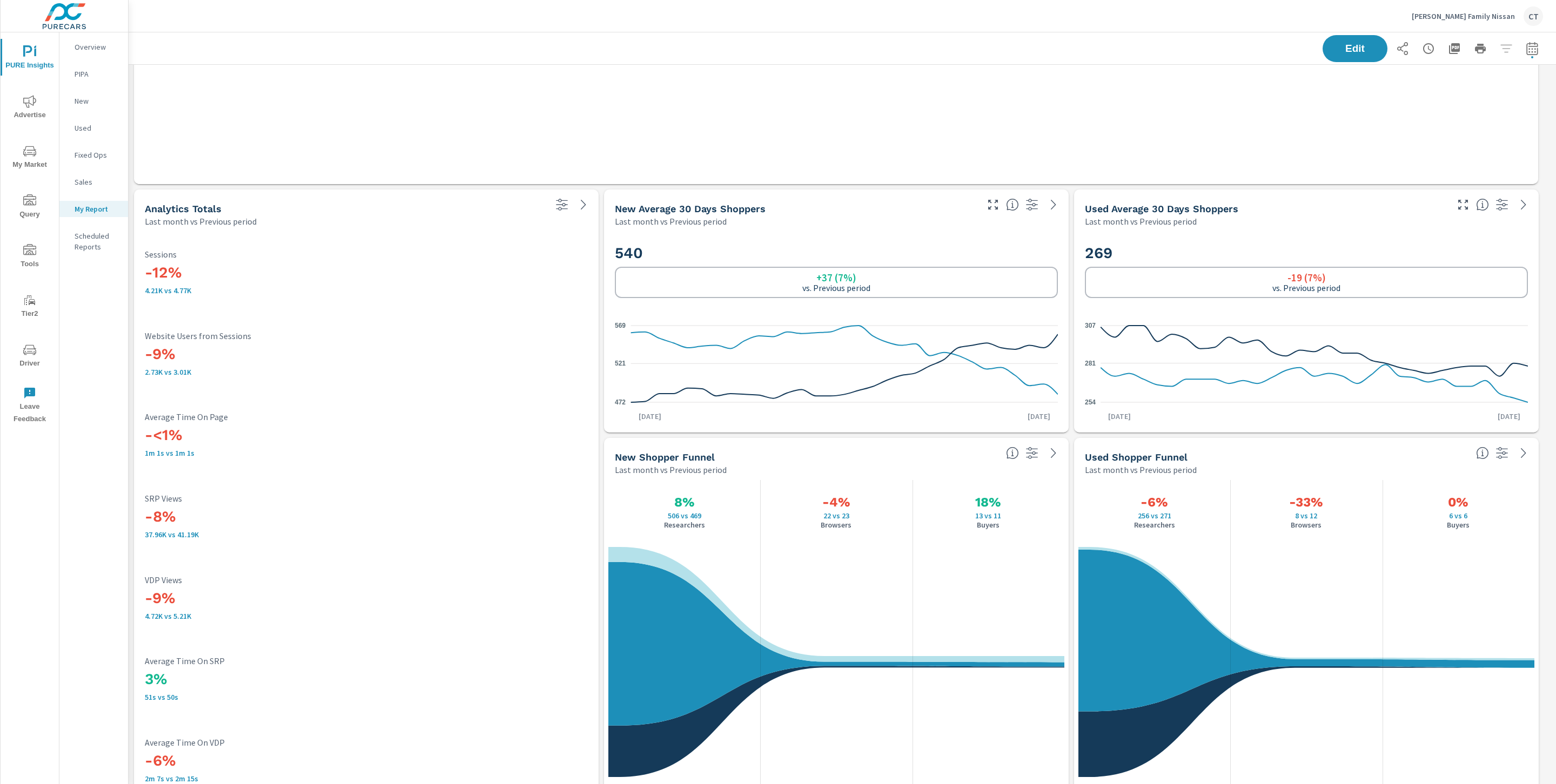
click at [1155, 145] on div "Campaign Impressions Clicks CPC Conversions Spend C- PMax - [GEOGRAPHIC_DATA] N…" at bounding box center [836, 73] width 1395 height 181
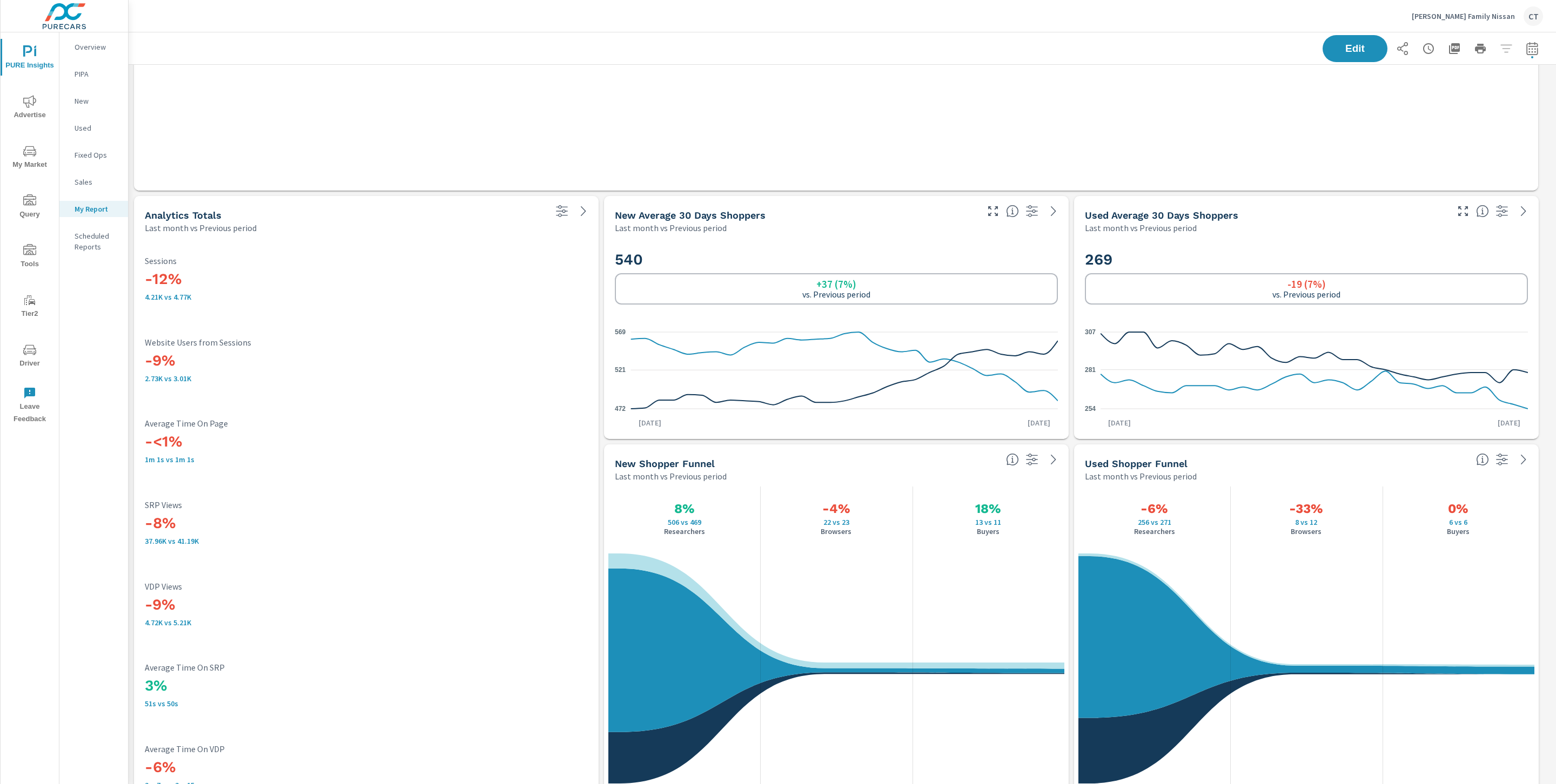
scroll to position [752, 0]
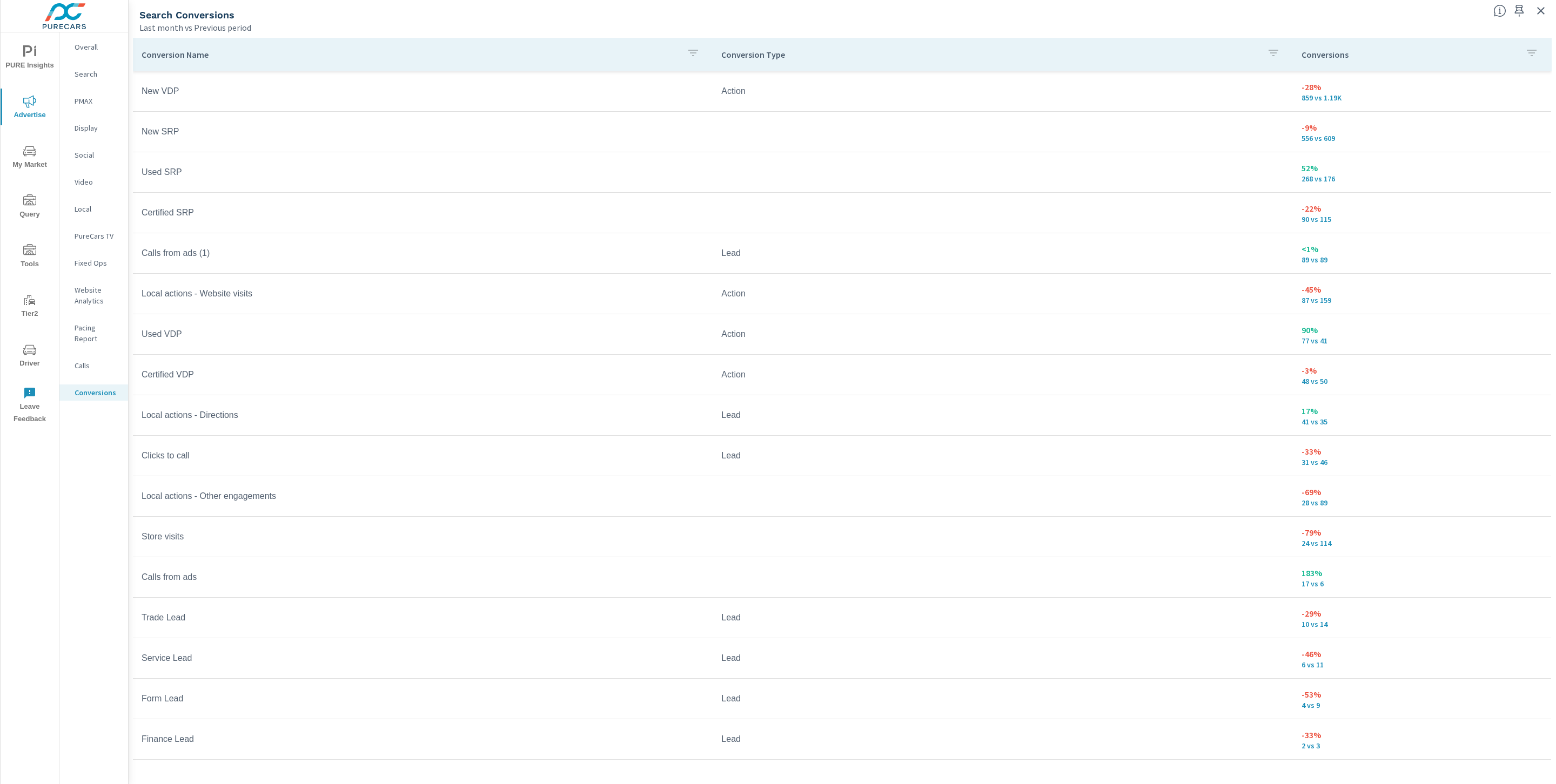
scroll to position [72, 0]
click at [1542, 8] on icon "button" at bounding box center [1541, 11] width 13 height 13
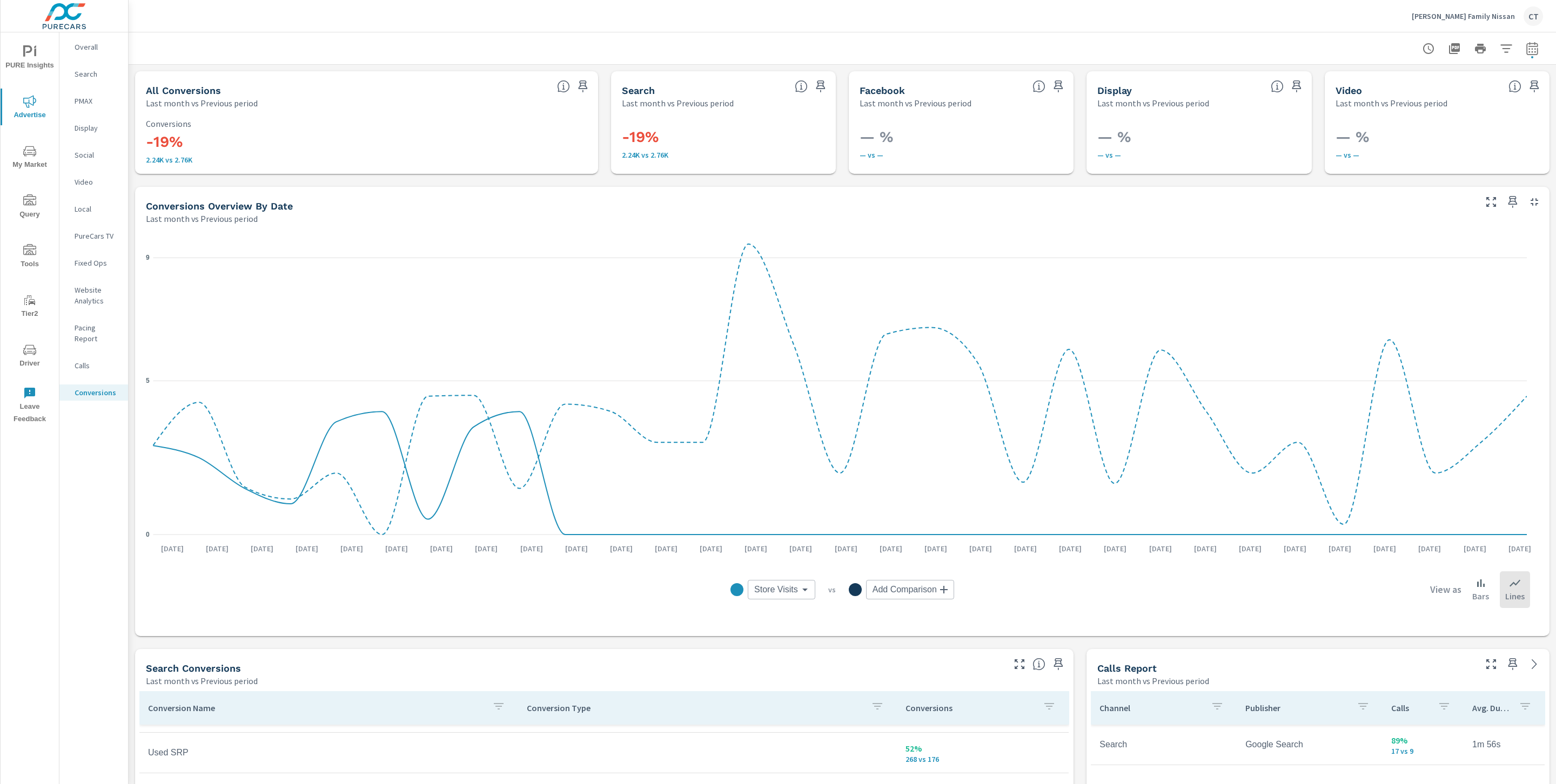
click at [766, 592] on body "PURE Insights Advertise My Market Query Tools Tier2 Driver Leave Feedback Overa…" at bounding box center [778, 392] width 1556 height 784
click at [789, 664] on span "PureCars Ad Spend" at bounding box center [783, 662] width 69 height 15
type input "PureCars Ad Spend"
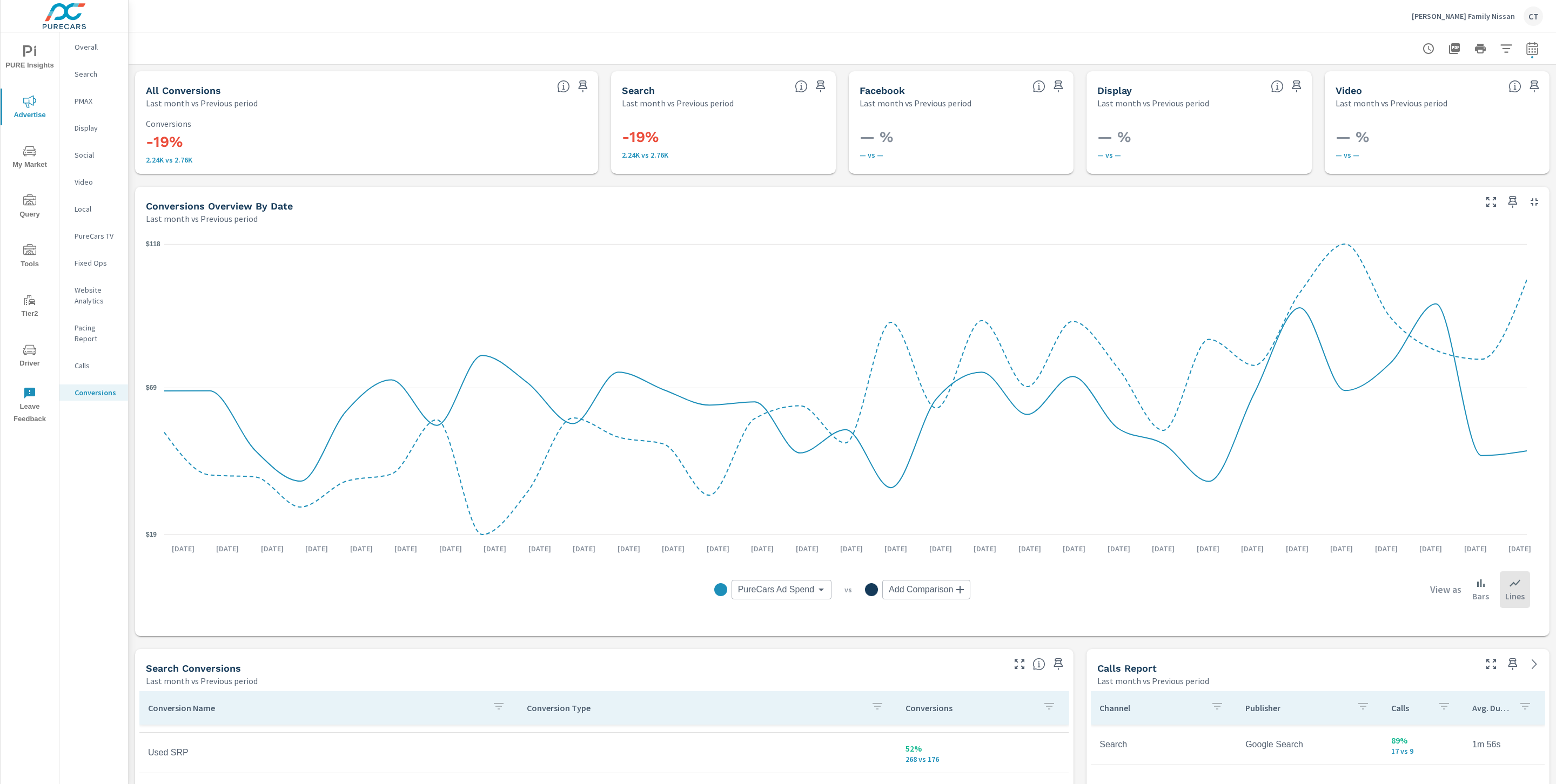
click at [721, 657] on div "Search Conversions Last month vs Previous period" at bounding box center [570, 668] width 872 height 39
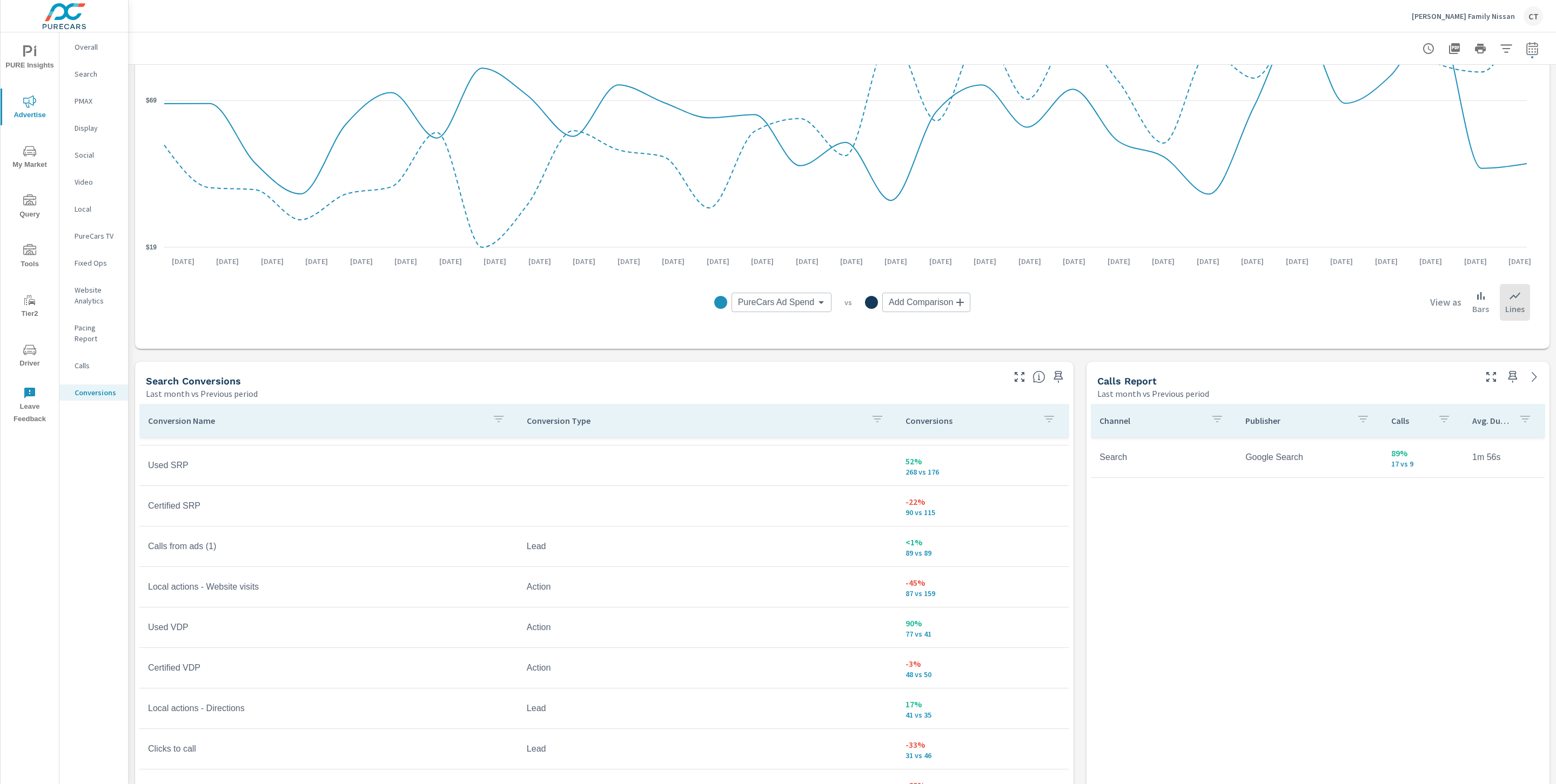
scroll to position [620, 0]
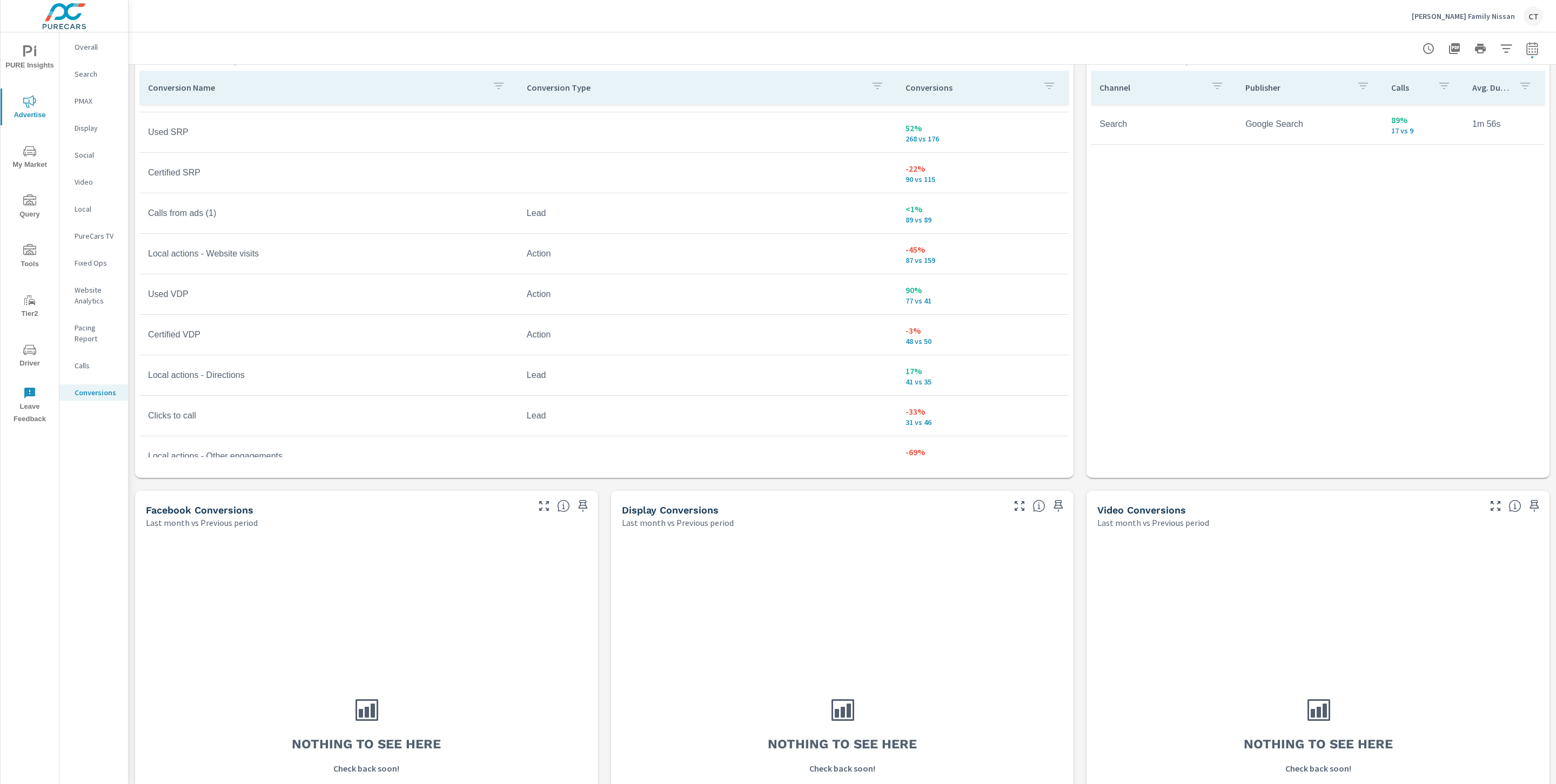
click at [721, 657] on div "Nothing to see here Check back soon!" at bounding box center [842, 734] width 455 height 403
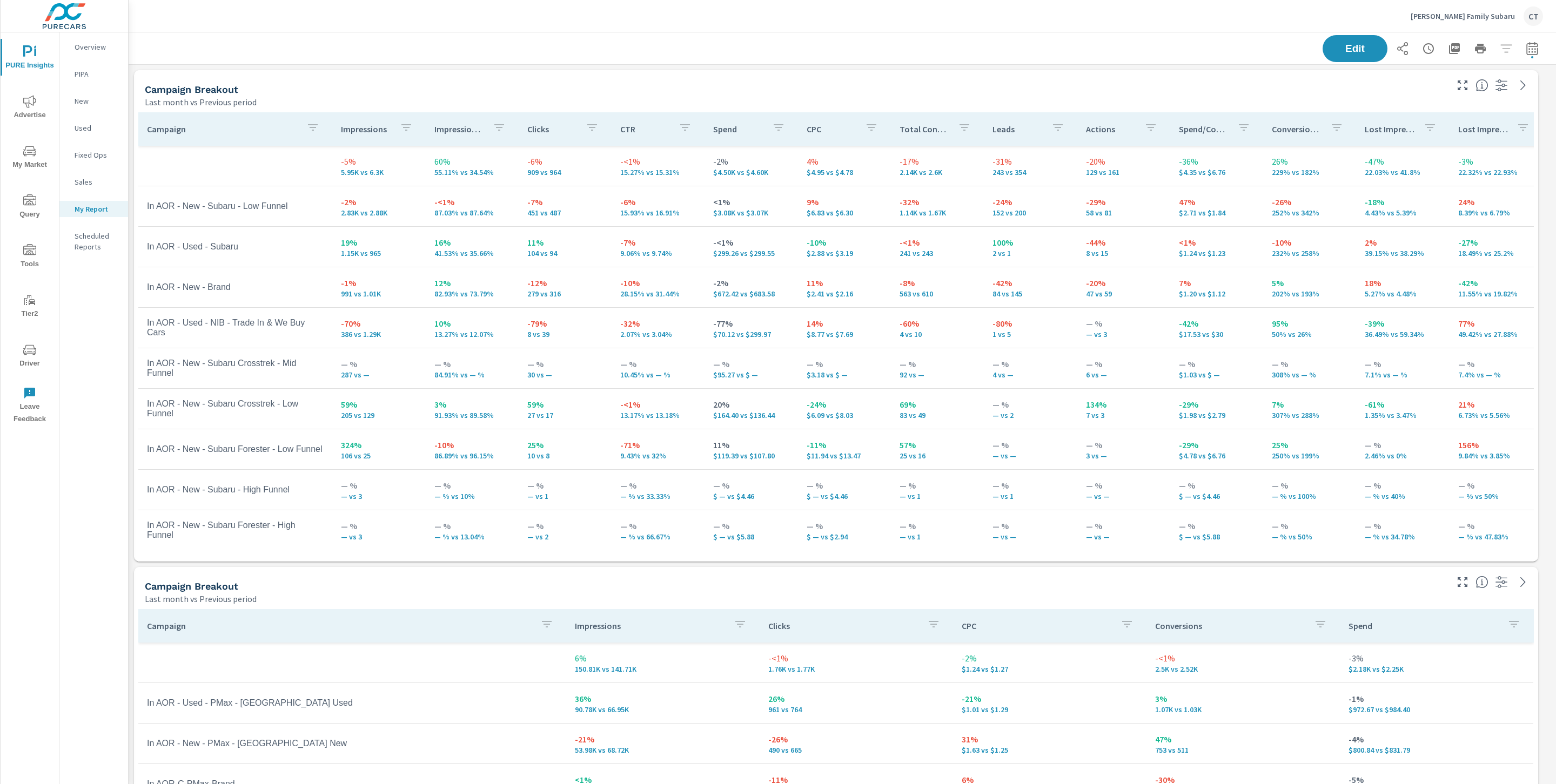
scroll to position [2019, 1439]
click at [1137, 59] on div "Edit" at bounding box center [842, 48] width 1402 height 32
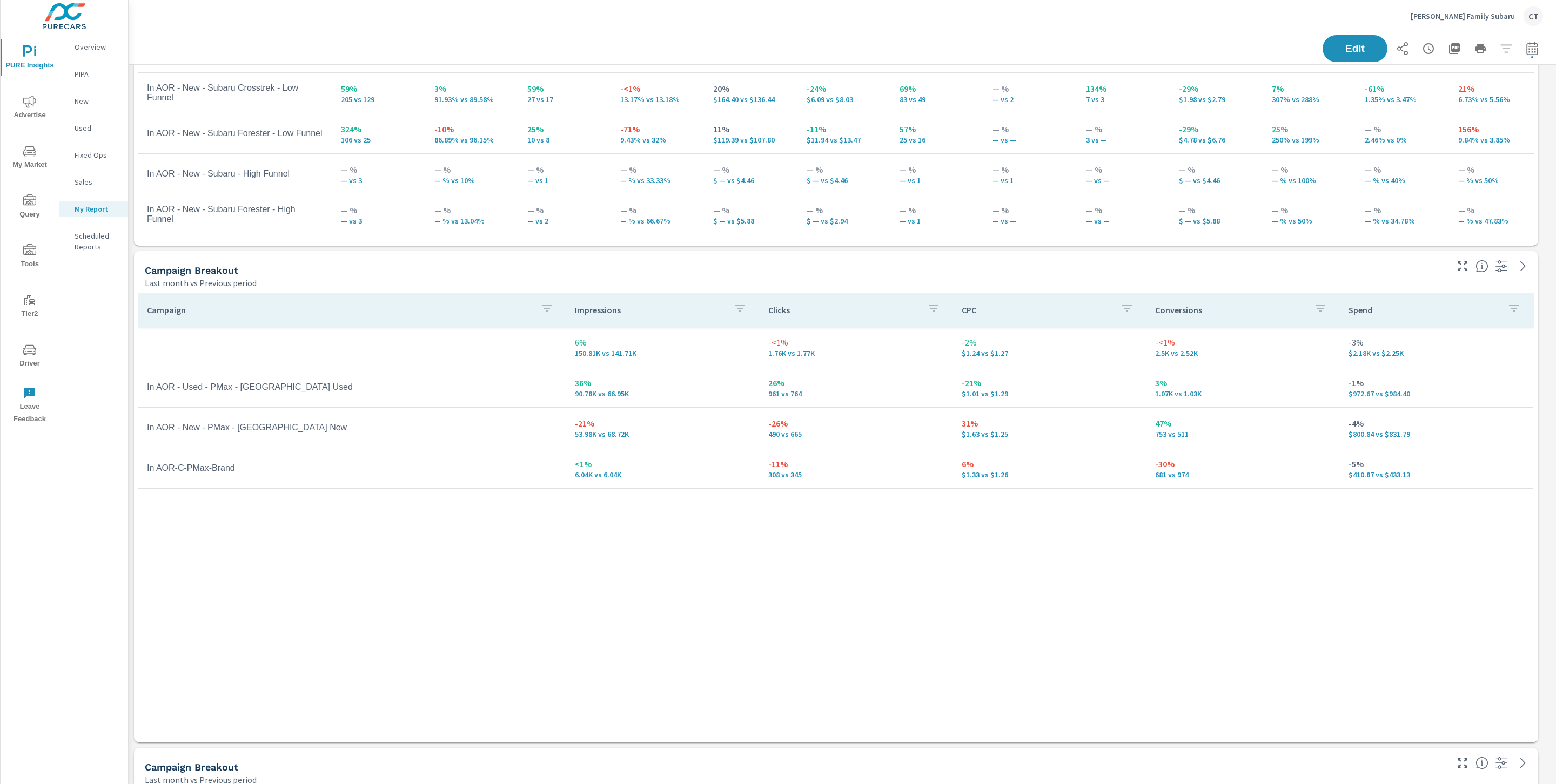
scroll to position [487, 0]
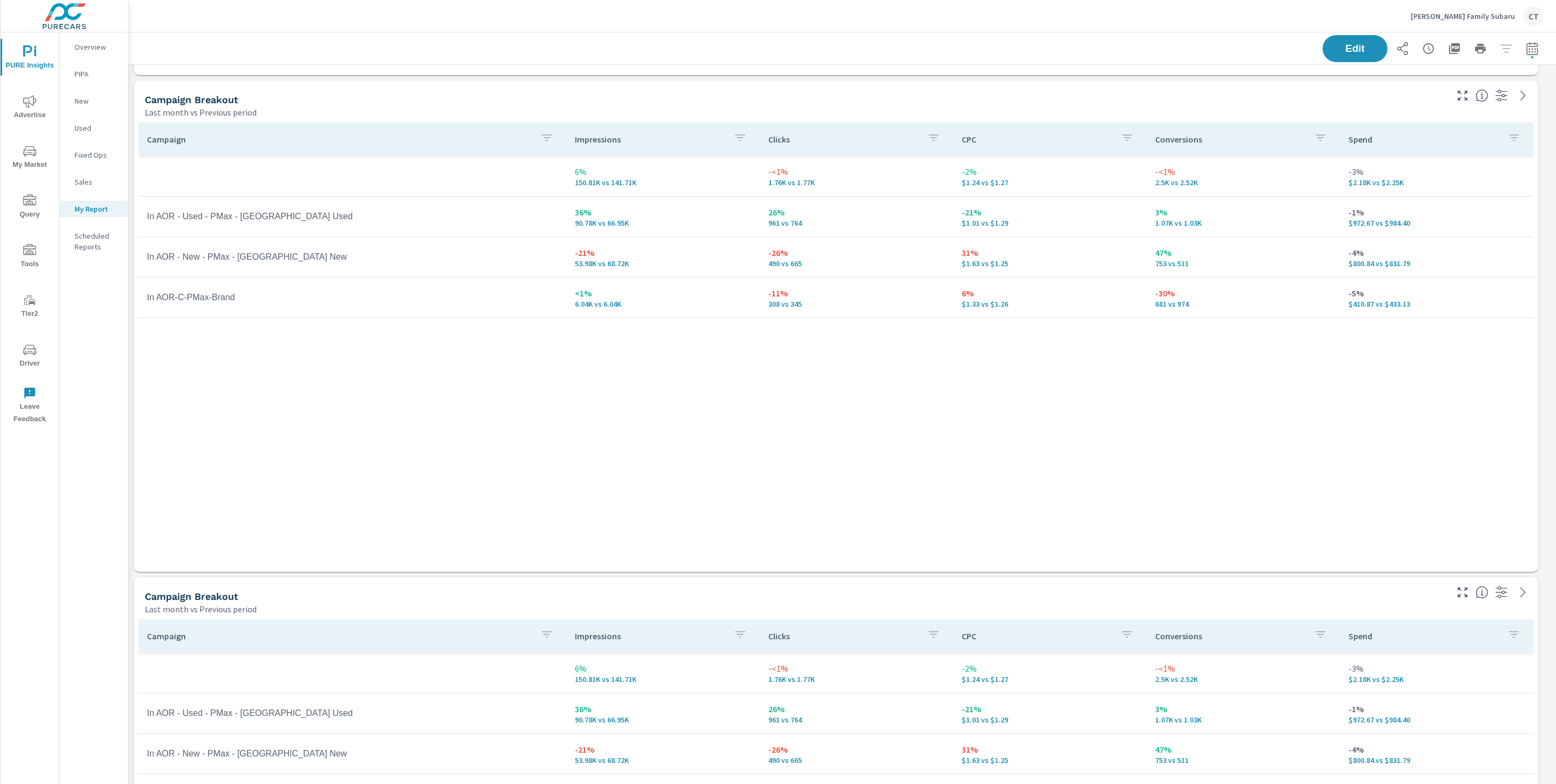
drag, startPoint x: 968, startPoint y: 267, endPoint x: 890, endPoint y: 269, distance: 78.0
click at [893, 267] on tr "In AOR - New - PMax - [GEOGRAPHIC_DATA] New -21% 53.98K vs 68.72K -26% 490 vs 6…" at bounding box center [836, 257] width 1395 height 40
click at [1521, 54] on button "button" at bounding box center [1532, 48] width 22 height 22
select select "Last month"
select select "Previous period"
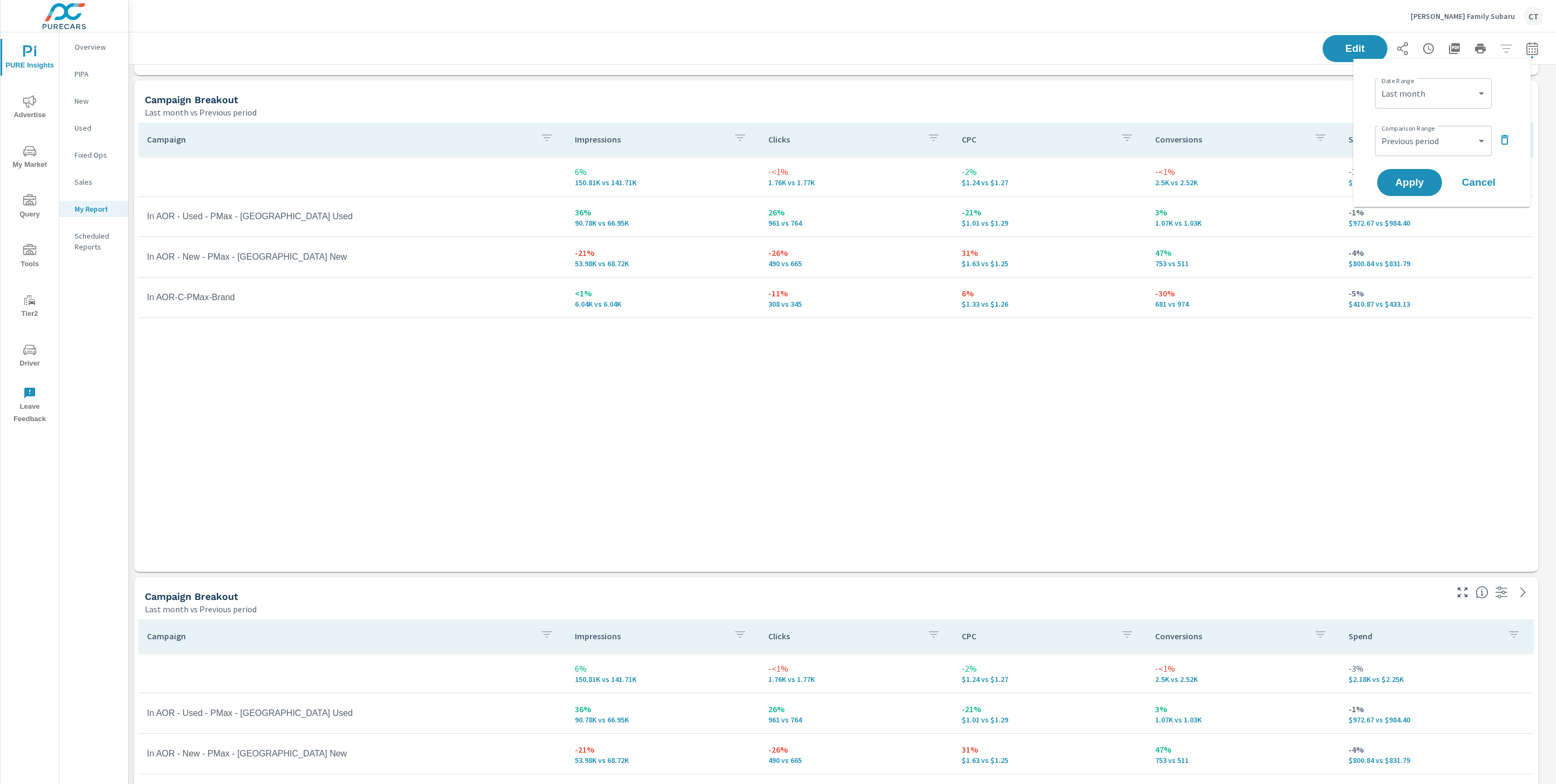
scroll to position [2019, 1439]
click at [1471, 89] on select "Custom [DATE] Last week Last 7 days Last 14 days Last 30 days Last 45 days Last…" at bounding box center [1433, 93] width 108 height 22
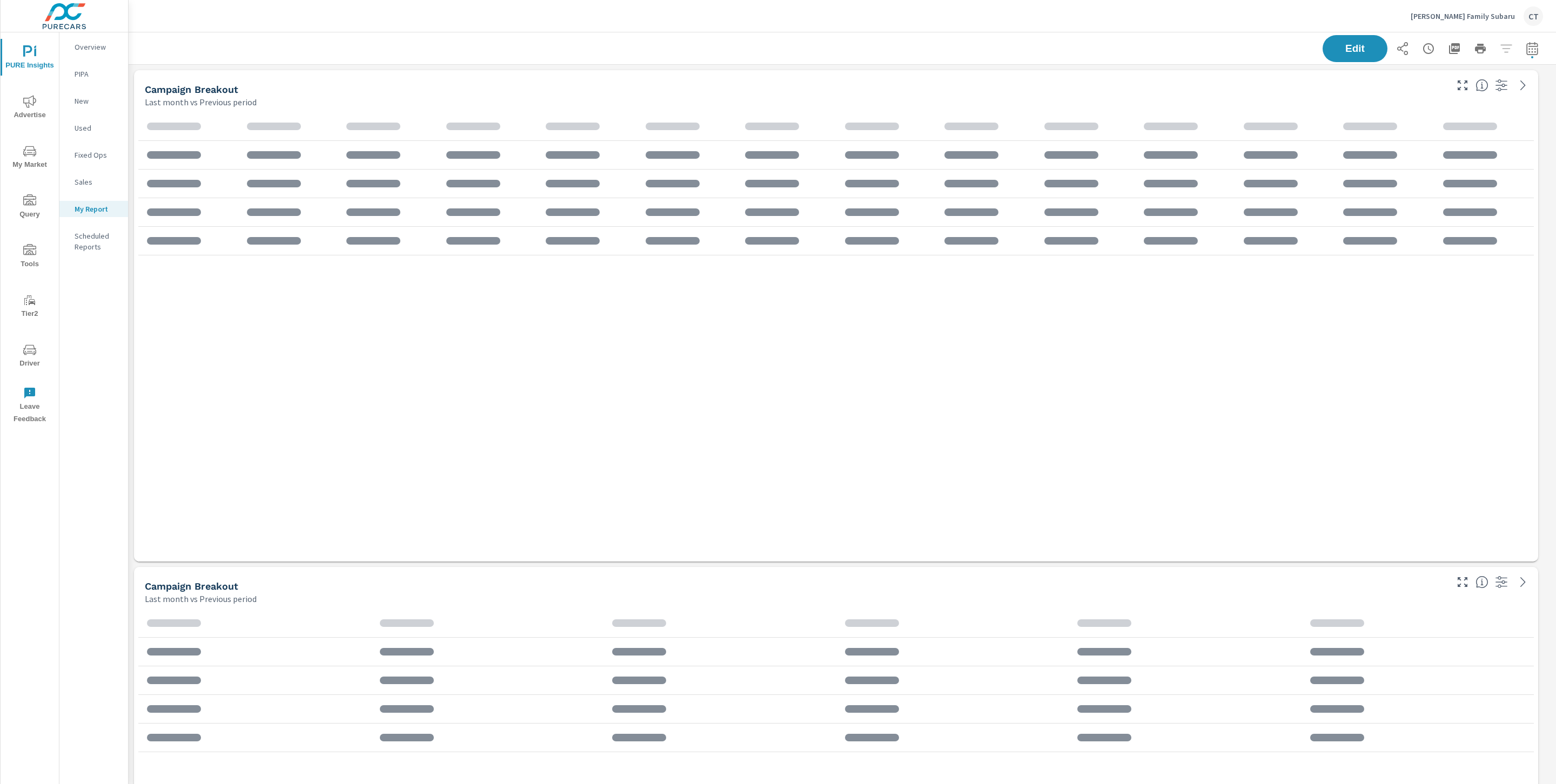
scroll to position [2019, 1439]
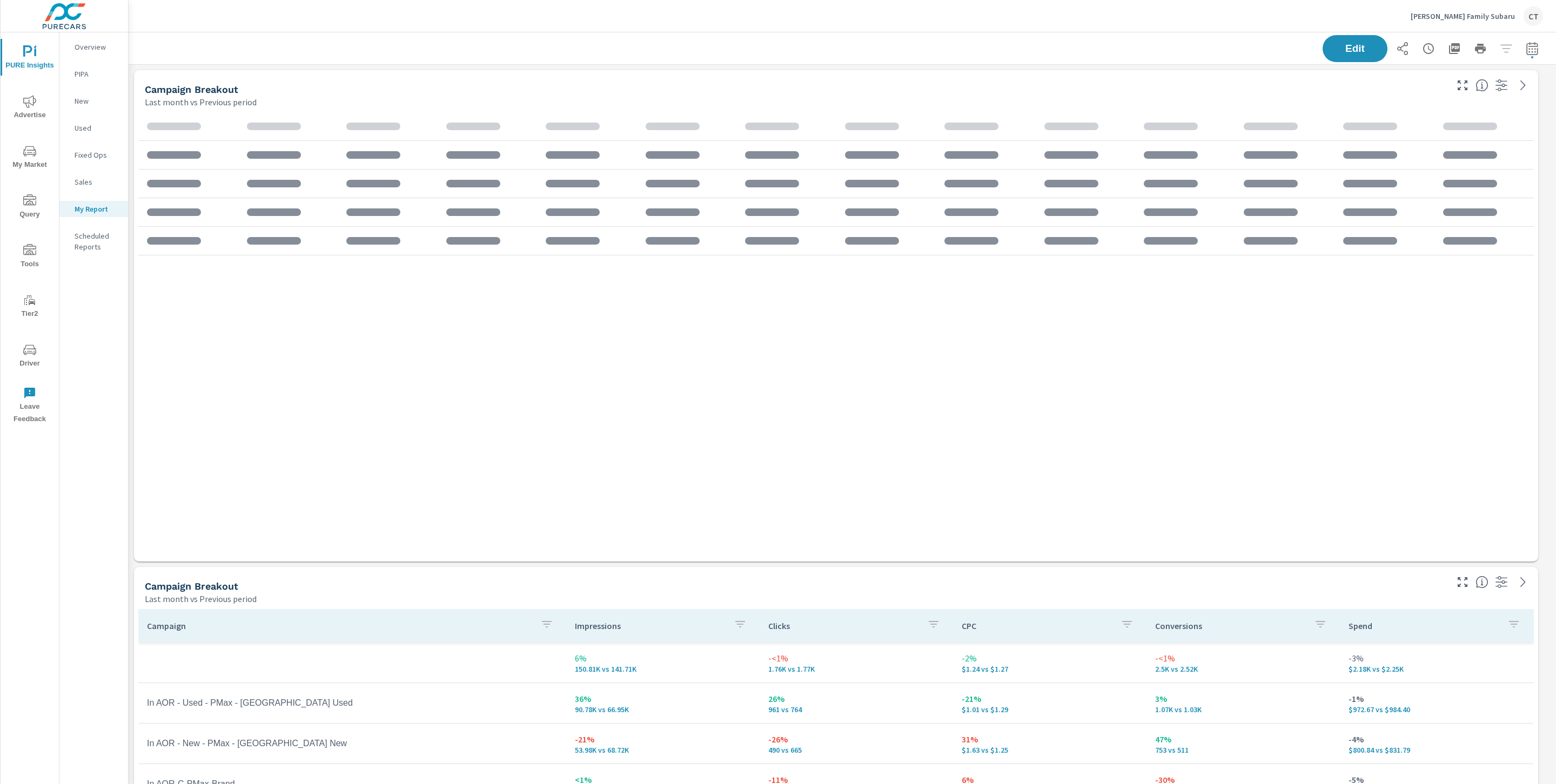
click at [1526, 46] on icon "button" at bounding box center [1532, 48] width 11 height 13
select select "Last month"
select select "Previous period"
click at [1446, 93] on select "Custom [DATE] Last week Last 7 days Last 14 days Last 30 days Last 45 days Last…" at bounding box center [1433, 93] width 108 height 22
click at [1379, 83] on select "Custom [DATE] Last week Last 7 days Last 14 days Last 30 days Last 45 days Last…" at bounding box center [1433, 93] width 108 height 22
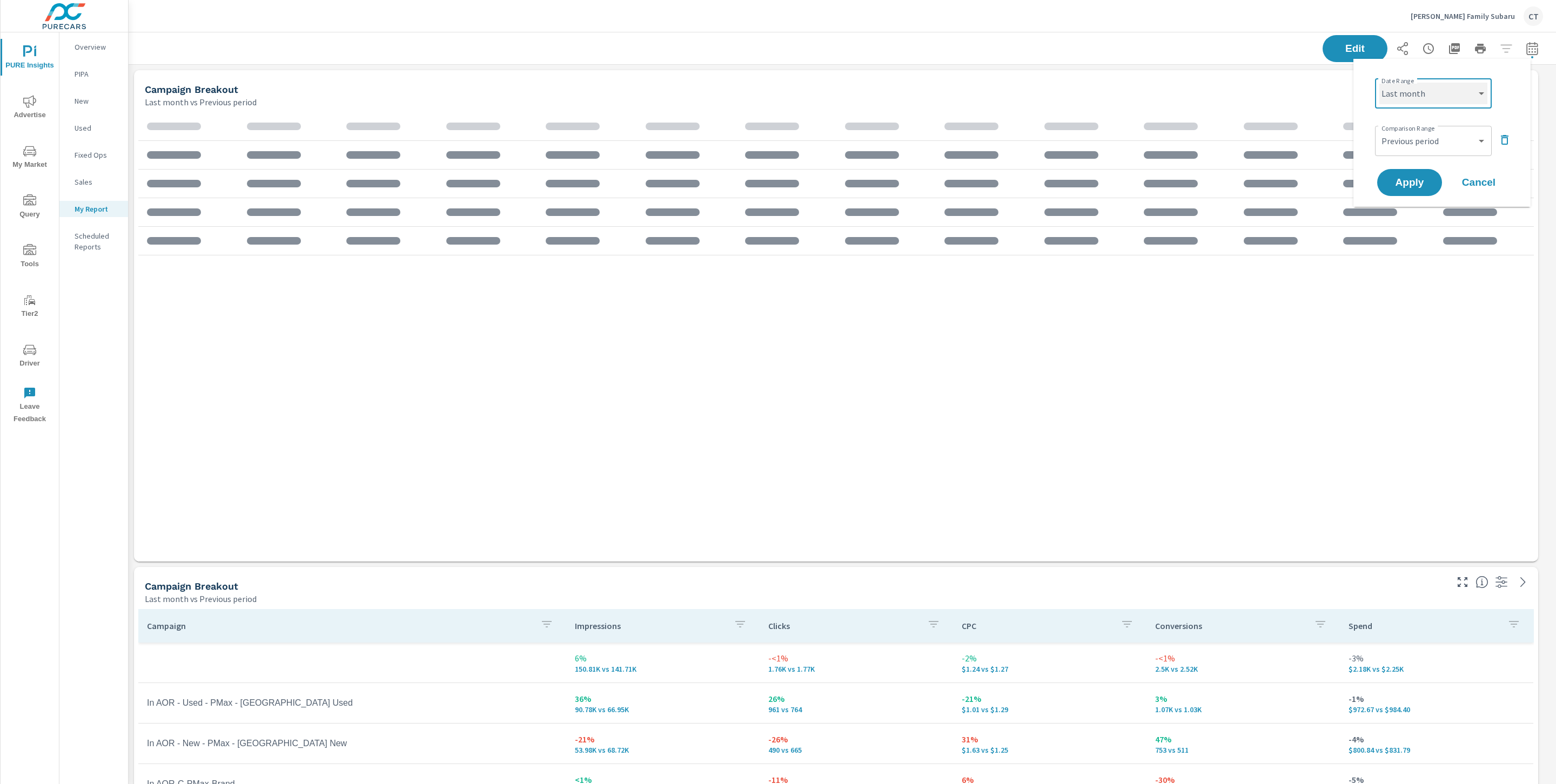
select select "Last 90 days"
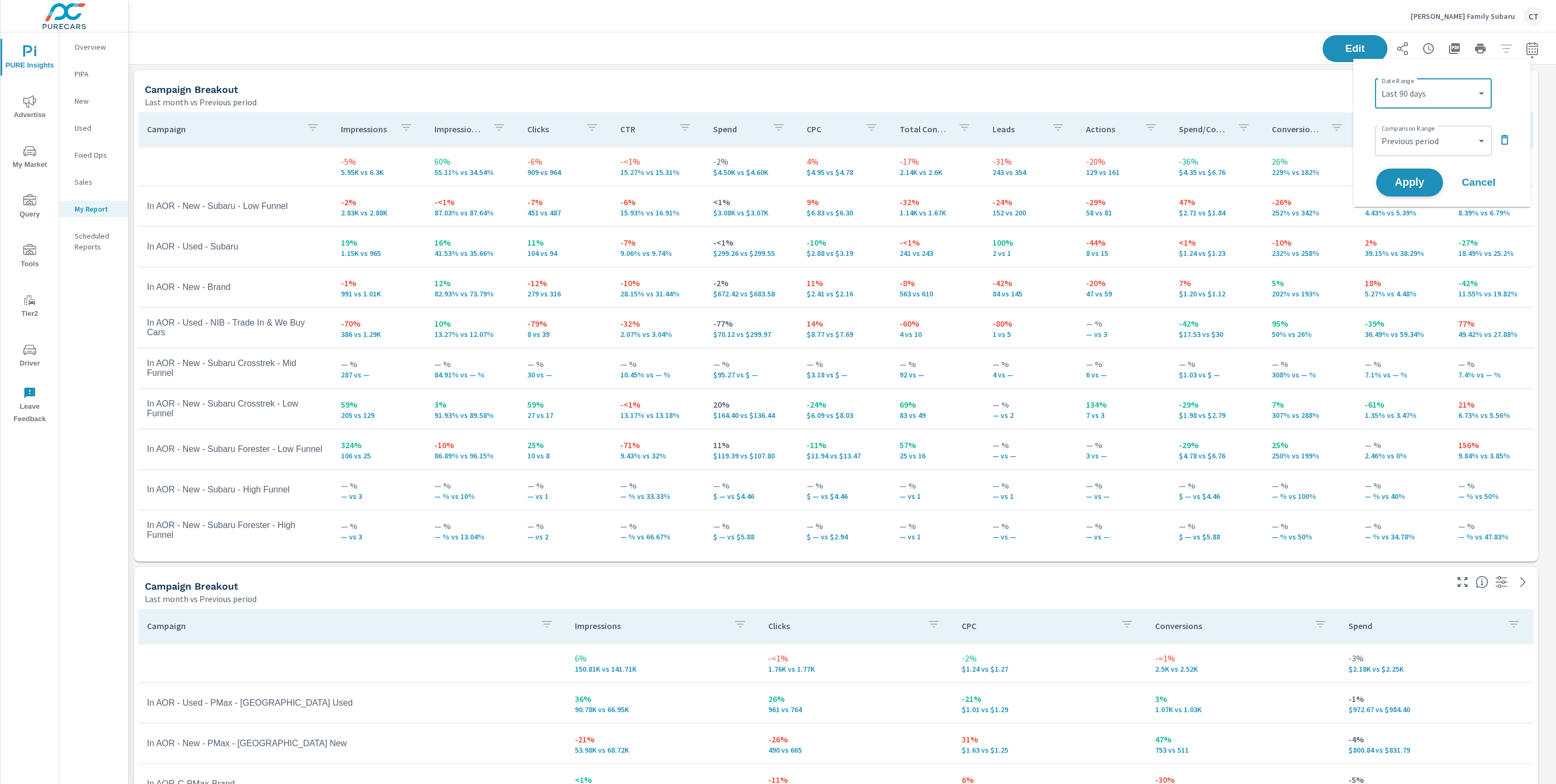
click at [1421, 185] on span "Apply" at bounding box center [1409, 183] width 44 height 10
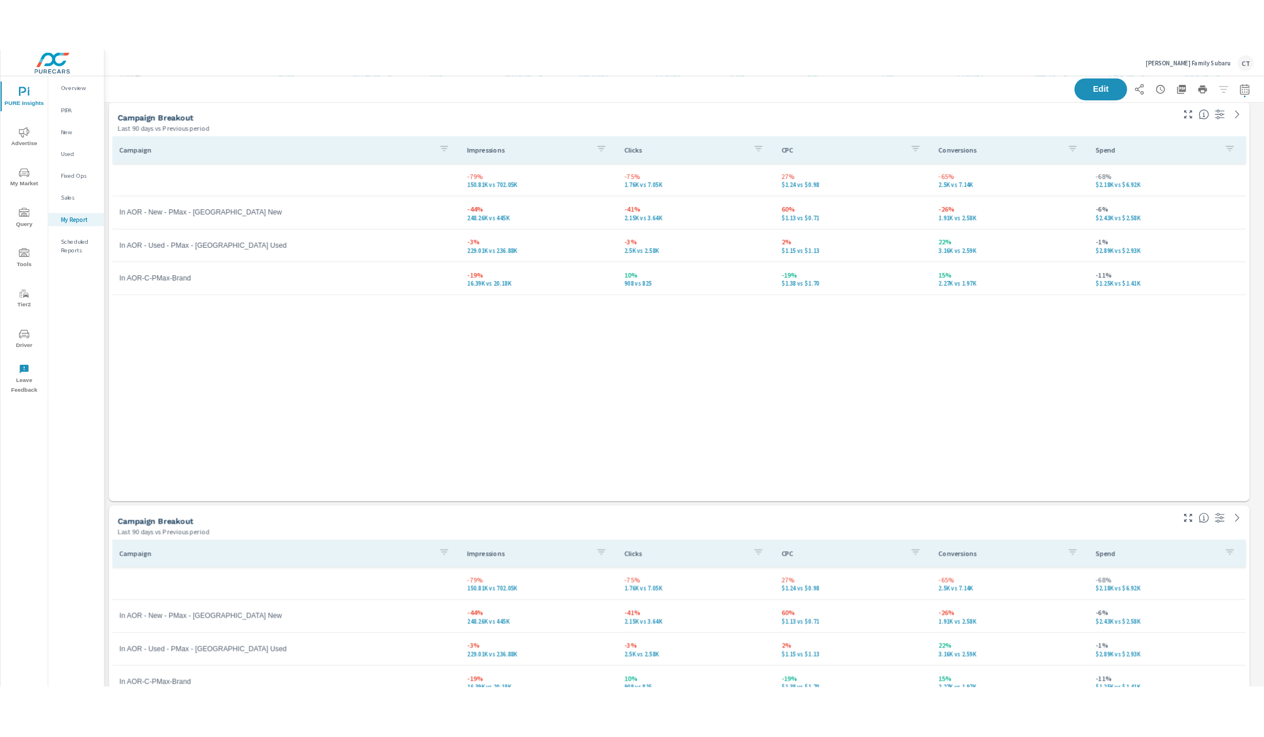
scroll to position [2144, 1141]
